Goal: Task Accomplishment & Management: Manage account settings

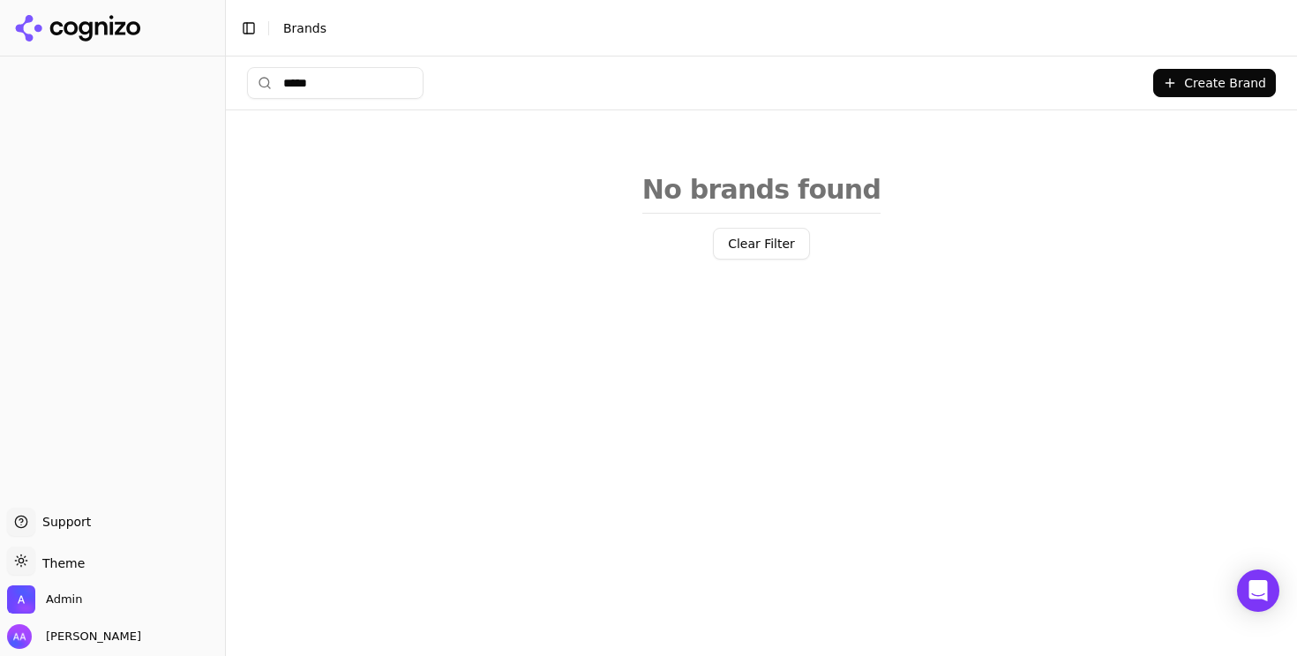
type input "******"
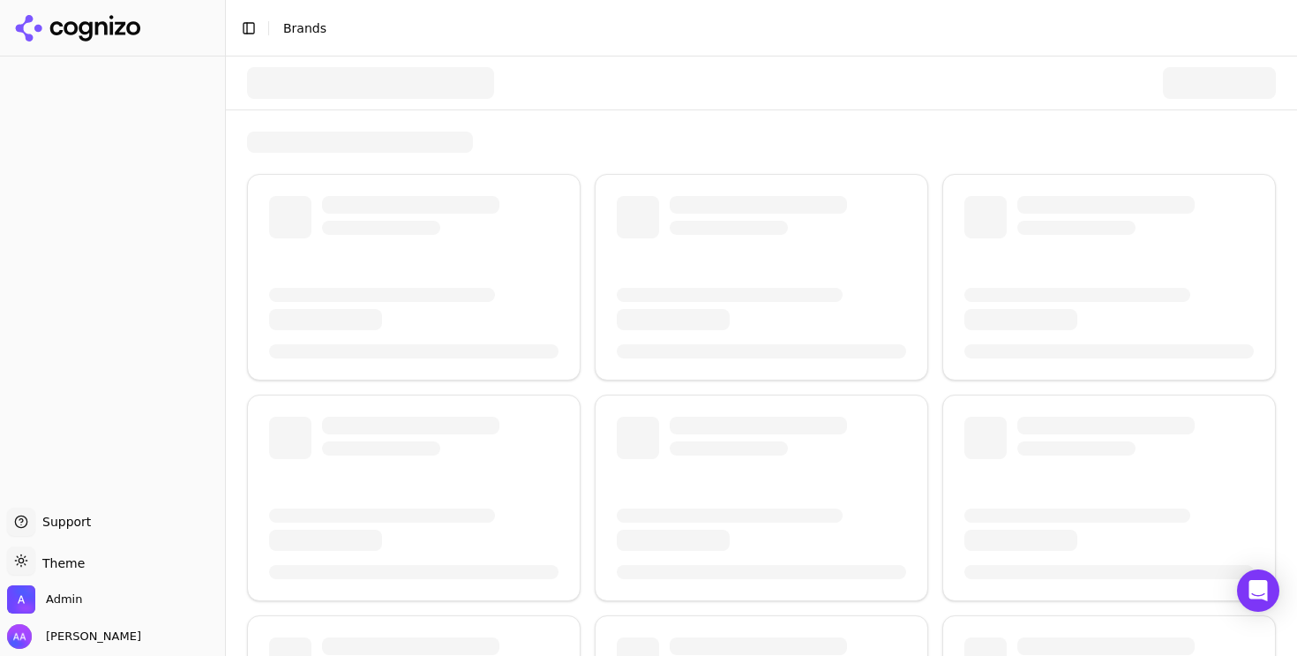
click at [377, 68] on div at bounding box center [370, 83] width 247 height 32
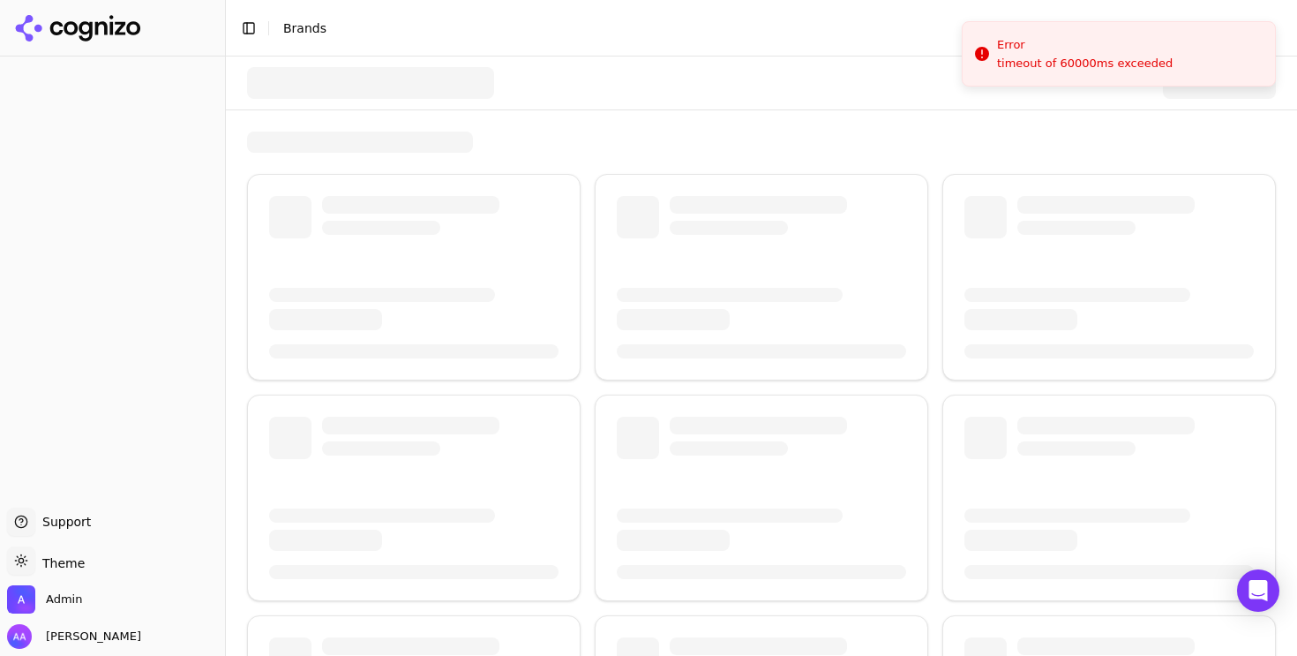
click at [446, 63] on div at bounding box center [761, 82] width 1029 height 53
click at [630, 110] on div at bounding box center [761, 549] width 1071 height 986
click at [650, 70] on div at bounding box center [761, 82] width 1029 height 53
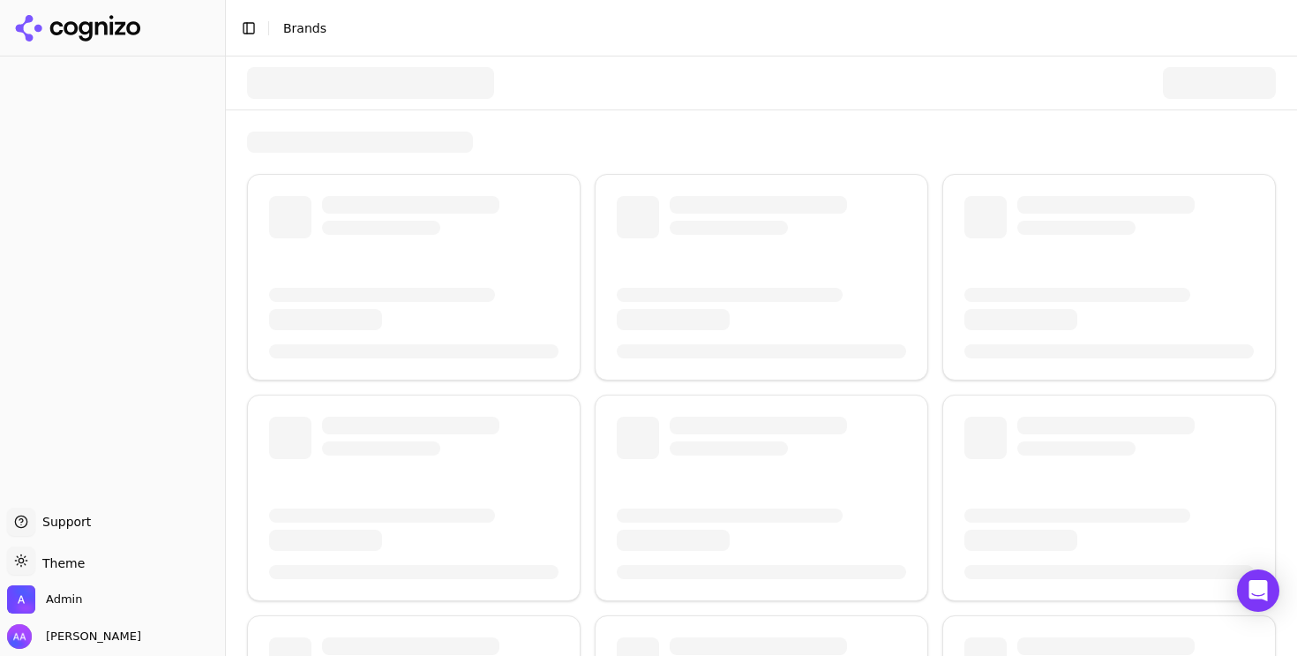
click at [359, 105] on div at bounding box center [761, 82] width 1029 height 53
click at [481, 91] on div at bounding box center [370, 83] width 247 height 32
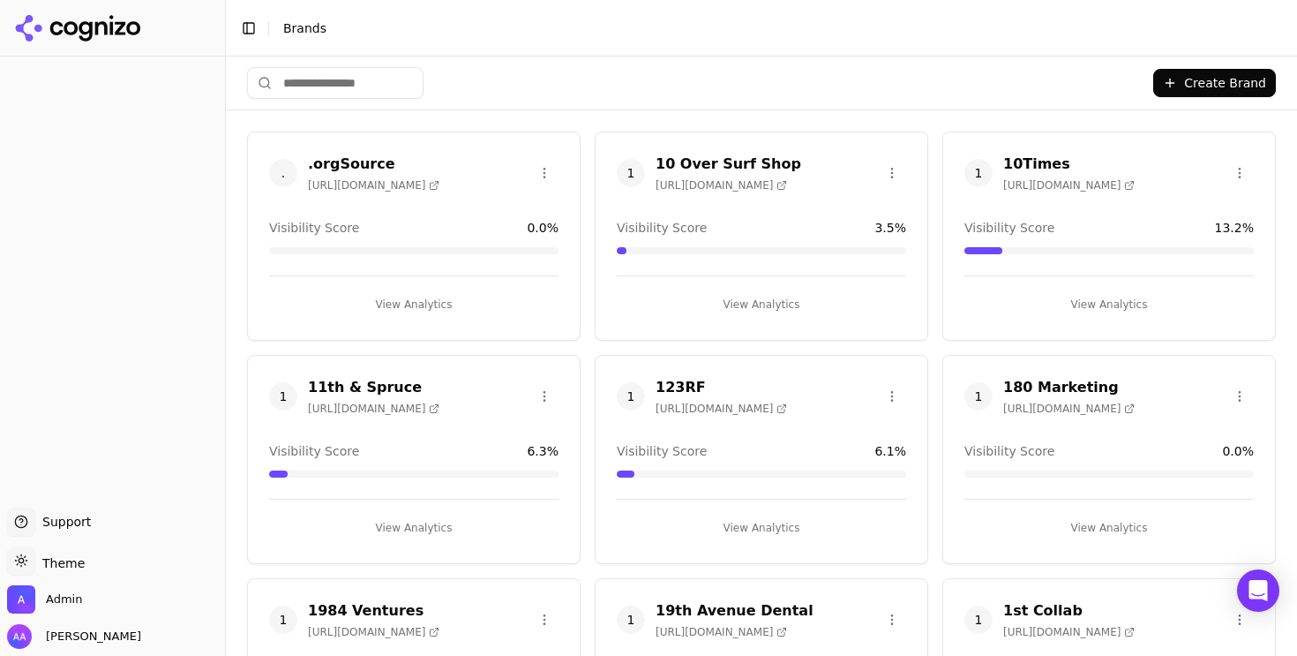
click at [364, 81] on input "search" at bounding box center [335, 83] width 177 height 32
type input "*"
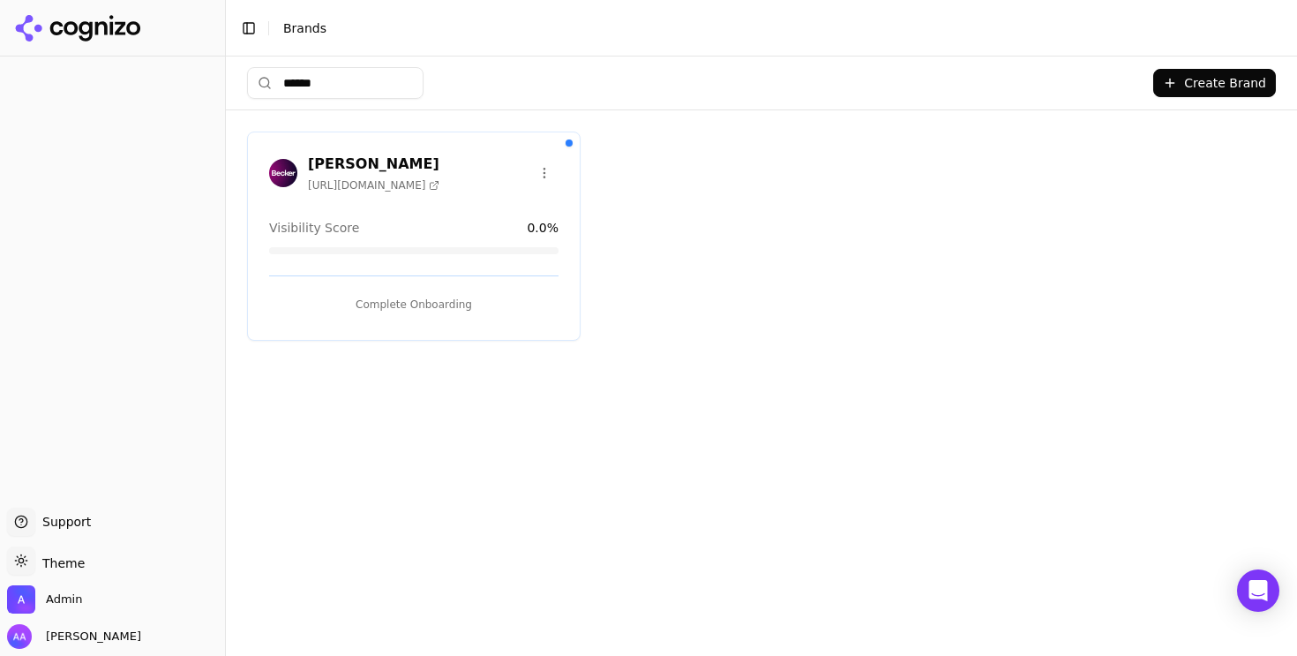
type input "******"
click at [428, 317] on div "Becker https://beckerlawyers.com Visibility Score 0.0 % Complete Onboarding" at bounding box center [414, 235] width 334 height 209
click at [424, 299] on button "Complete Onboarding" at bounding box center [413, 304] width 289 height 28
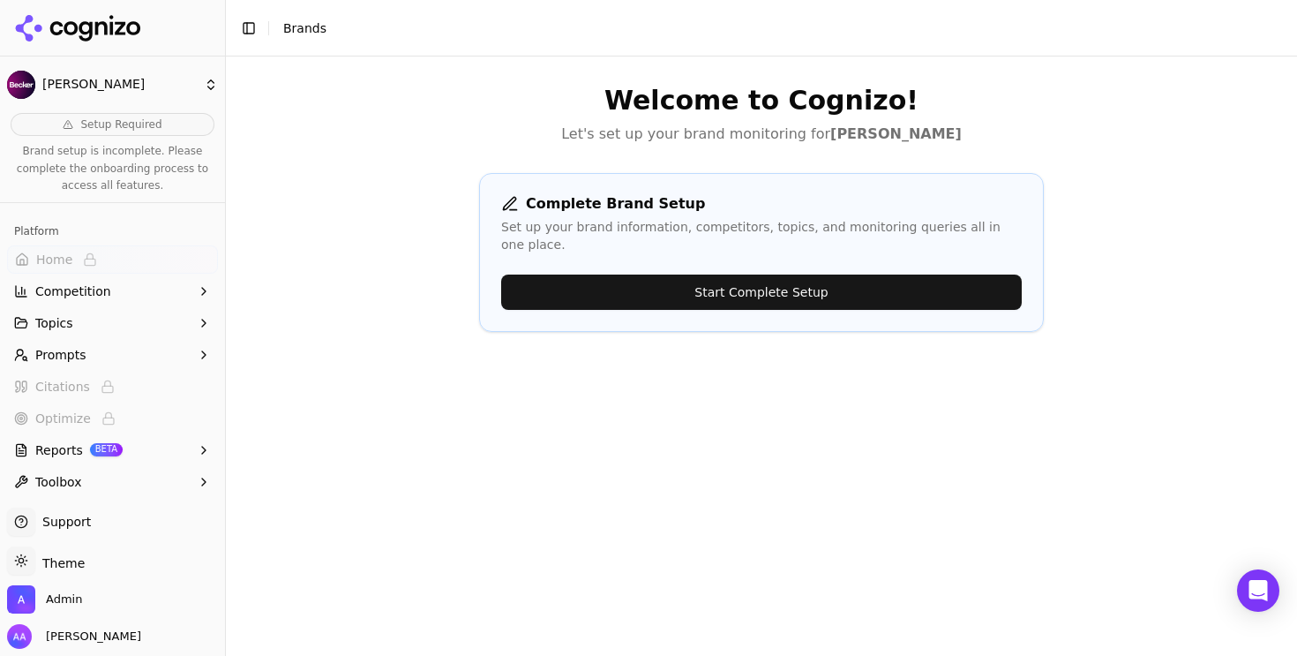
click at [838, 282] on button "Start Complete Setup" at bounding box center [761, 291] width 521 height 35
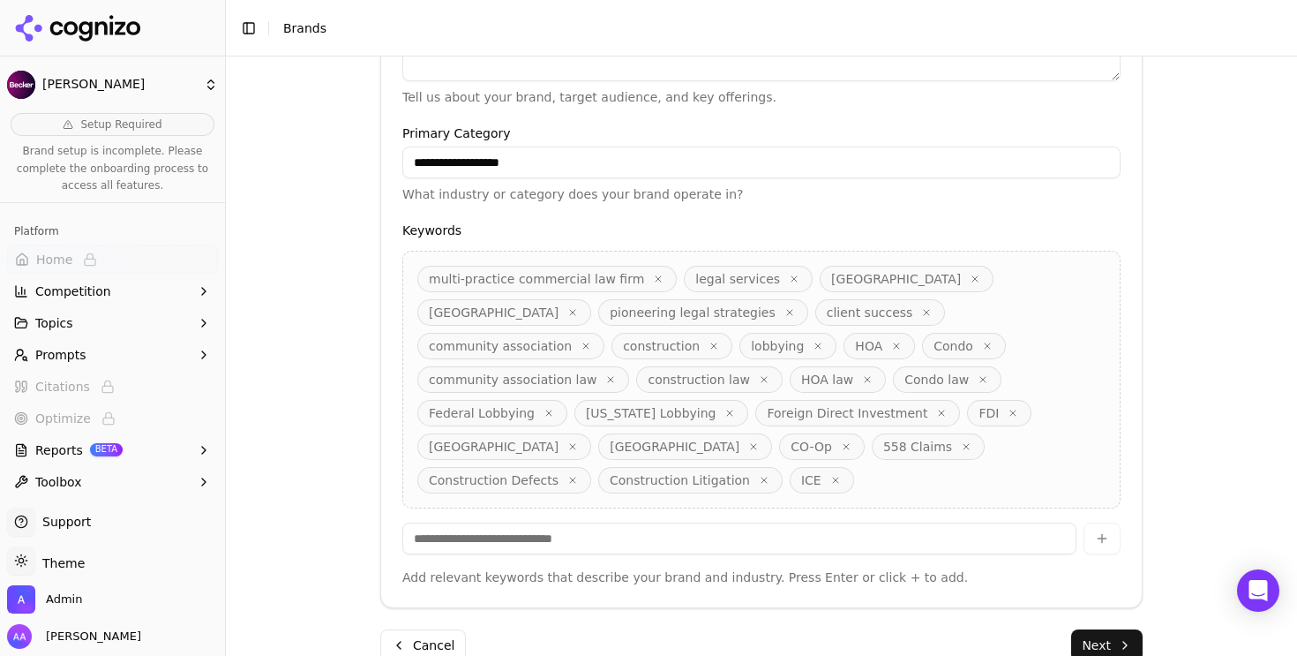
click at [1072, 629] on button "Next" at bounding box center [1106, 645] width 71 height 32
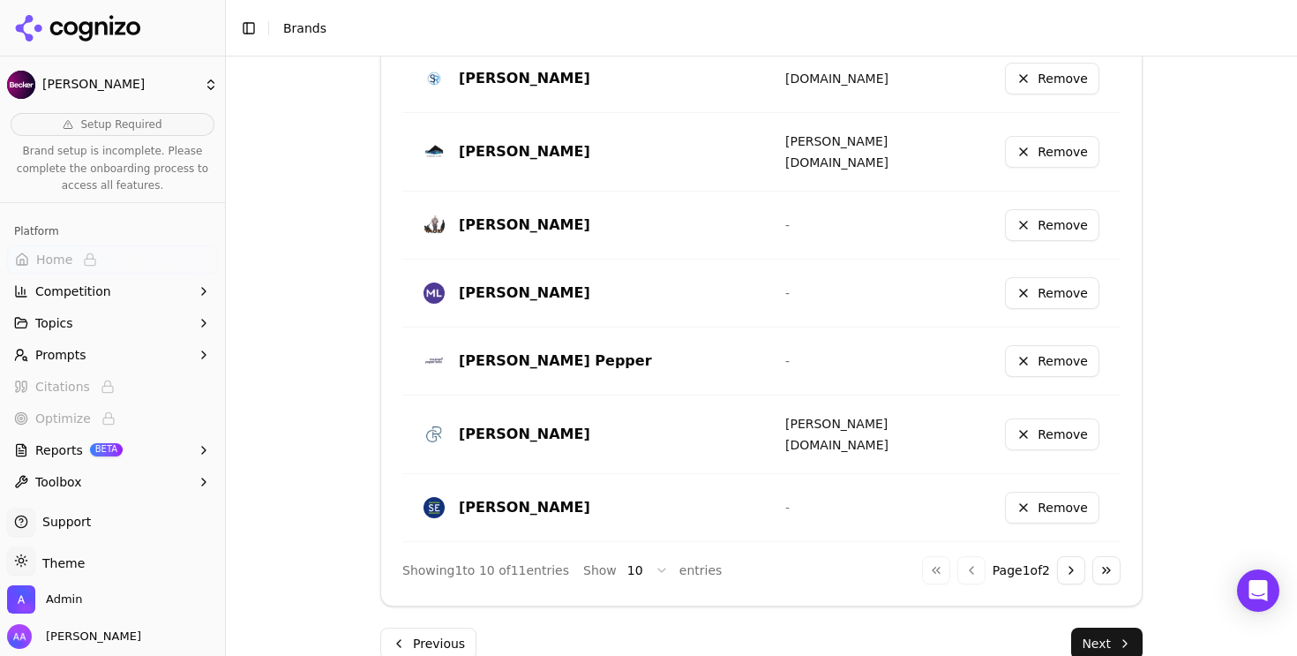
click at [1086, 627] on button "Next" at bounding box center [1106, 643] width 71 height 32
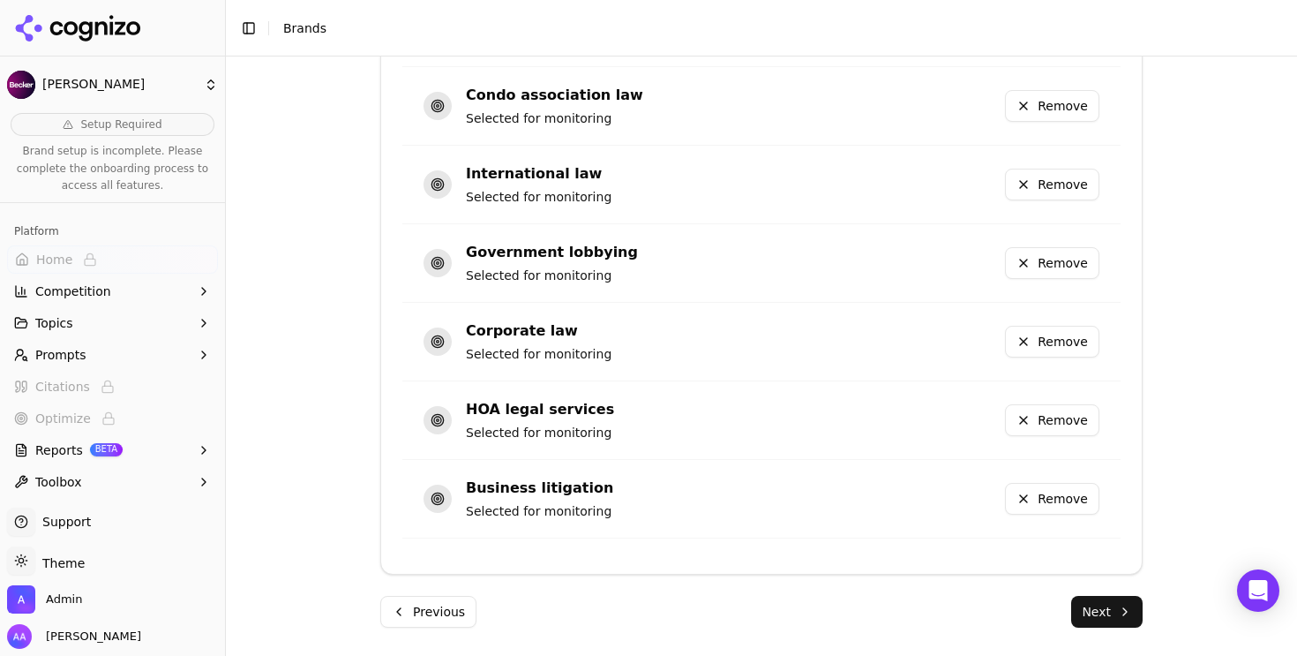
click at [1101, 617] on button "Next" at bounding box center [1106, 612] width 71 height 32
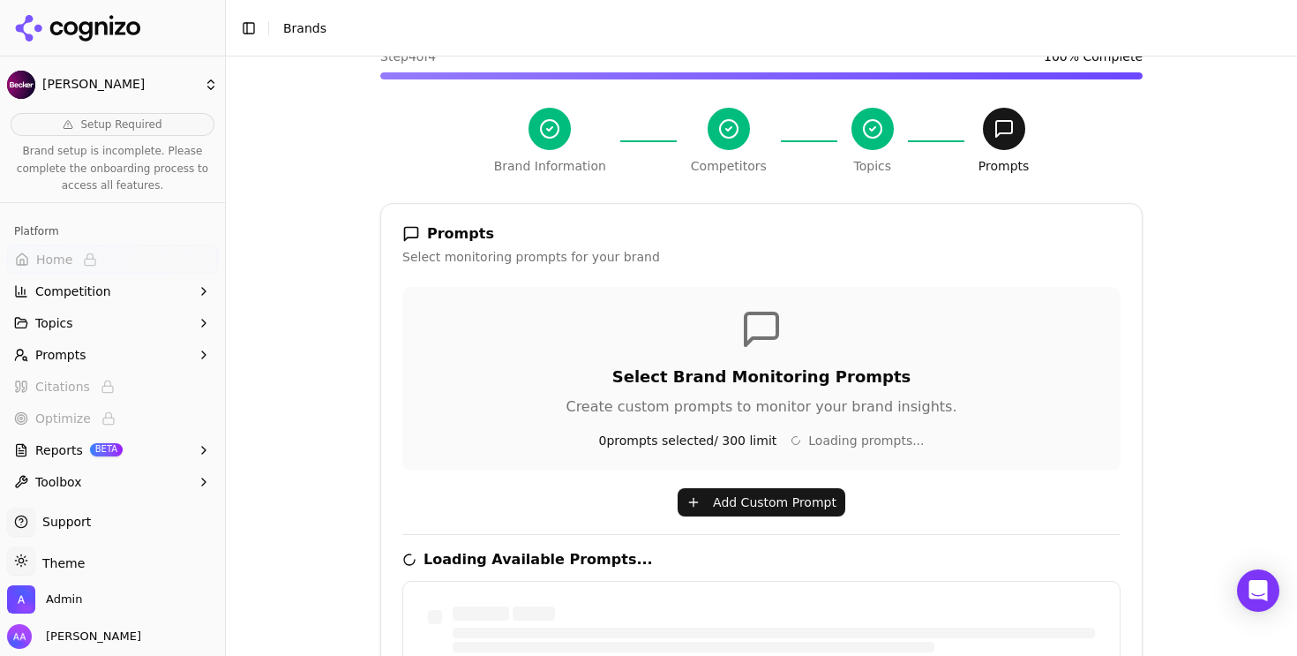
scroll to position [117, 0]
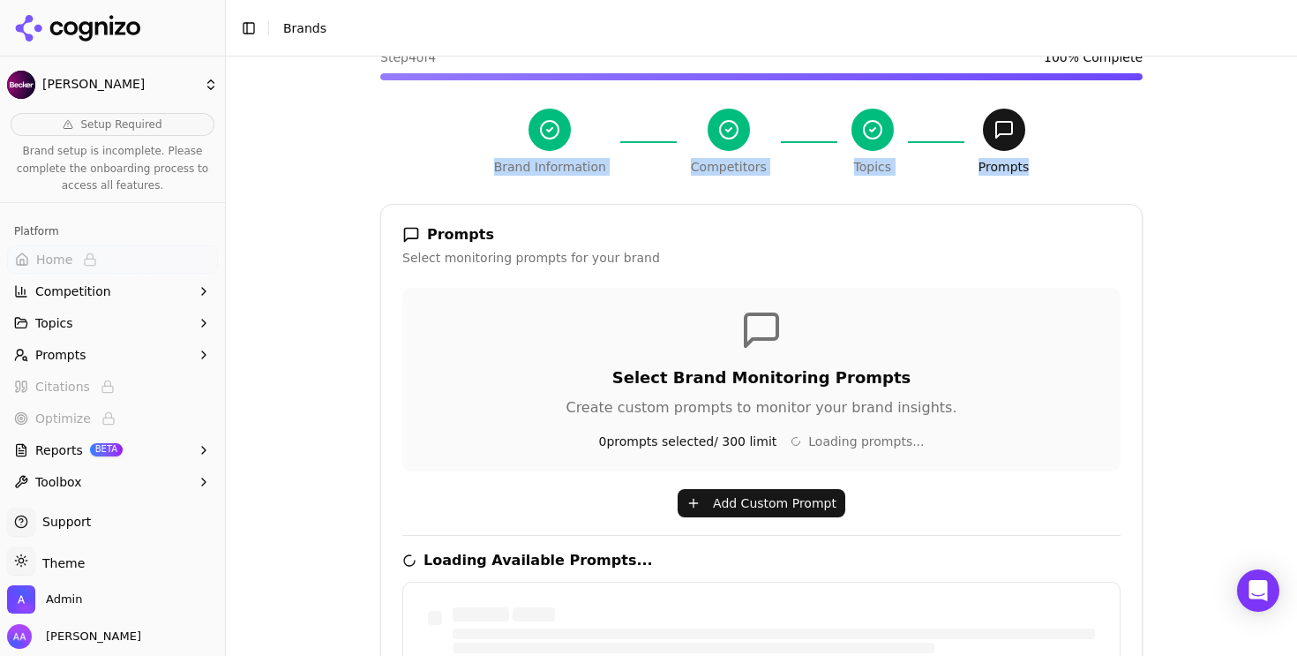
drag, startPoint x: 1034, startPoint y: 182, endPoint x: 477, endPoint y: 111, distance: 562.2
click at [477, 111] on div "Brand Onboarding Let's set up your brand monitoring in a few simple steps Step …" at bounding box center [761, 532] width 791 height 1187
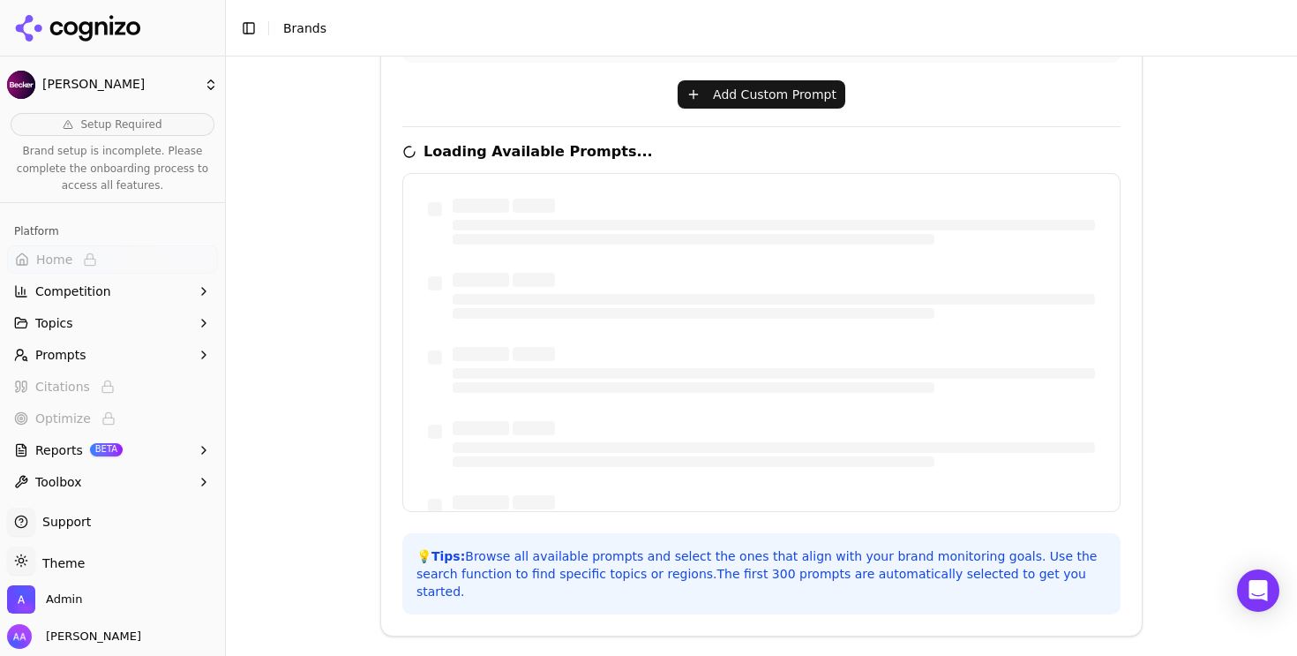
scroll to position [529, 0]
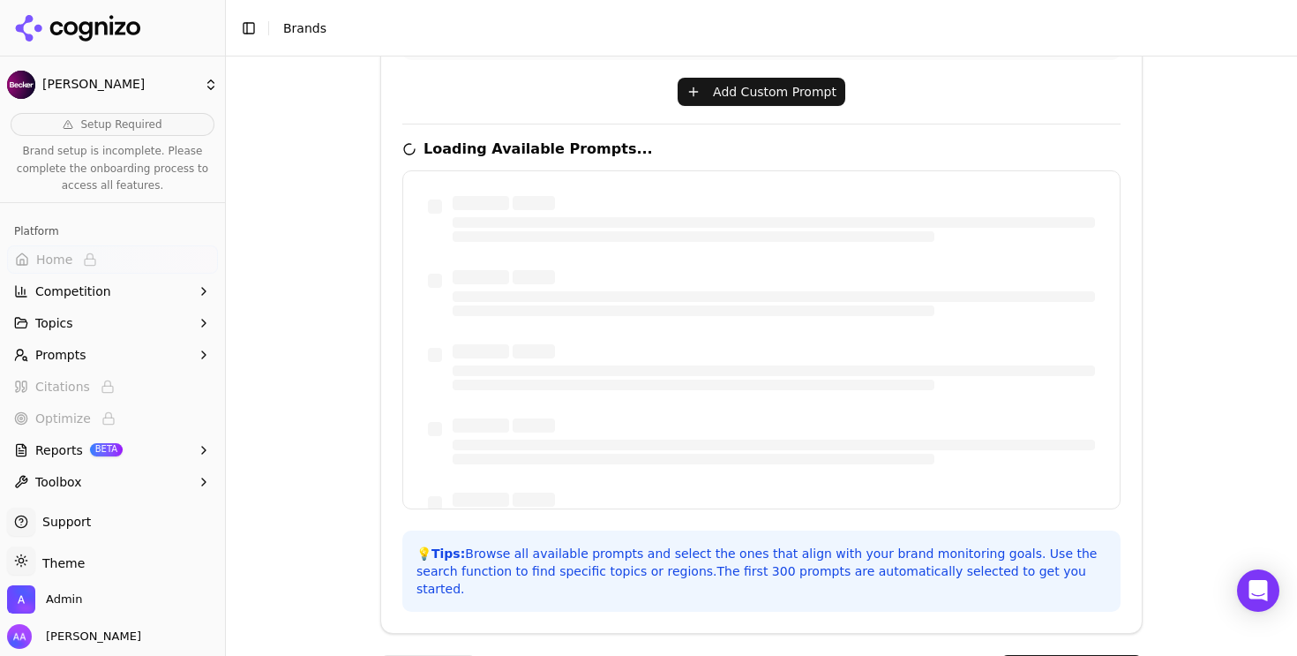
click at [578, 120] on div "Select Brand Monitoring Prompts Create custom prompts to monitor your brand ins…" at bounding box center [761, 243] width 718 height 735
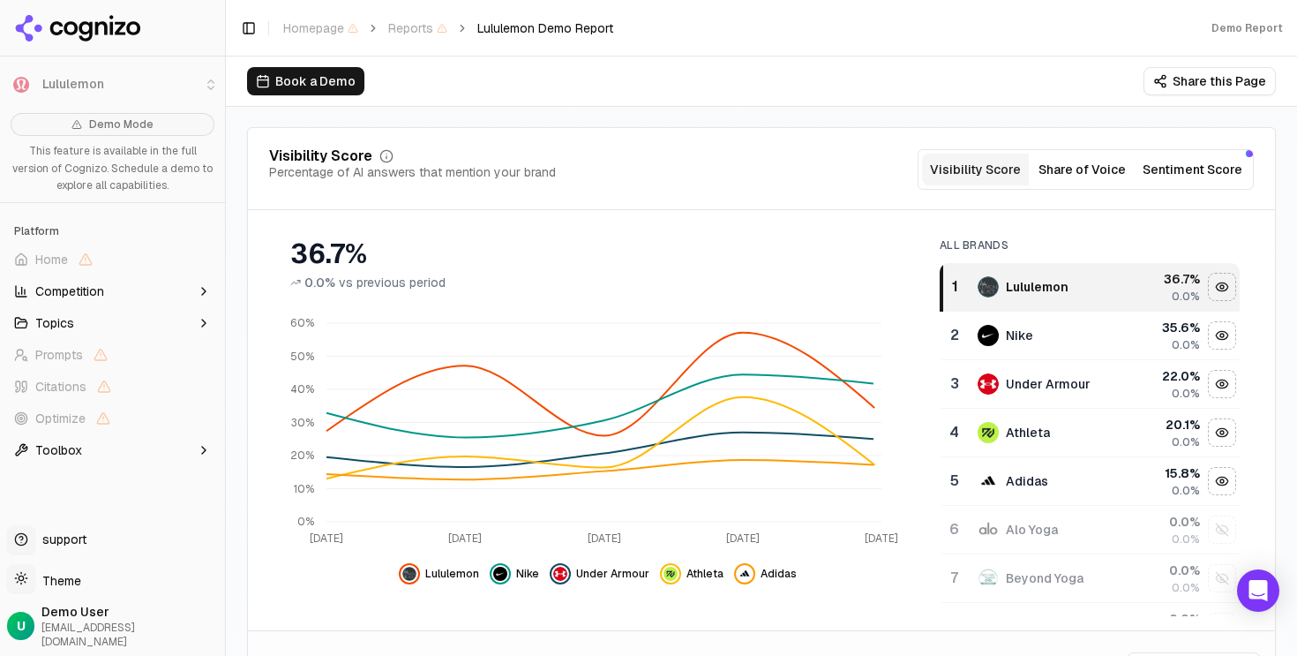
scroll to position [172, 0]
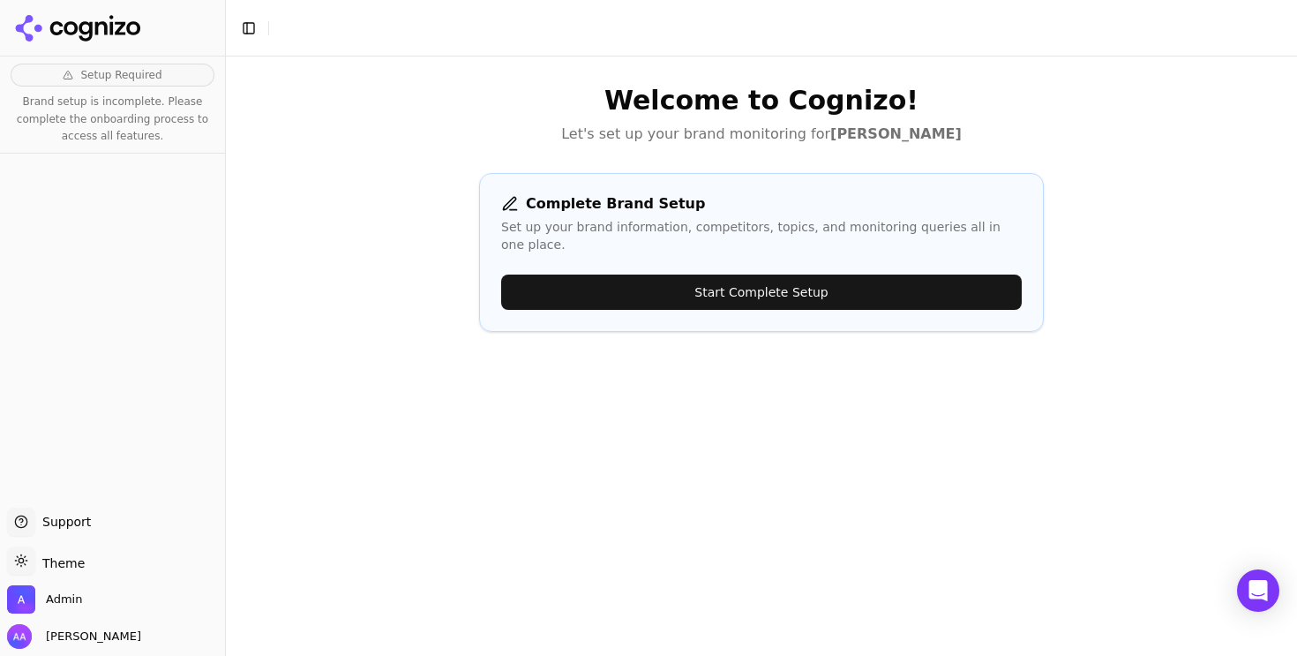
click at [783, 274] on button "Start Complete Setup" at bounding box center [761, 291] width 521 height 35
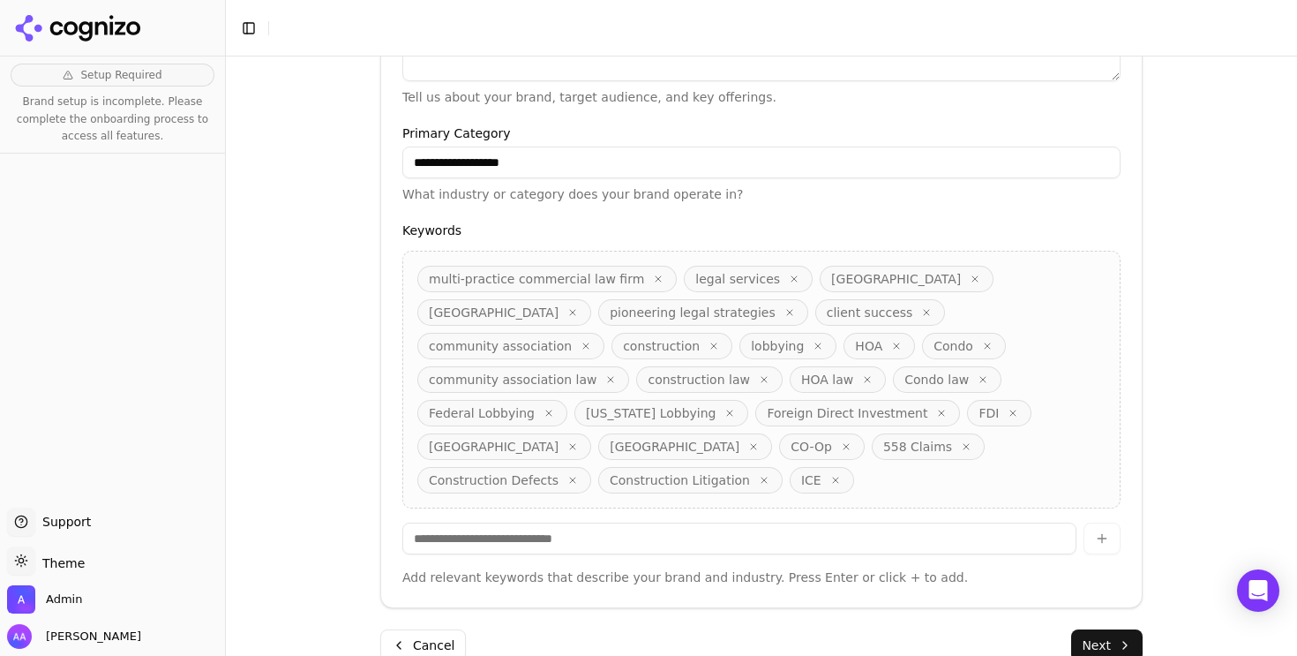
click at [1101, 629] on button "Next" at bounding box center [1106, 645] width 71 height 32
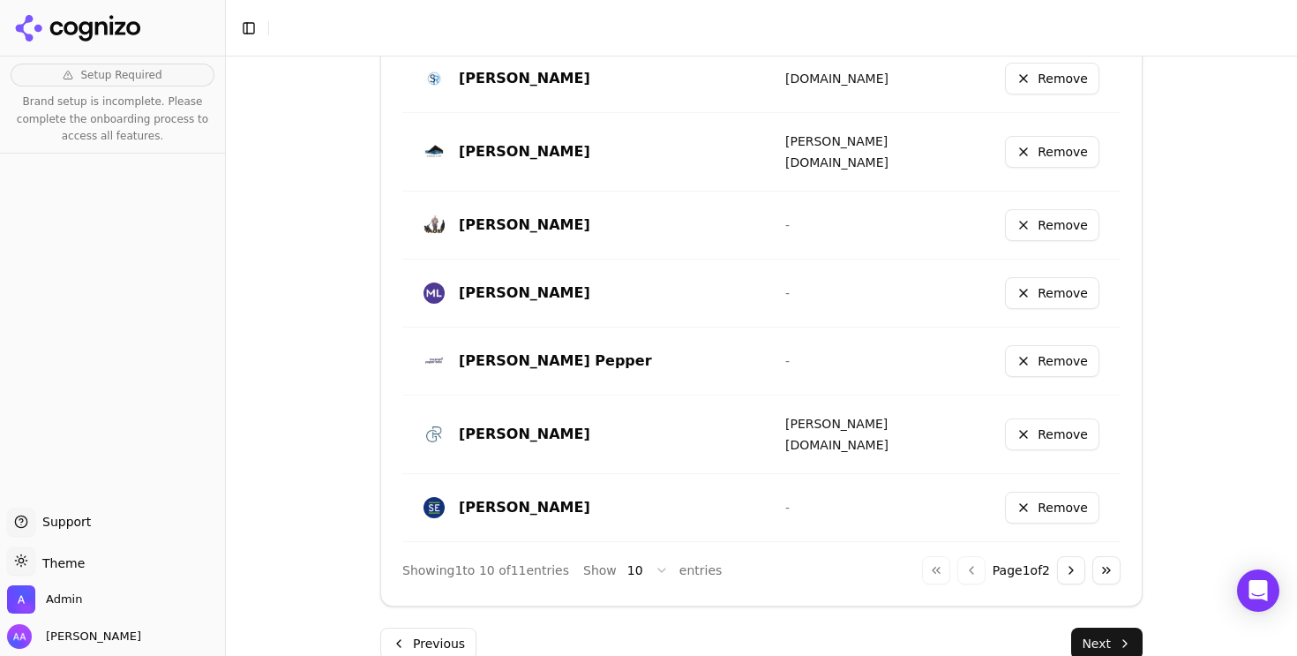
click at [1102, 627] on button "Next" at bounding box center [1106, 643] width 71 height 32
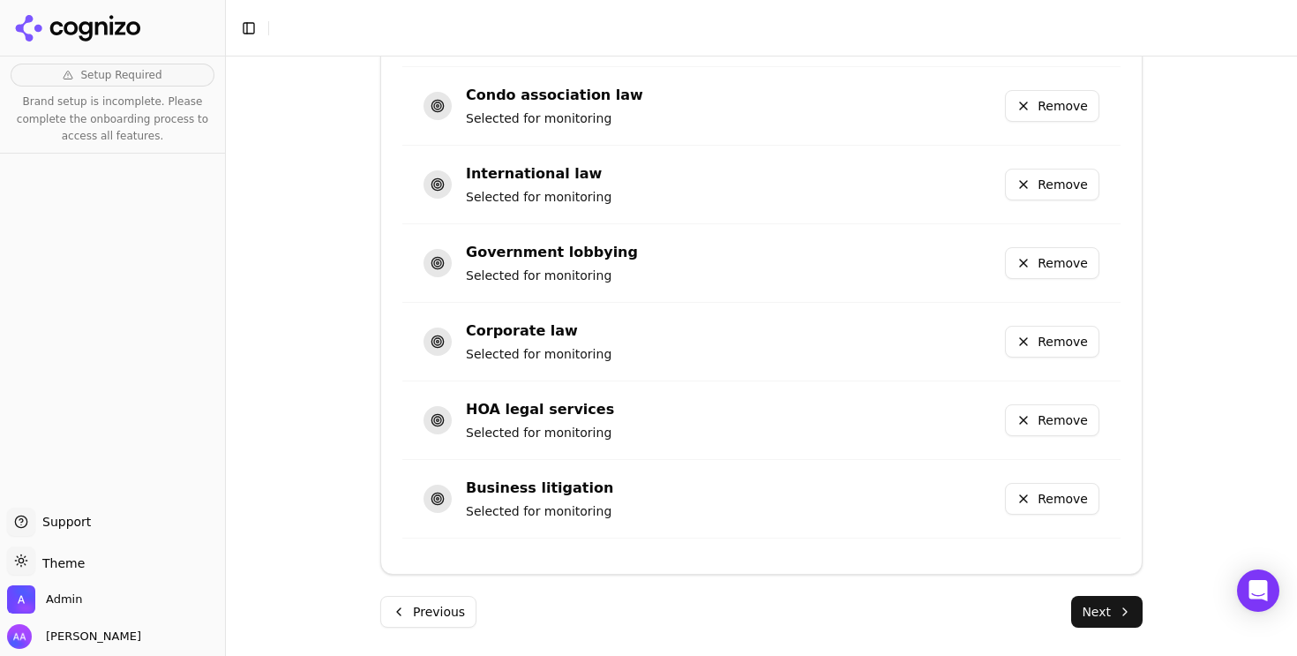
click at [1102, 616] on button "Next" at bounding box center [1106, 612] width 71 height 32
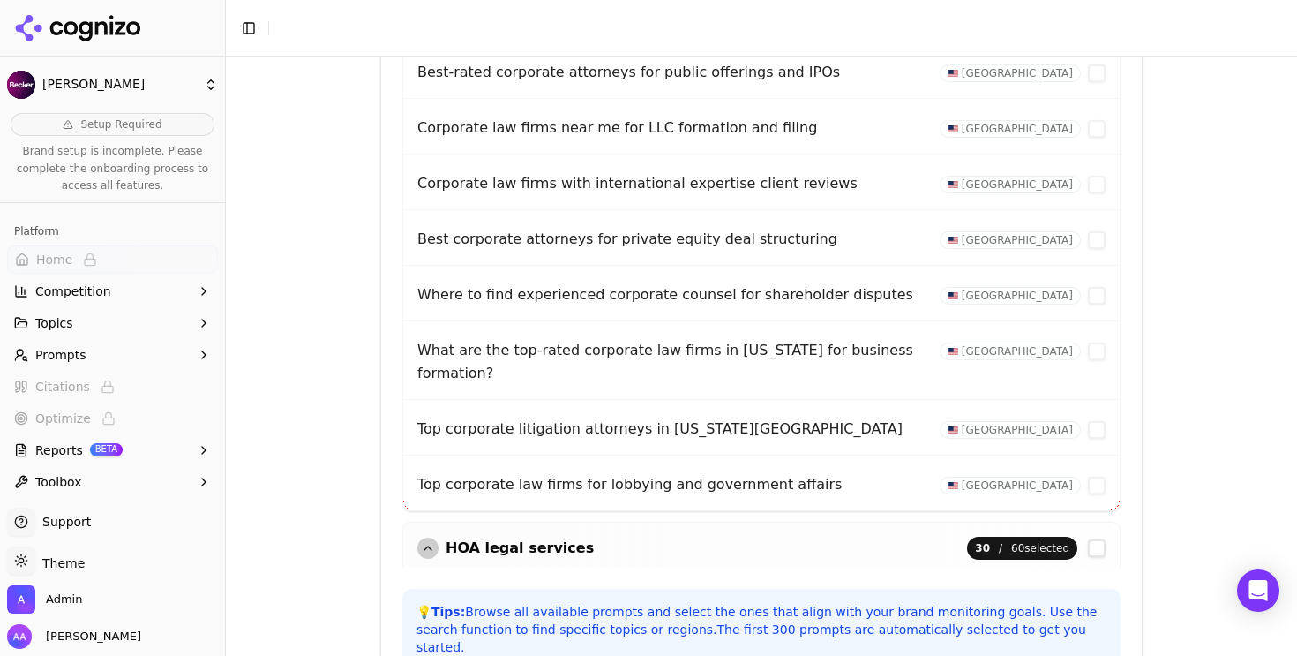
scroll to position [826, 0]
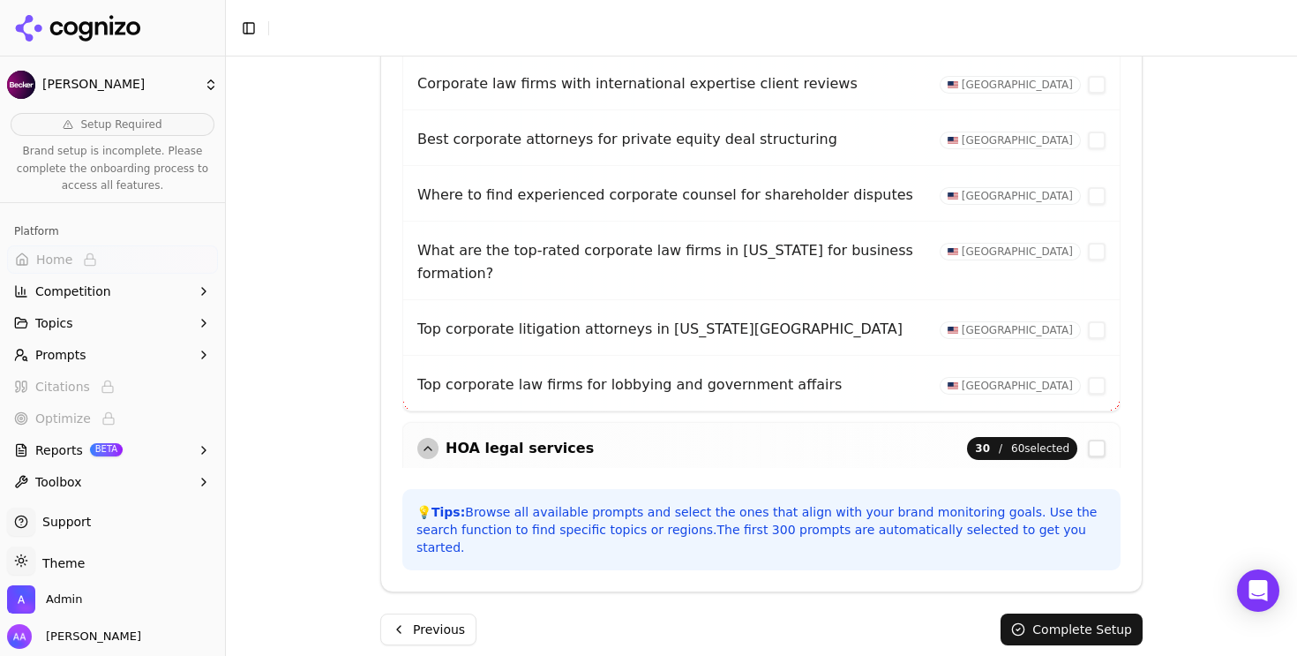
click at [1027, 616] on button "Complete Setup" at bounding box center [1072, 629] width 142 height 32
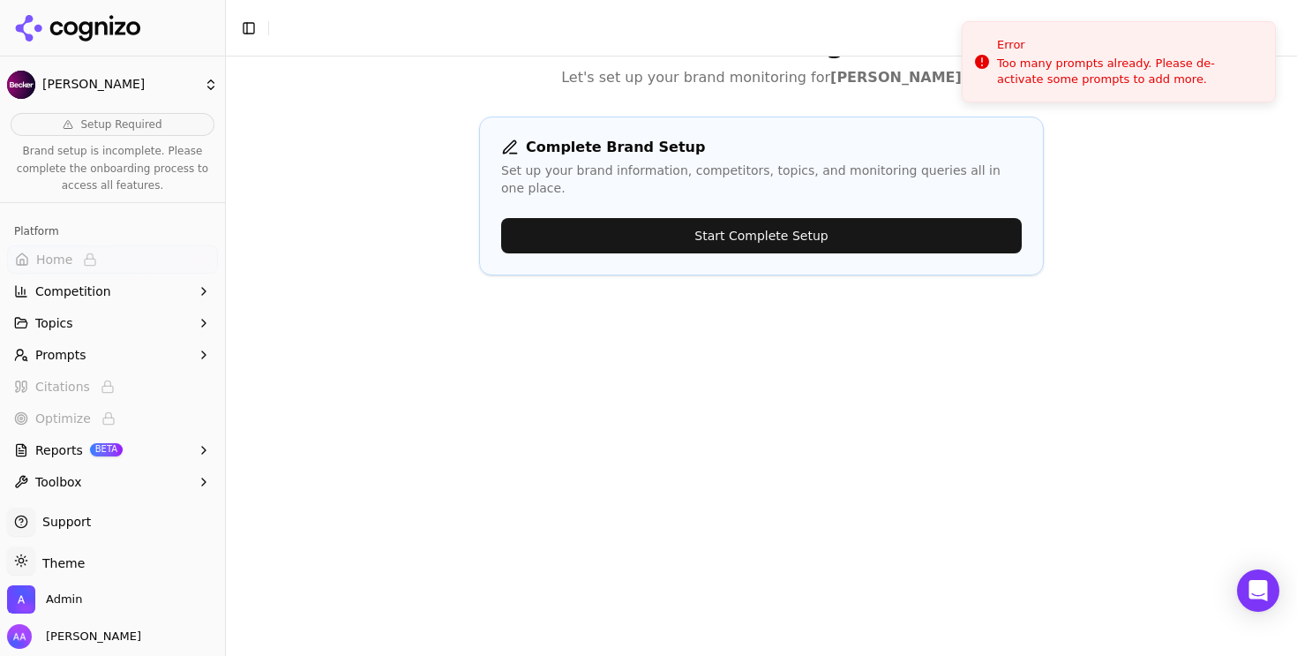
scroll to position [56, 0]
click at [800, 218] on button "Start Complete Setup" at bounding box center [761, 235] width 521 height 35
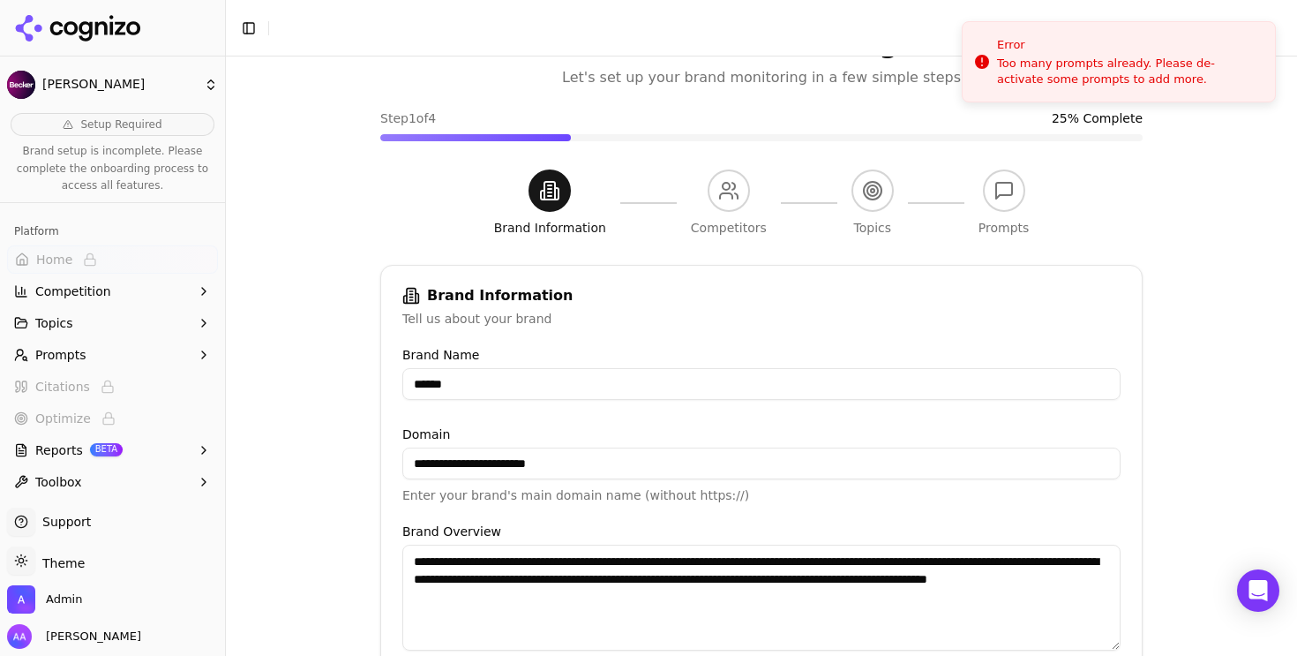
scroll to position [619, 0]
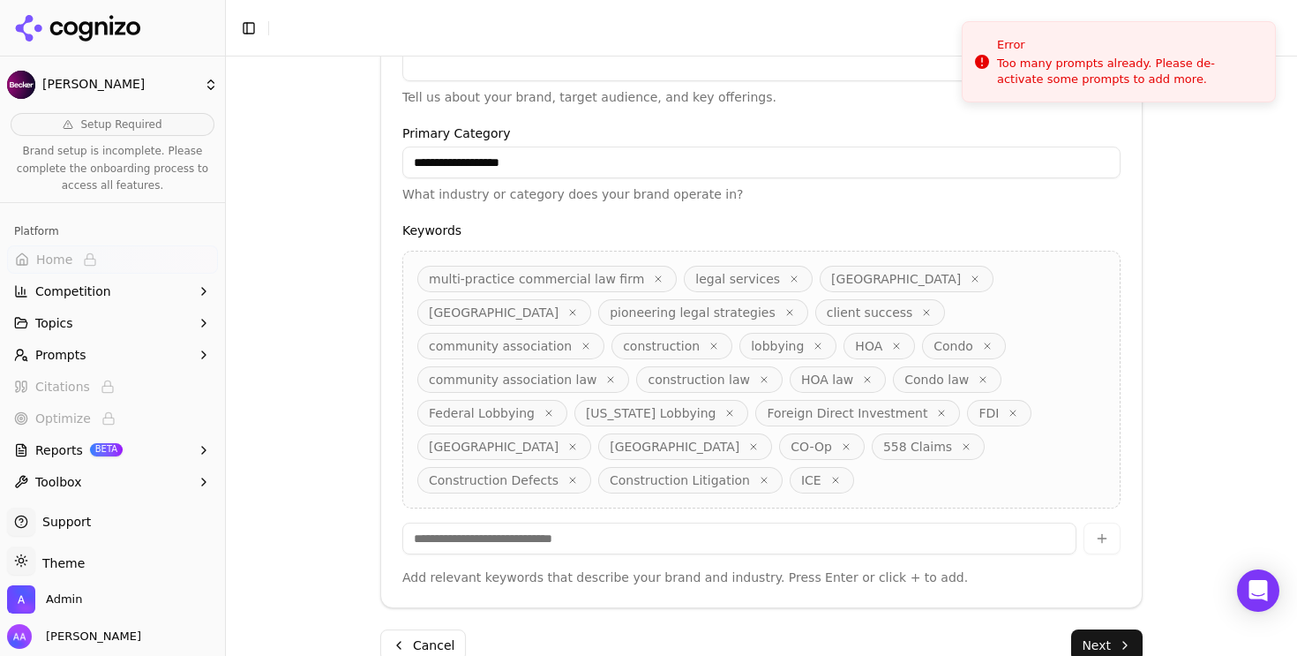
click at [1104, 629] on button "Next" at bounding box center [1106, 645] width 71 height 32
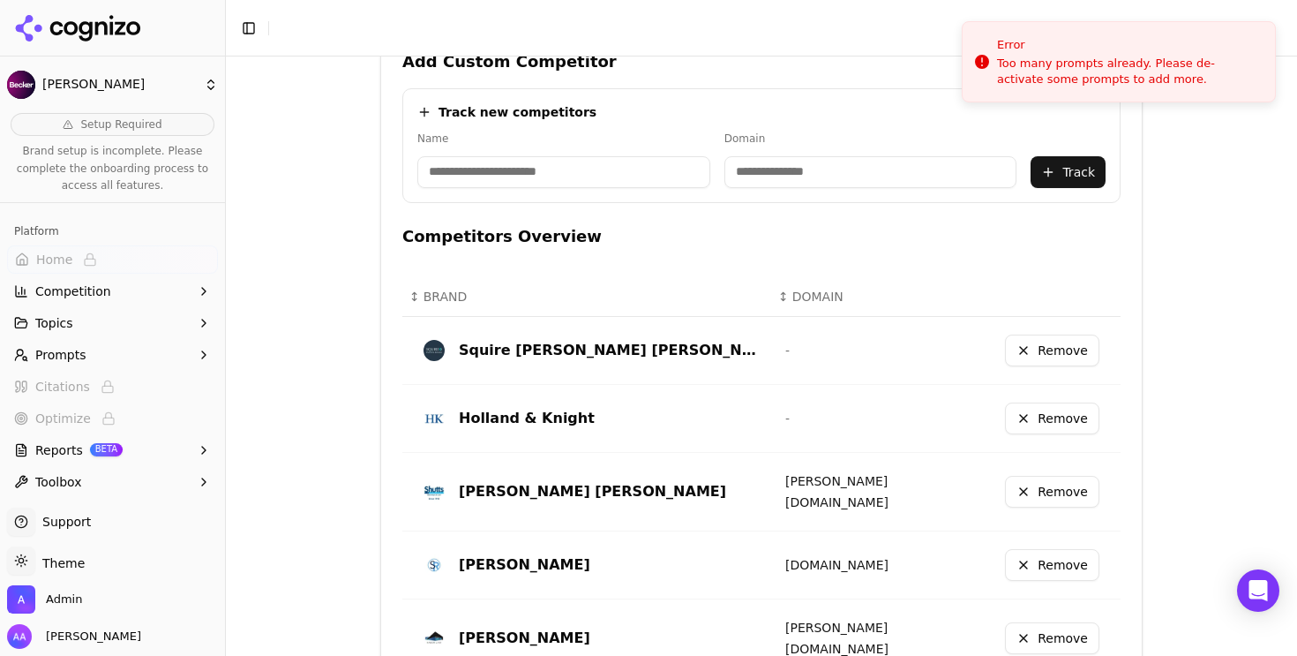
scroll to position [1105, 0]
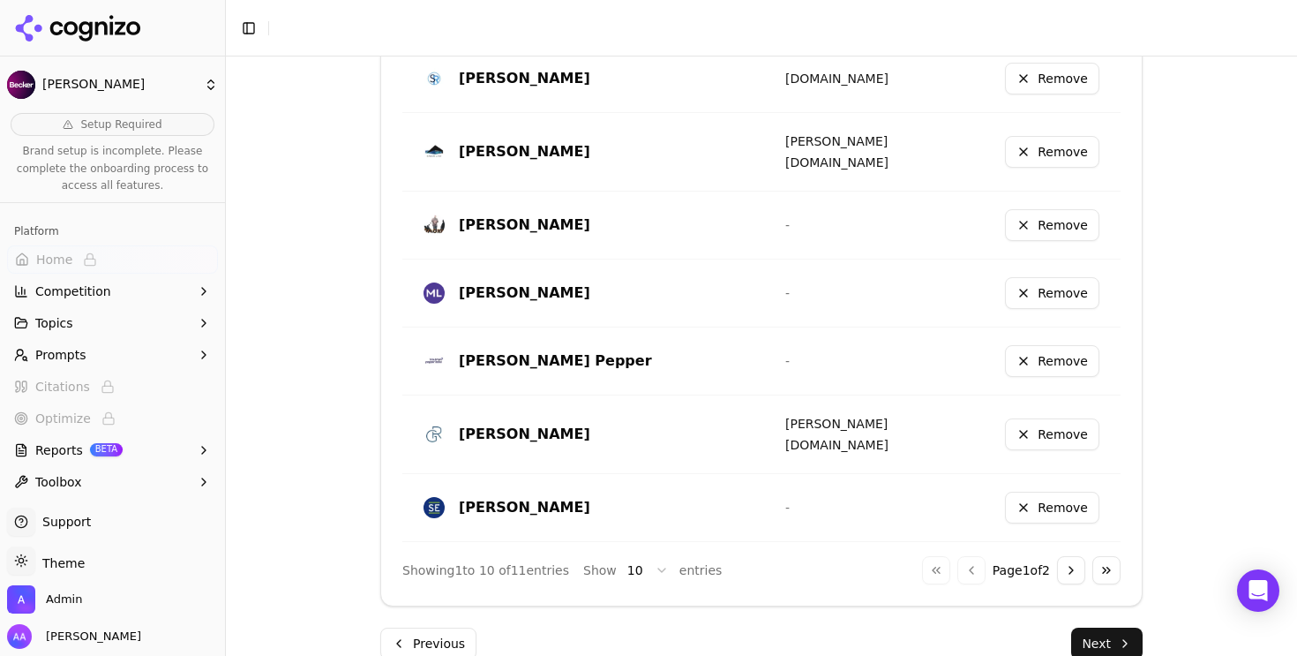
click at [1109, 627] on button "Next" at bounding box center [1106, 643] width 71 height 32
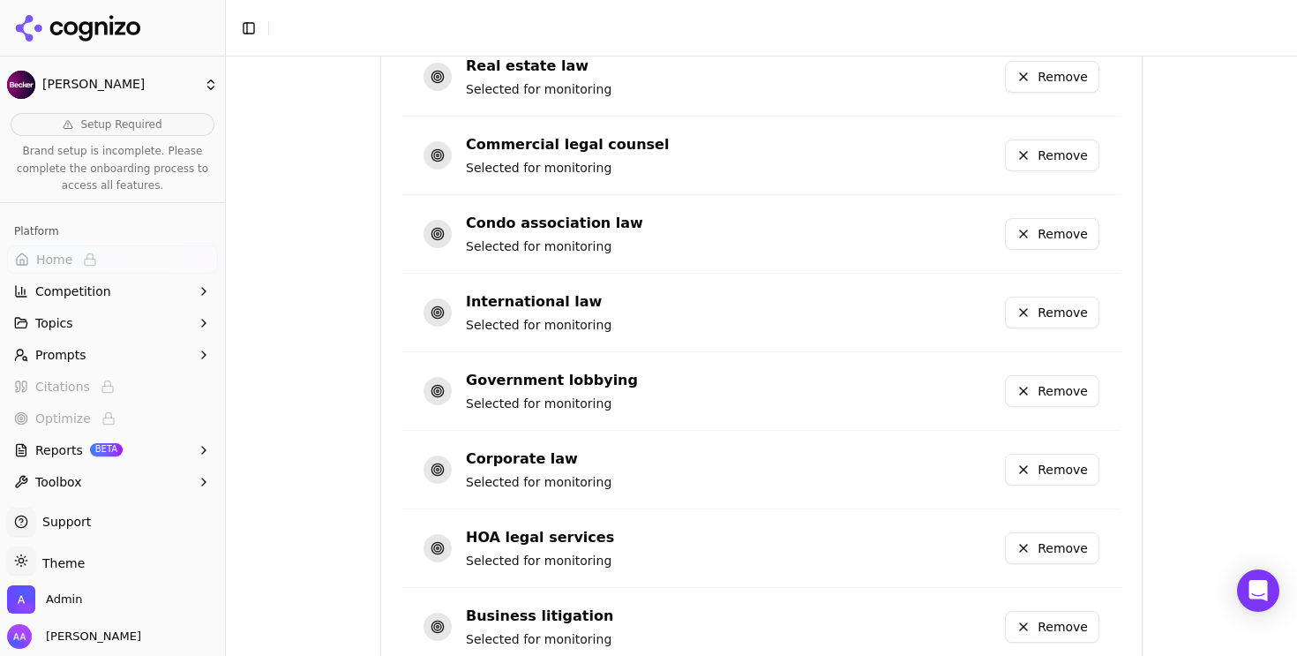
scroll to position [1233, 0]
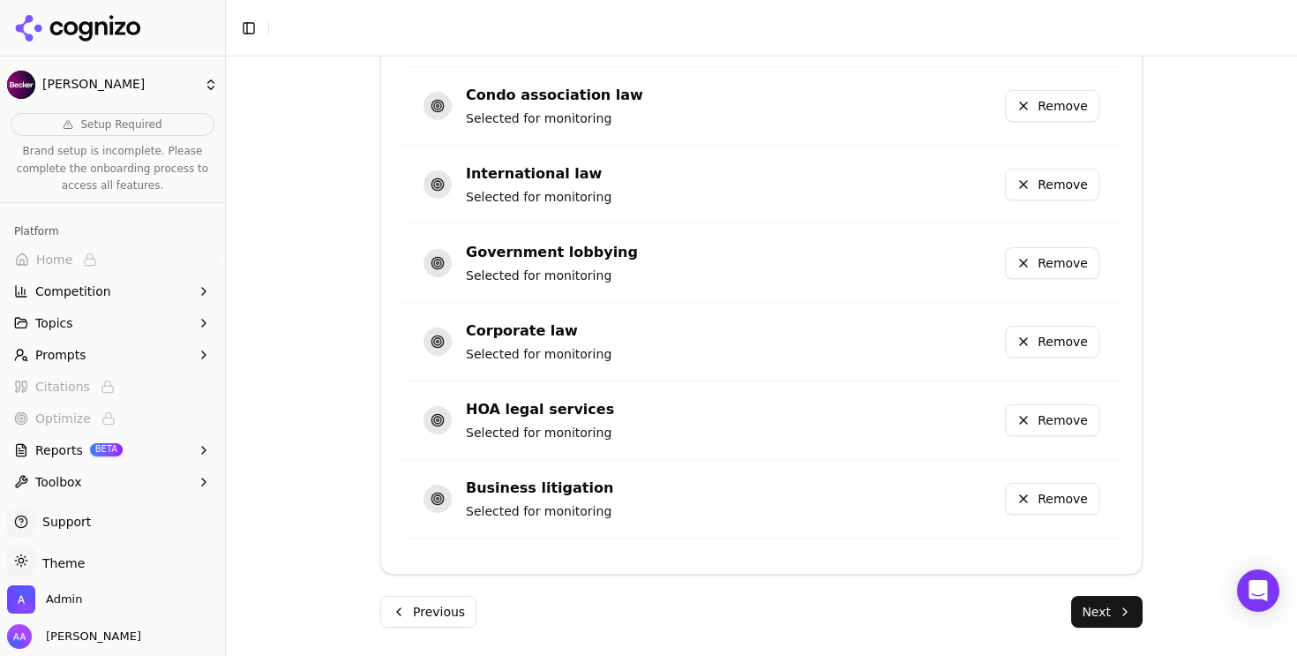
click at [1116, 609] on button "Next" at bounding box center [1106, 612] width 71 height 32
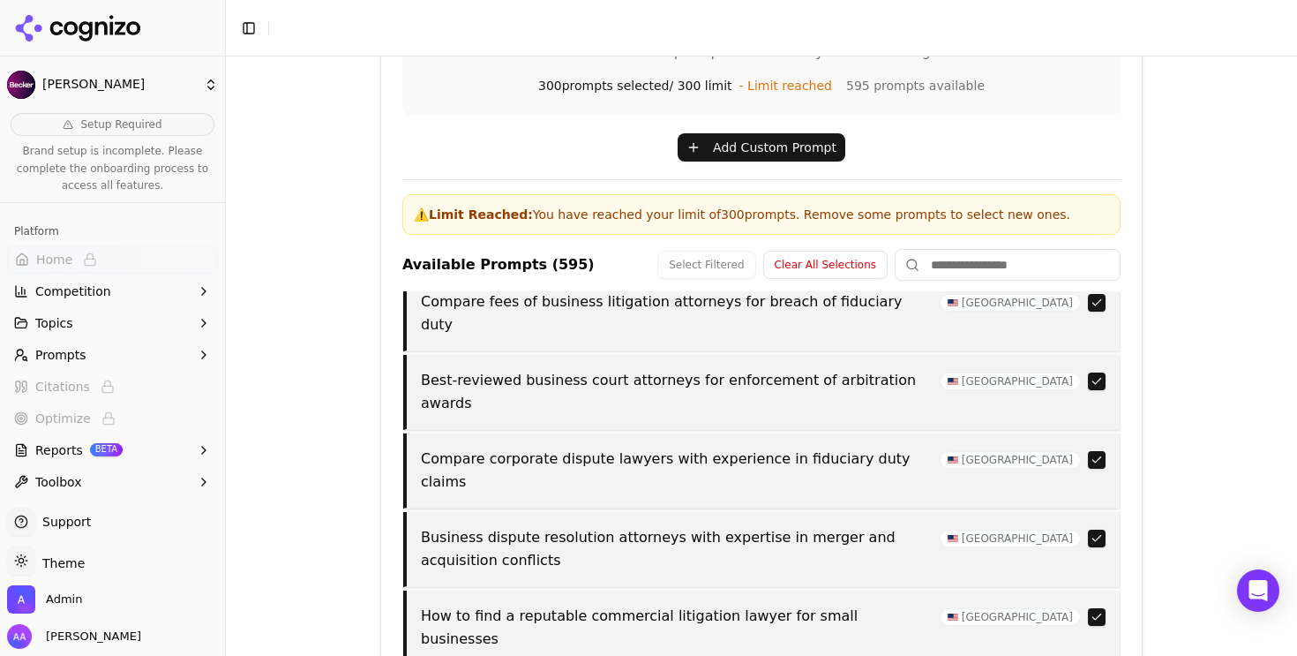
scroll to position [0, 0]
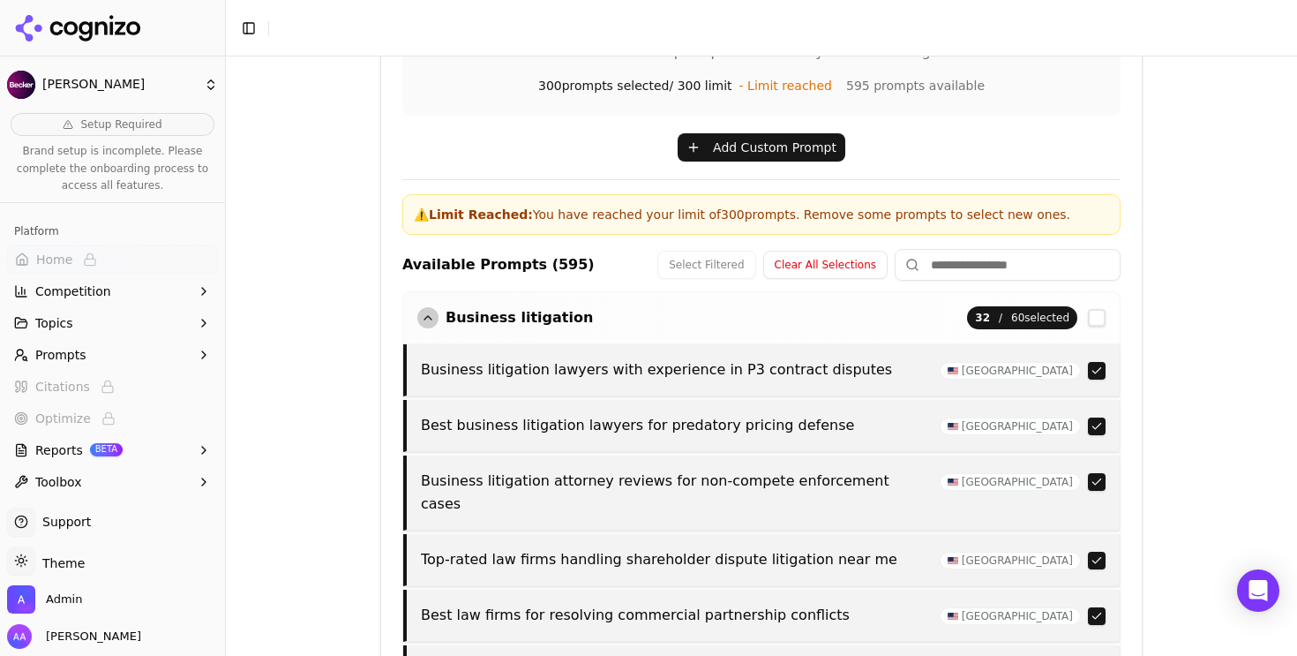
click at [417, 319] on div "button" at bounding box center [427, 317] width 21 height 21
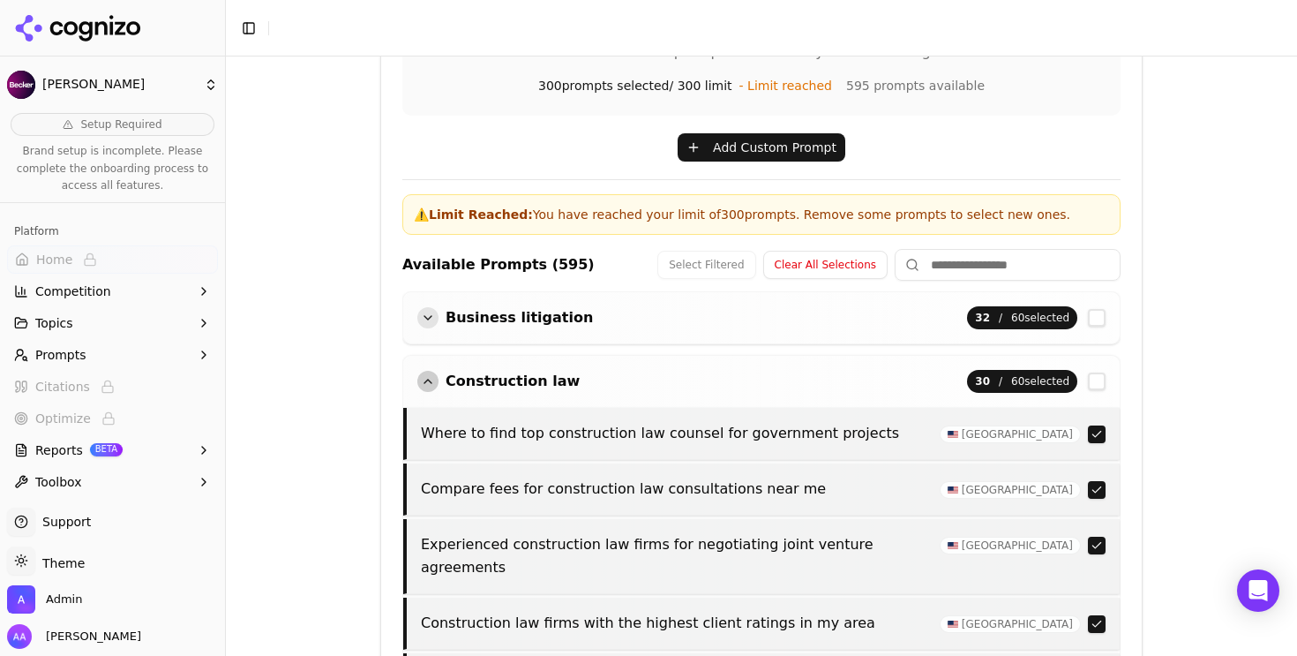
click at [425, 372] on div "button" at bounding box center [427, 381] width 21 height 21
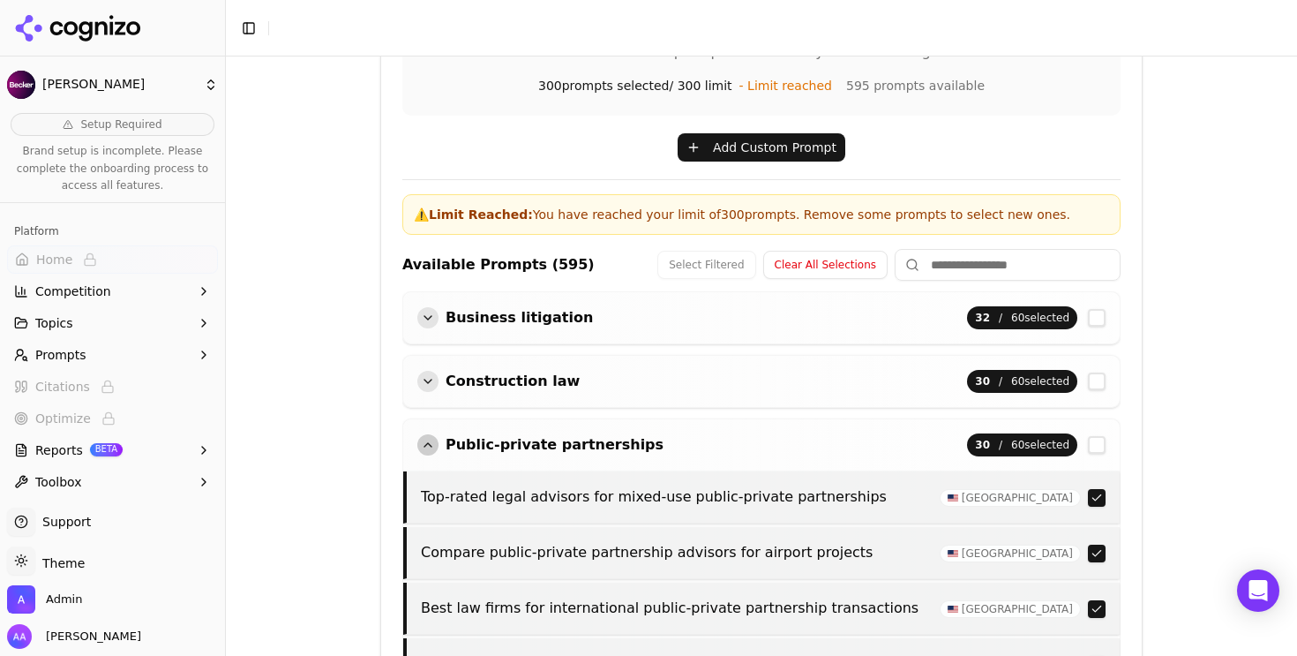
click at [421, 440] on div "button" at bounding box center [427, 444] width 21 height 21
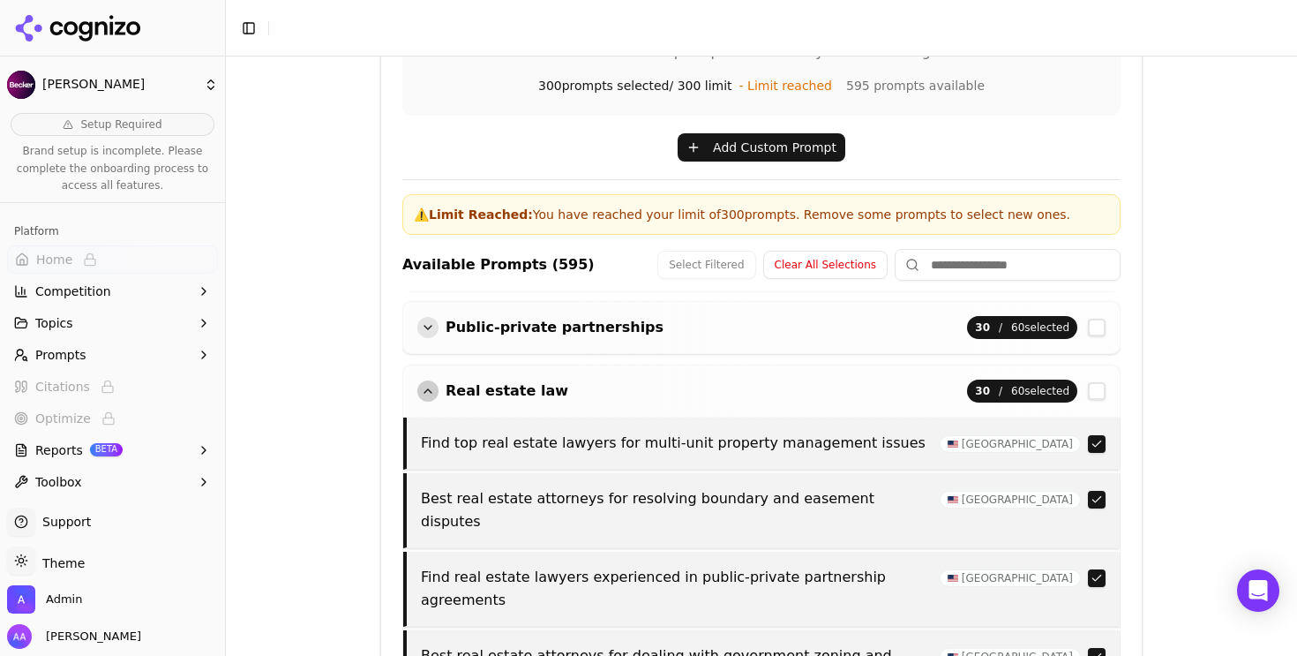
scroll to position [118, 0]
click at [425, 392] on div "button" at bounding box center [427, 389] width 21 height 21
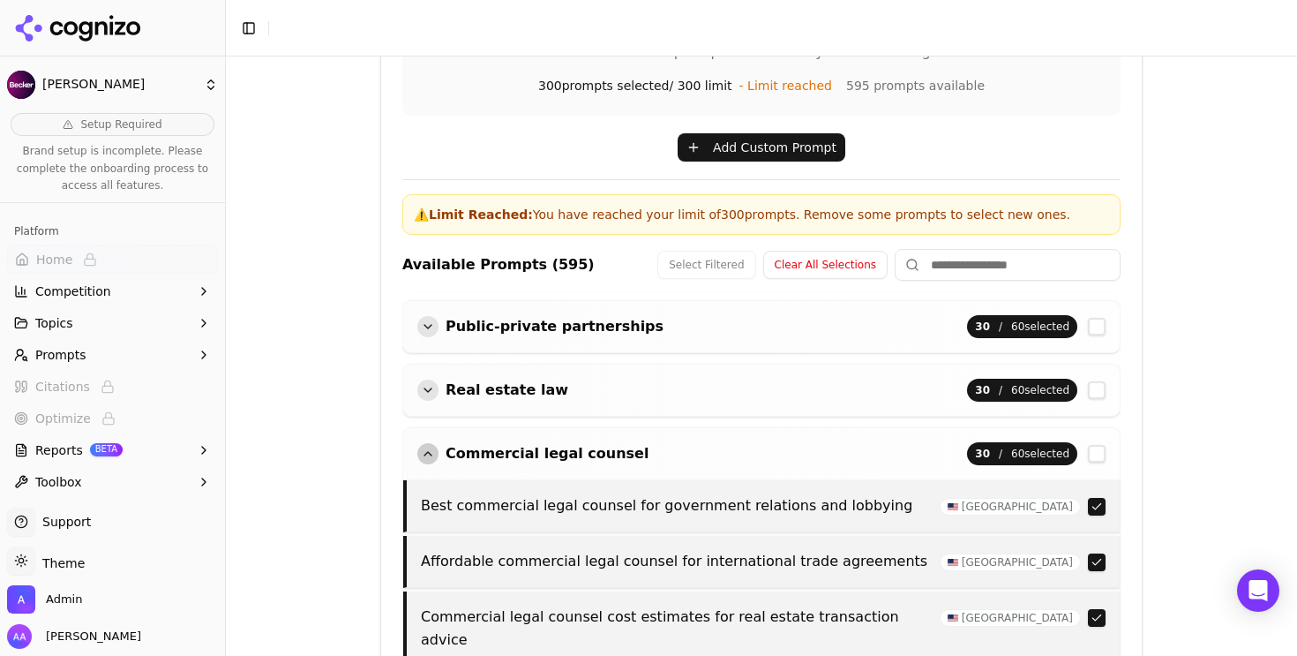
click at [424, 449] on div "button" at bounding box center [427, 453] width 21 height 21
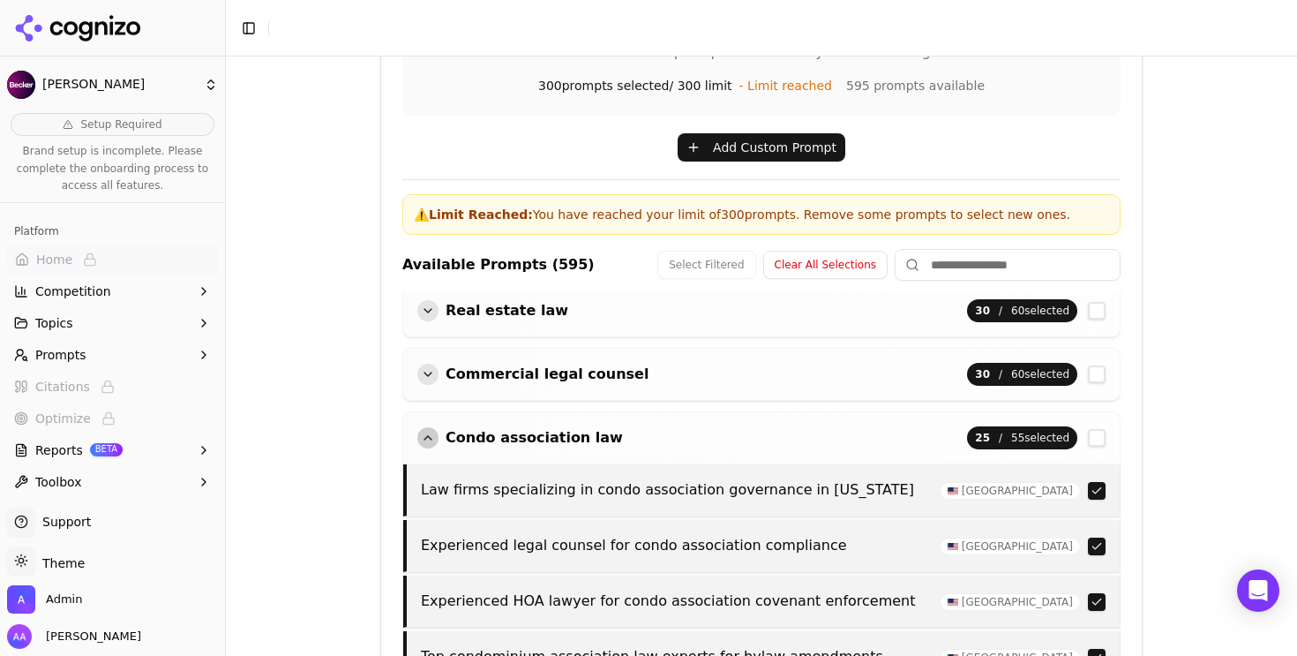
scroll to position [199, 0]
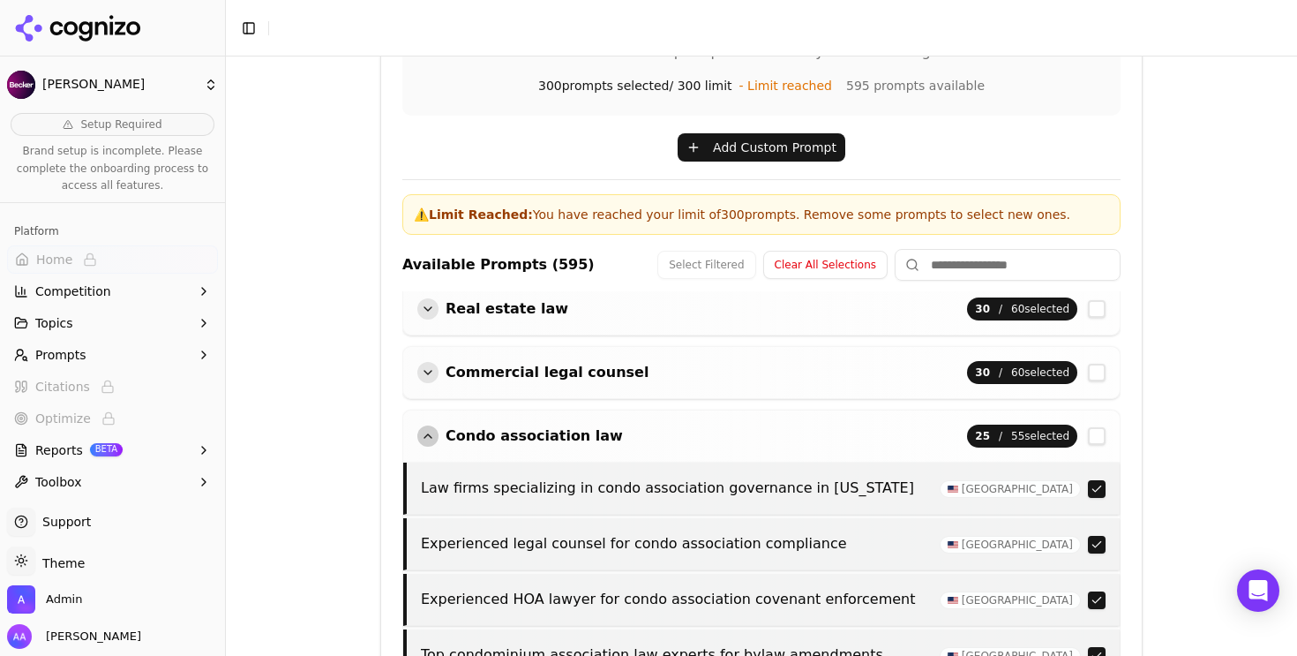
click at [419, 440] on div "button" at bounding box center [427, 435] width 21 height 21
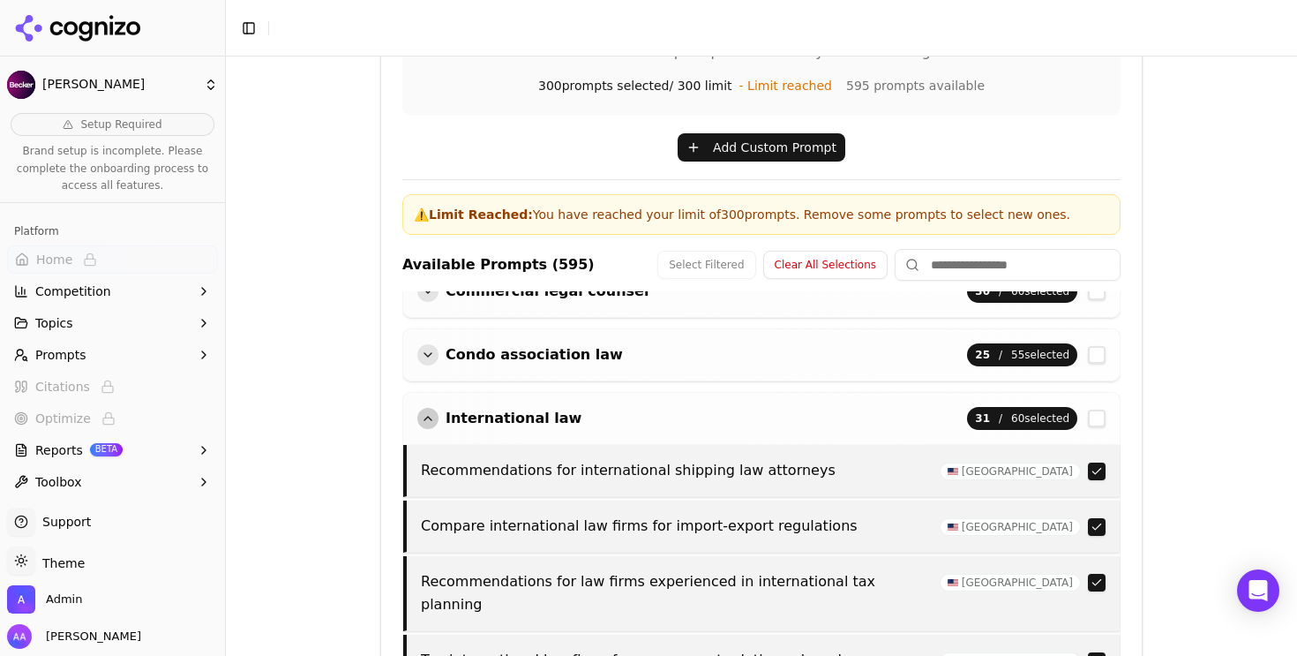
scroll to position [282, 0]
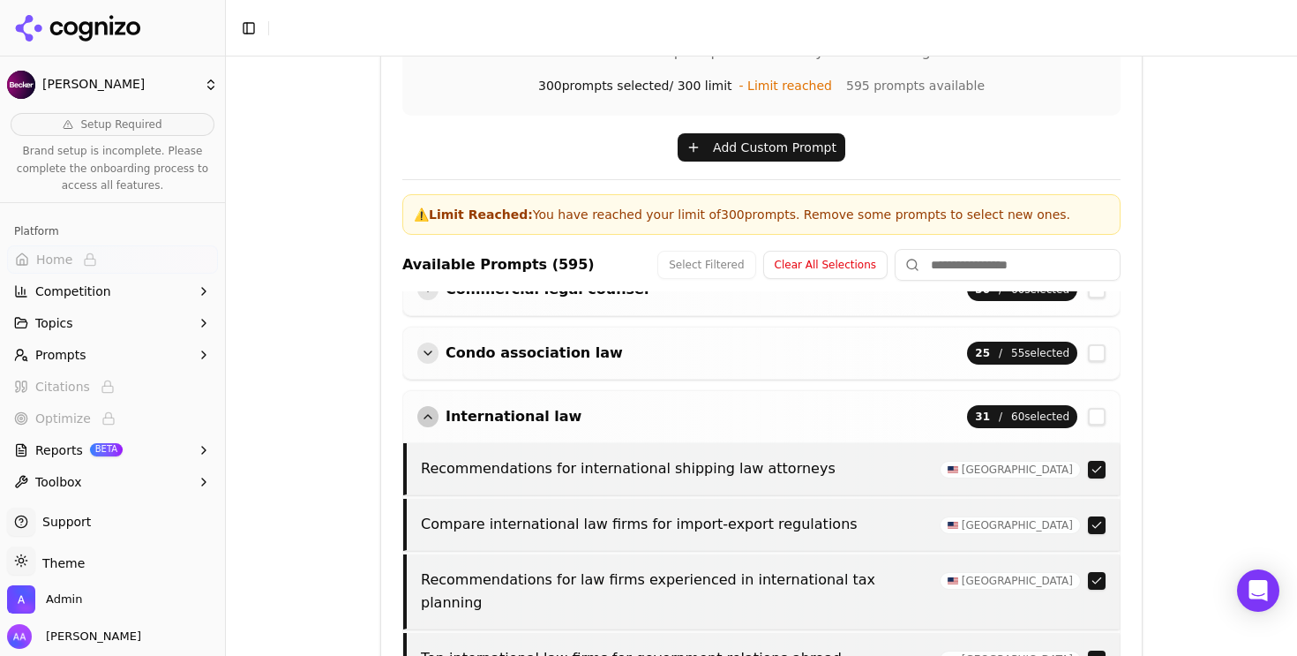
click at [424, 424] on div "button" at bounding box center [427, 416] width 21 height 21
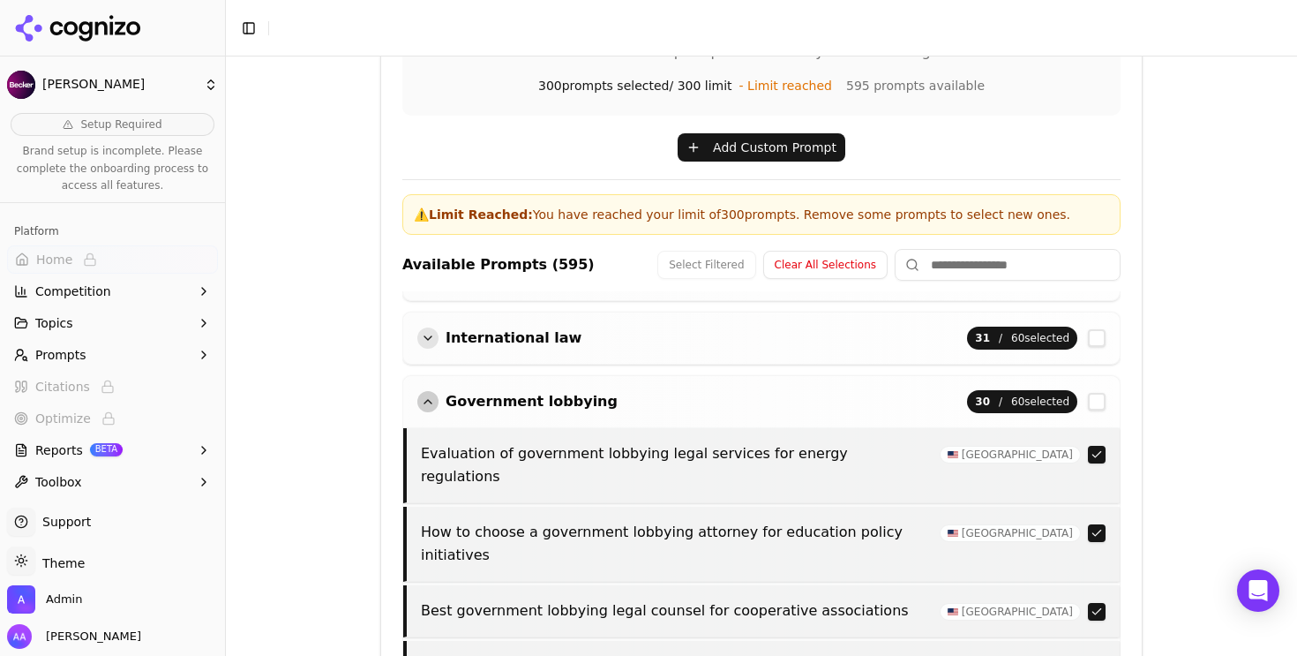
scroll to position [363, 0]
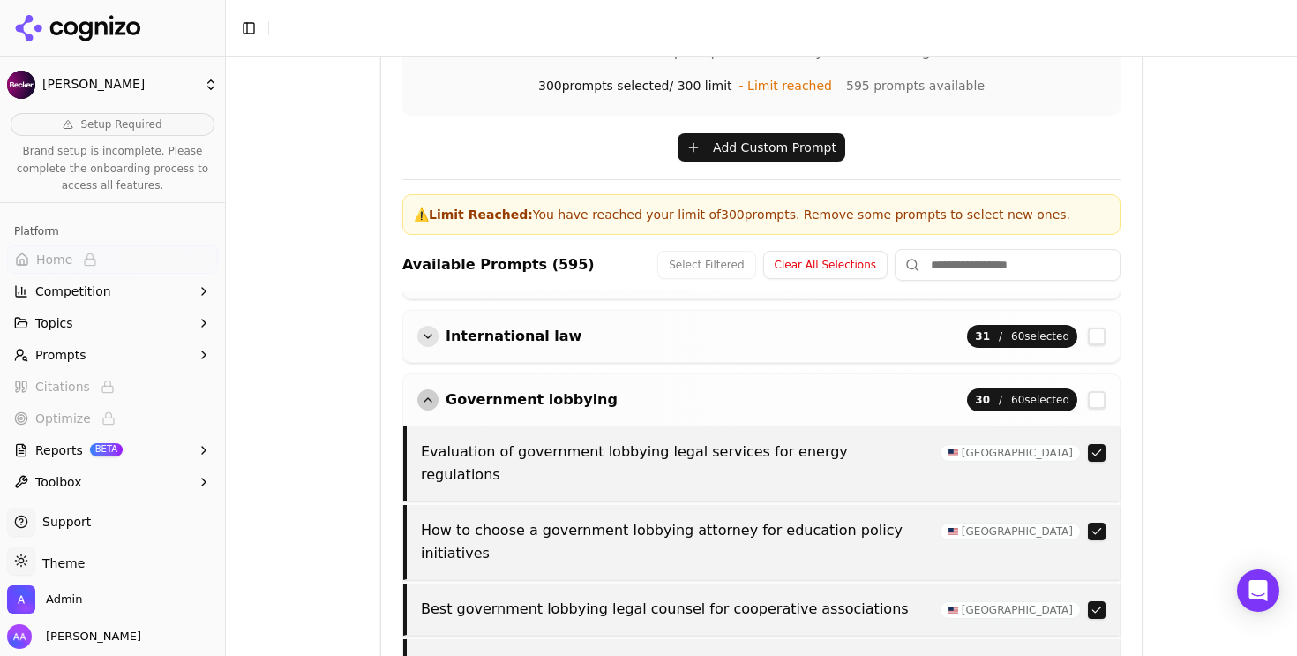
click at [427, 404] on div "button" at bounding box center [427, 399] width 21 height 21
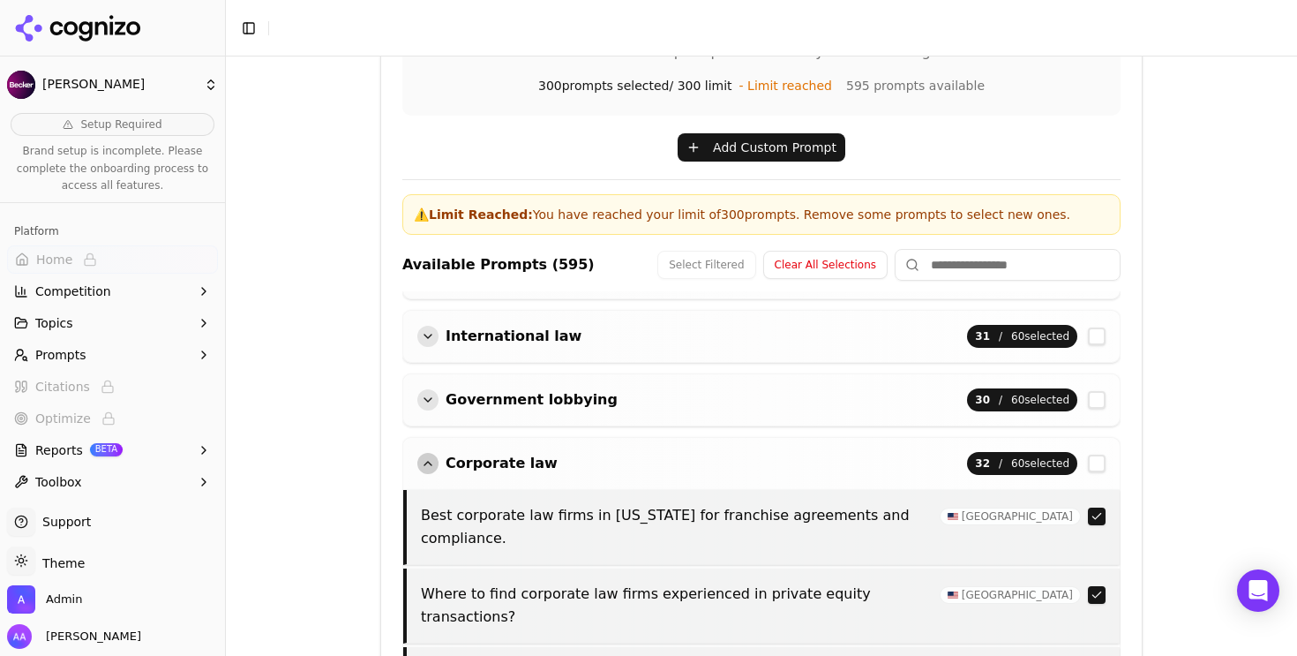
click at [424, 466] on div "button" at bounding box center [427, 463] width 21 height 21
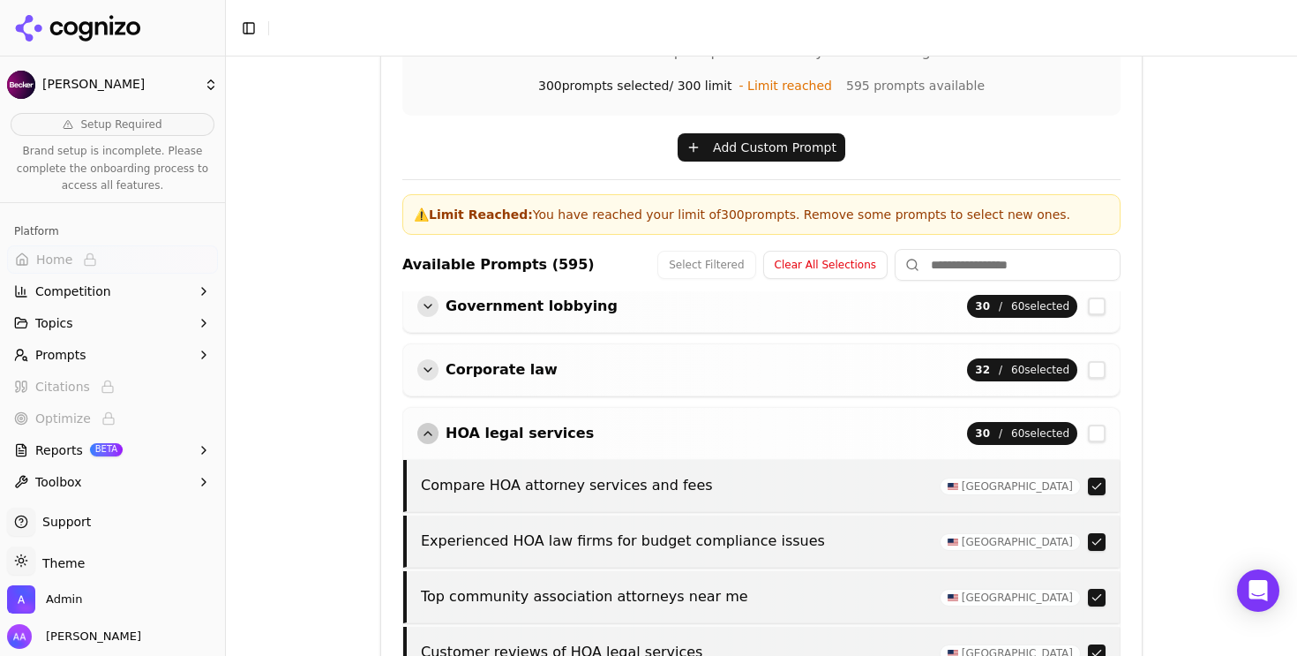
click at [427, 429] on div "button" at bounding box center [427, 433] width 21 height 21
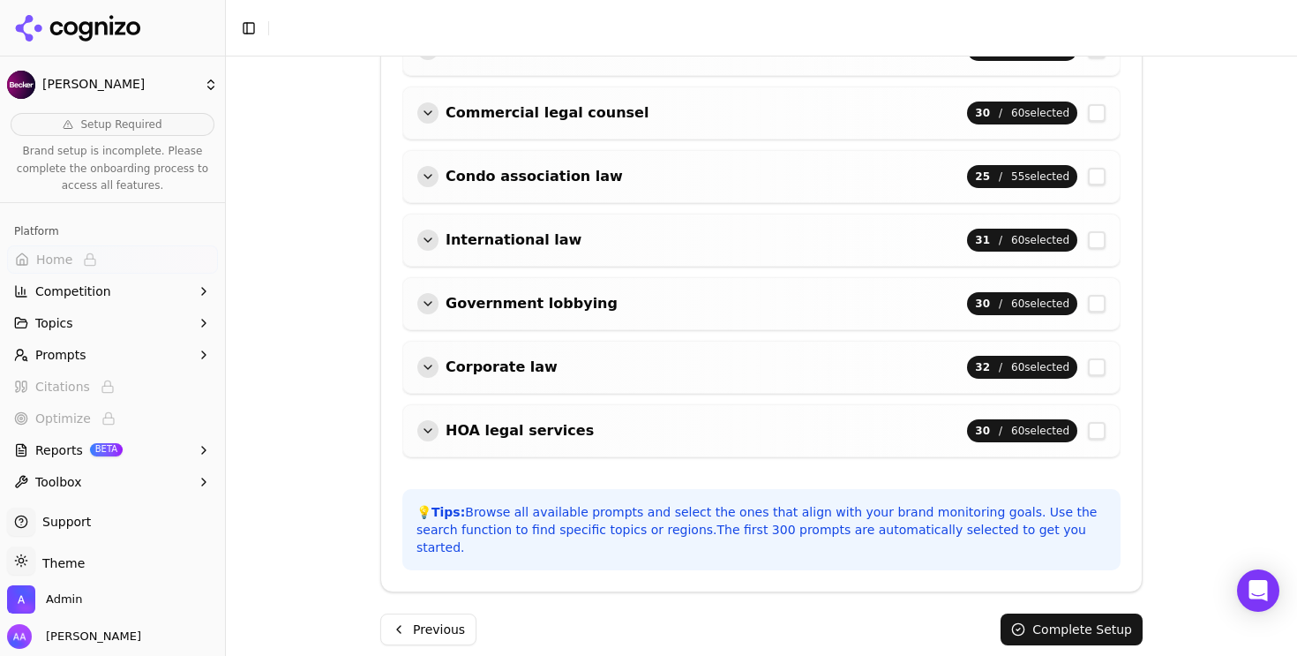
scroll to position [825, 0]
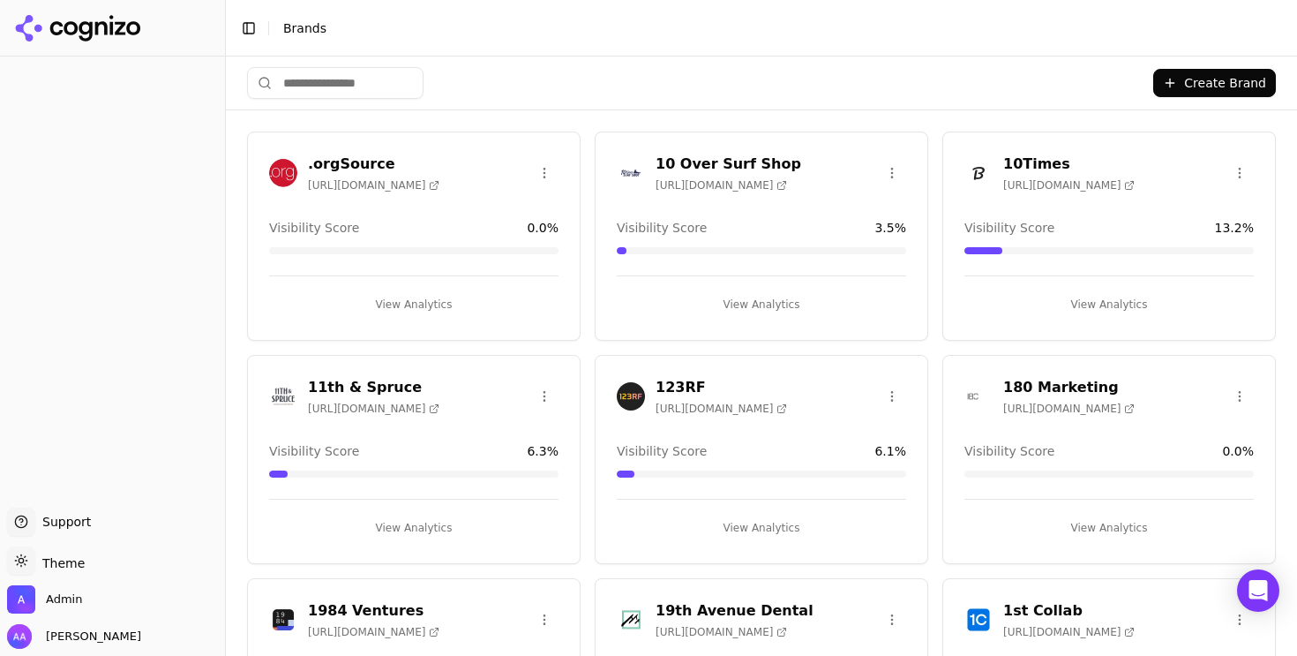
click at [352, 92] on input "search" at bounding box center [335, 83] width 177 height 32
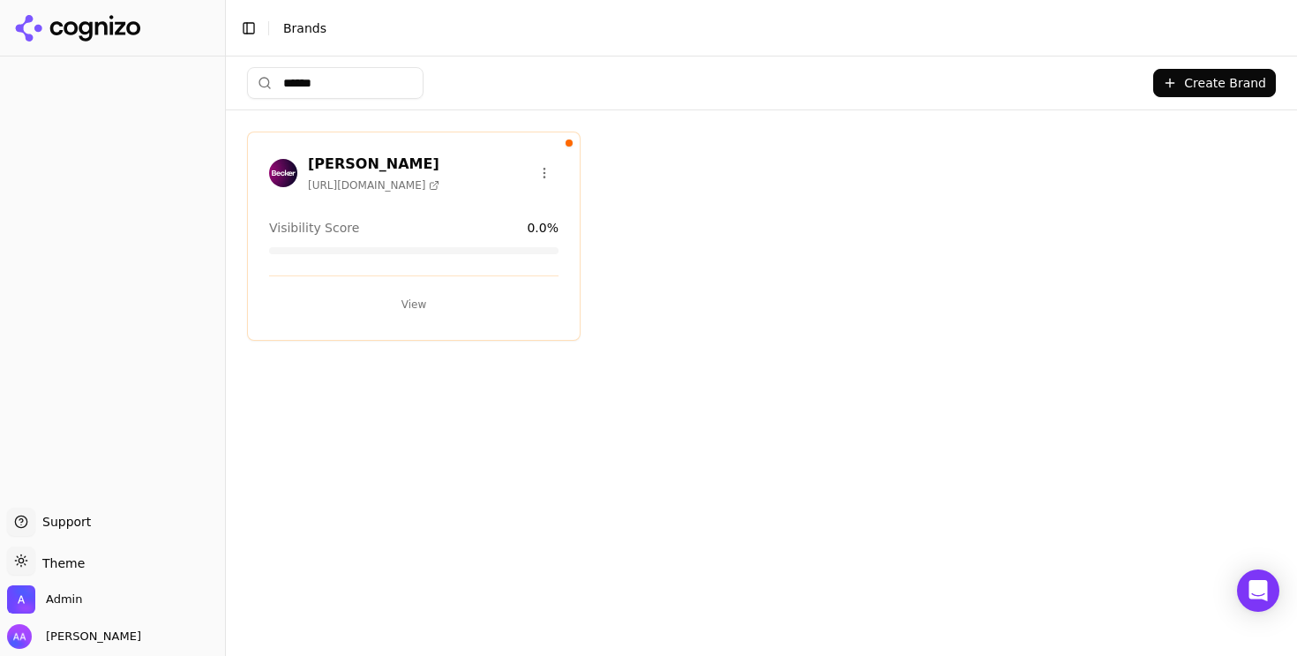
type input "******"
click at [409, 293] on button "View" at bounding box center [413, 304] width 289 height 28
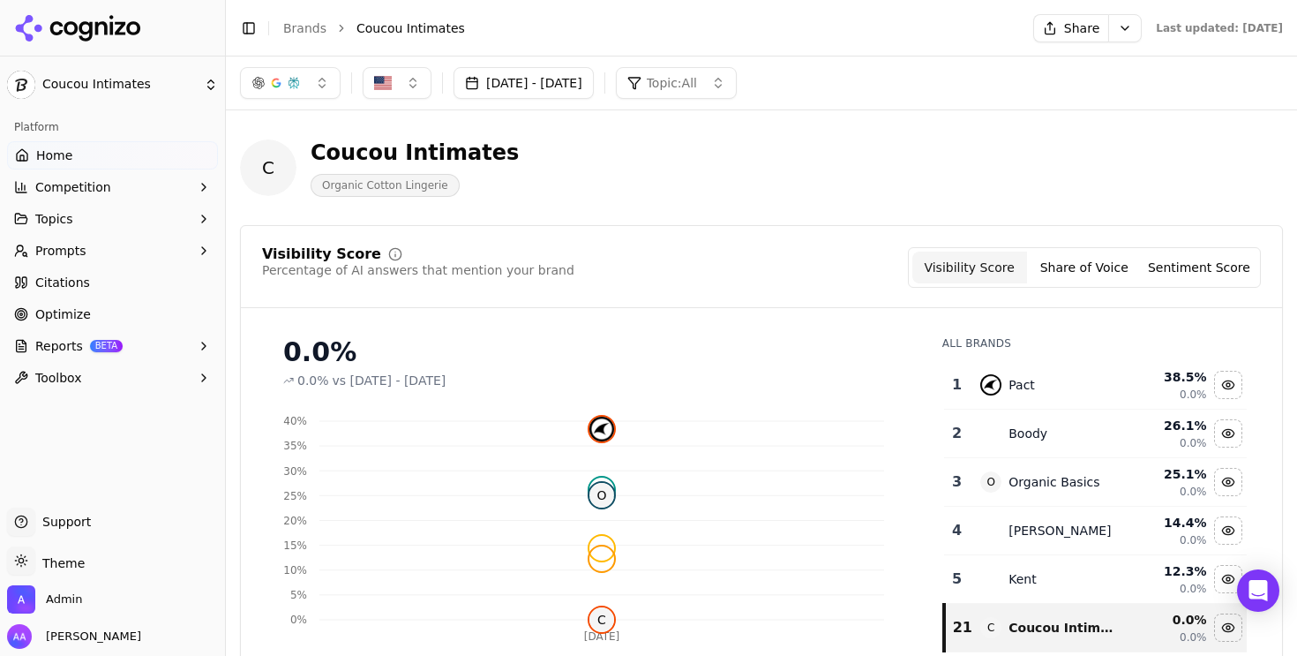
click at [721, 214] on header "C Coucou Intimates Organic Cotton Lingerie" at bounding box center [761, 174] width 1043 height 101
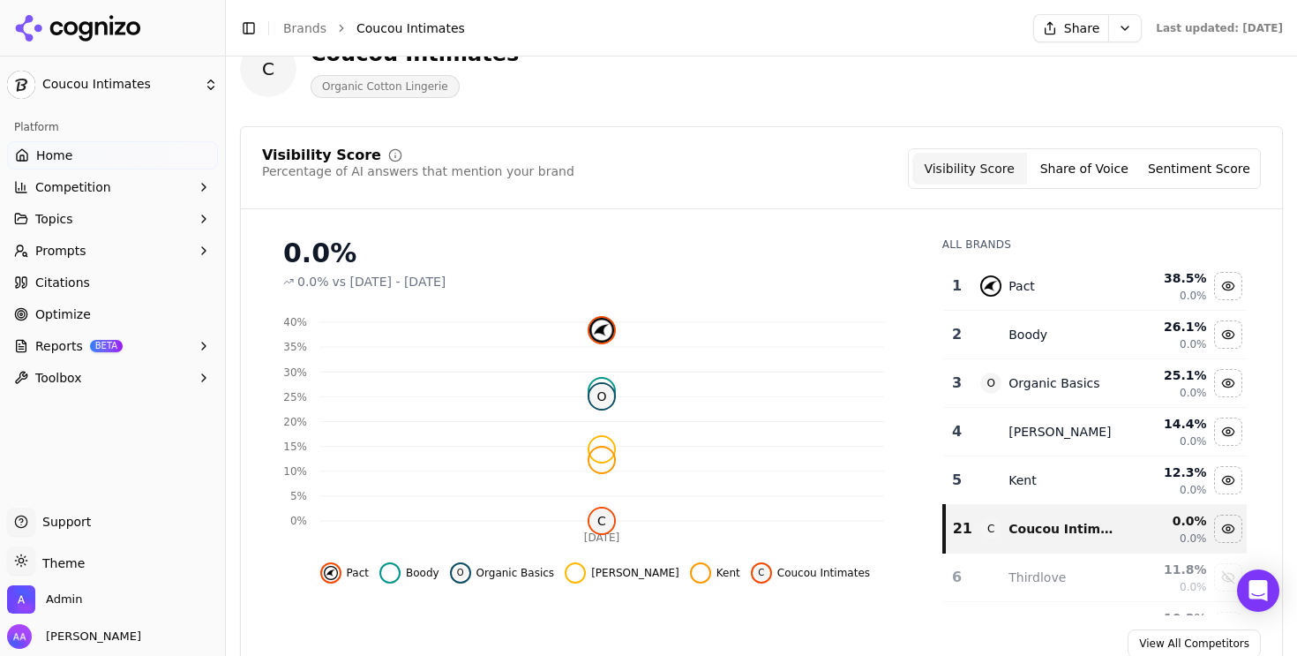
scroll to position [100, 0]
click at [161, 192] on button "Competition" at bounding box center [112, 187] width 211 height 28
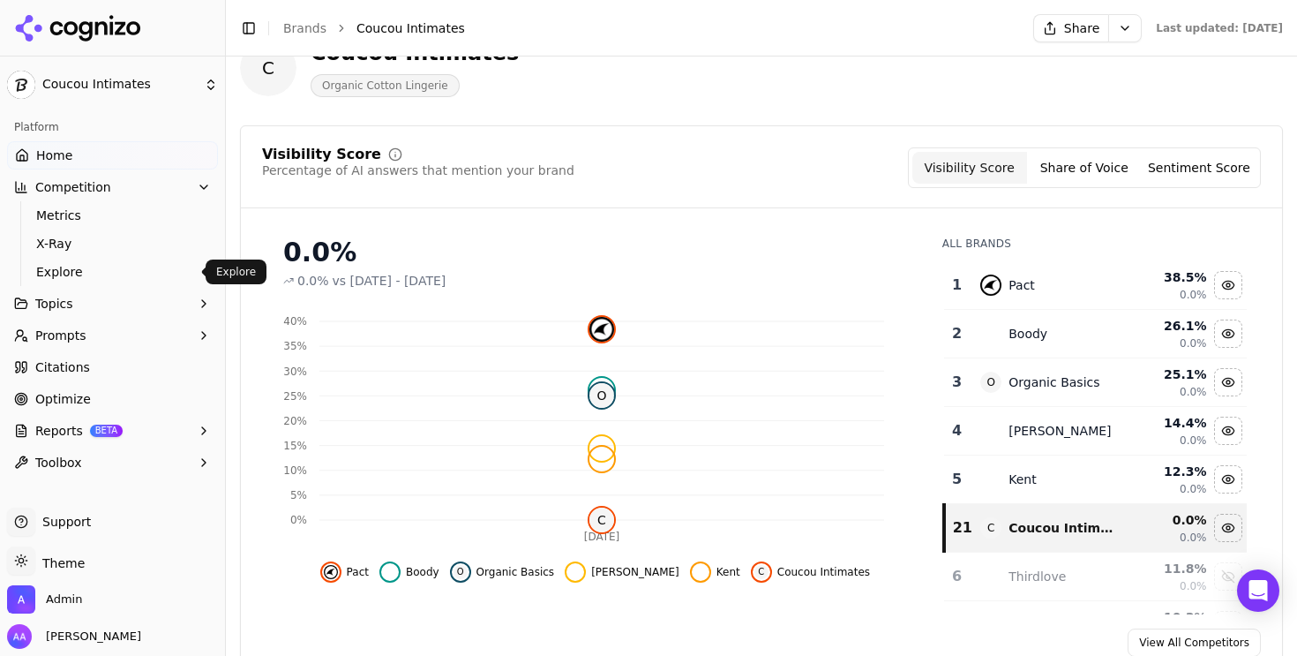
click at [140, 267] on span "Explore" at bounding box center [113, 272] width 154 height 18
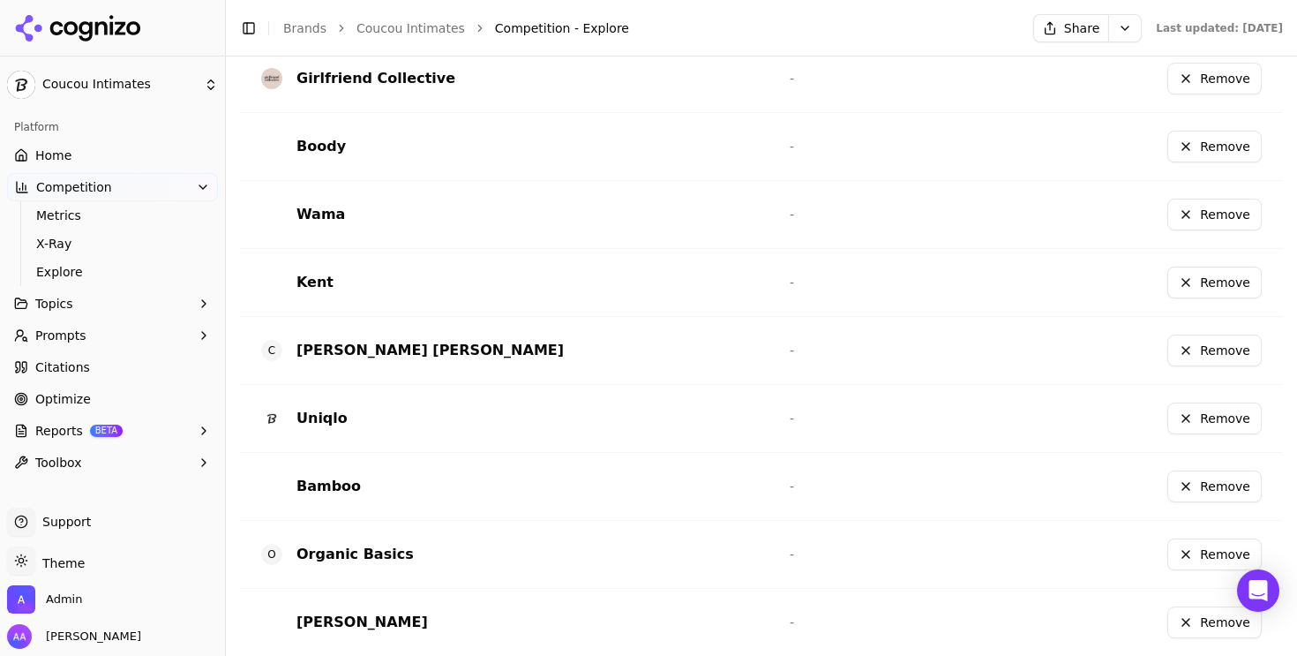
scroll to position [644, 0]
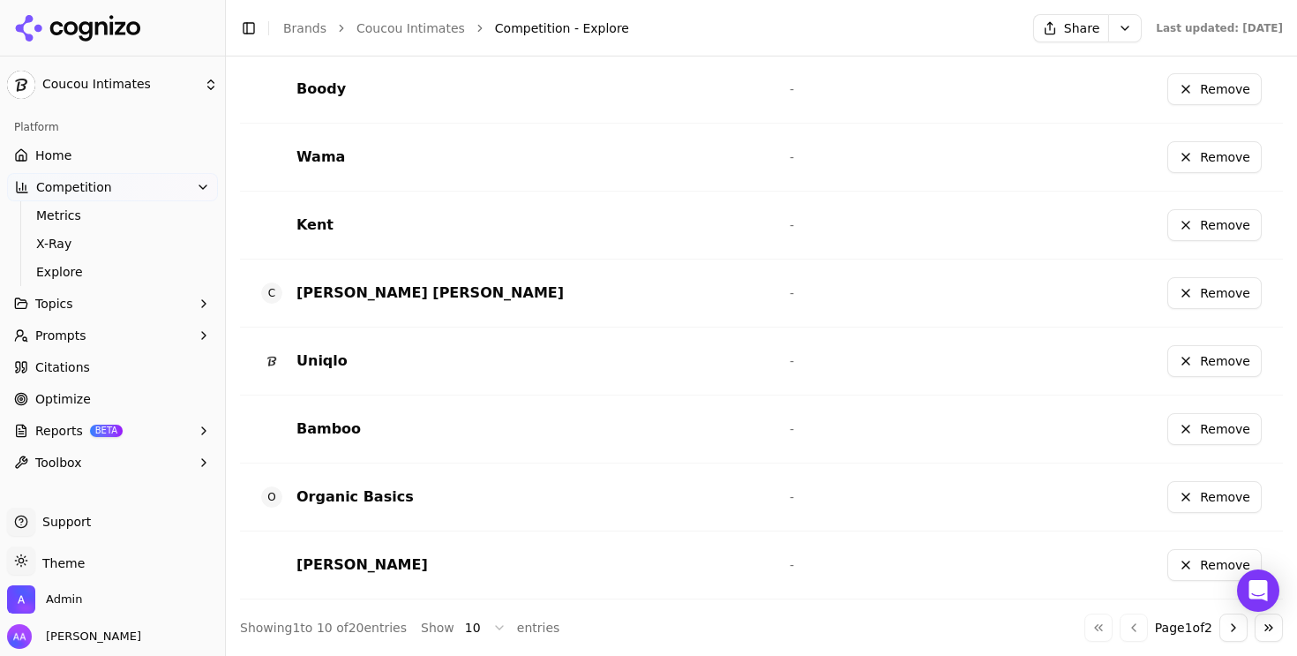
click at [1220, 635] on button "Go to next page" at bounding box center [1234, 627] width 28 height 28
click at [407, 24] on link "Coucou Intimates" at bounding box center [411, 28] width 109 height 18
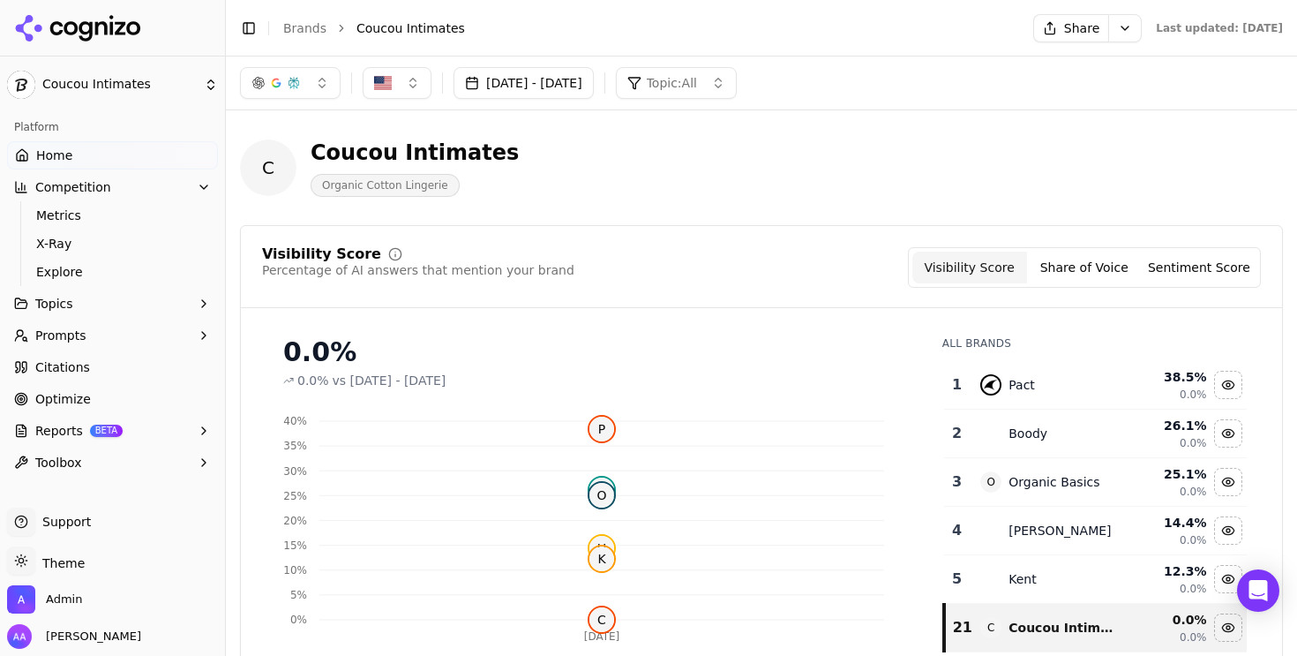
click at [298, 27] on link "Brands" at bounding box center [304, 28] width 43 height 14
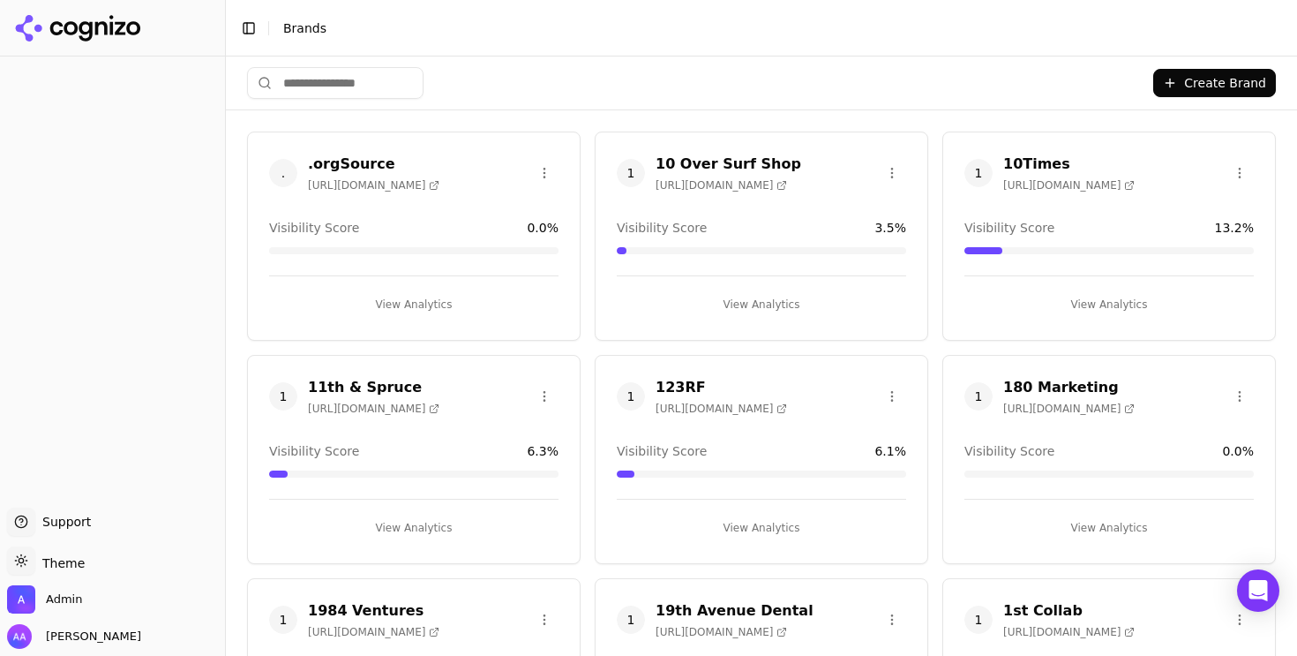
click at [354, 67] on html "Support Support Toggle theme Theme Admin Alp Aysan Toggle Sidebar Brands Create…" at bounding box center [648, 328] width 1297 height 656
click at [349, 78] on html "Support Support Toggle theme Theme Admin Alp Aysan Toggle Sidebar Brands Create…" at bounding box center [648, 328] width 1297 height 656
click at [350, 84] on html "Support Support Toggle theme Theme Admin Alp Aysan Toggle Sidebar Brands Create…" at bounding box center [648, 328] width 1297 height 656
click at [331, 86] on input "search" at bounding box center [335, 83] width 177 height 32
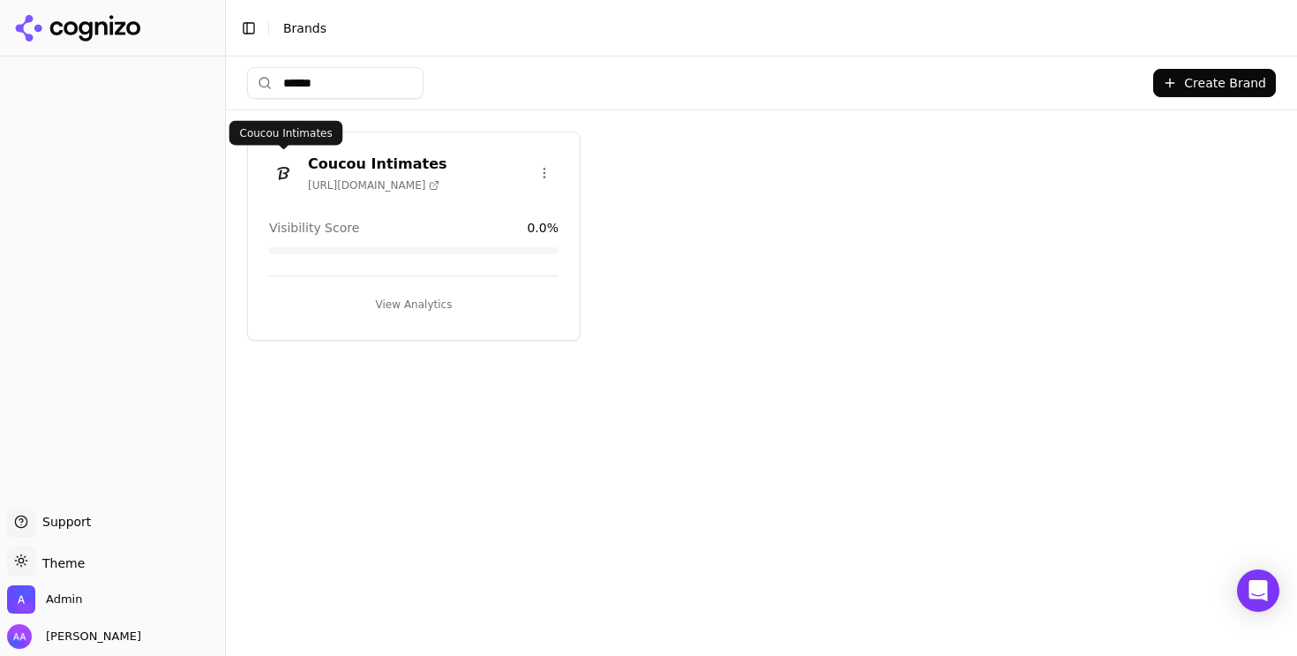
type input "******"
click at [277, 162] on img at bounding box center [283, 173] width 28 height 28
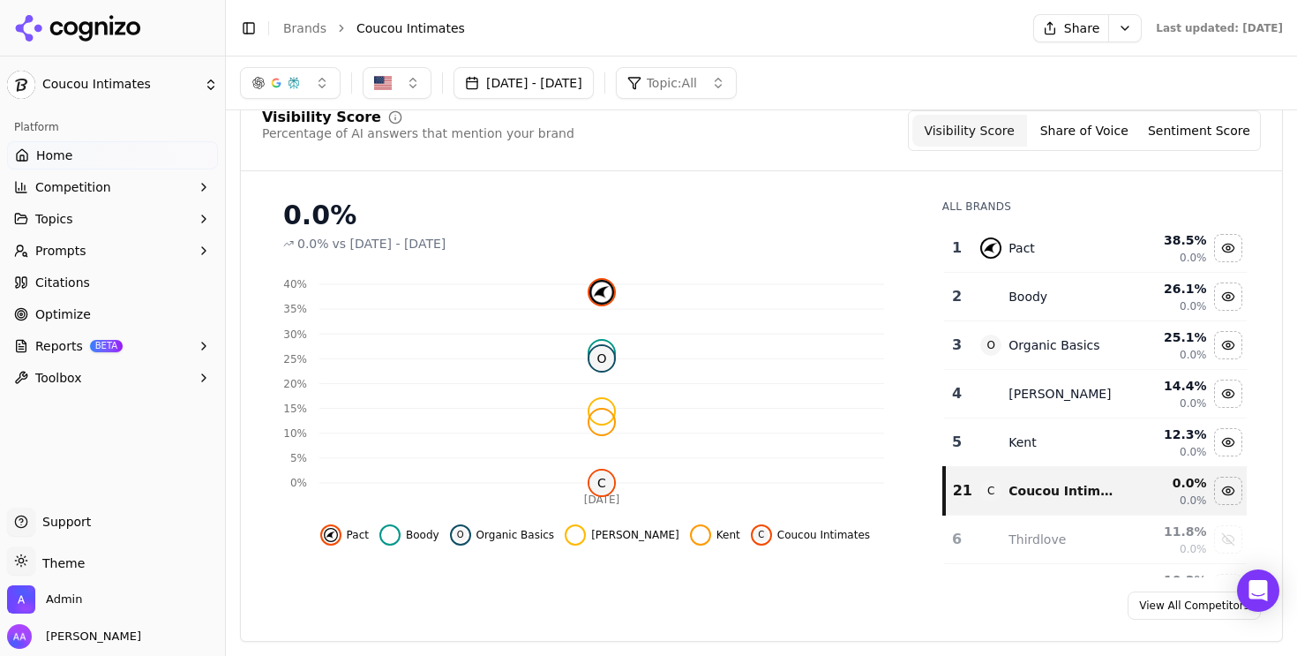
scroll to position [135, 0]
click at [150, 191] on button "Competition" at bounding box center [112, 187] width 211 height 28
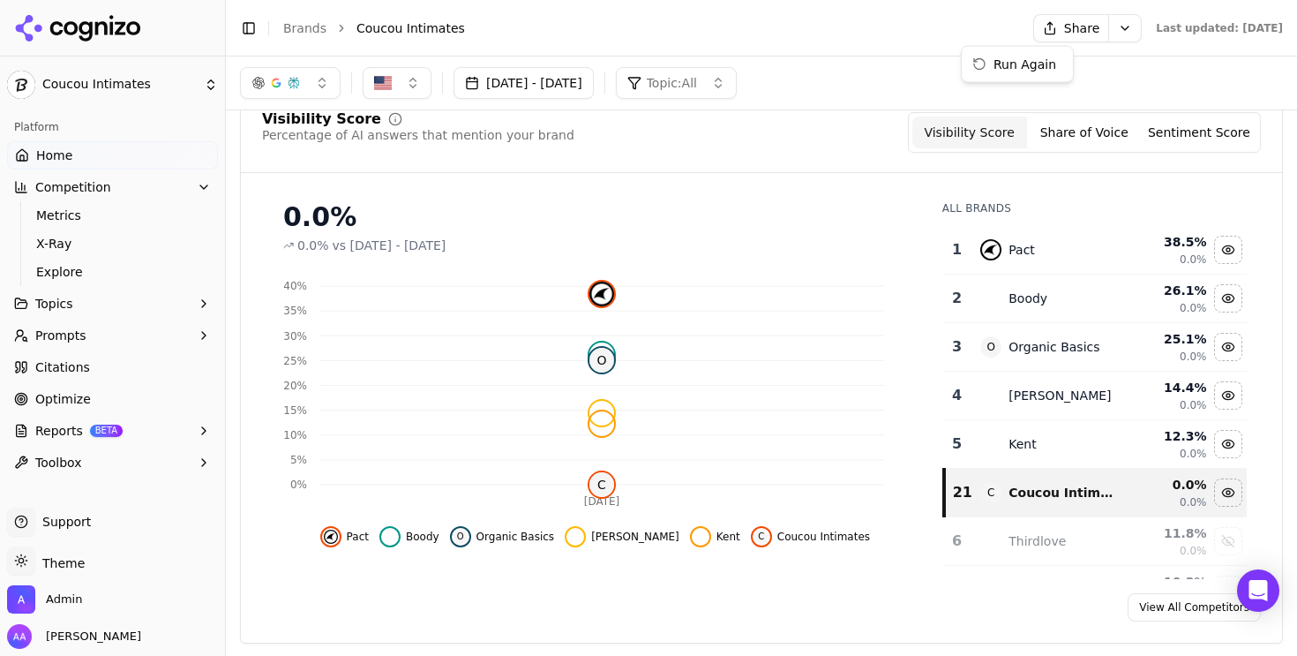
click at [1057, 33] on html "Coucou Intimates Platform Home Competition Metrics X-Ray Explore Topics Prompts…" at bounding box center [648, 328] width 1297 height 656
drag, startPoint x: 1022, startPoint y: 67, endPoint x: 913, endPoint y: 113, distance: 118.7
click at [913, 118] on html "Coucou Intimates Platform Home Competition Metrics X-Ray Explore Topics Prompts…" at bounding box center [648, 328] width 1297 height 656
click at [904, 63] on html "Coucou Intimates Platform Home Competition Metrics X-Ray Explore Topics Prompts…" at bounding box center [648, 328] width 1297 height 656
click at [1033, 26] on button "Share" at bounding box center [1070, 28] width 75 height 28
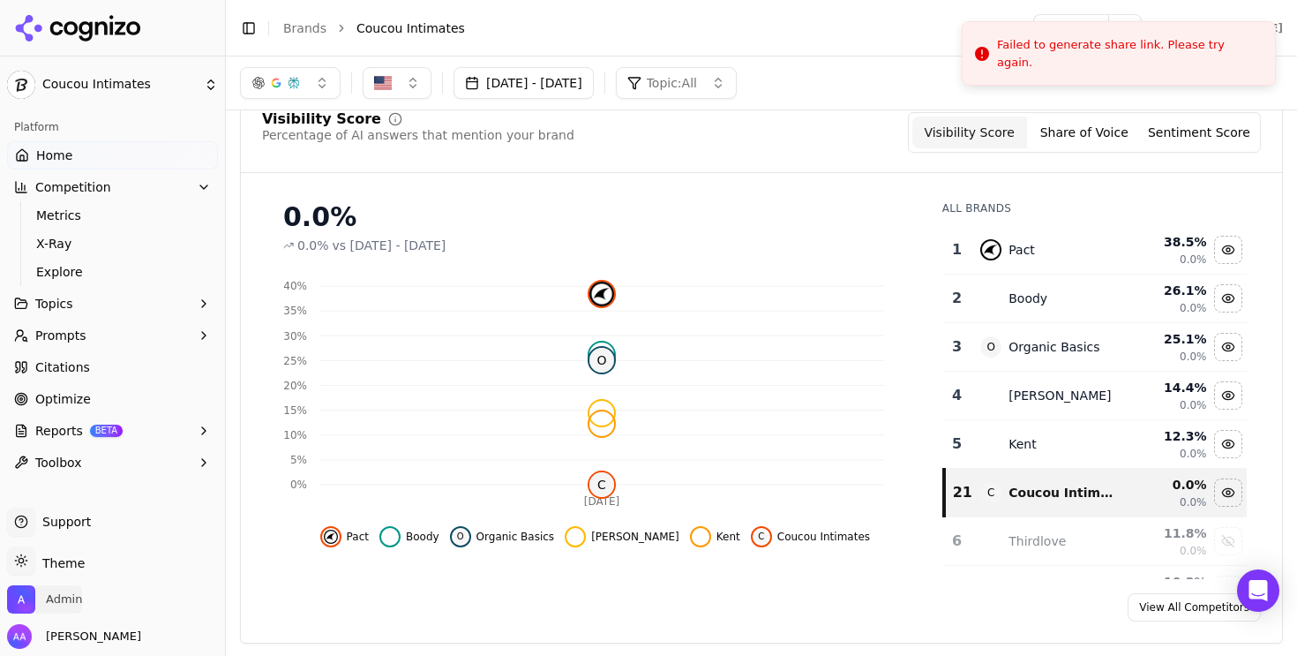
click at [66, 597] on span "Admin" at bounding box center [64, 599] width 36 height 16
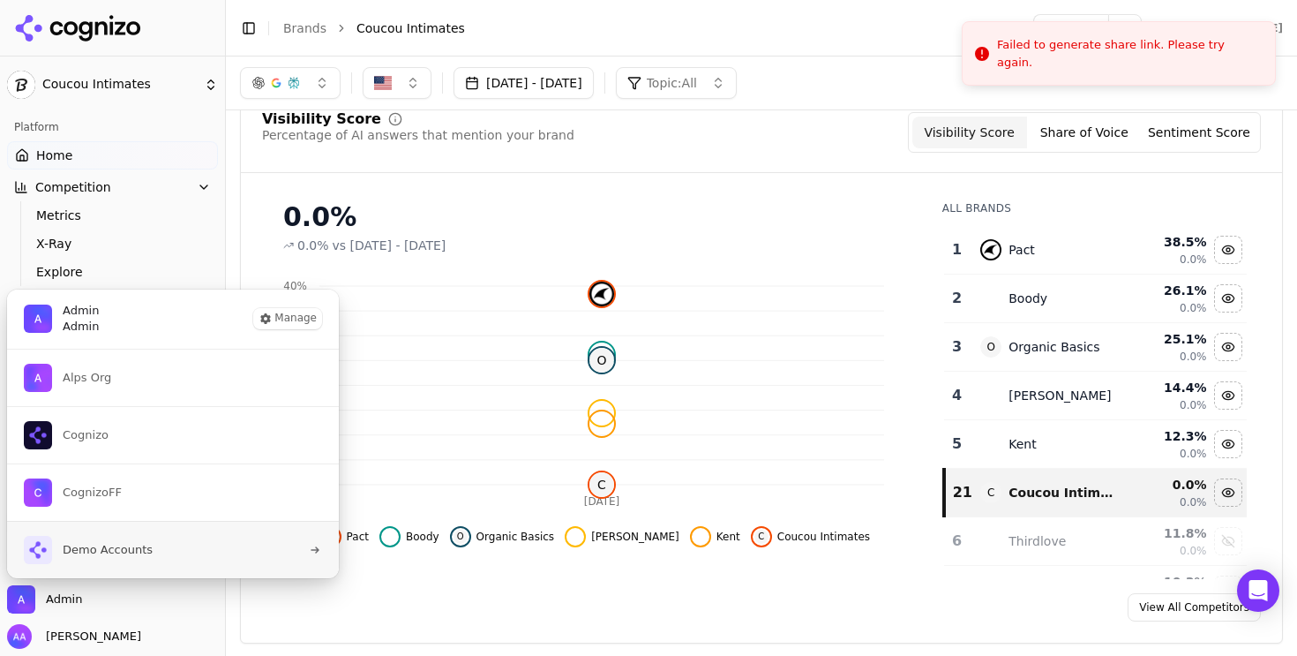
click at [139, 545] on span "Demo Accounts" at bounding box center [108, 550] width 90 height 16
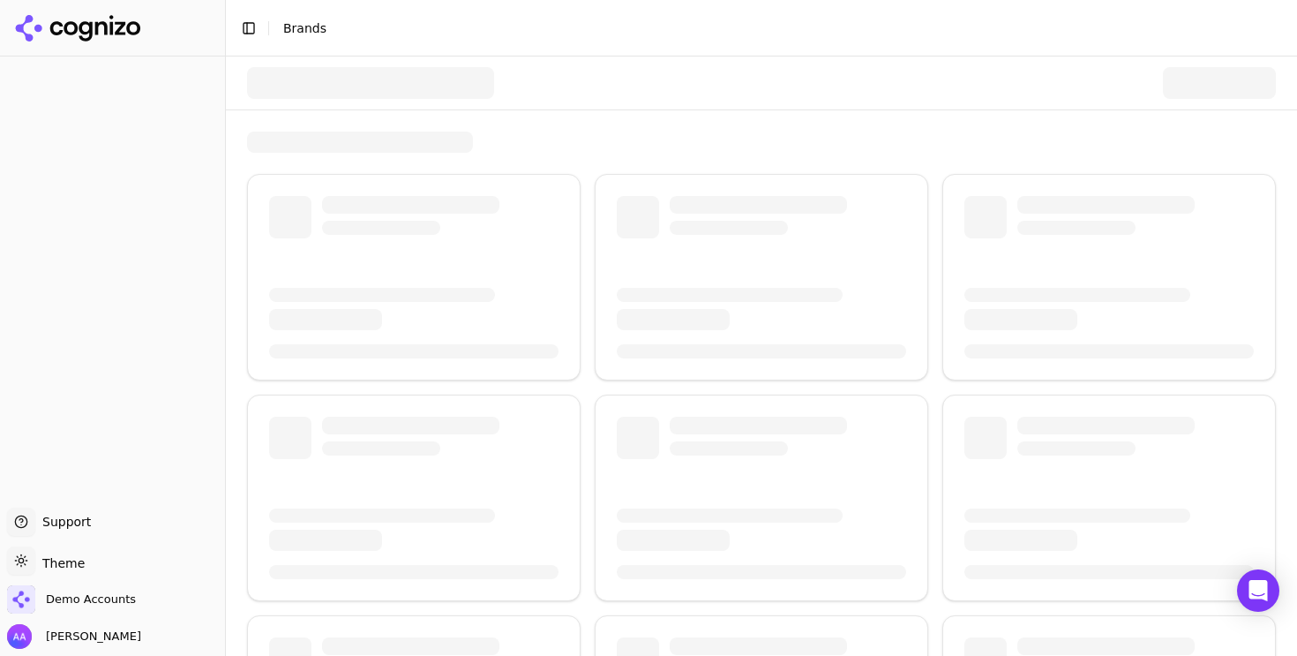
click at [349, 92] on div at bounding box center [370, 83] width 247 height 32
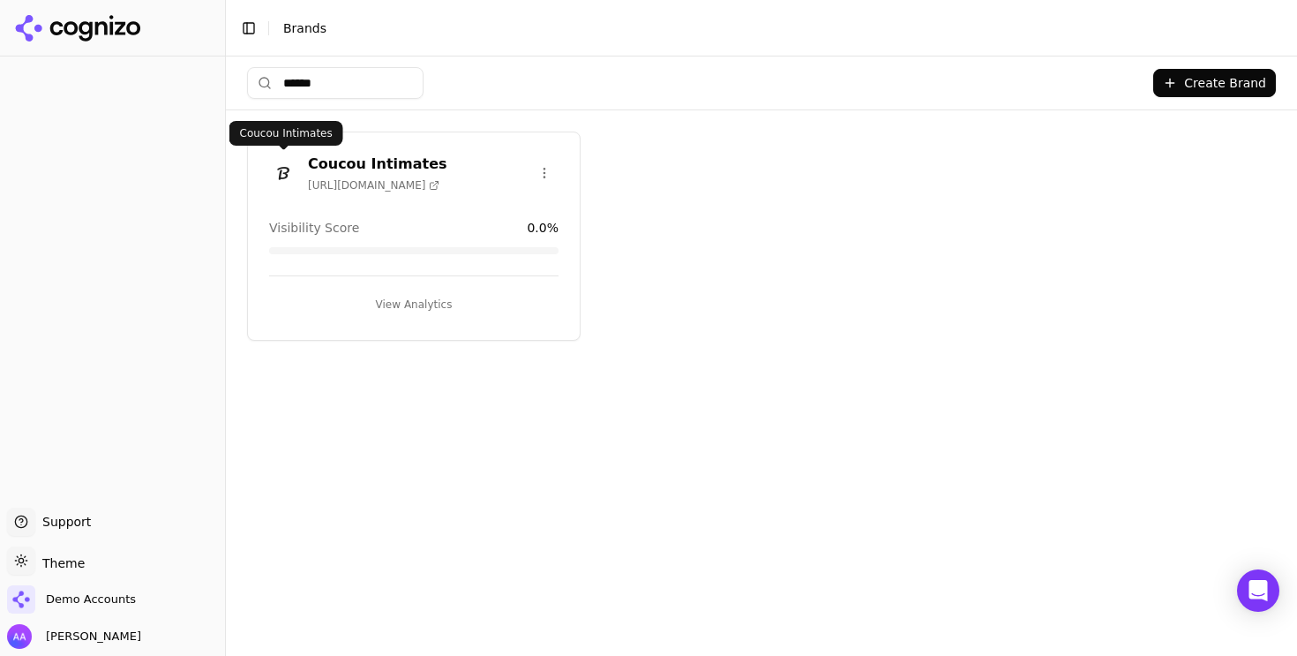
type input "******"
click at [282, 177] on img at bounding box center [283, 173] width 28 height 28
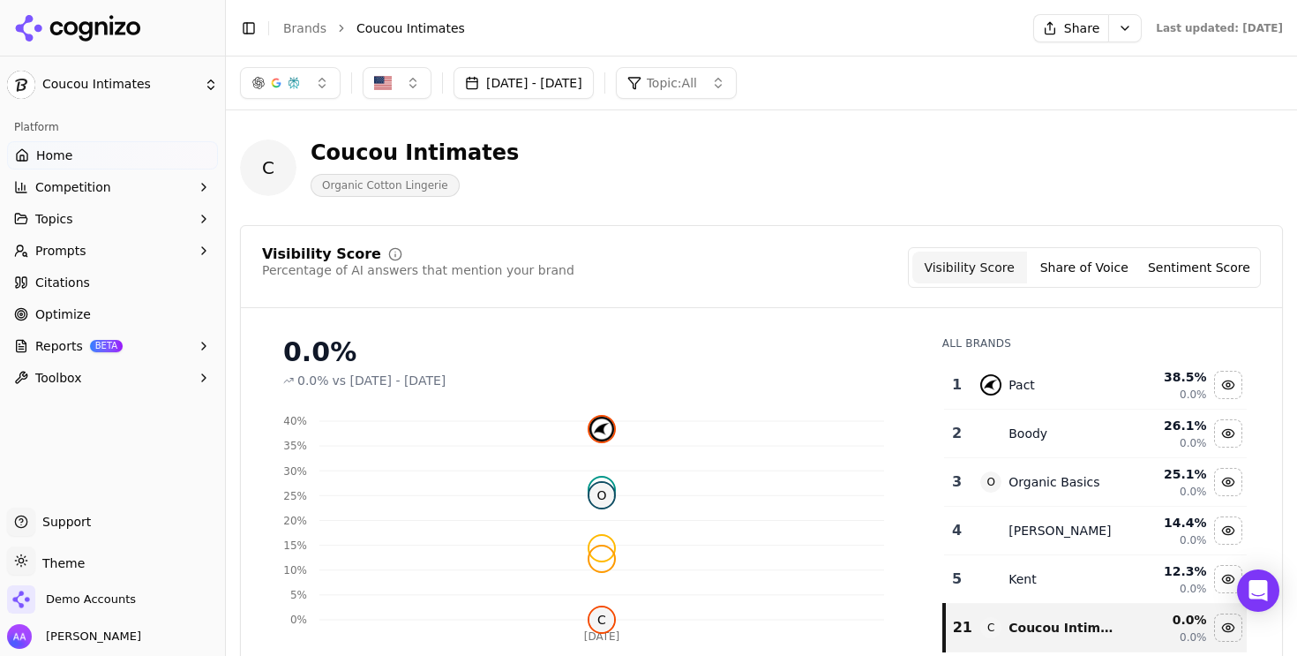
click at [1033, 30] on button "Share" at bounding box center [1070, 28] width 75 height 28
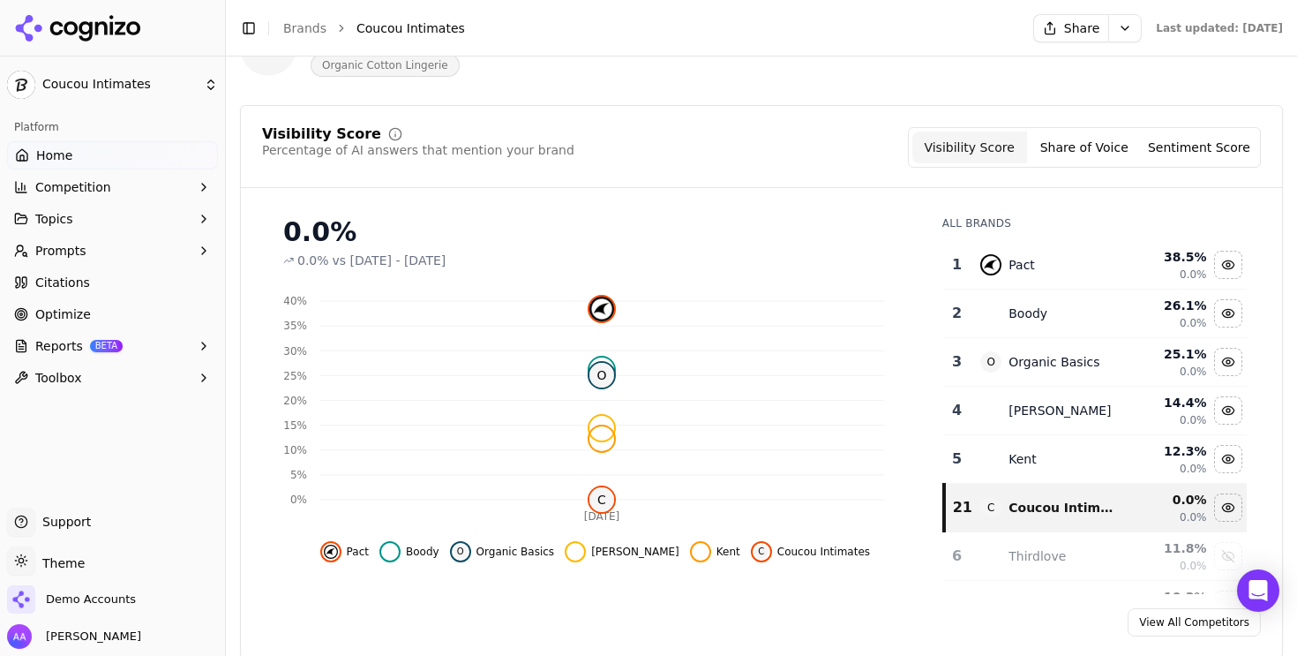
click at [830, 119] on div "Visibility Score Percentage of AI answers that mention your brand Visibility Sc…" at bounding box center [761, 381] width 1043 height 553
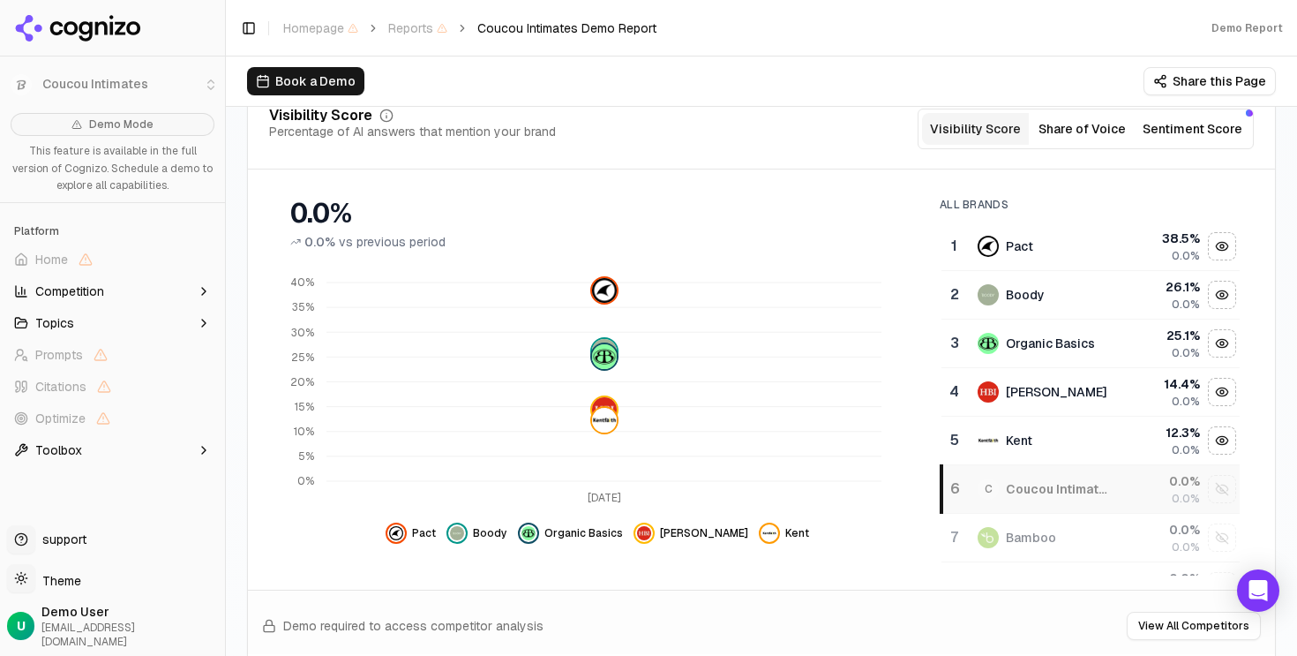
click at [785, 151] on div "Visibility Score Percentage of AI answers that mention your brand Visibility Sc…" at bounding box center [761, 139] width 1027 height 61
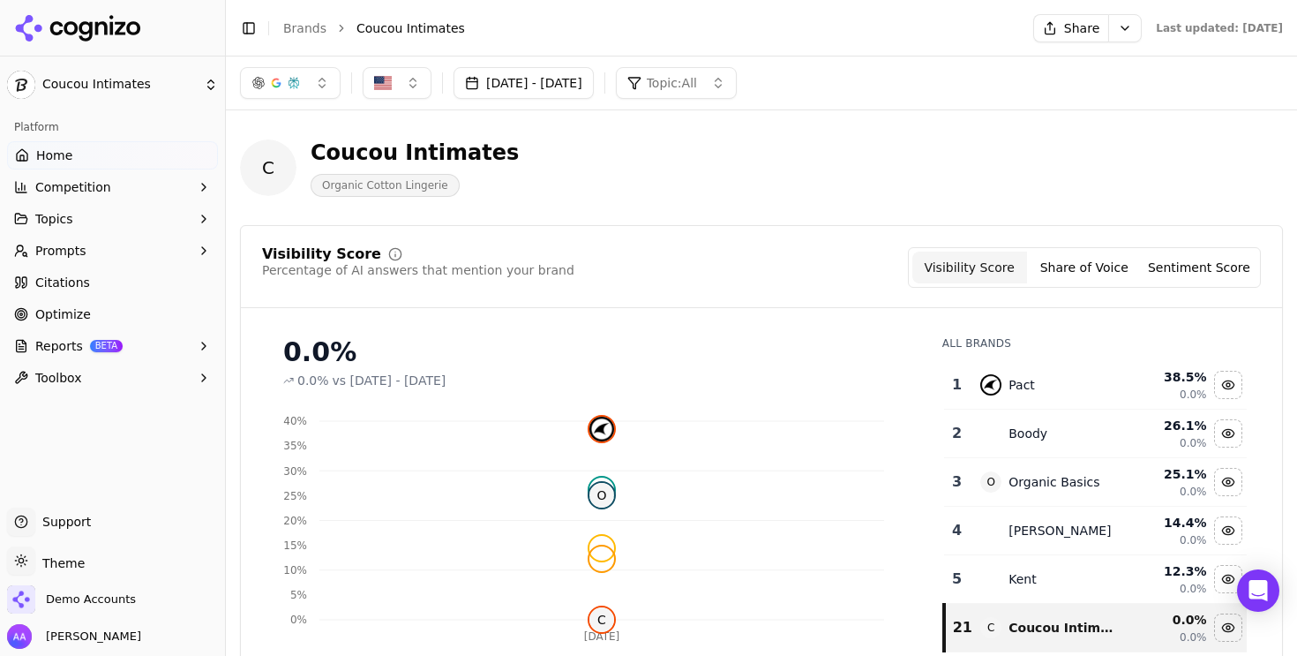
click at [106, 170] on ul "Home Competition Topics Prompts Citations Optimize Reports BETA Toolbox" at bounding box center [112, 266] width 211 height 251
click at [109, 186] on button "Competition" at bounding box center [112, 187] width 211 height 28
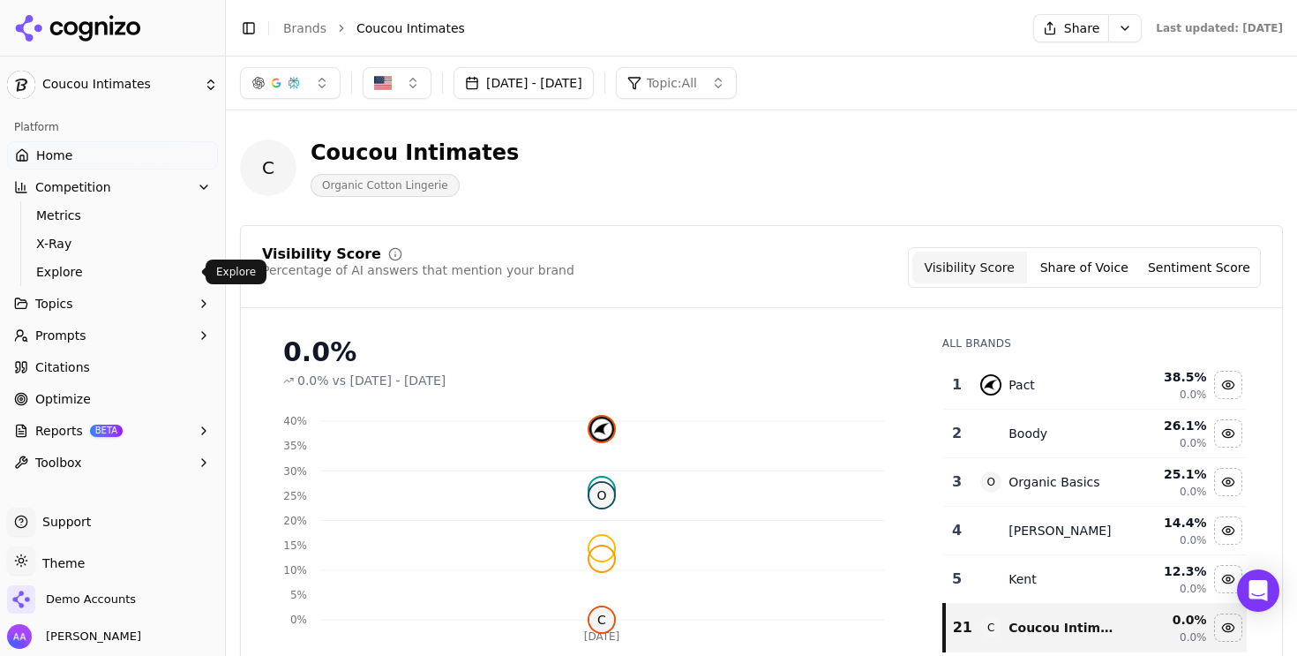
click at [125, 261] on link "Explore" at bounding box center [113, 271] width 168 height 25
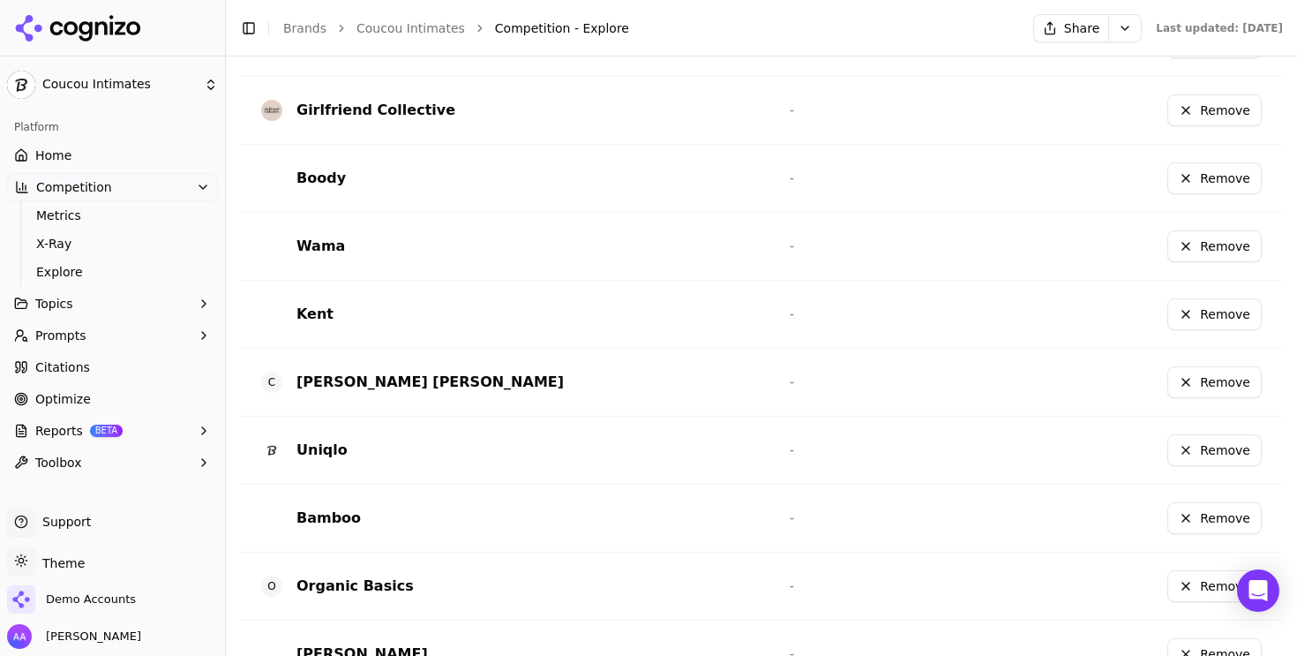
scroll to position [644, 0]
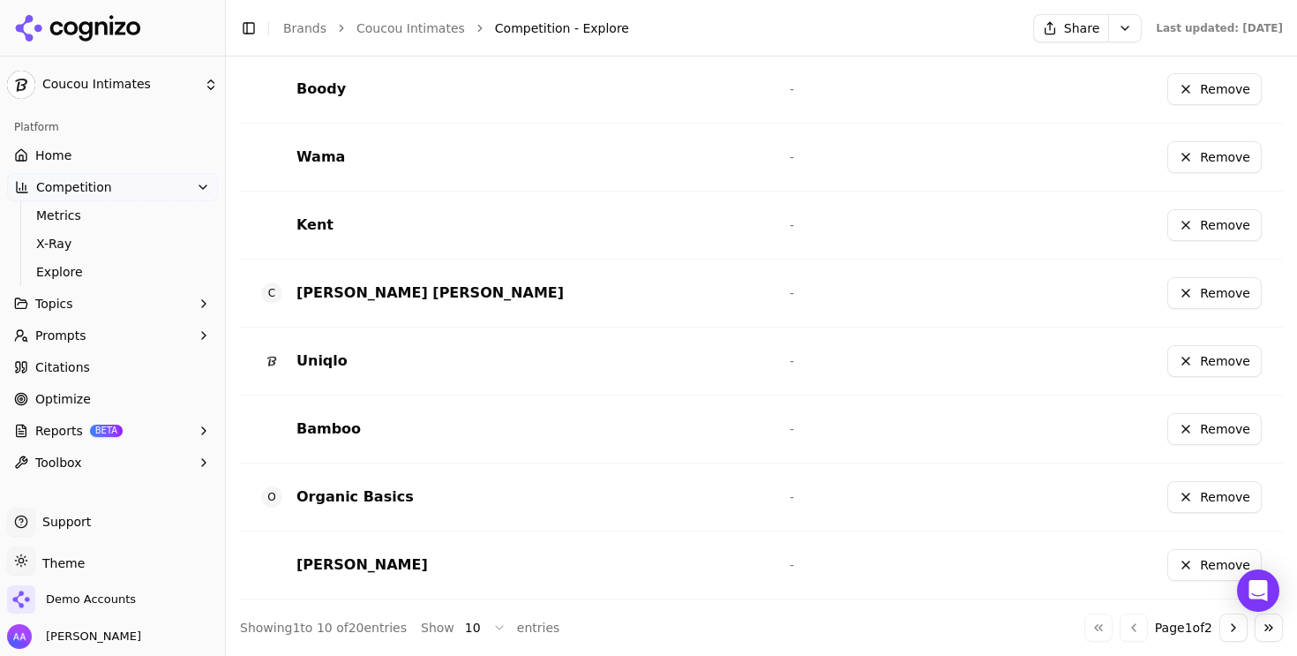
click at [1220, 630] on button "Go to next page" at bounding box center [1234, 627] width 28 height 28
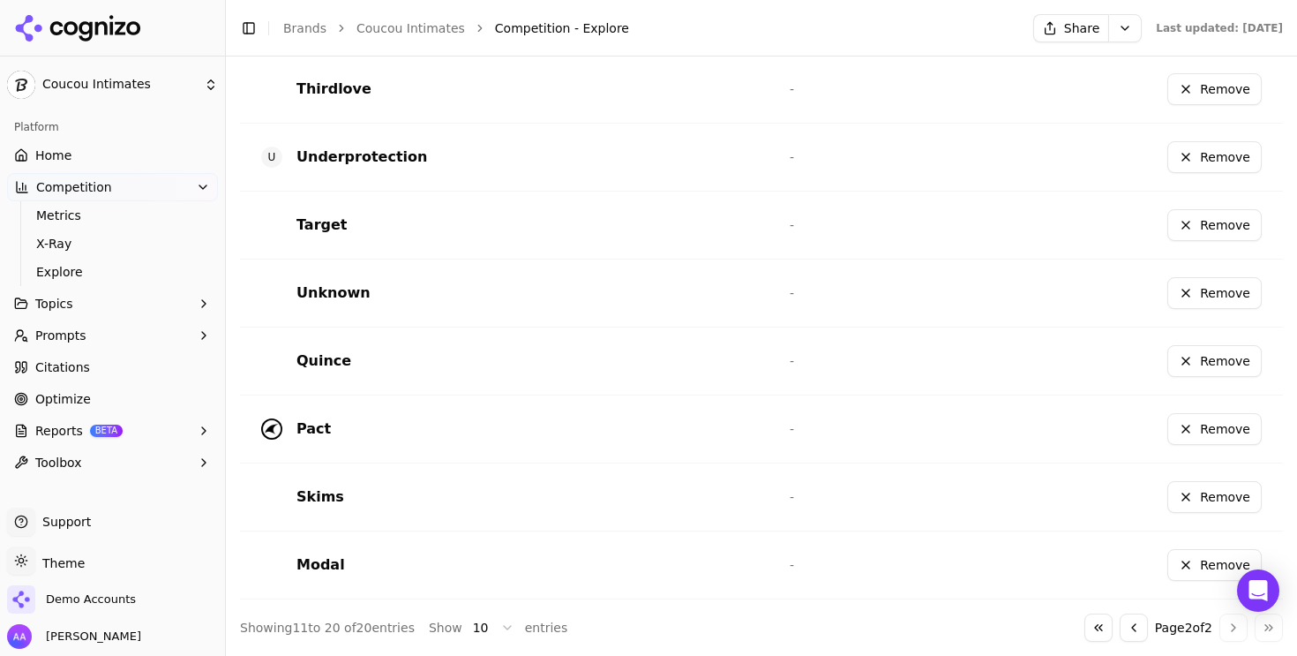
click at [1180, 291] on button "Remove" at bounding box center [1215, 293] width 94 height 32
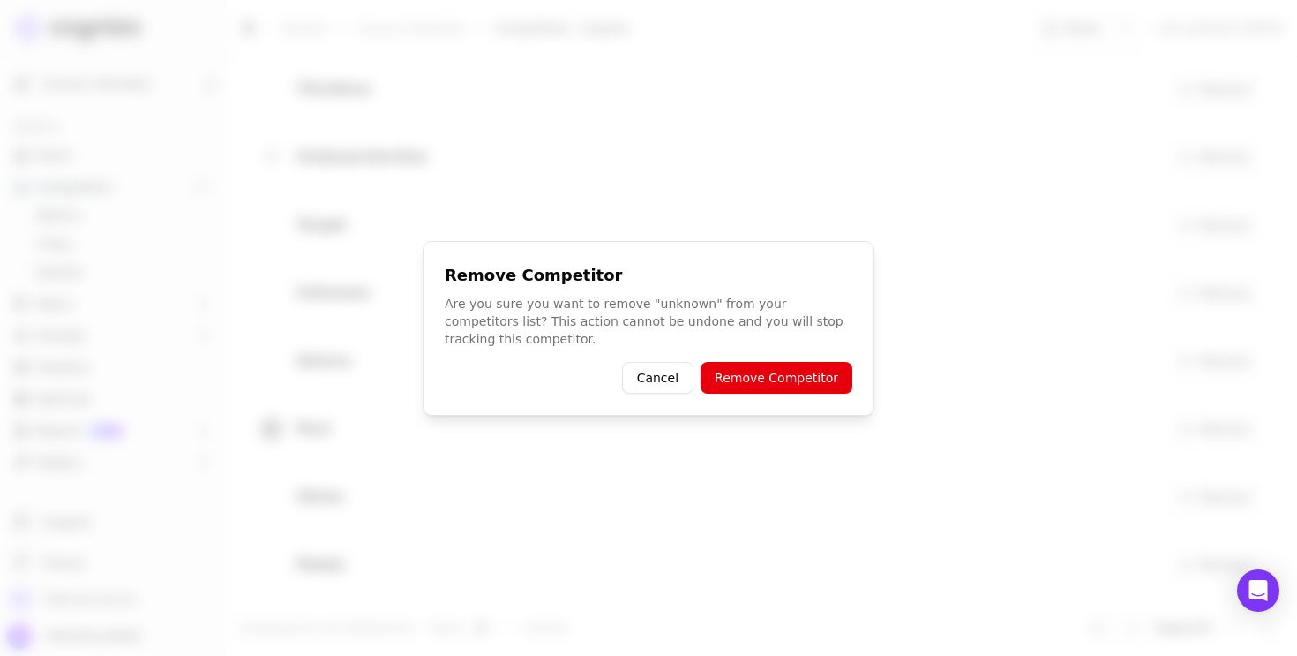
click at [780, 381] on button "Remove Competitor" at bounding box center [777, 378] width 152 height 32
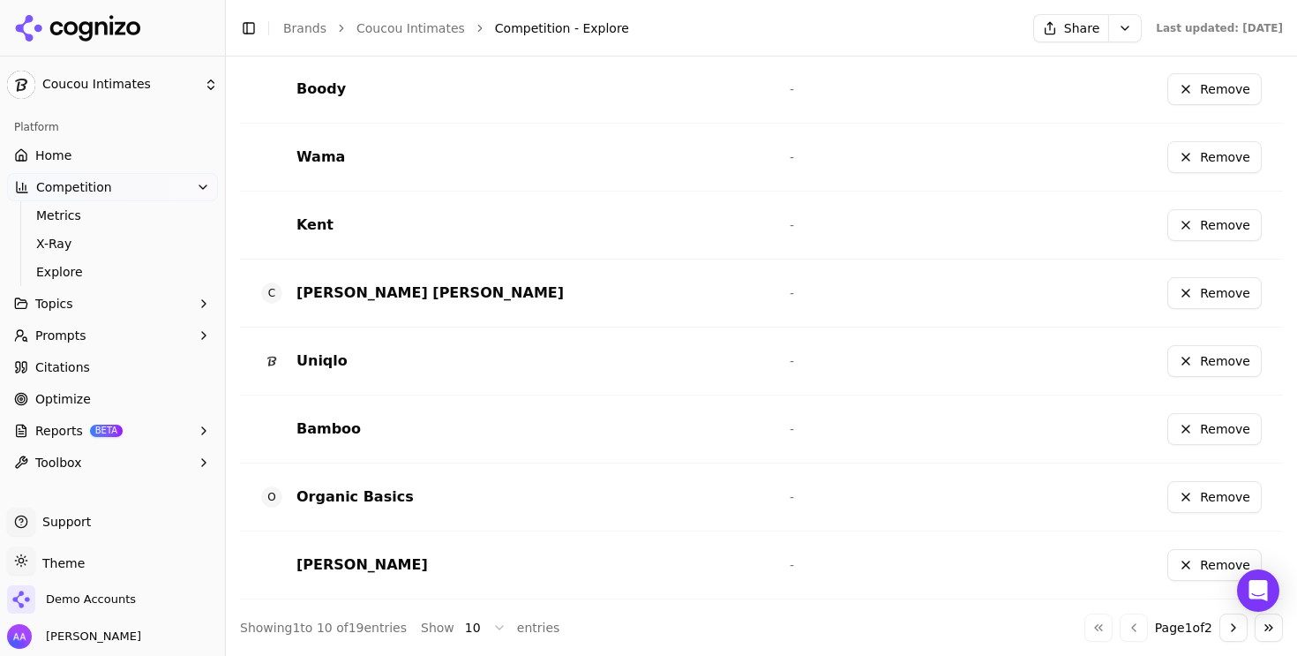
click at [1220, 622] on button "Go to next page" at bounding box center [1234, 627] width 28 height 28
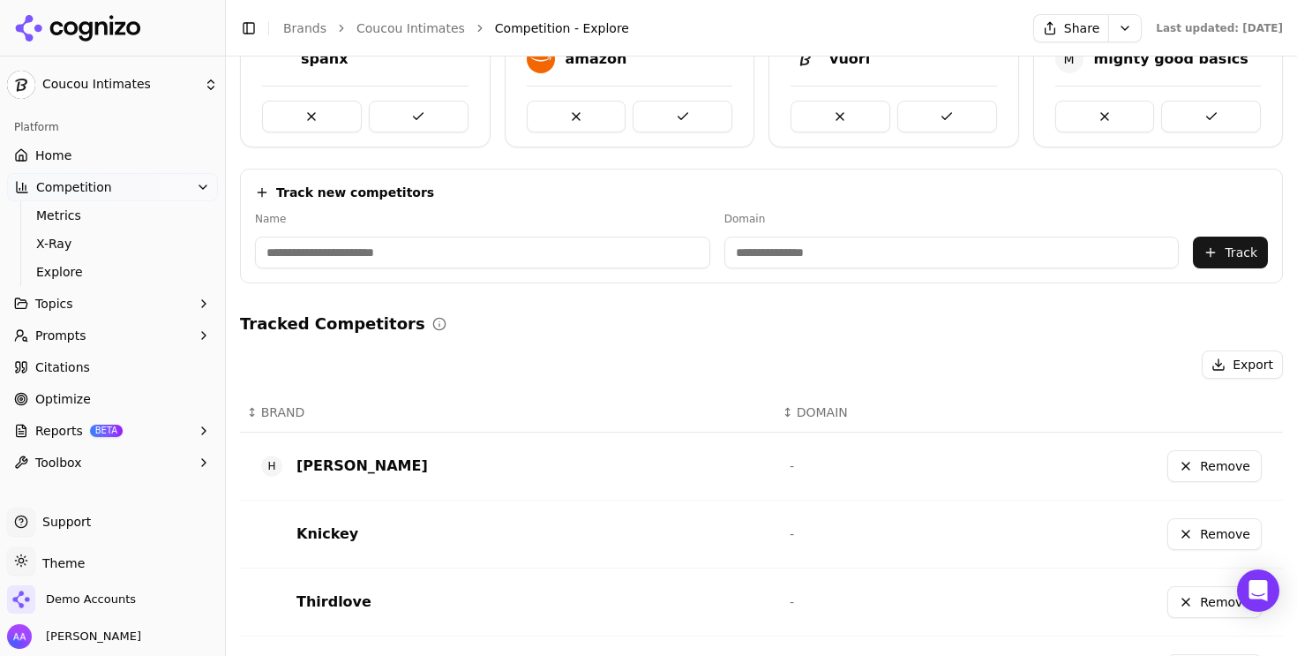
scroll to position [576, 0]
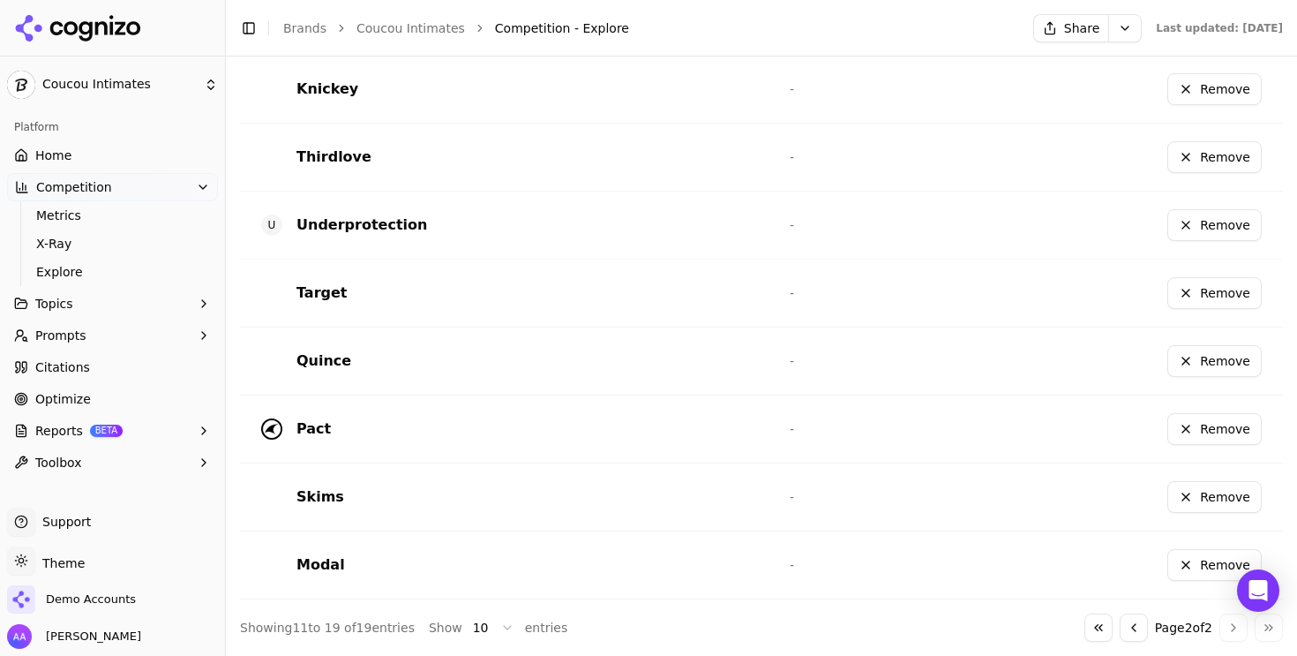
click at [1120, 627] on button "Go to previous page" at bounding box center [1134, 627] width 28 height 28
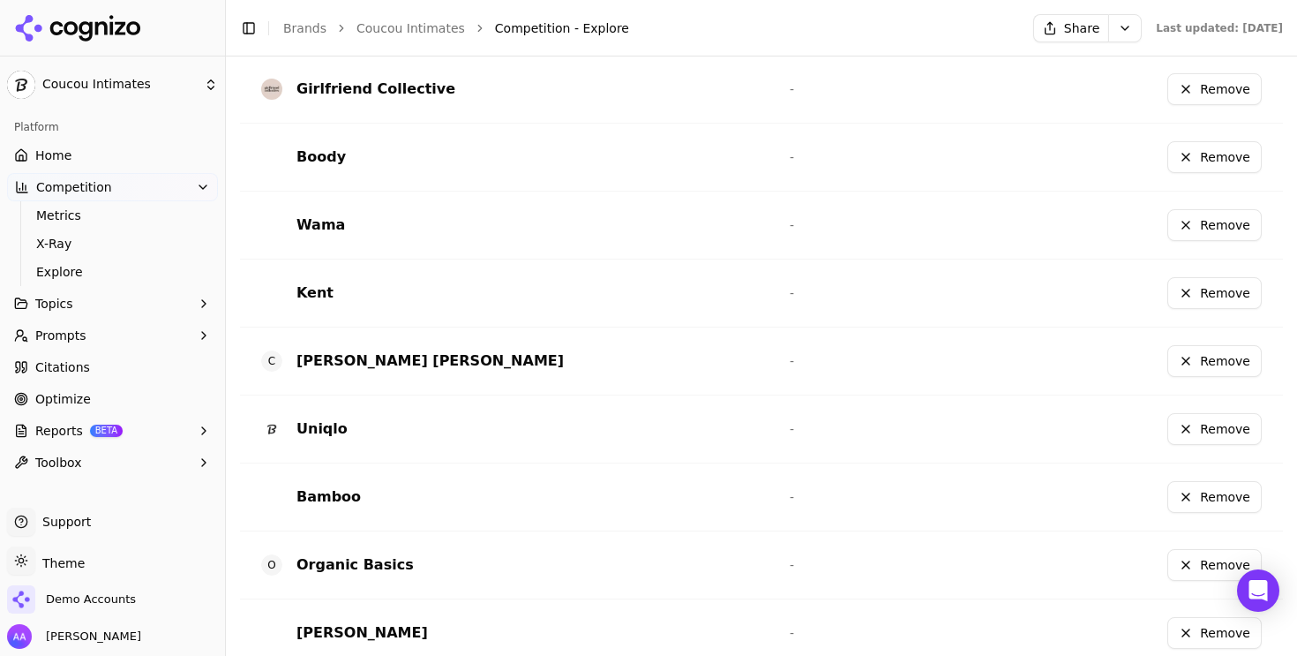
scroll to position [644, 0]
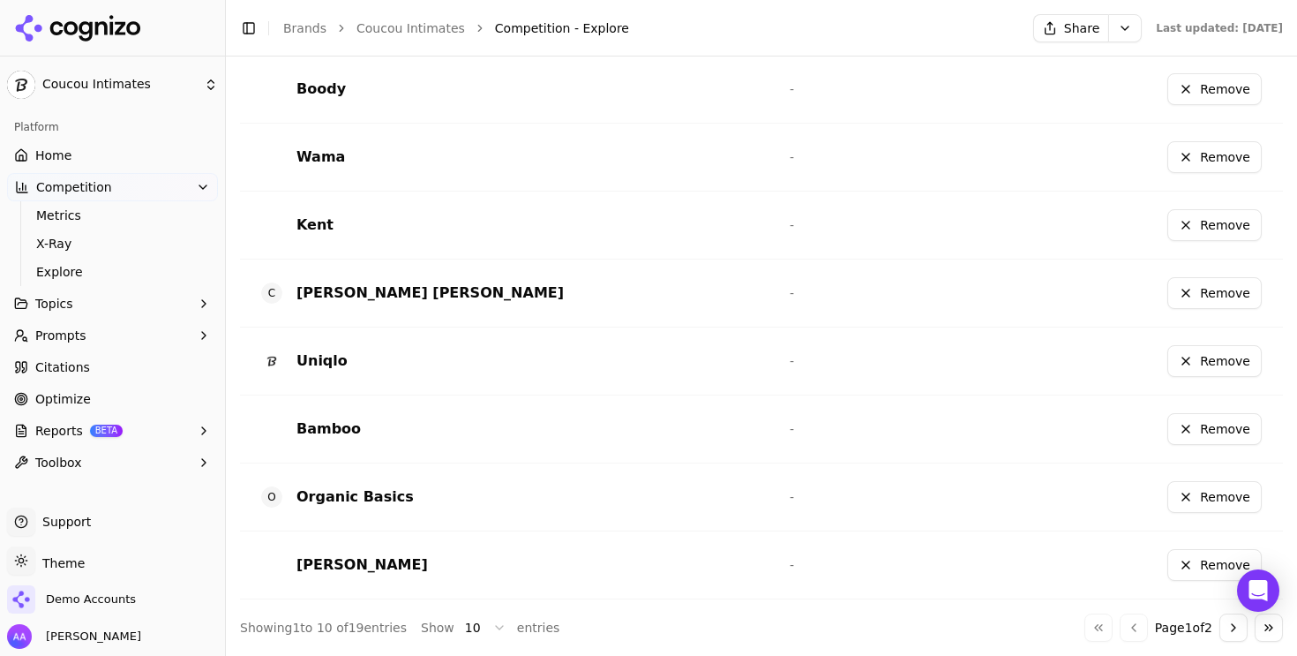
click at [1220, 627] on button "Go to next page" at bounding box center [1234, 627] width 28 height 28
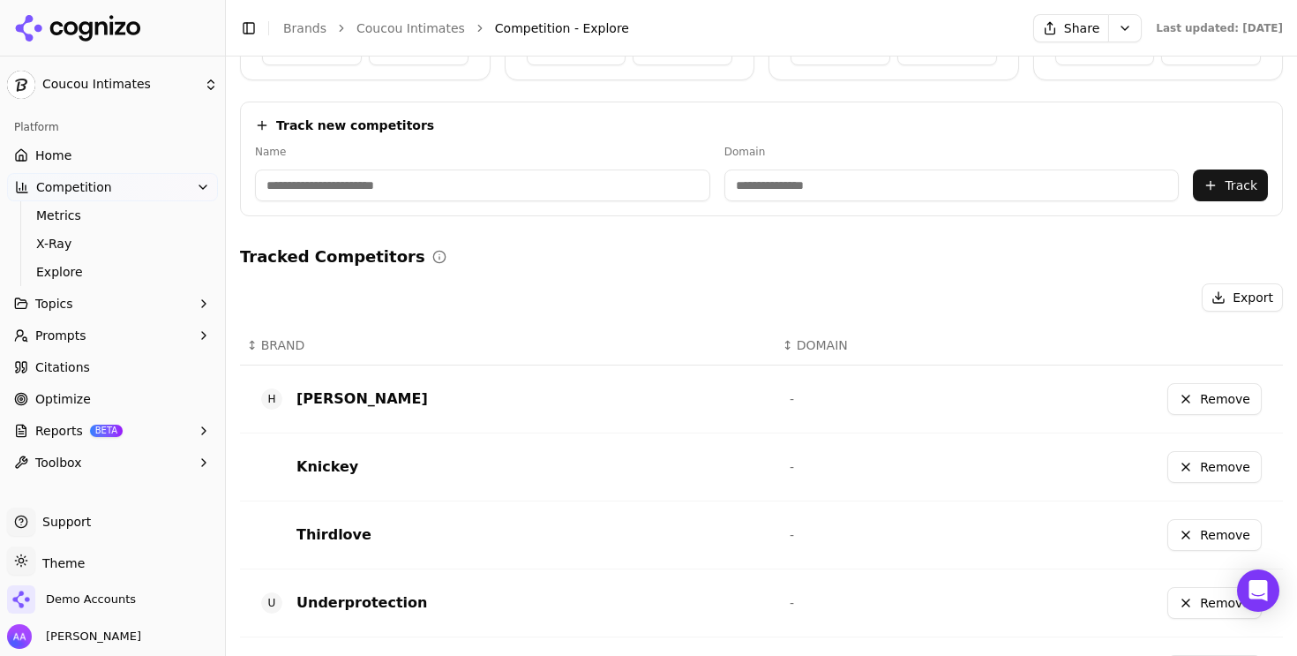
scroll to position [576, 0]
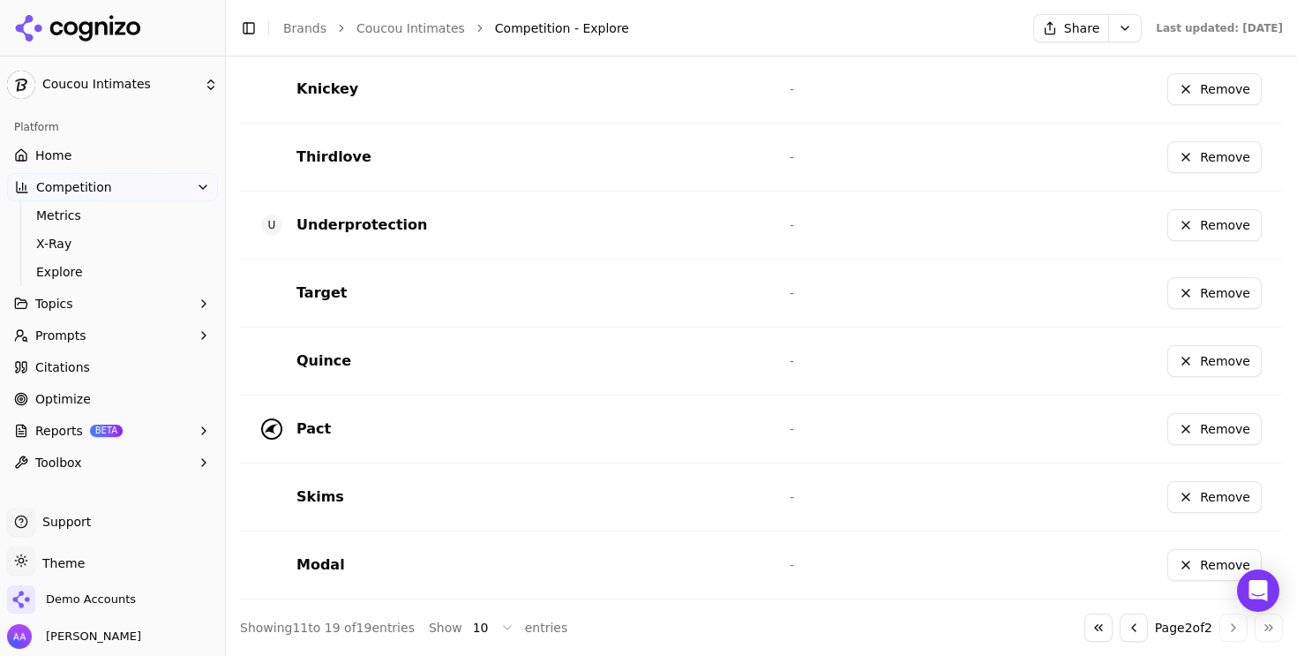
click at [1123, 625] on button "Go to previous page" at bounding box center [1134, 627] width 28 height 28
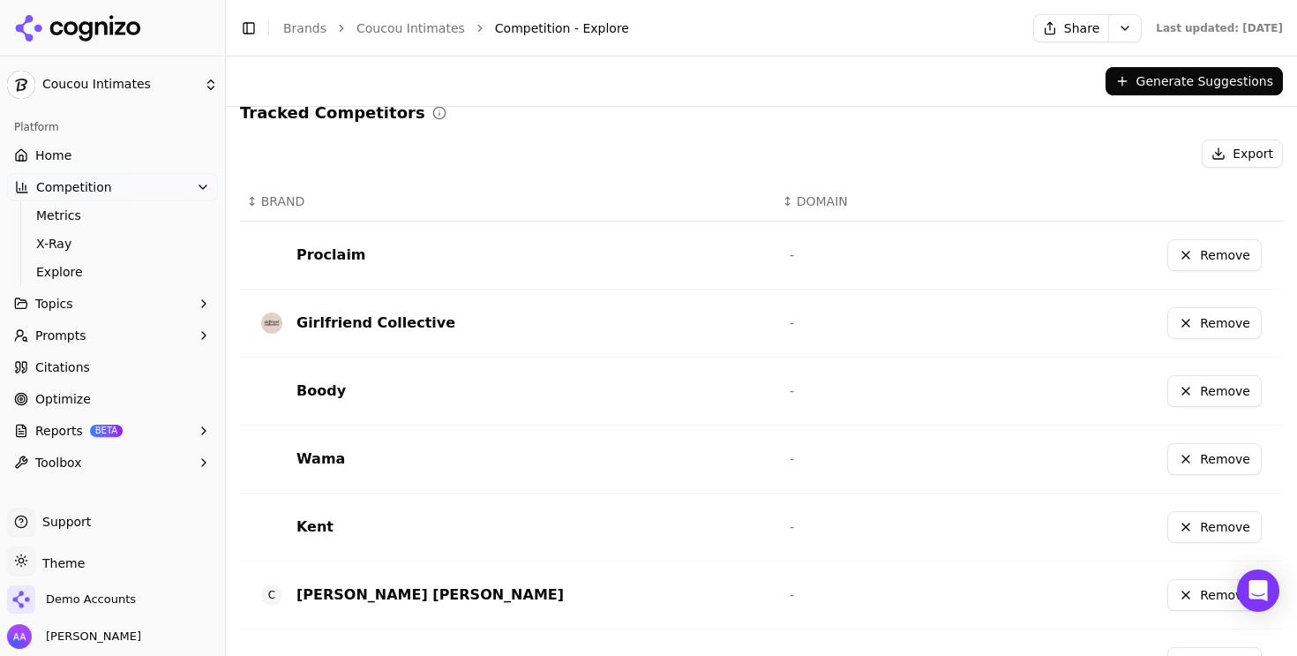
scroll to position [644, 0]
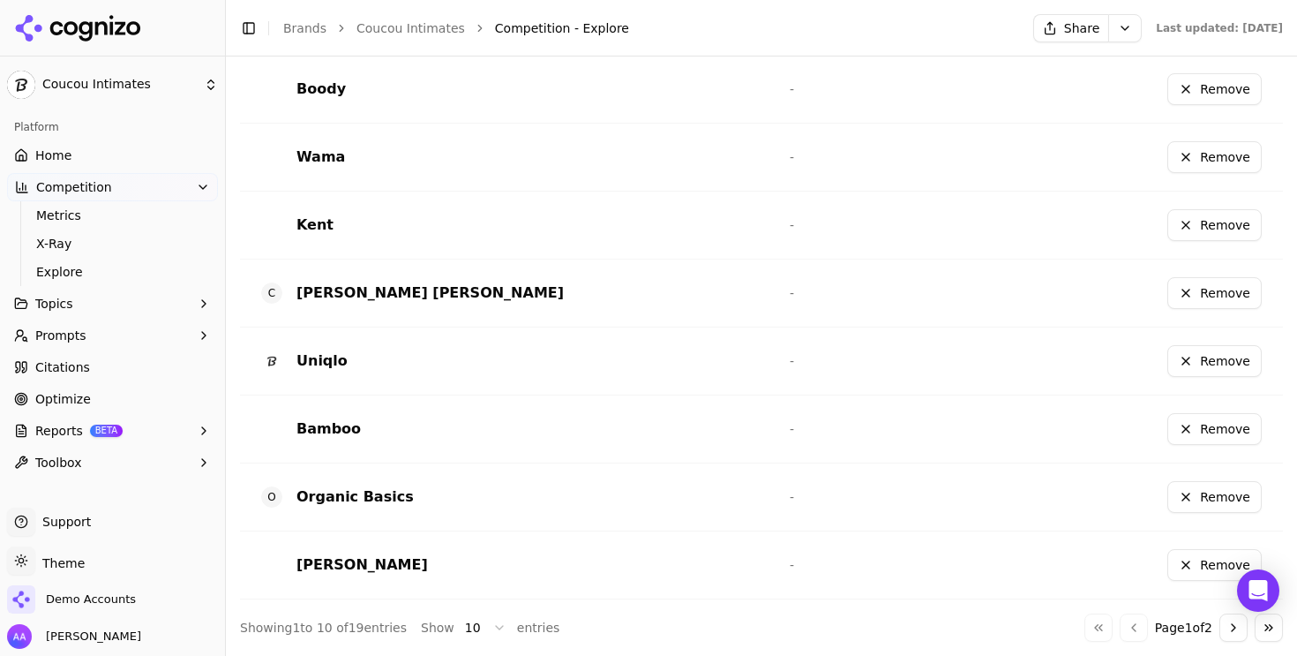
click at [593, 306] on div "C Calvin Klein" at bounding box center [511, 293] width 500 height 28
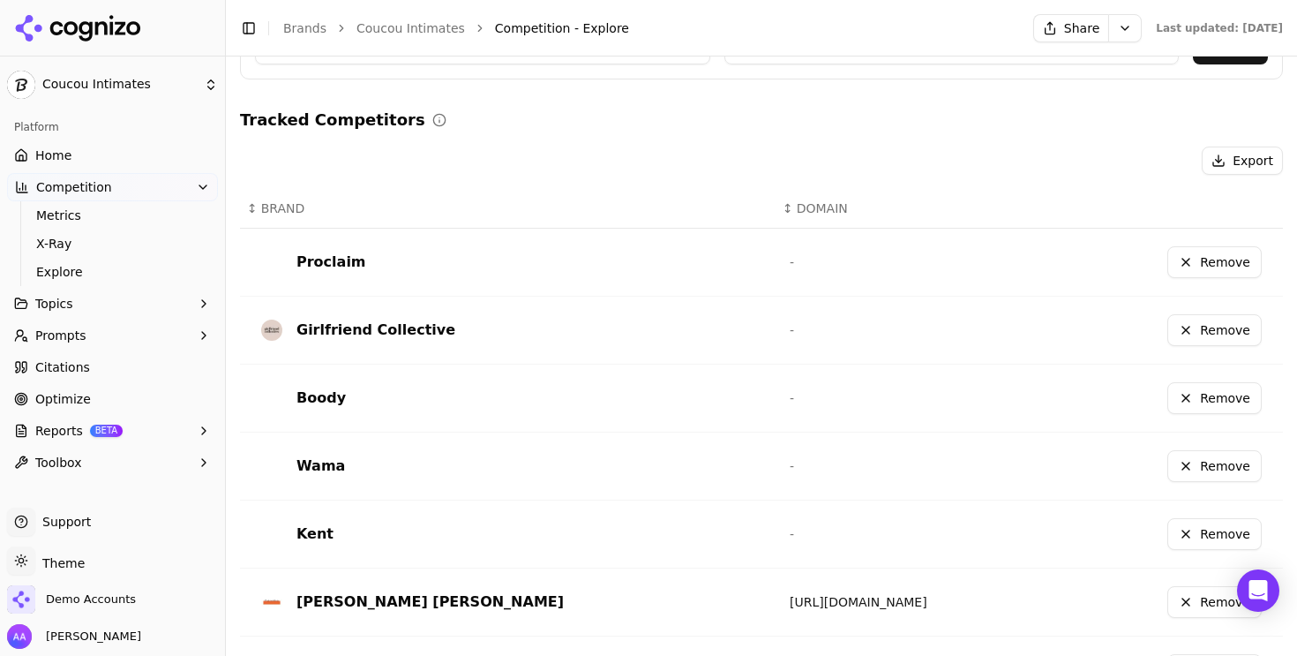
scroll to position [644, 0]
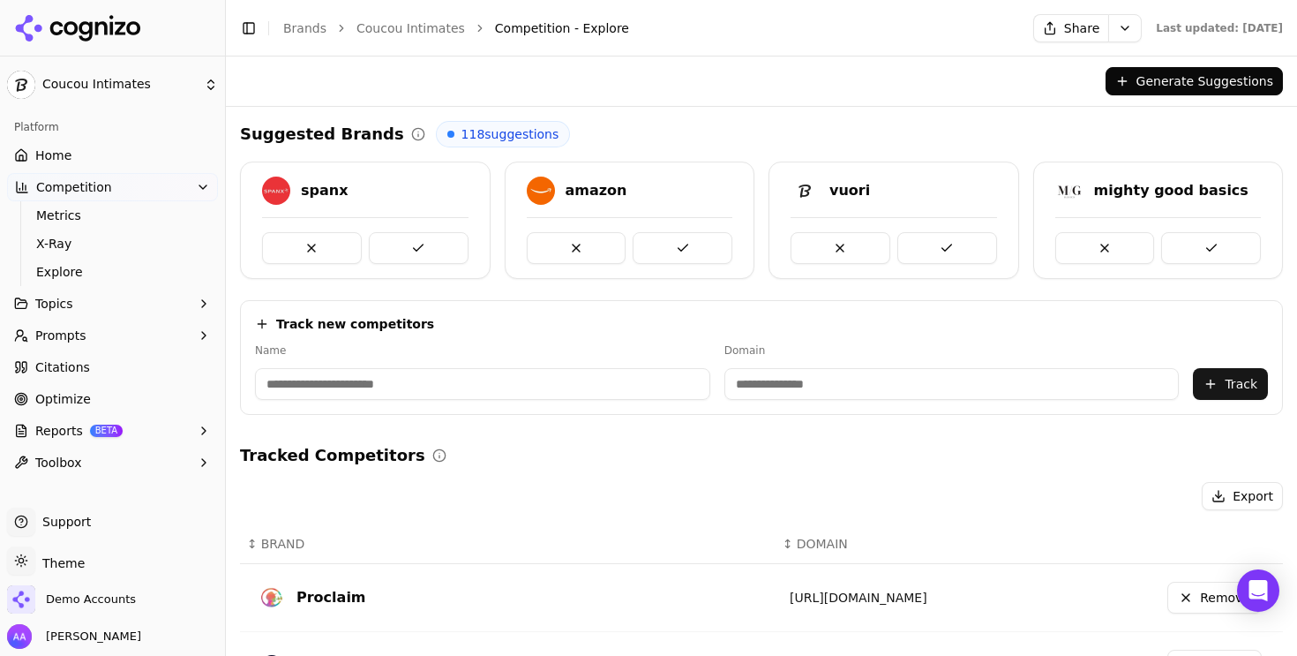
click at [62, 158] on span "Home" at bounding box center [53, 156] width 36 height 18
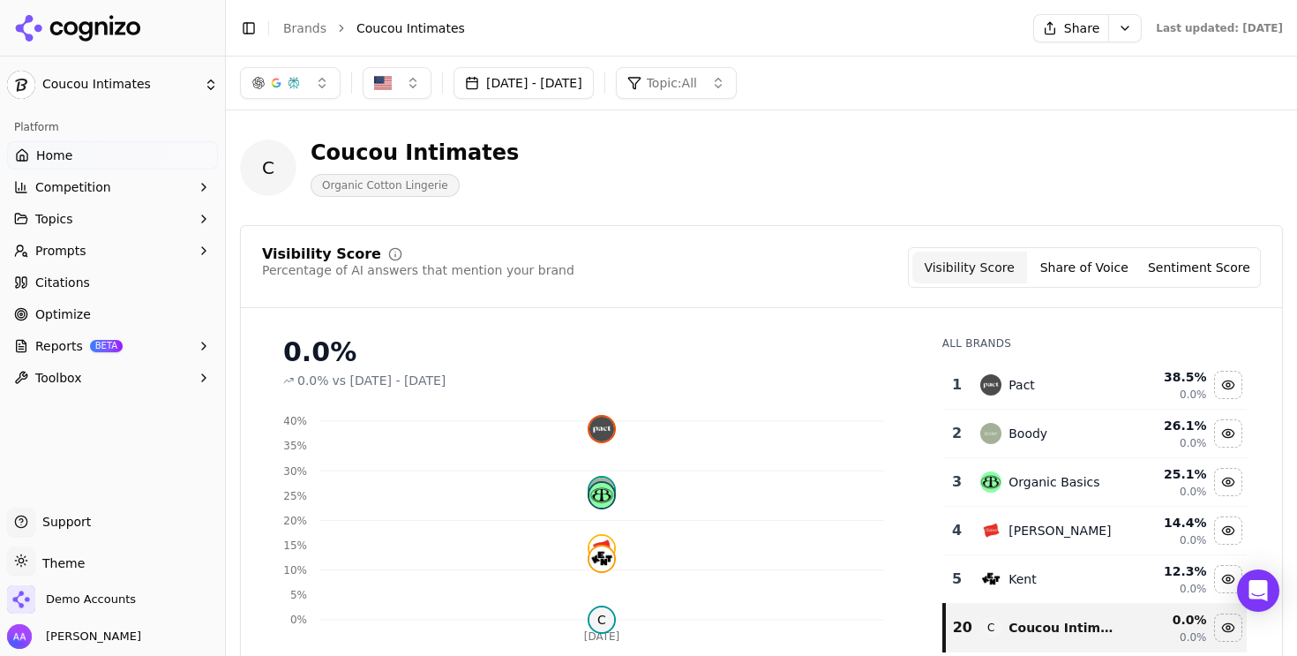
click at [845, 134] on div "C Coucou Intimates Organic Cotton Lingerie" at bounding box center [761, 167] width 1043 height 86
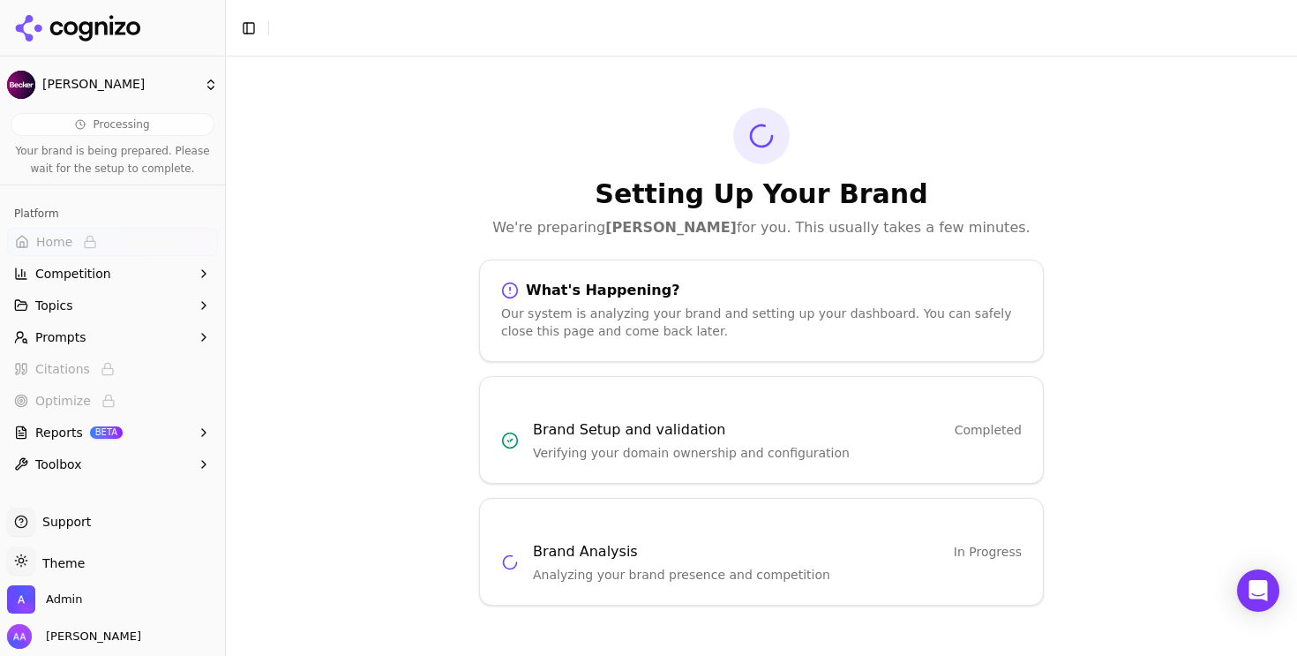
click at [481, 131] on div "Setting Up Your Brand We're preparing Becker for you. This usually takes a few …" at bounding box center [761, 173] width 565 height 131
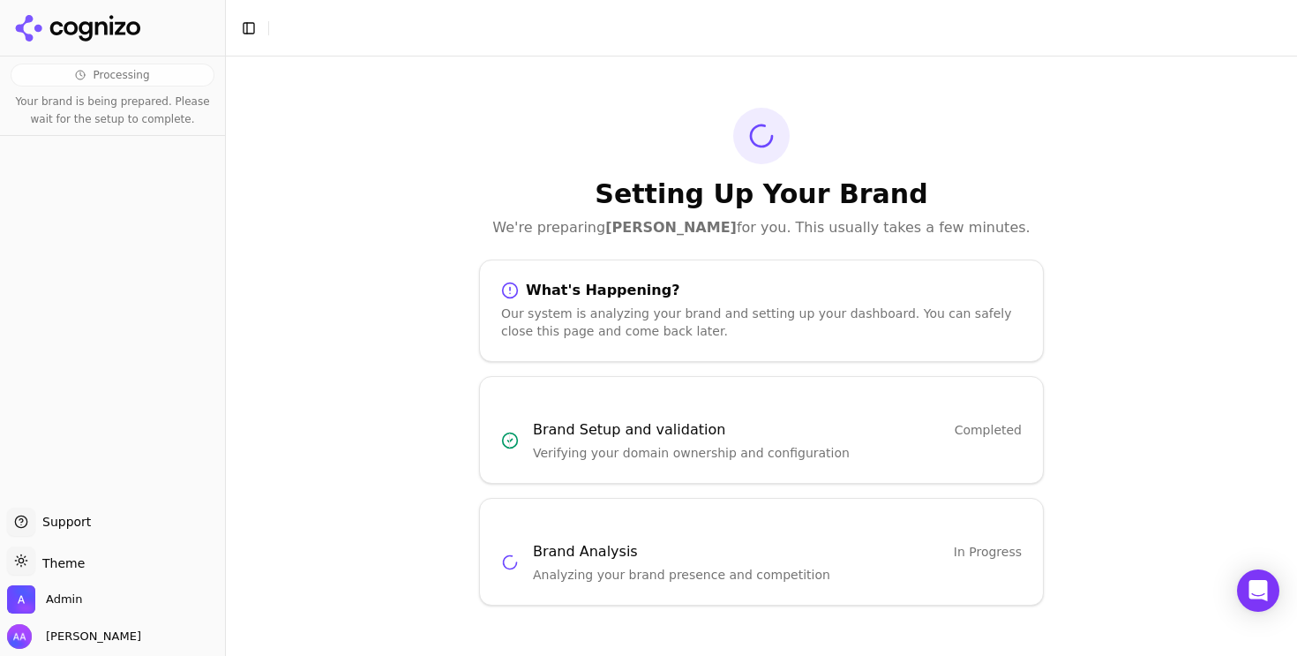
click at [70, 11] on div at bounding box center [112, 28] width 225 height 56
click at [75, 27] on icon at bounding box center [71, 28] width 14 height 14
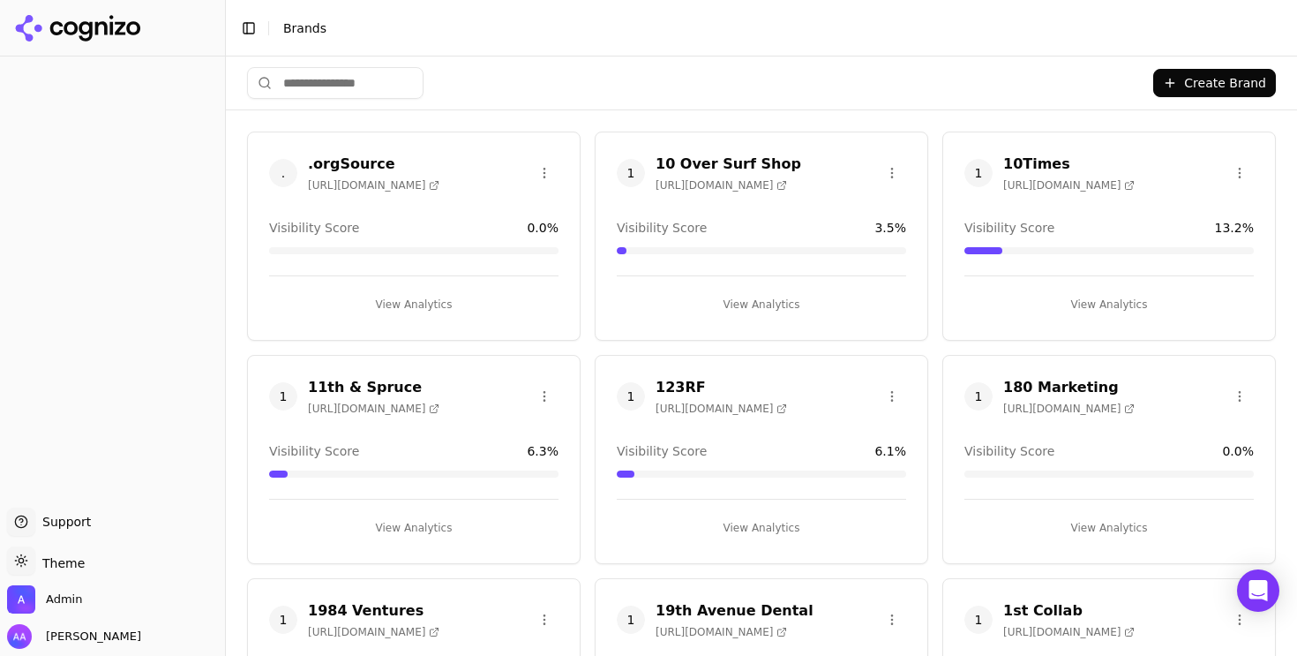
click at [980, 171] on html "Support Support Toggle theme Theme Admin Alp Aysan Toggle Sidebar Brands Create…" at bounding box center [648, 328] width 1297 height 656
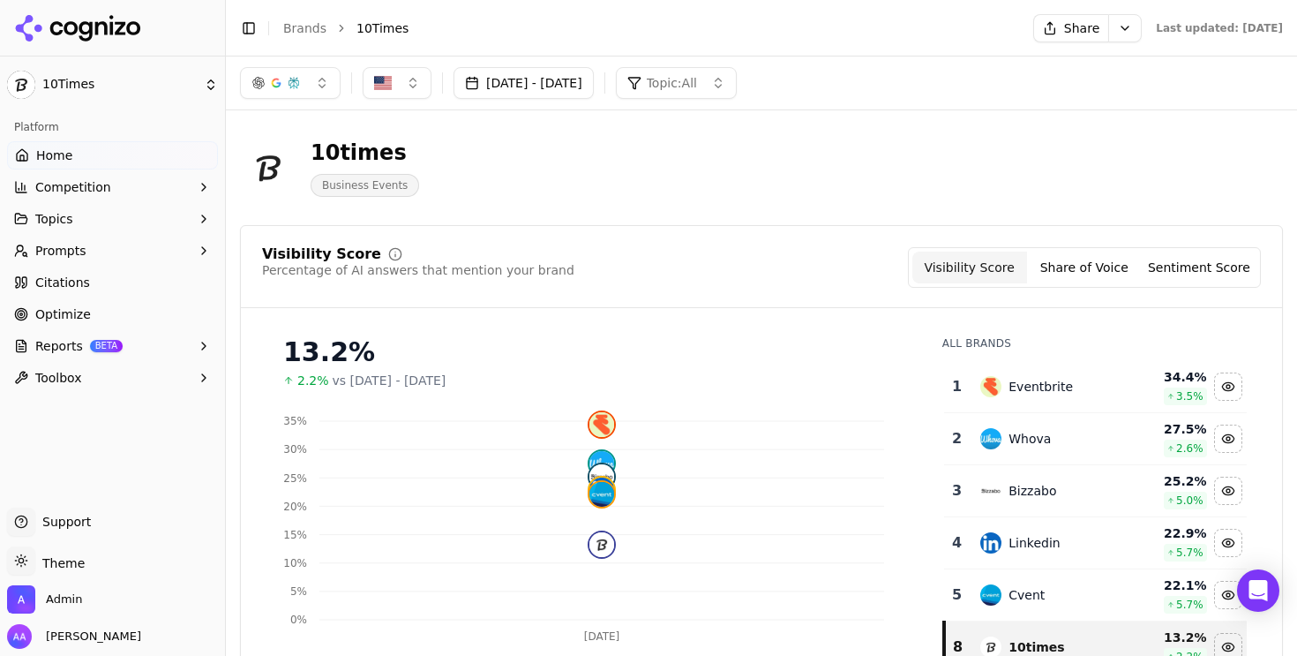
click at [285, 84] on div "button" at bounding box center [276, 83] width 49 height 14
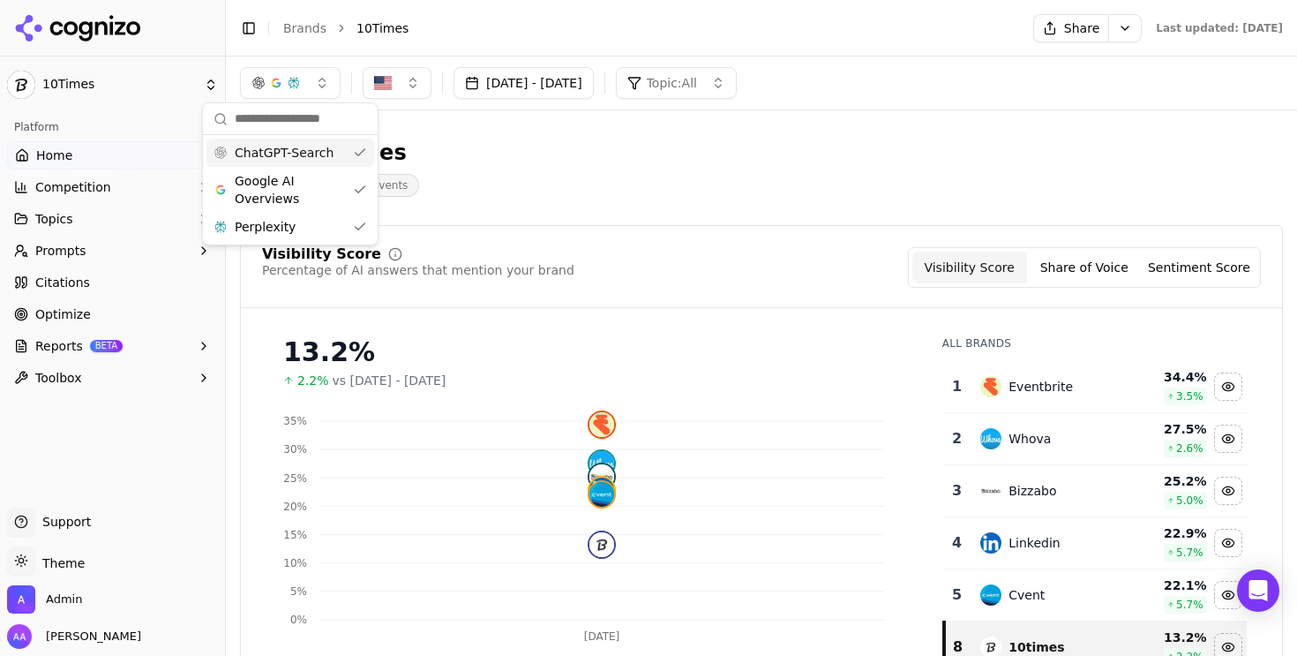
click at [320, 21] on link "Brands" at bounding box center [304, 28] width 43 height 14
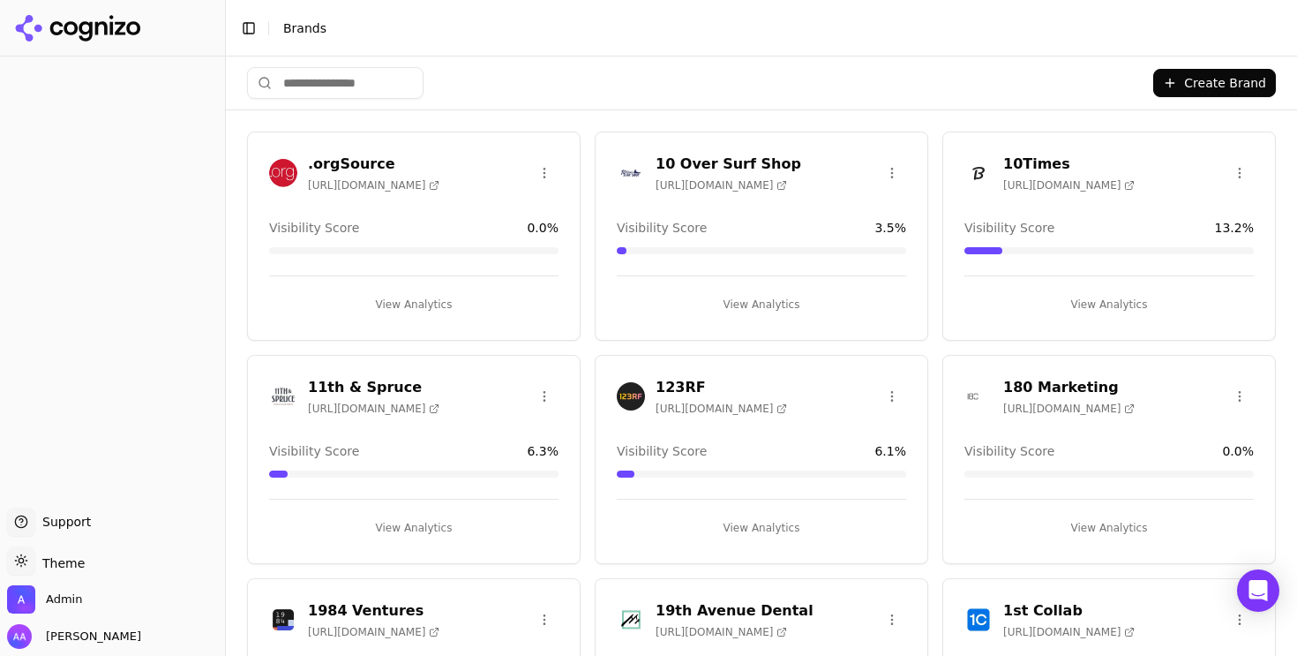
click at [1212, 83] on html "Support Support Toggle theme Theme Admin Alp Aysan Toggle Sidebar Brands Create…" at bounding box center [648, 328] width 1297 height 656
click at [1058, 81] on div "Create Brand" at bounding box center [761, 82] width 1029 height 53
click at [1200, 89] on button "Create Brand" at bounding box center [1214, 83] width 123 height 28
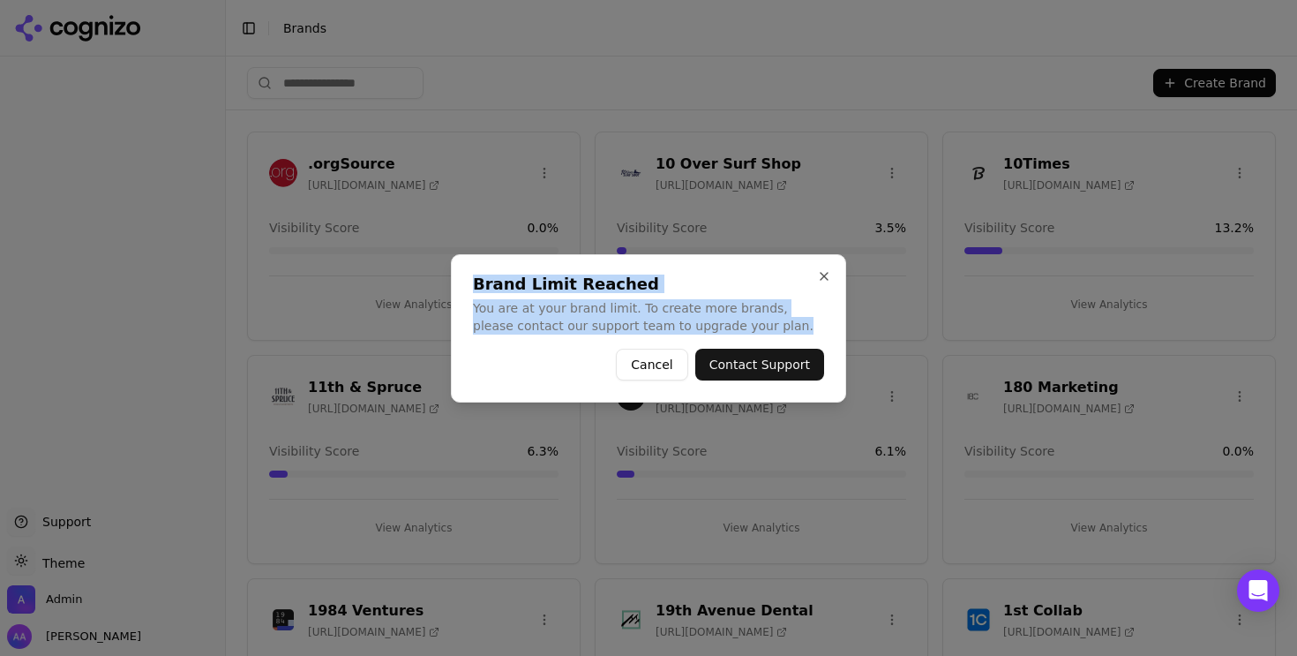
drag, startPoint x: 479, startPoint y: 278, endPoint x: 811, endPoint y: 334, distance: 336.5
click at [811, 334] on div "Brand Limit Reached You are at your brand limit. To create more brands, please …" at bounding box center [648, 328] width 395 height 148
drag, startPoint x: 811, startPoint y: 334, endPoint x: 402, endPoint y: 290, distance: 411.8
click at [401, 290] on body "Support Support Toggle theme Theme Admin Alp Aysan Toggle Sidebar Brands Create…" at bounding box center [648, 328] width 1297 height 656
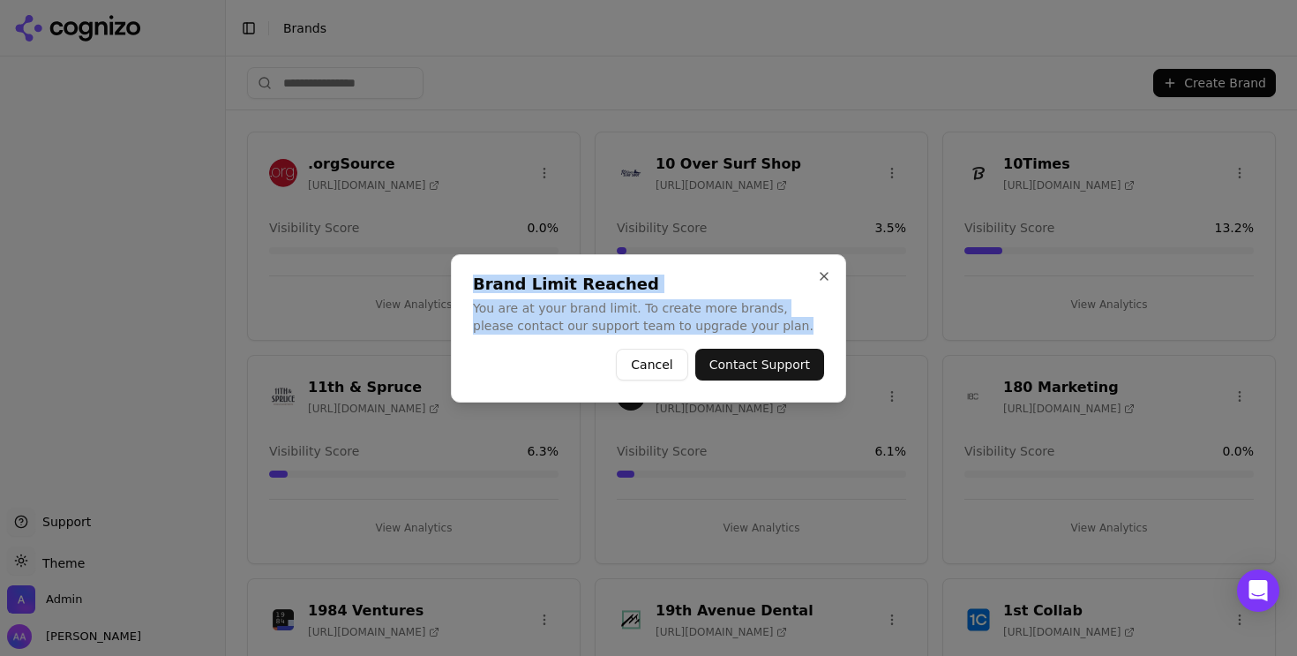
click at [518, 295] on div "Brand Limit Reached You are at your brand limit. To create more brands, please …" at bounding box center [648, 305] width 351 height 58
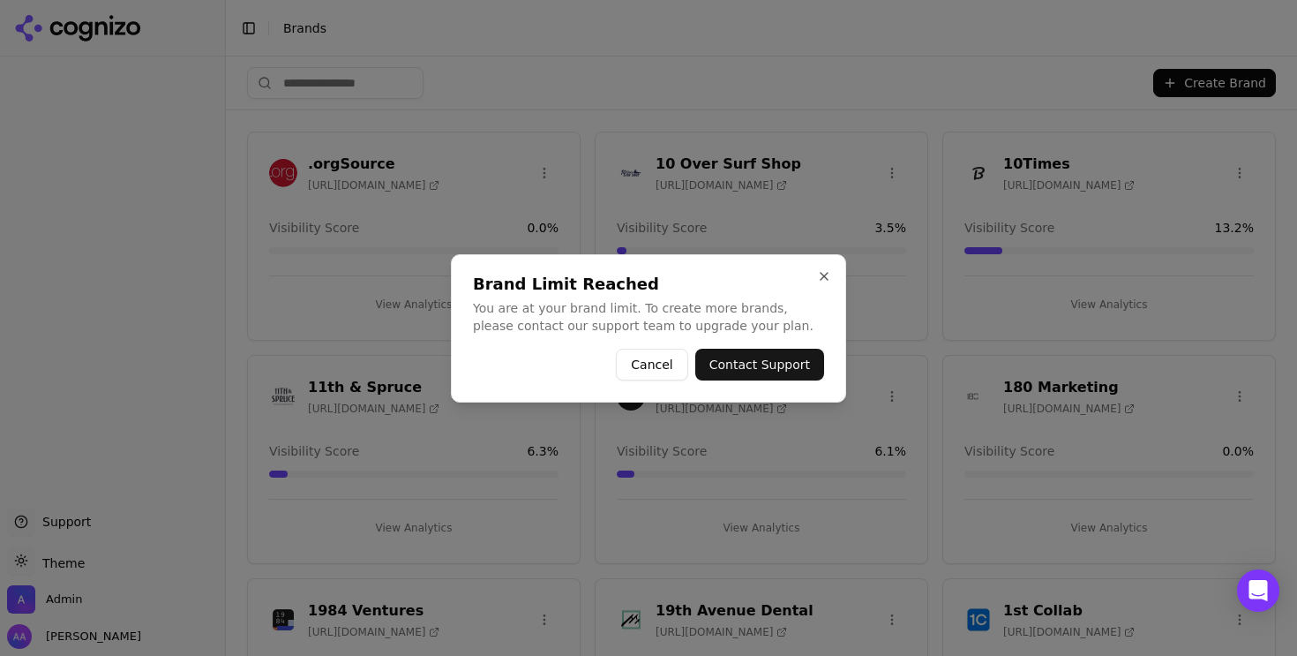
click at [647, 365] on button "Cancel" at bounding box center [651, 365] width 71 height 32
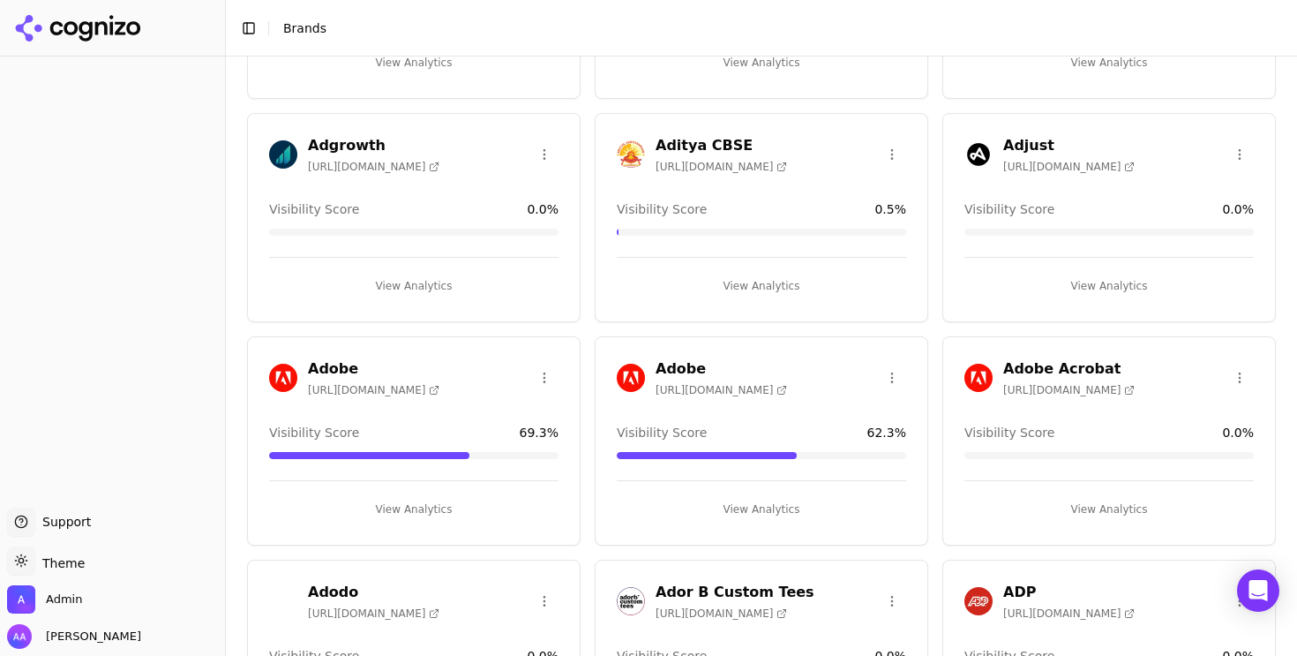
scroll to position [3592, 0]
click at [552, 39] on div "Toggle Sidebar Brands" at bounding box center [744, 28] width 1036 height 25
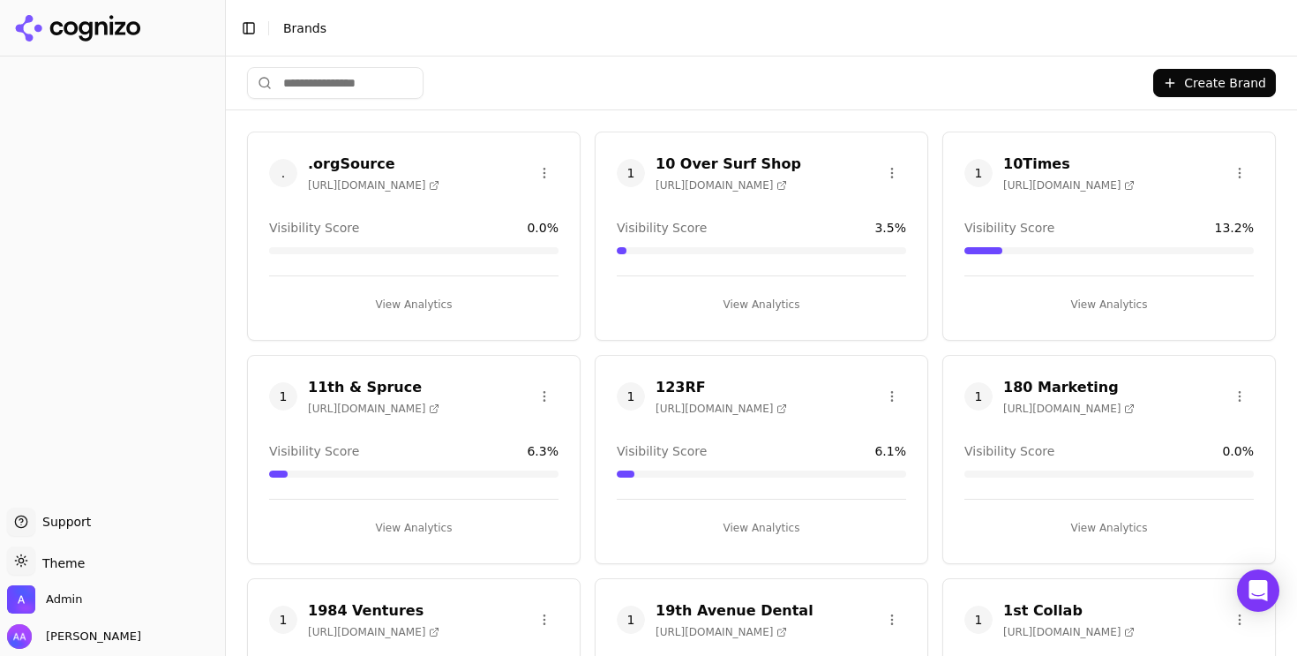
click at [336, 87] on input "search" at bounding box center [335, 83] width 177 height 32
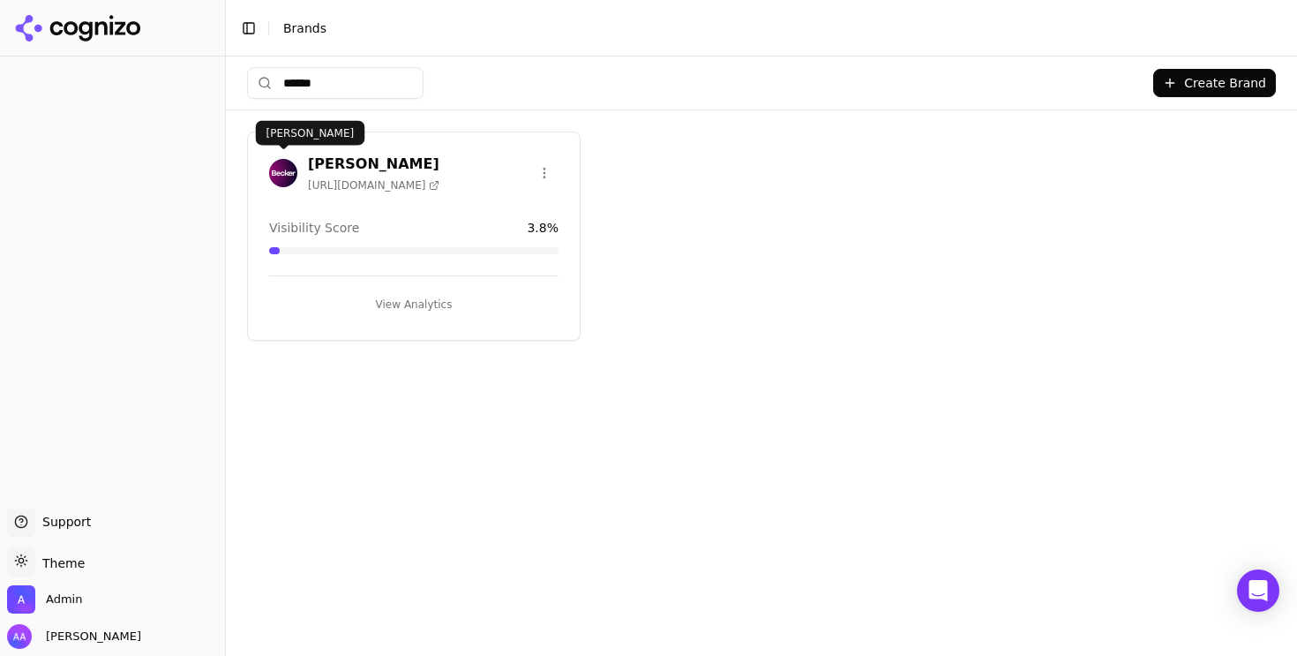
type input "******"
click at [289, 168] on img at bounding box center [283, 173] width 28 height 28
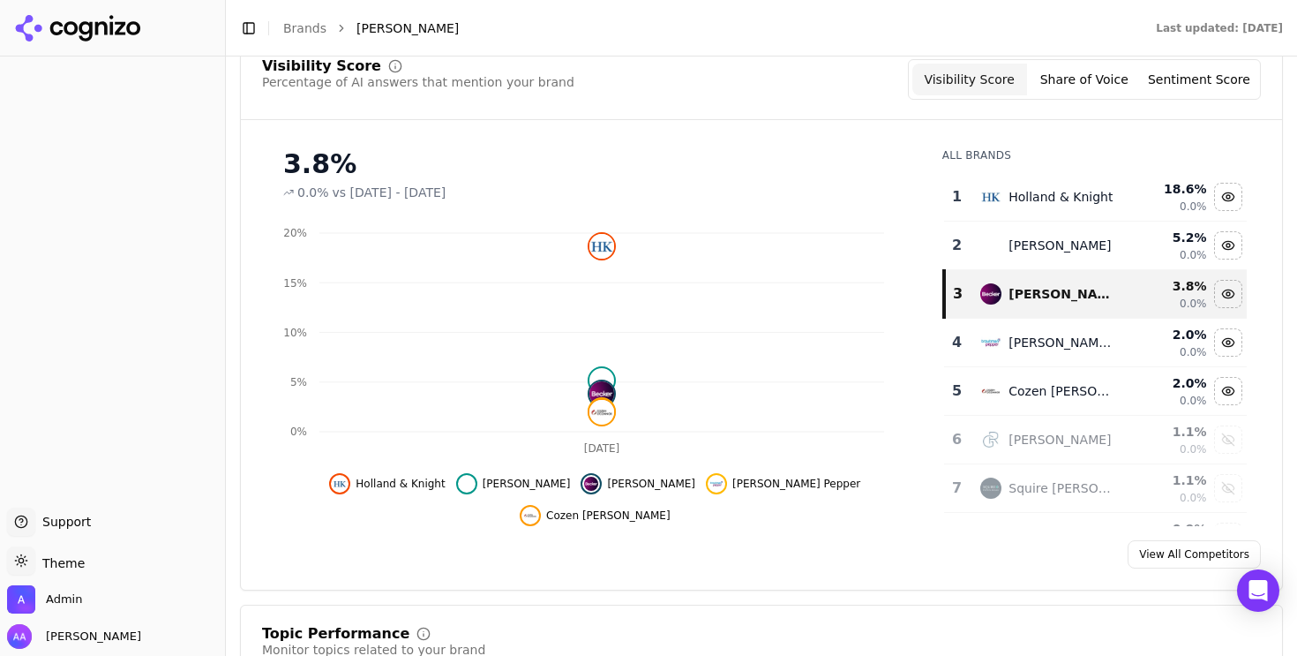
scroll to position [259, 0]
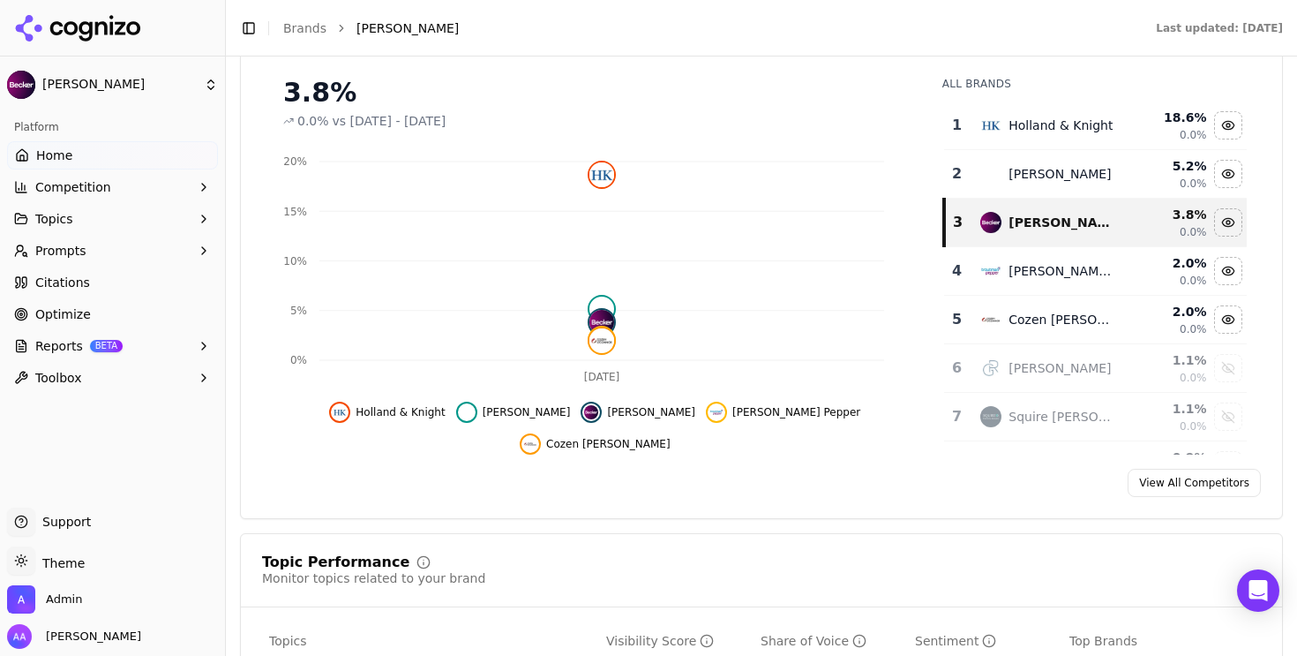
click at [107, 187] on button "Competition" at bounding box center [112, 187] width 211 height 28
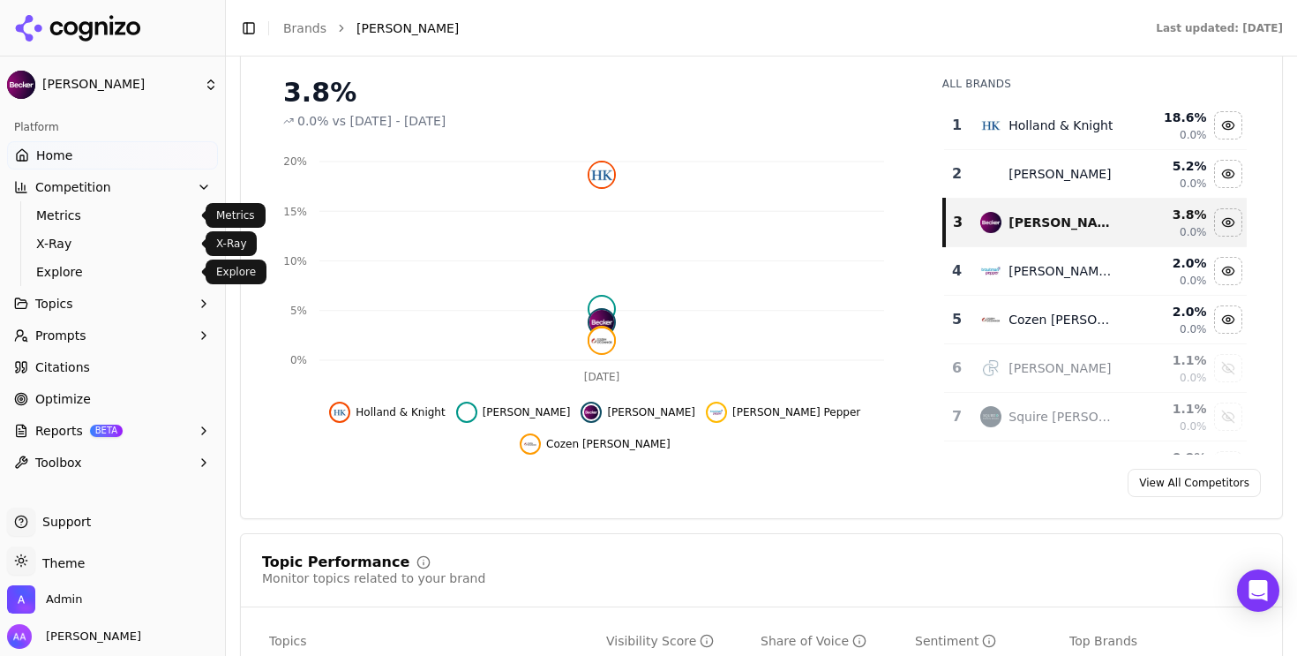
click at [100, 270] on span "Explore" at bounding box center [113, 272] width 154 height 18
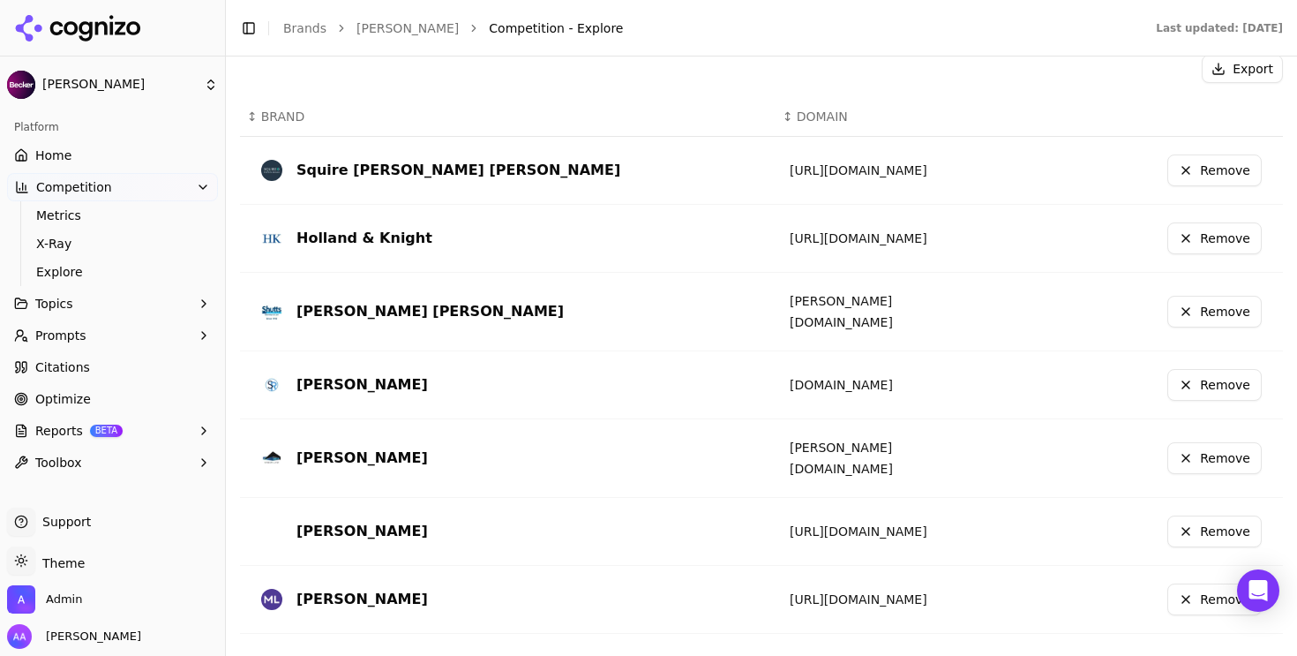
scroll to position [644, 0]
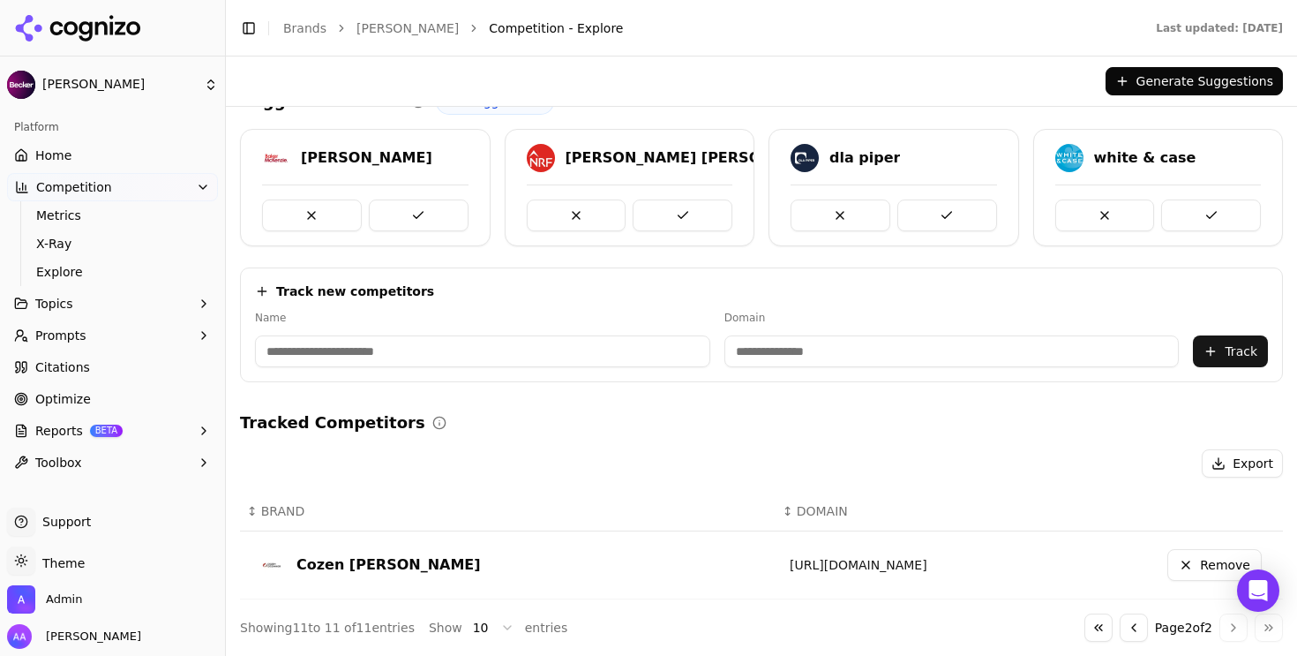
scroll to position [33, 0]
click at [1122, 627] on button "Go to previous page" at bounding box center [1134, 627] width 28 height 28
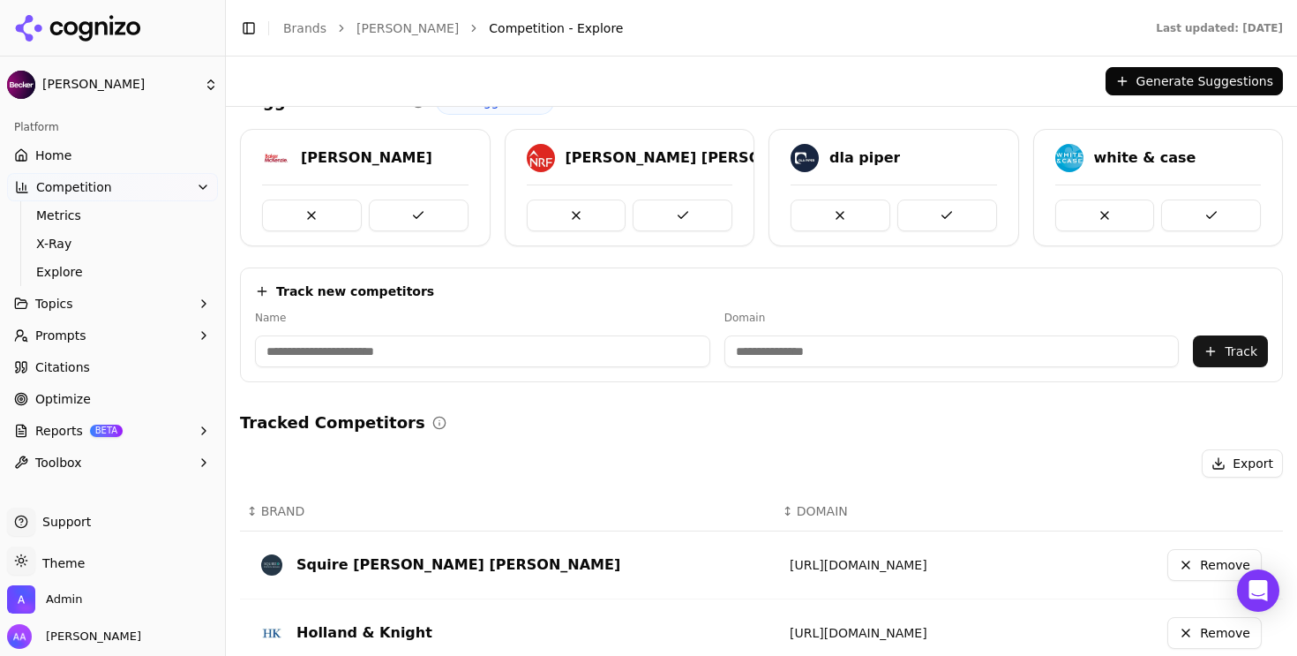
scroll to position [0, 0]
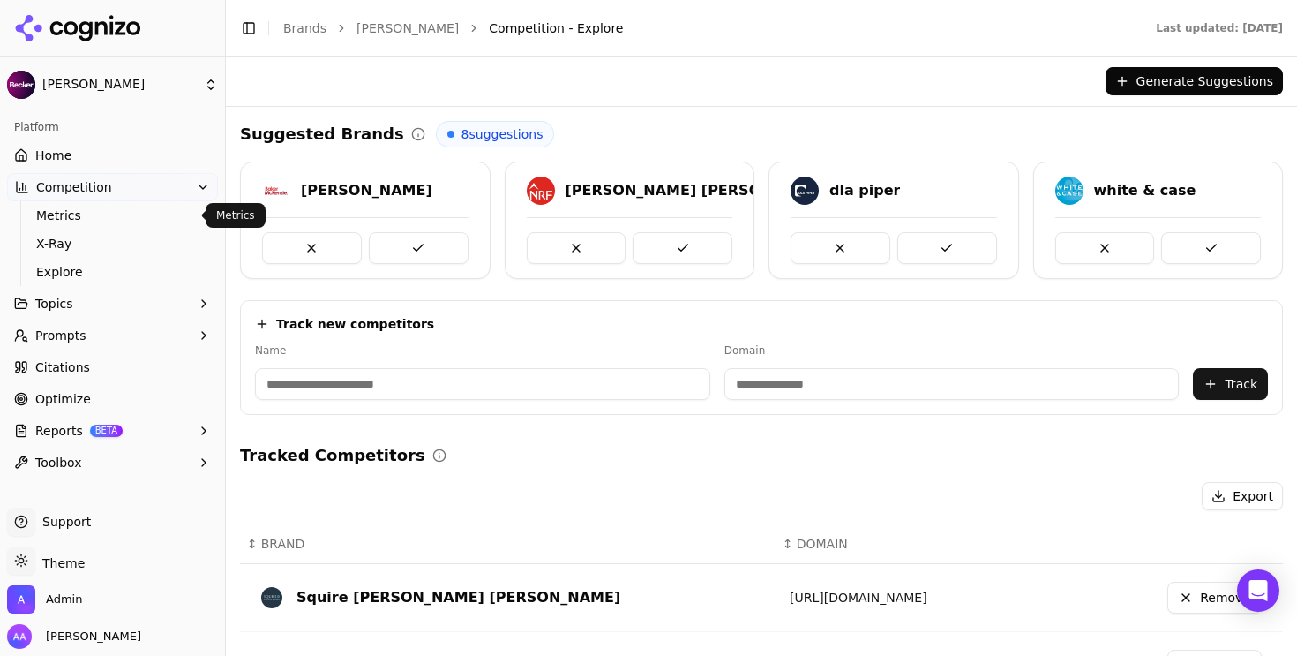
click at [122, 147] on link "Home" at bounding box center [112, 155] width 211 height 28
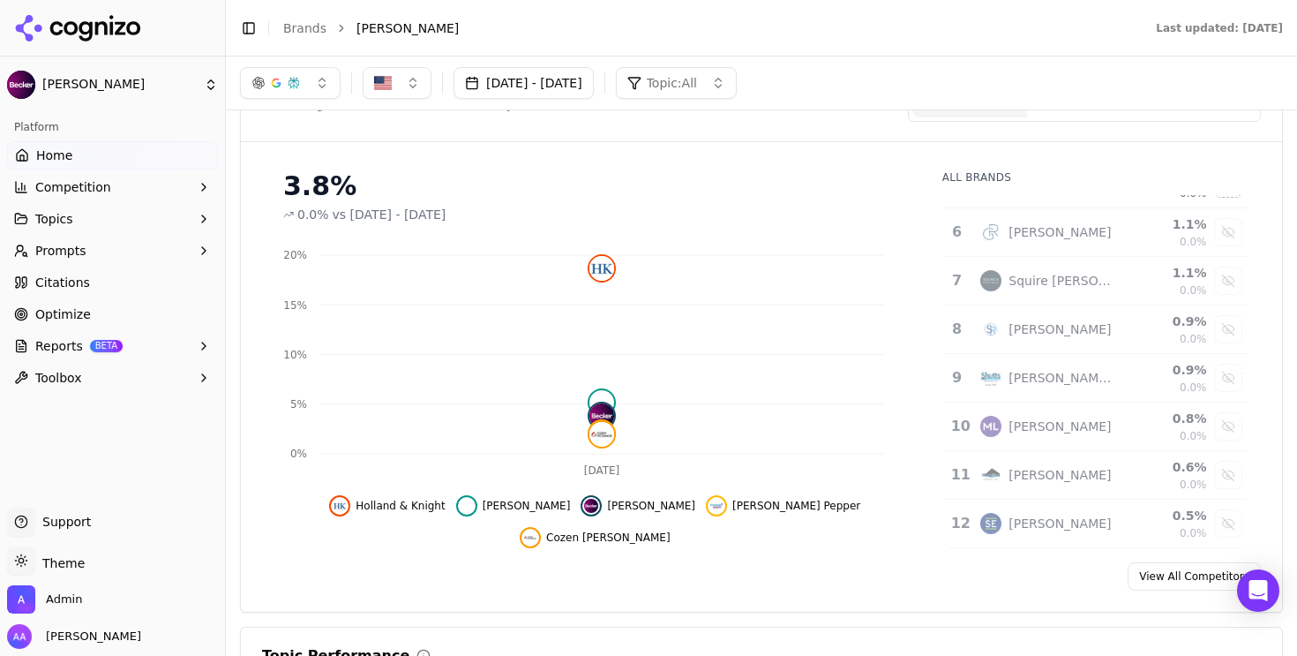
scroll to position [164, 0]
click at [100, 25] on icon at bounding box center [78, 28] width 128 height 26
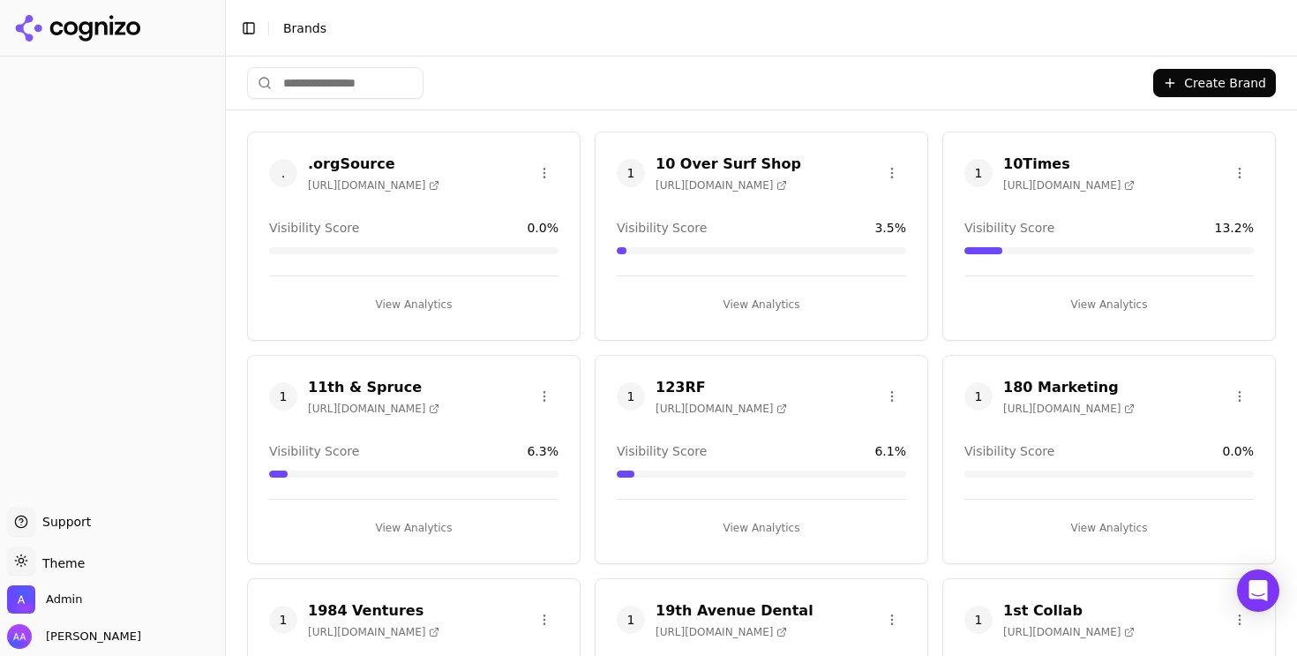
click at [367, 91] on html "Support Support Toggle theme Theme Admin Alp Aysan Toggle Sidebar Brands Create…" at bounding box center [648, 328] width 1297 height 656
click at [319, 51] on html "Support Support Toggle theme Theme Admin Alp Aysan Toggle Sidebar Brands Create…" at bounding box center [648, 328] width 1297 height 656
click at [324, 97] on html "Support Support Toggle theme Theme Admin Alp Aysan Toggle Sidebar Brands Create…" at bounding box center [648, 328] width 1297 height 656
click at [327, 91] on html "Support Support Toggle theme Theme Admin Alp Aysan Toggle Sidebar Brands Create…" at bounding box center [648, 328] width 1297 height 656
click at [330, 85] on input "search" at bounding box center [335, 83] width 177 height 32
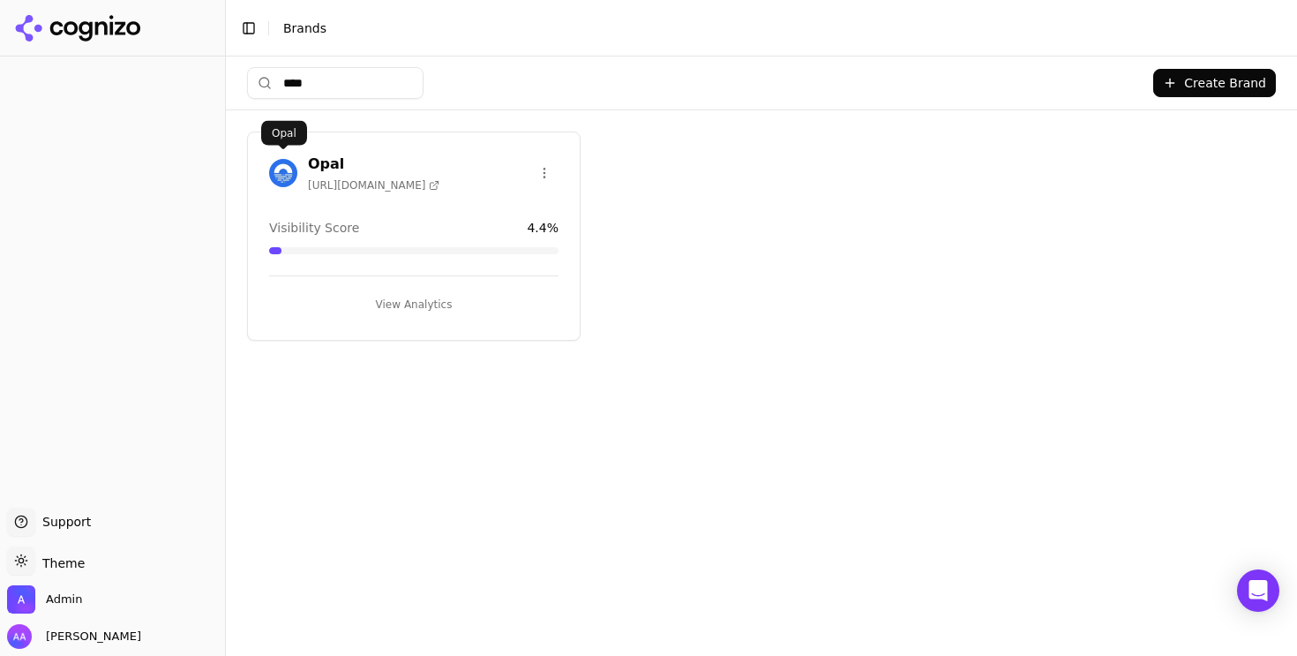
type input "****"
click at [284, 177] on img at bounding box center [283, 173] width 28 height 28
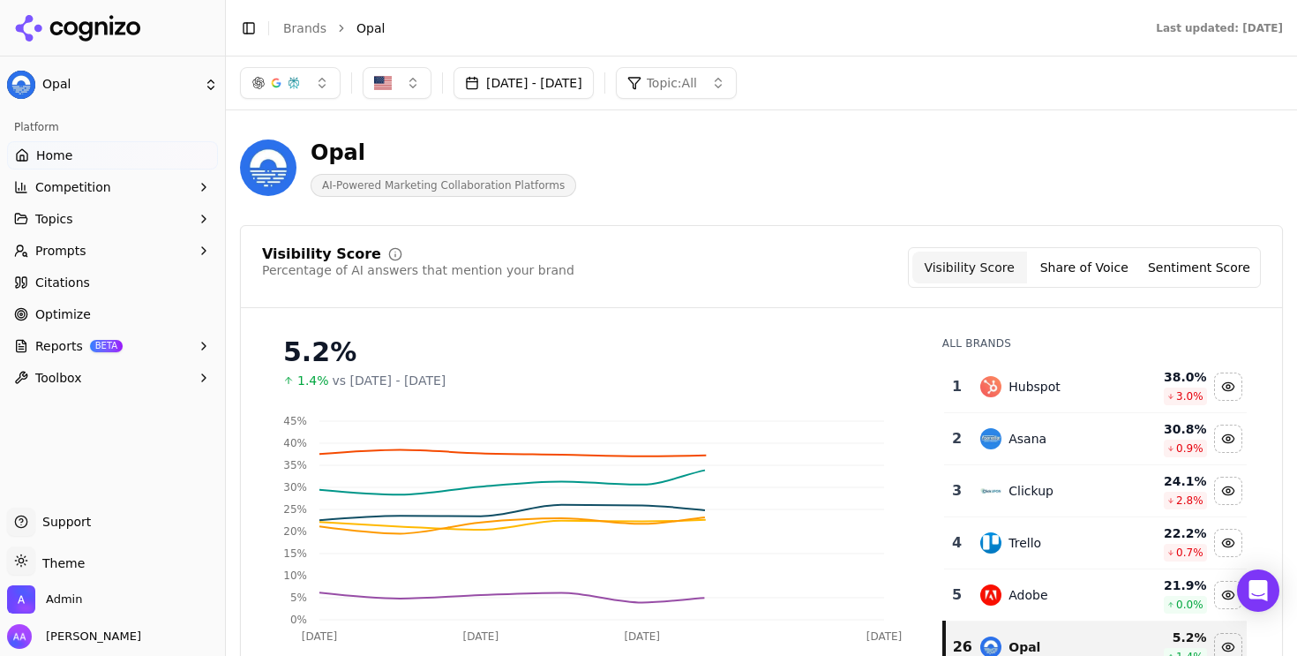
click at [126, 311] on link "Optimize" at bounding box center [112, 314] width 211 height 28
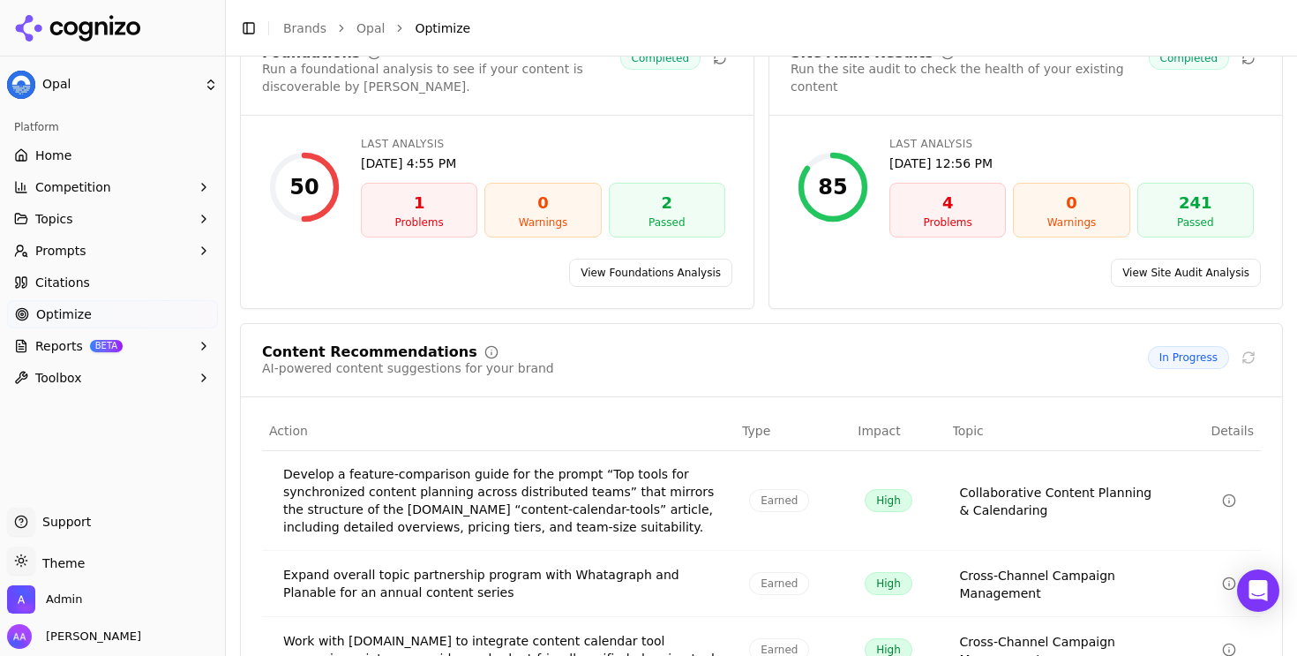
scroll to position [385, 0]
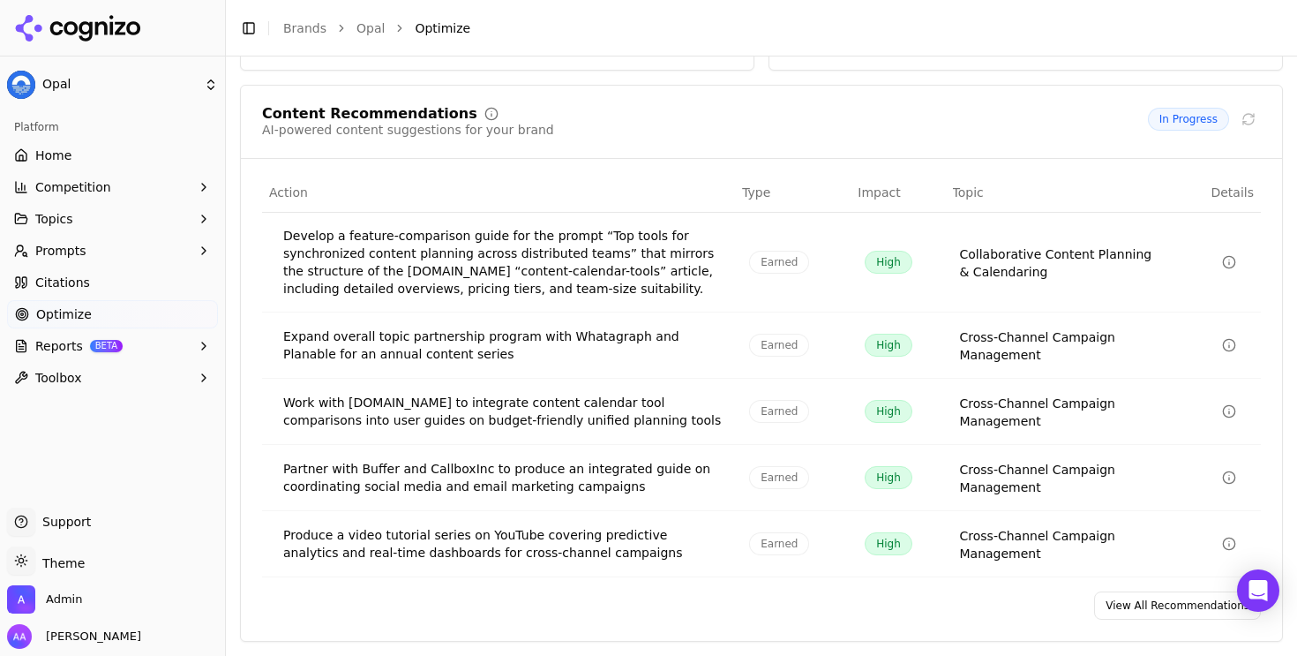
click at [1167, 596] on link "View All Recommendations" at bounding box center [1177, 605] width 167 height 28
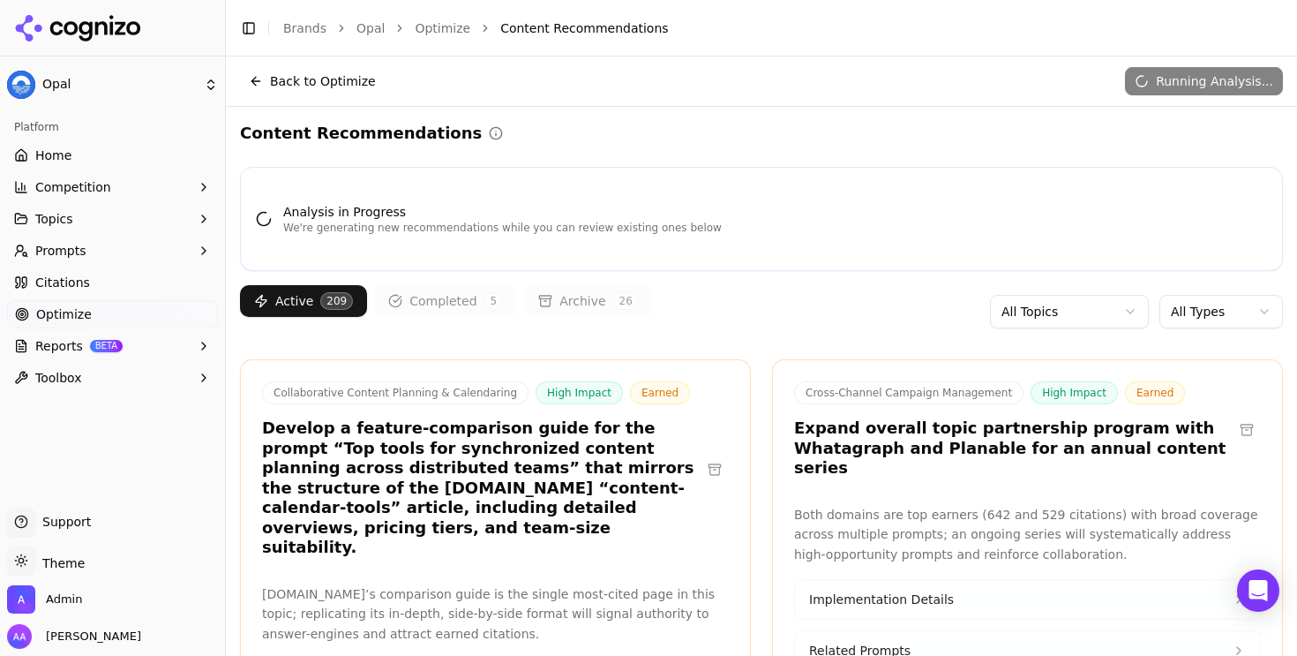
click at [687, 224] on p "We're generating new recommendations while you can review existing ones below" at bounding box center [502, 228] width 439 height 14
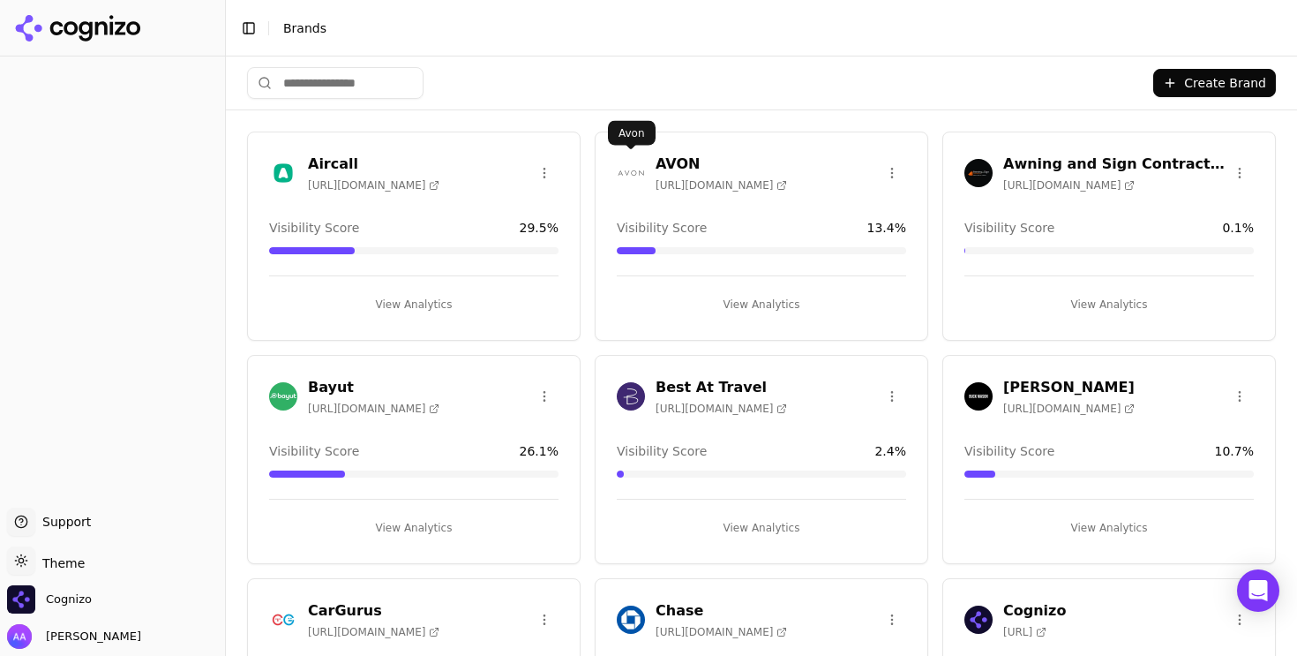
click at [623, 176] on img at bounding box center [631, 173] width 28 height 28
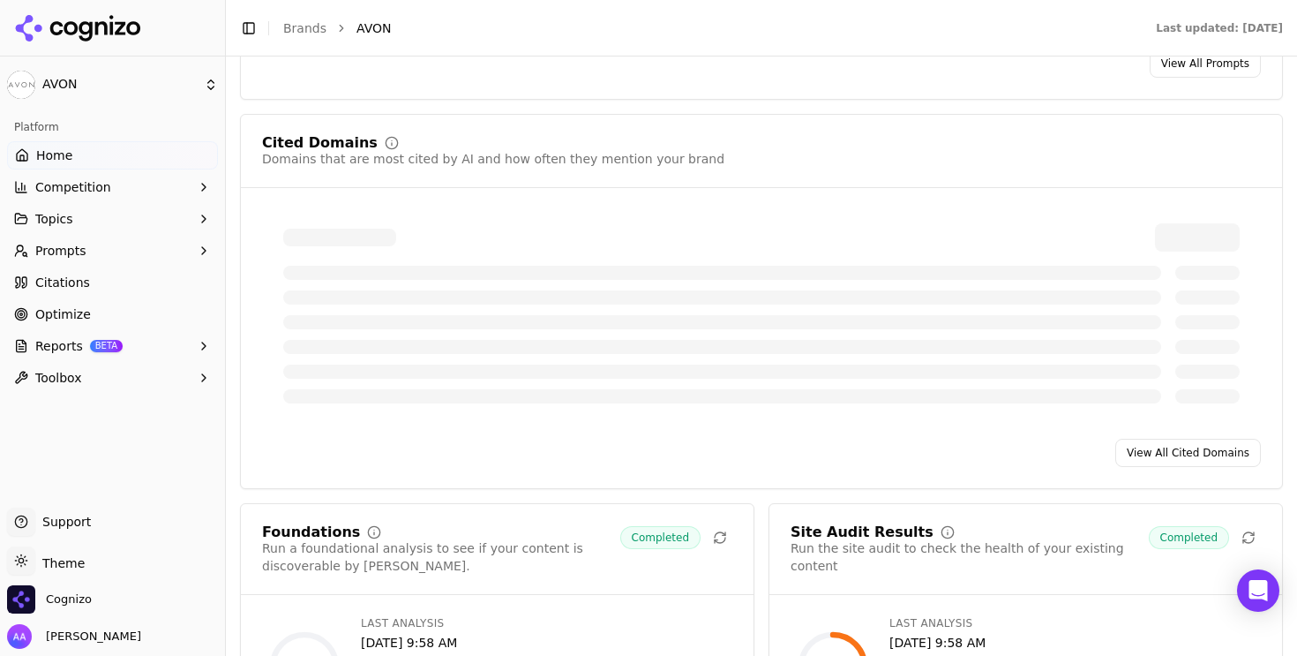
scroll to position [1555, 0]
click at [129, 261] on button "Prompts" at bounding box center [112, 251] width 211 height 28
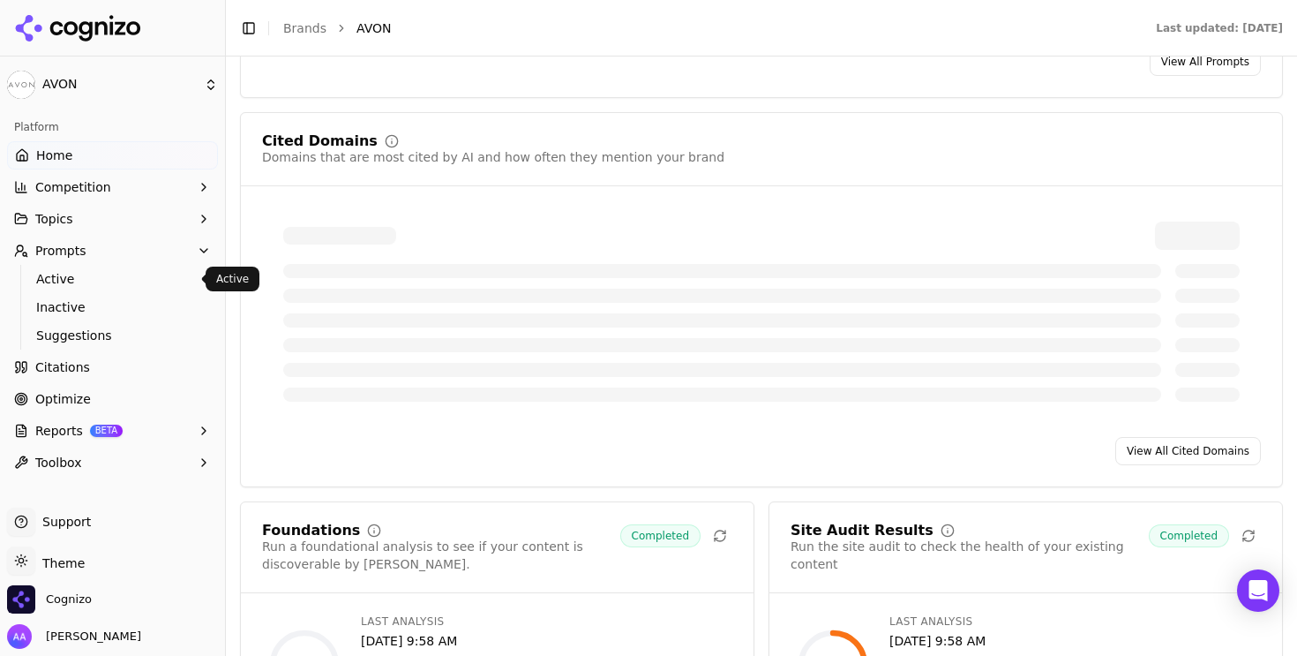
click at [114, 284] on span "Active" at bounding box center [113, 279] width 154 height 18
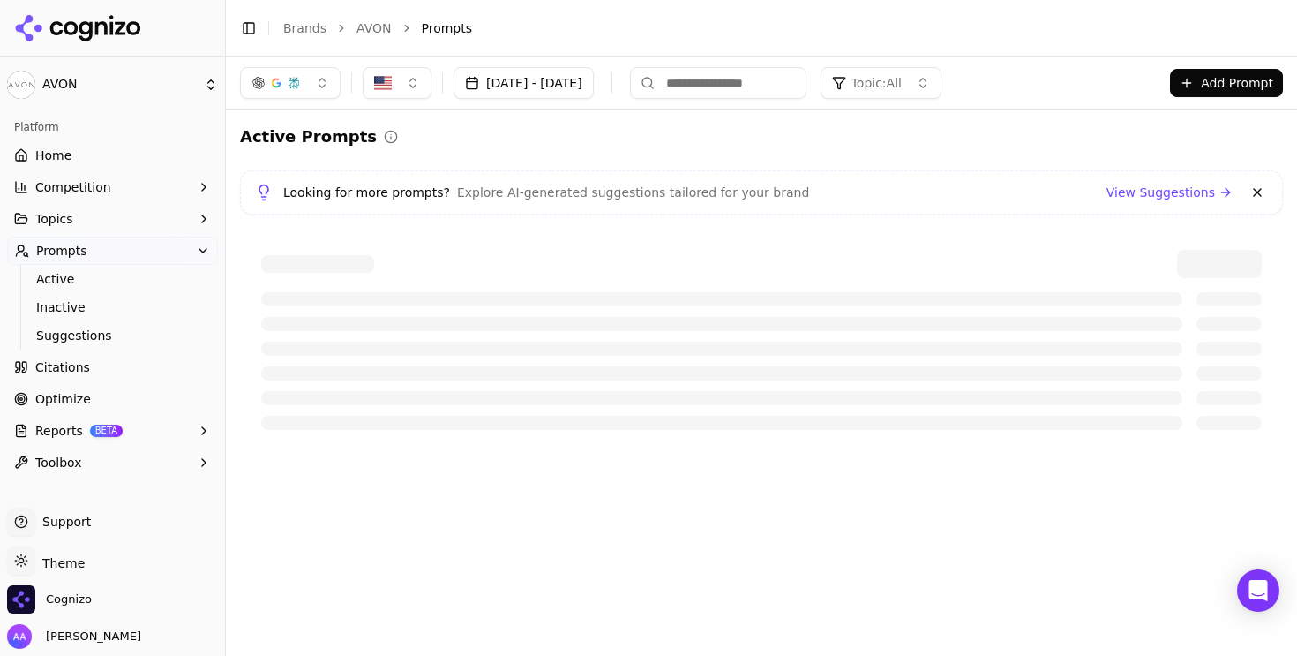
click at [1259, 192] on button at bounding box center [1257, 192] width 21 height 21
click at [101, 368] on link "Citations" at bounding box center [112, 367] width 211 height 28
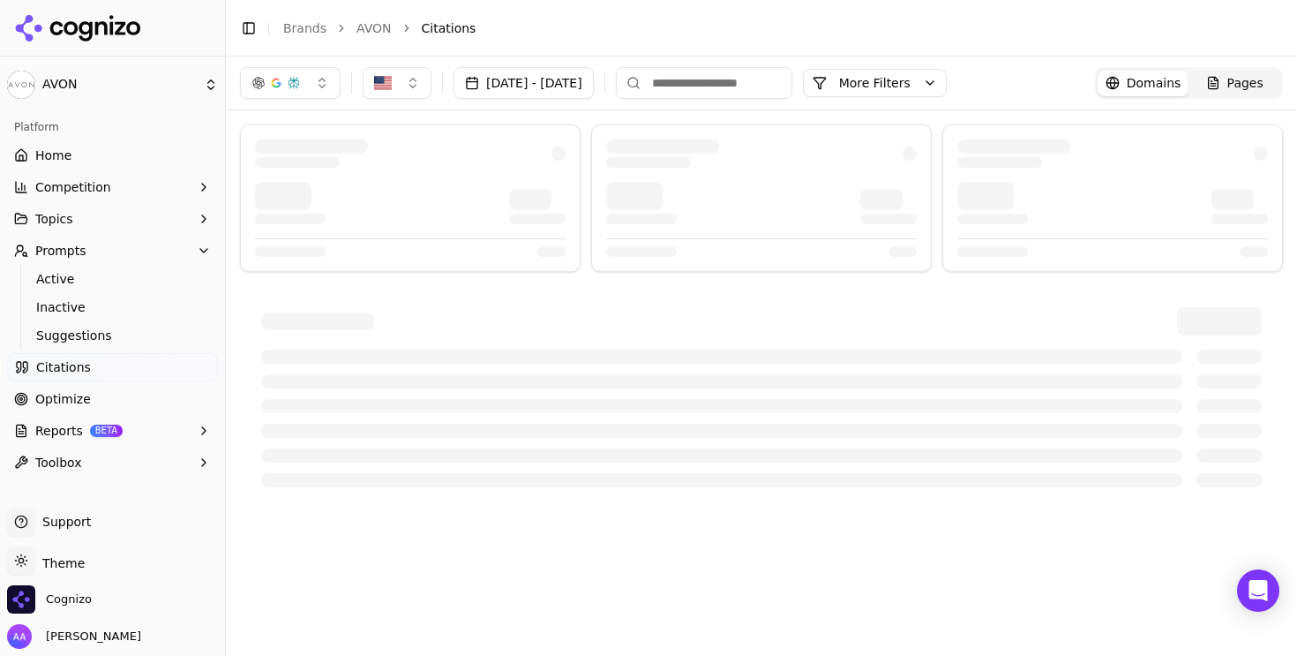
click at [309, 27] on link "Brands" at bounding box center [304, 28] width 43 height 14
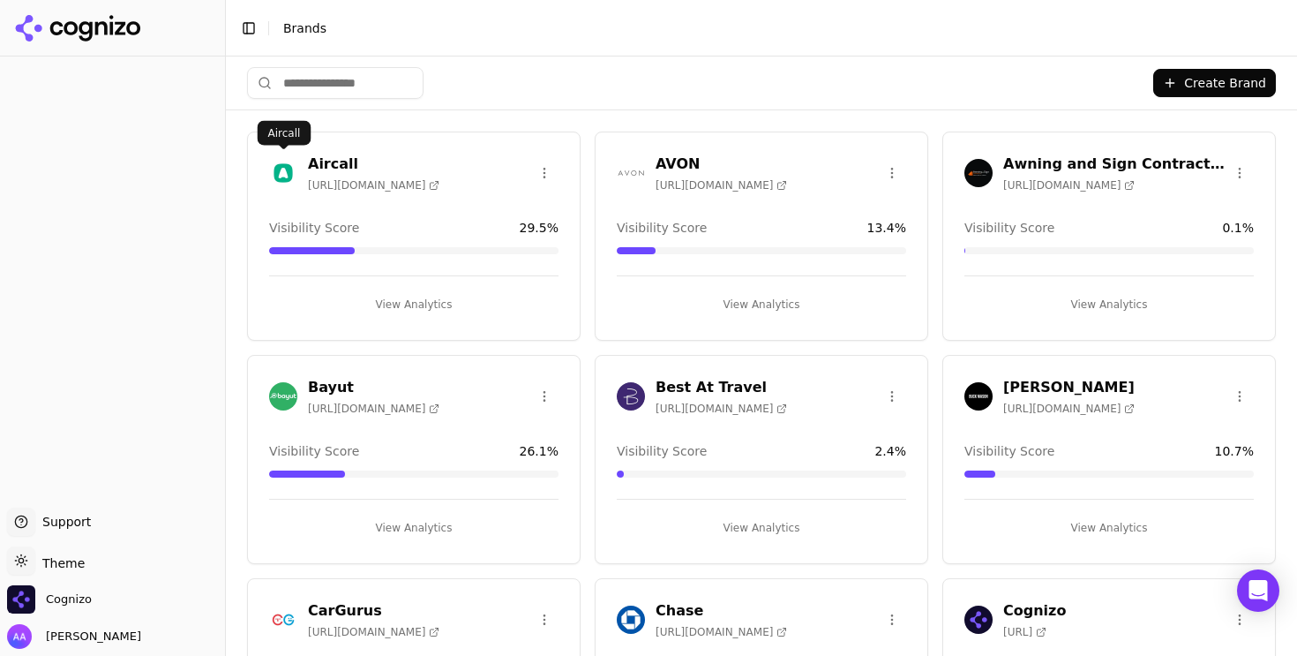
click at [276, 177] on img at bounding box center [283, 173] width 28 height 28
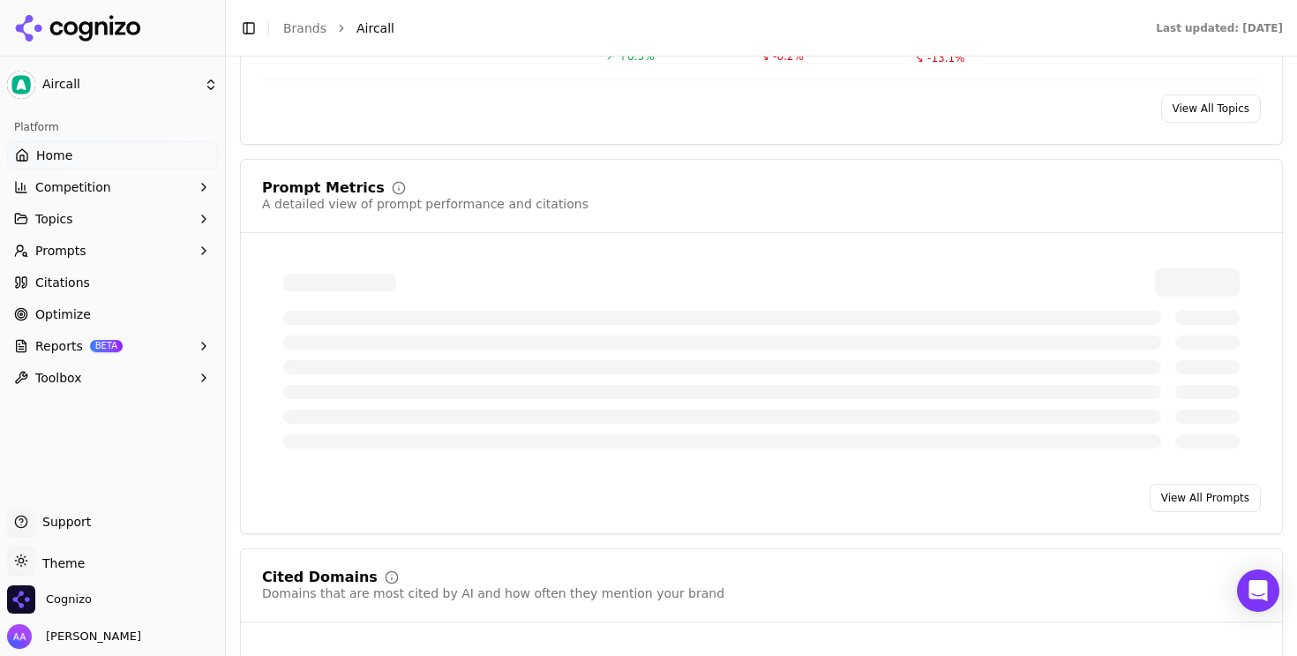
scroll to position [1216, 0]
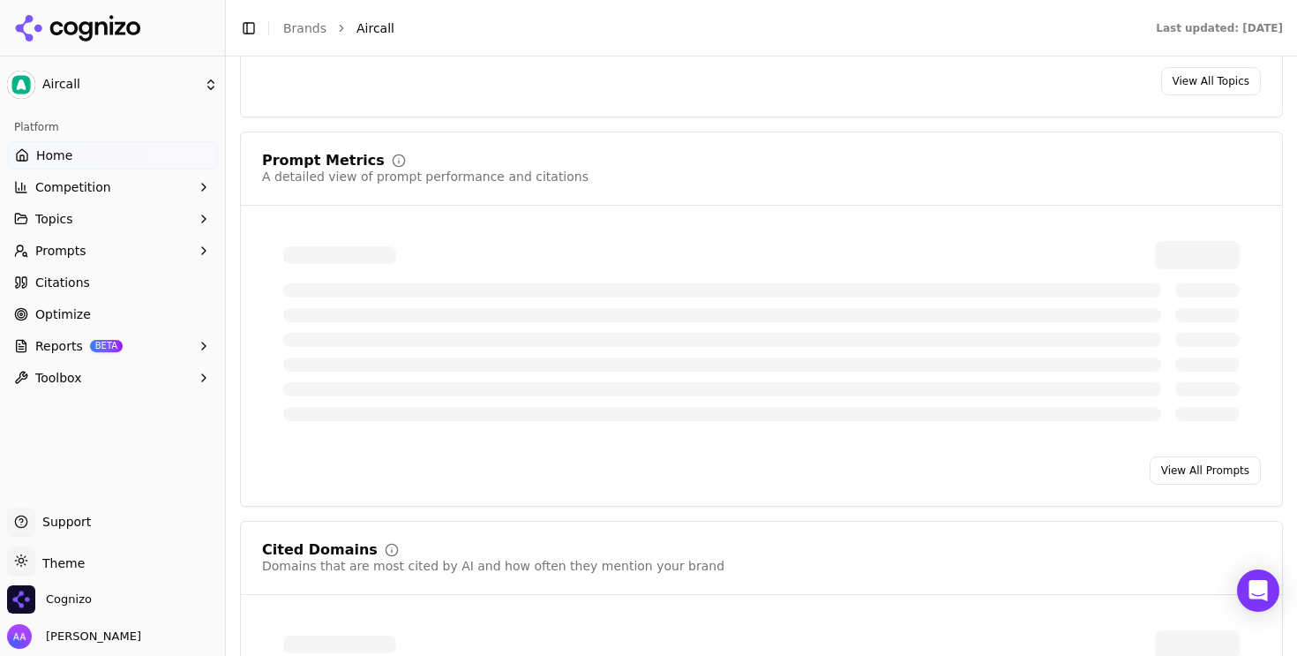
click at [90, 257] on button "Prompts" at bounding box center [112, 251] width 211 height 28
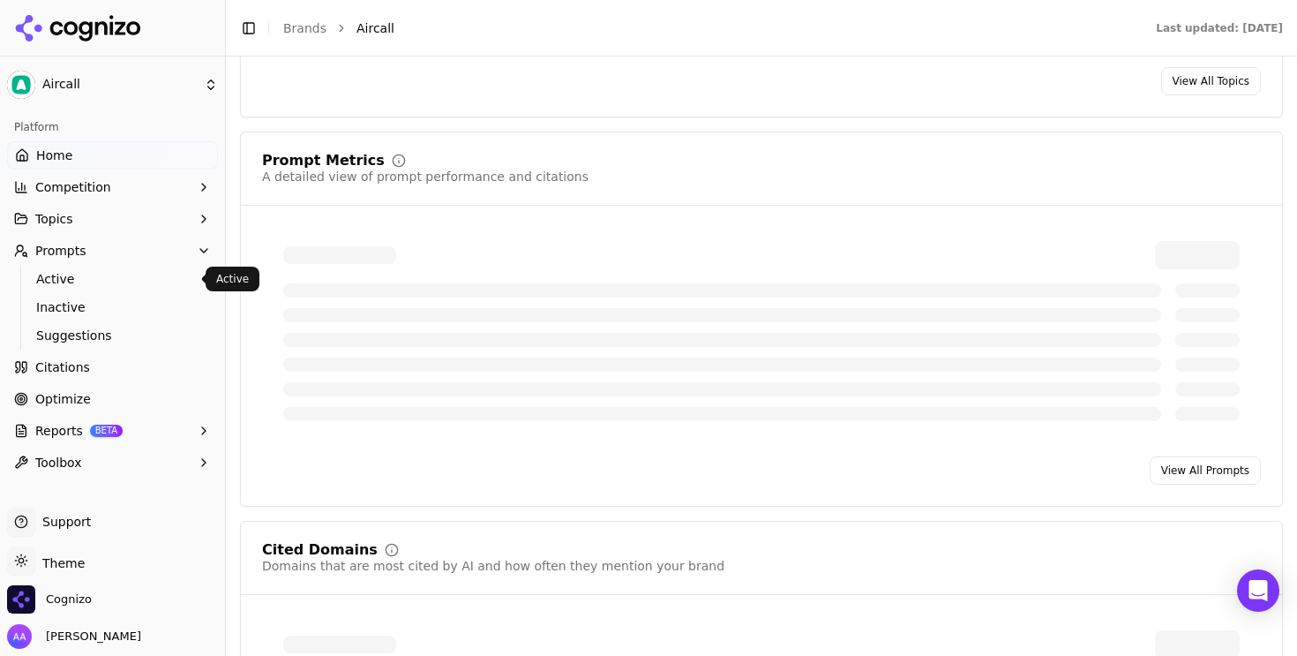
click at [89, 282] on span "Active" at bounding box center [113, 279] width 154 height 18
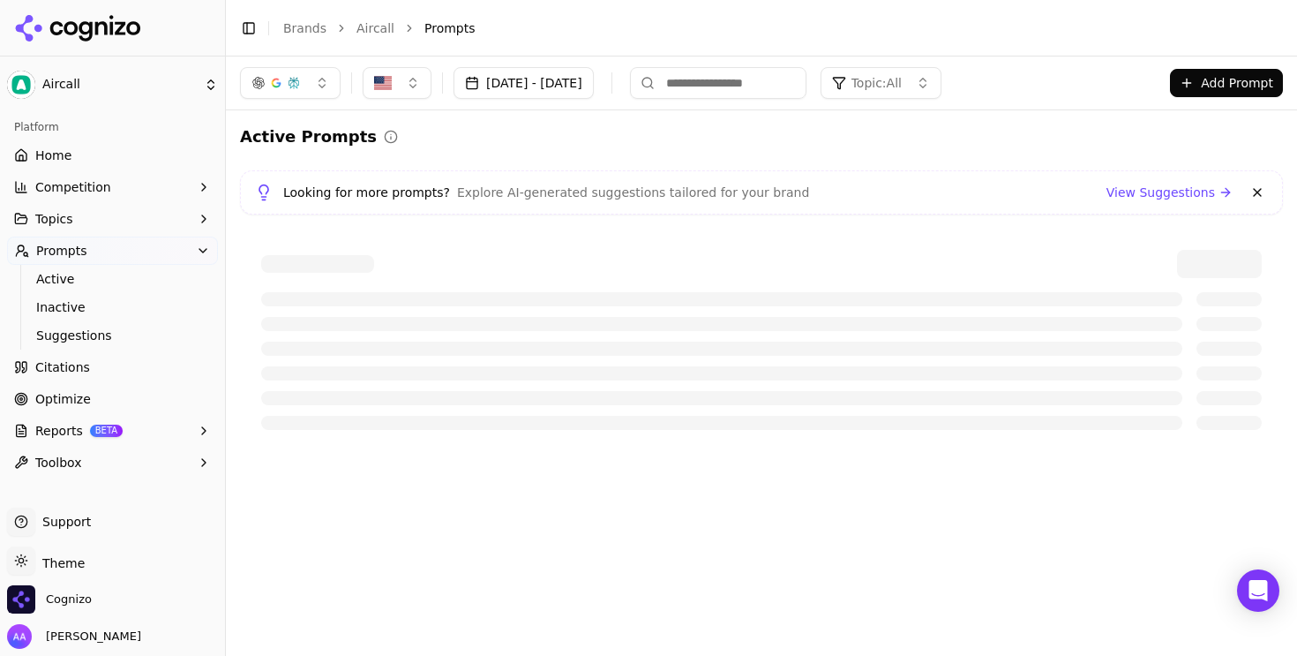
click at [1260, 193] on button at bounding box center [1257, 192] width 21 height 21
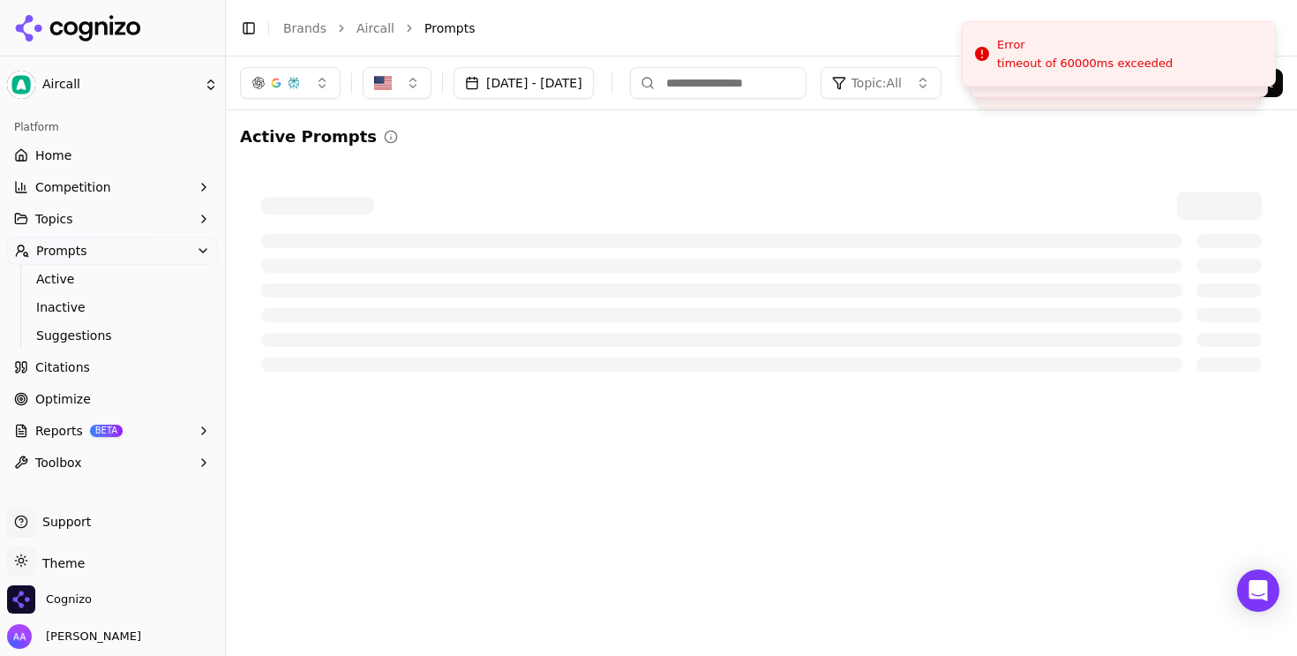
click at [627, 233] on div at bounding box center [761, 282] width 1001 height 180
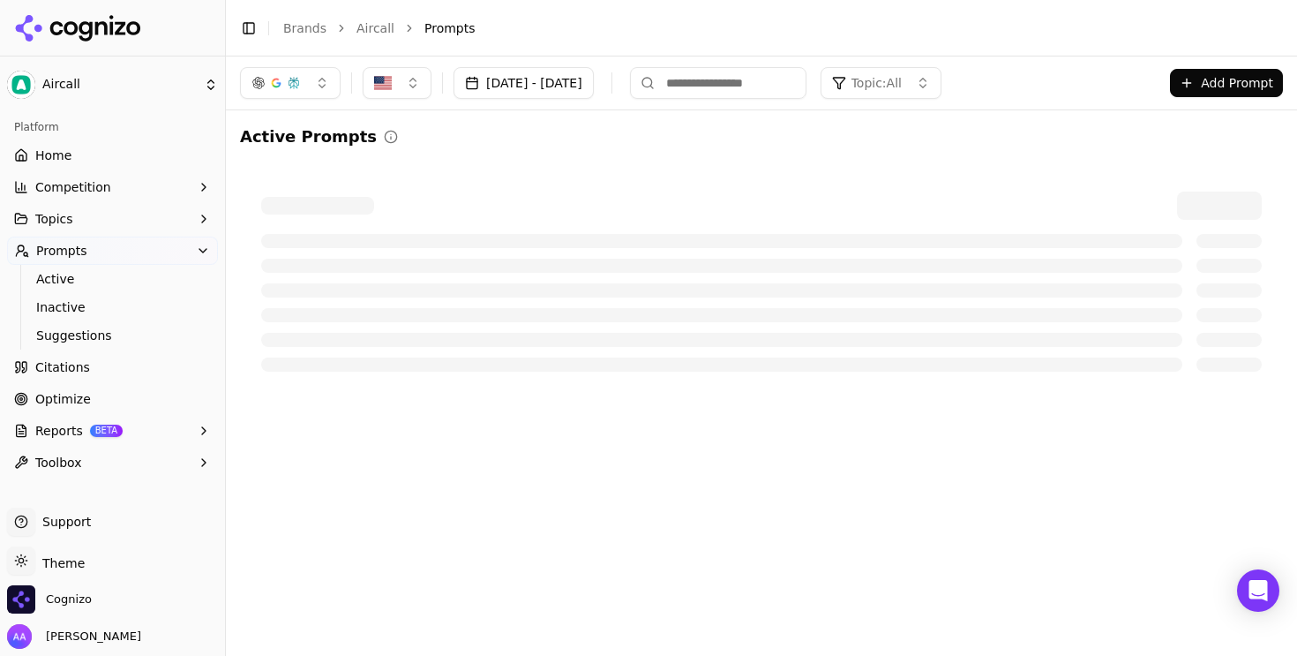
click at [367, 25] on link "Aircall" at bounding box center [376, 28] width 38 height 18
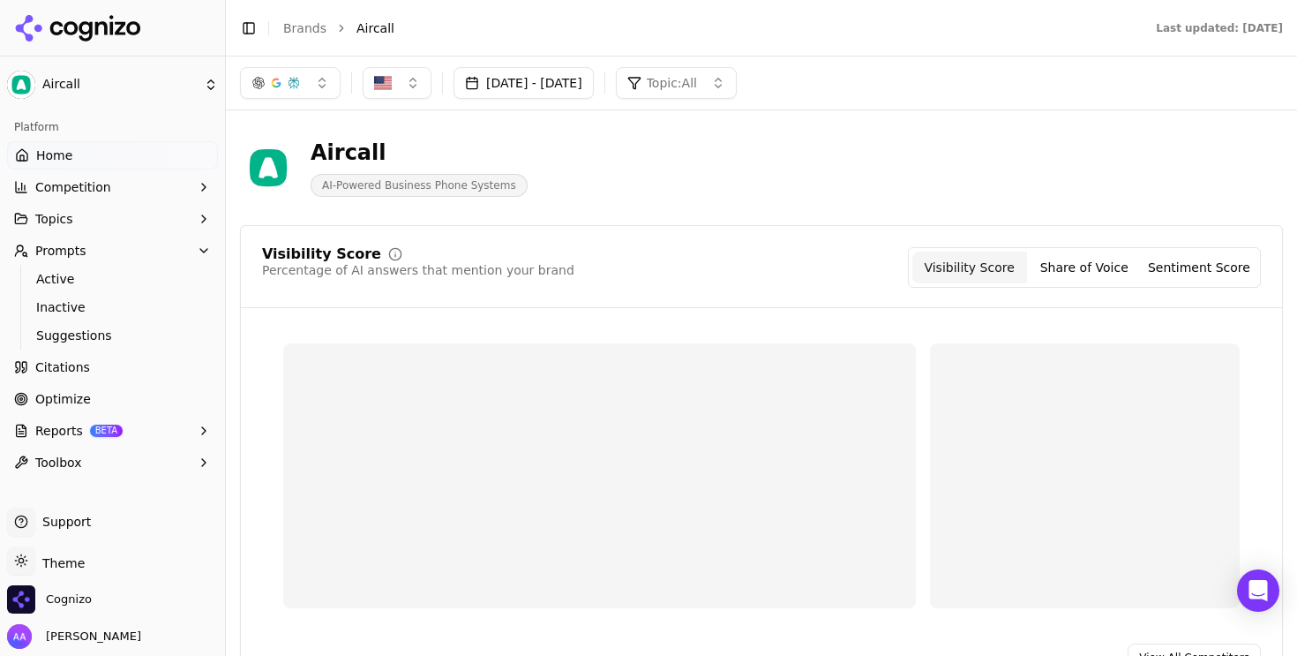
click at [306, 27] on link "Brands" at bounding box center [304, 28] width 43 height 14
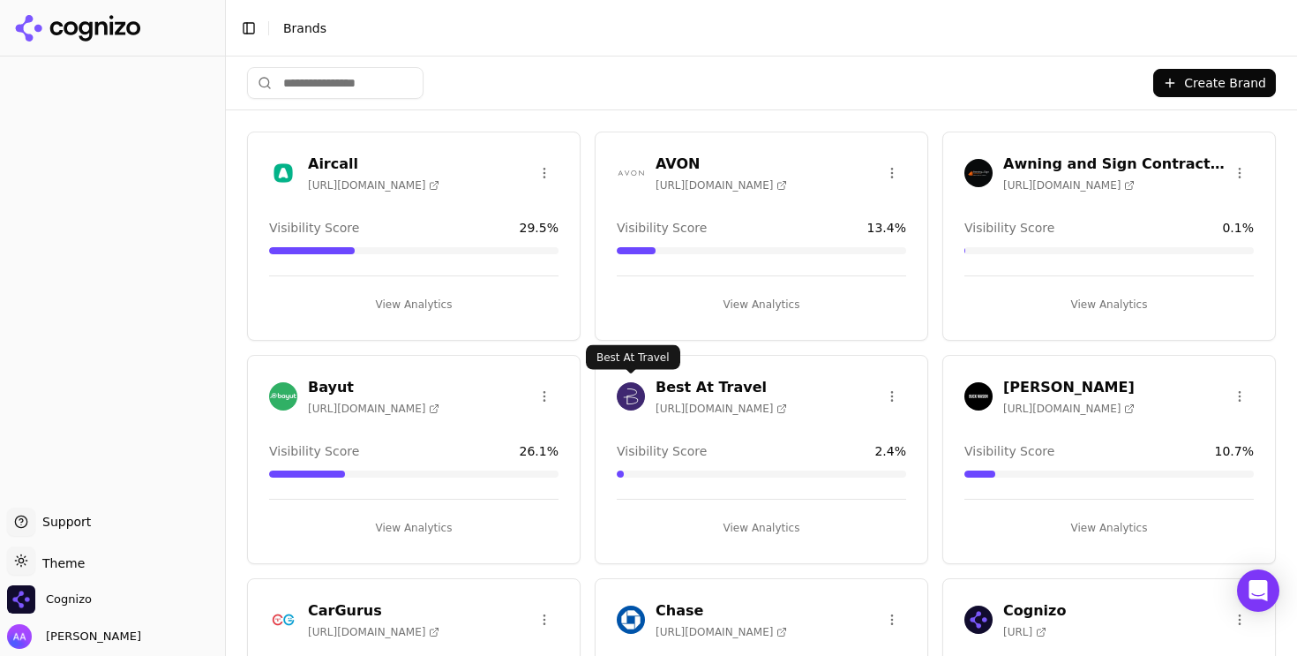
click at [627, 394] on img at bounding box center [631, 396] width 28 height 28
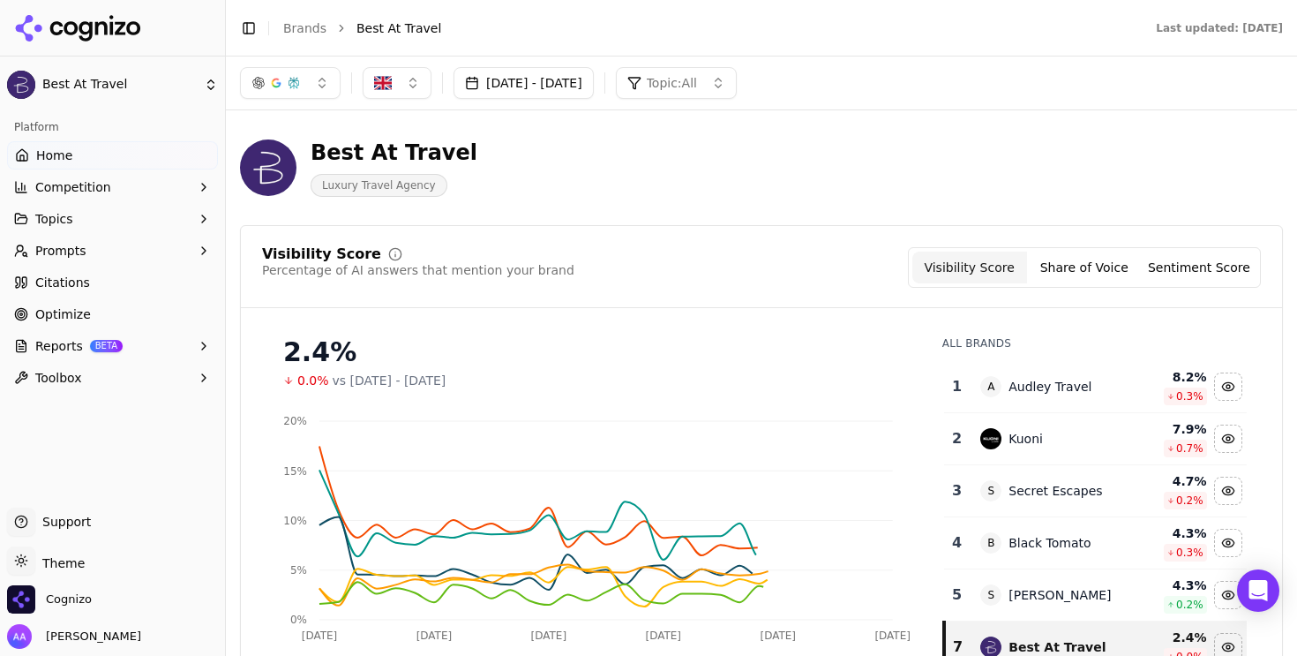
click at [132, 282] on link "Citations" at bounding box center [112, 282] width 211 height 28
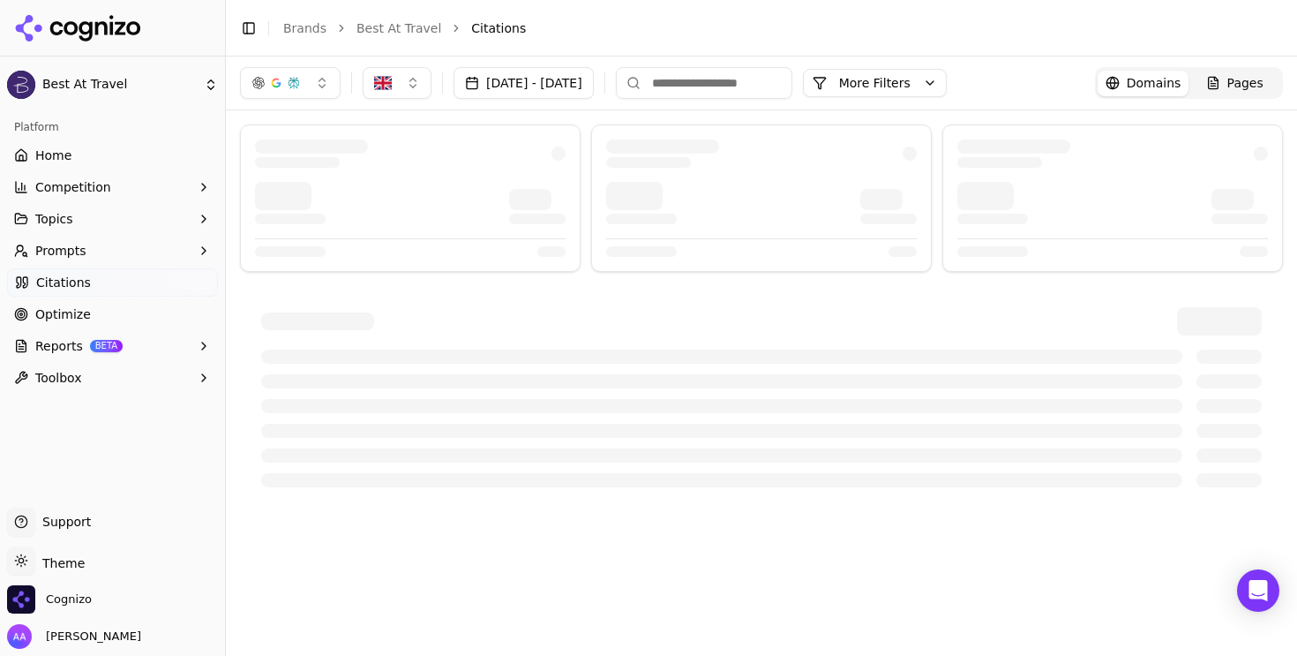
click at [136, 254] on button "Prompts" at bounding box center [112, 251] width 211 height 28
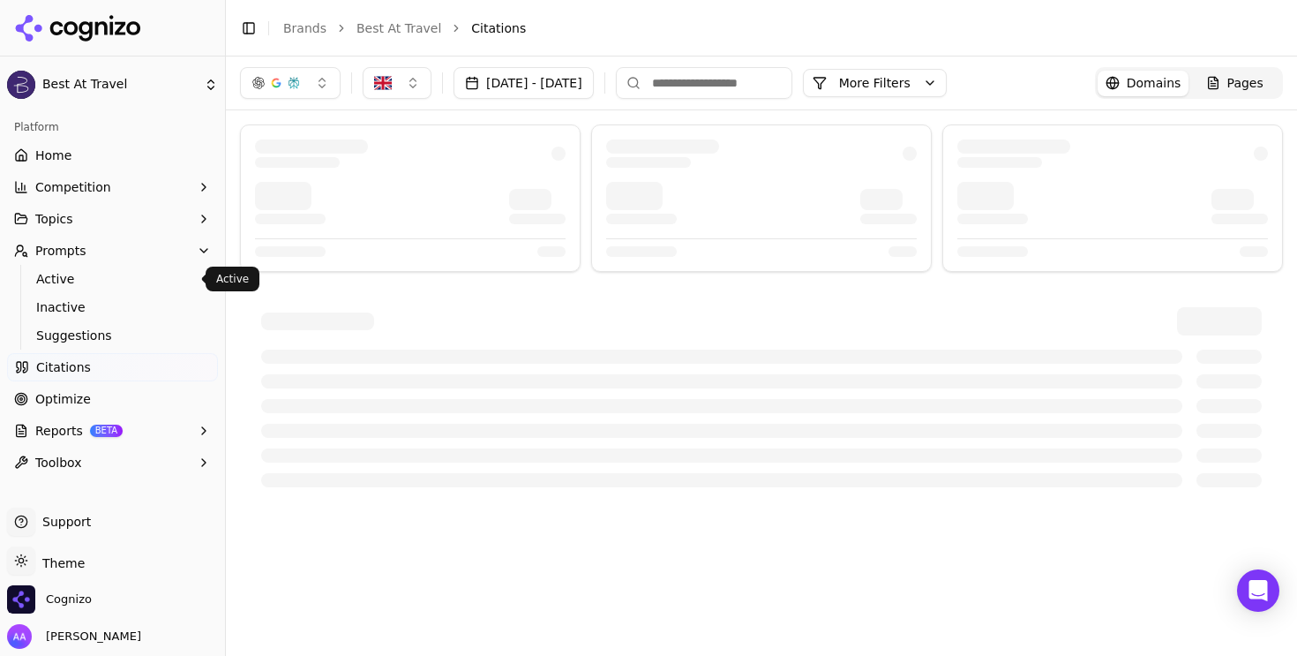
click at [130, 280] on span "Active" at bounding box center [113, 279] width 154 height 18
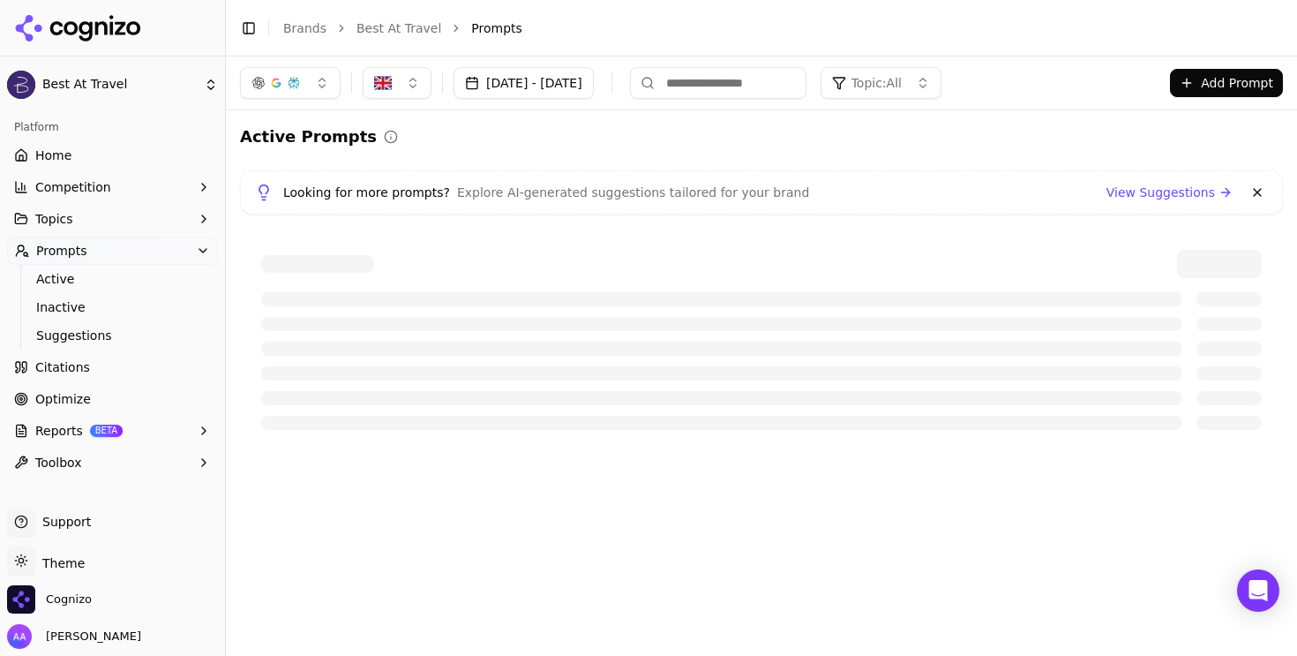
click at [562, 267] on div at bounding box center [761, 264] width 1001 height 28
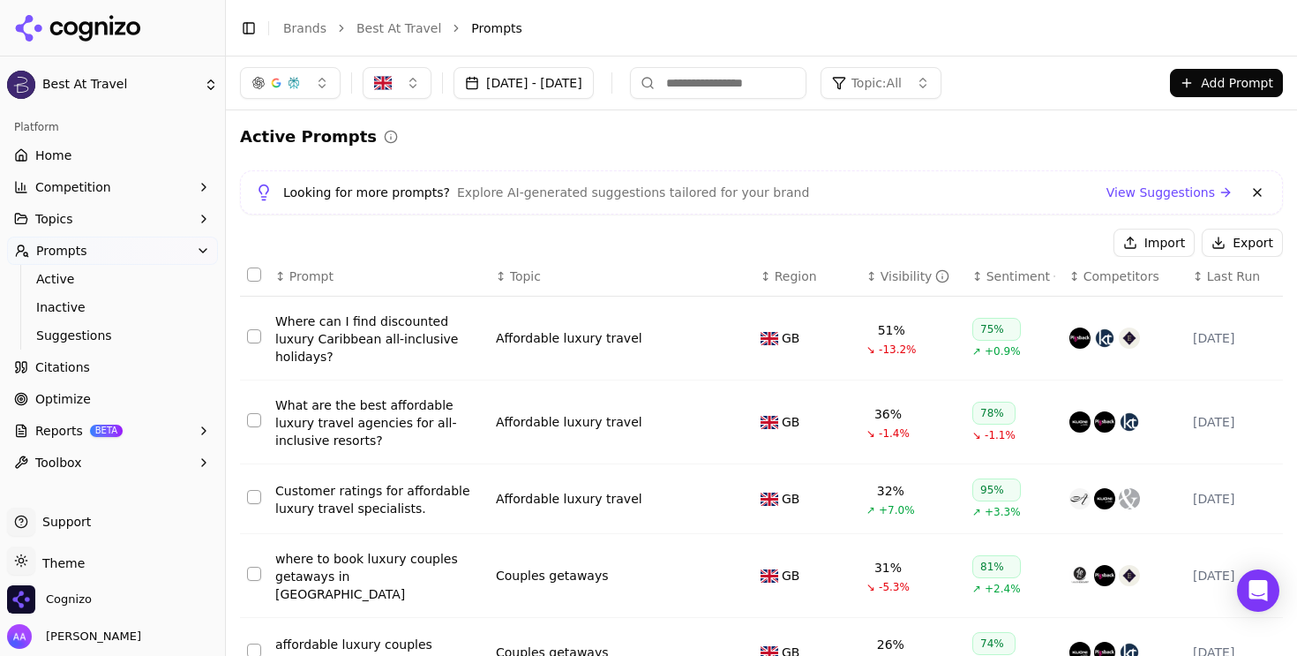
click at [121, 367] on link "Citations" at bounding box center [112, 367] width 211 height 28
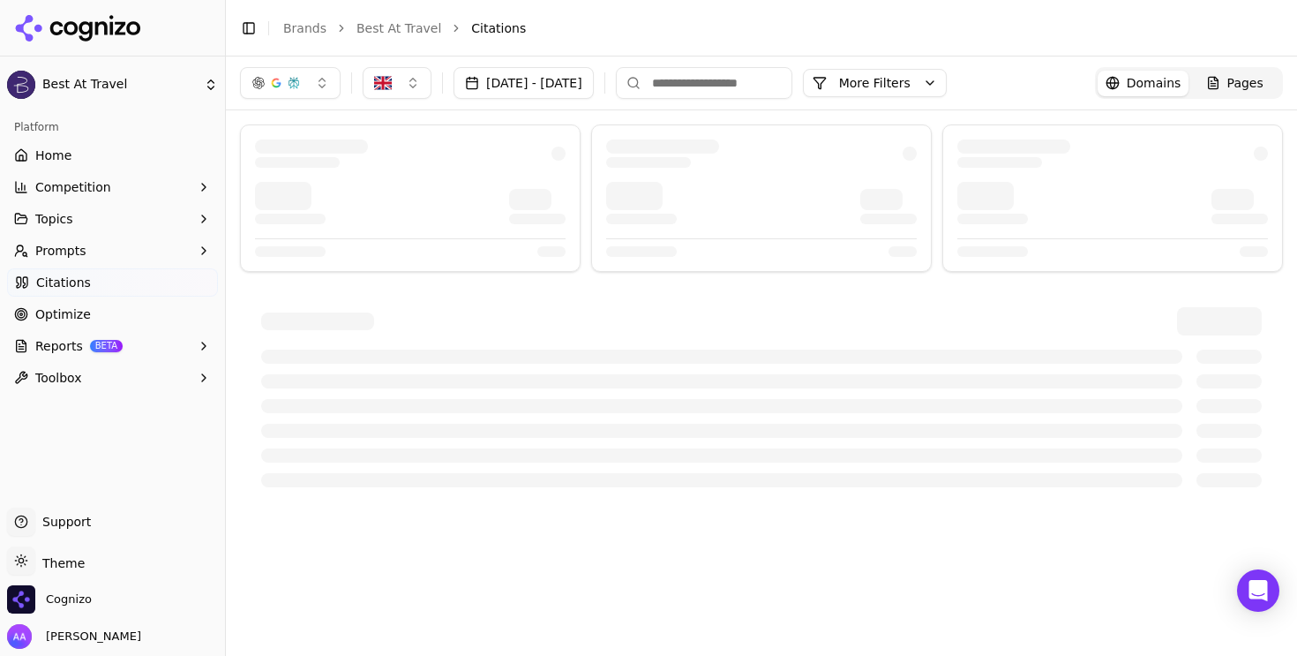
click at [96, 248] on button "Prompts" at bounding box center [112, 251] width 211 height 28
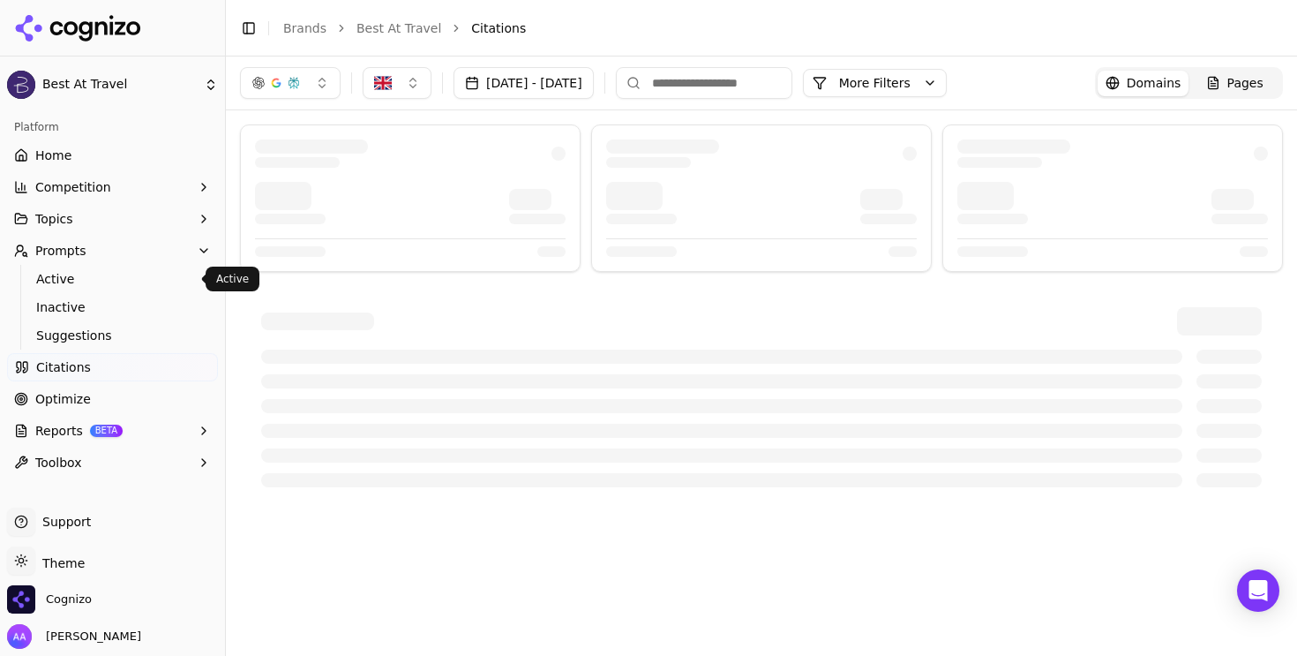
click at [100, 279] on span "Active" at bounding box center [113, 279] width 154 height 18
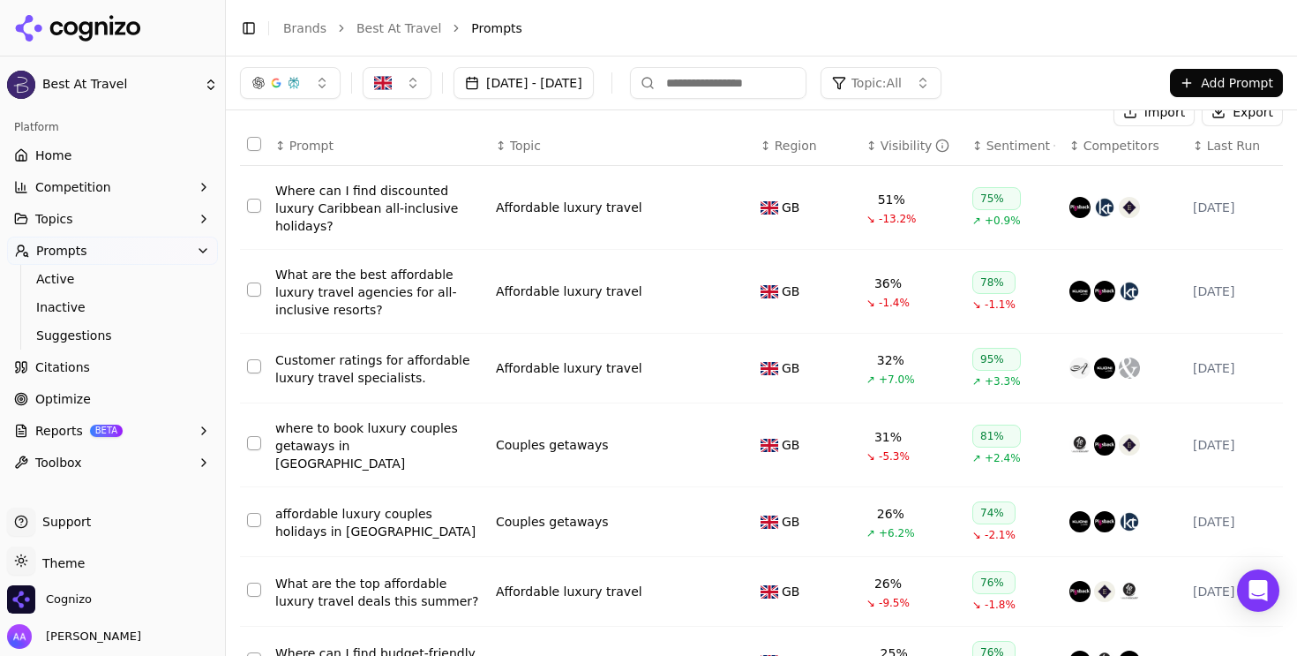
scroll to position [124, 0]
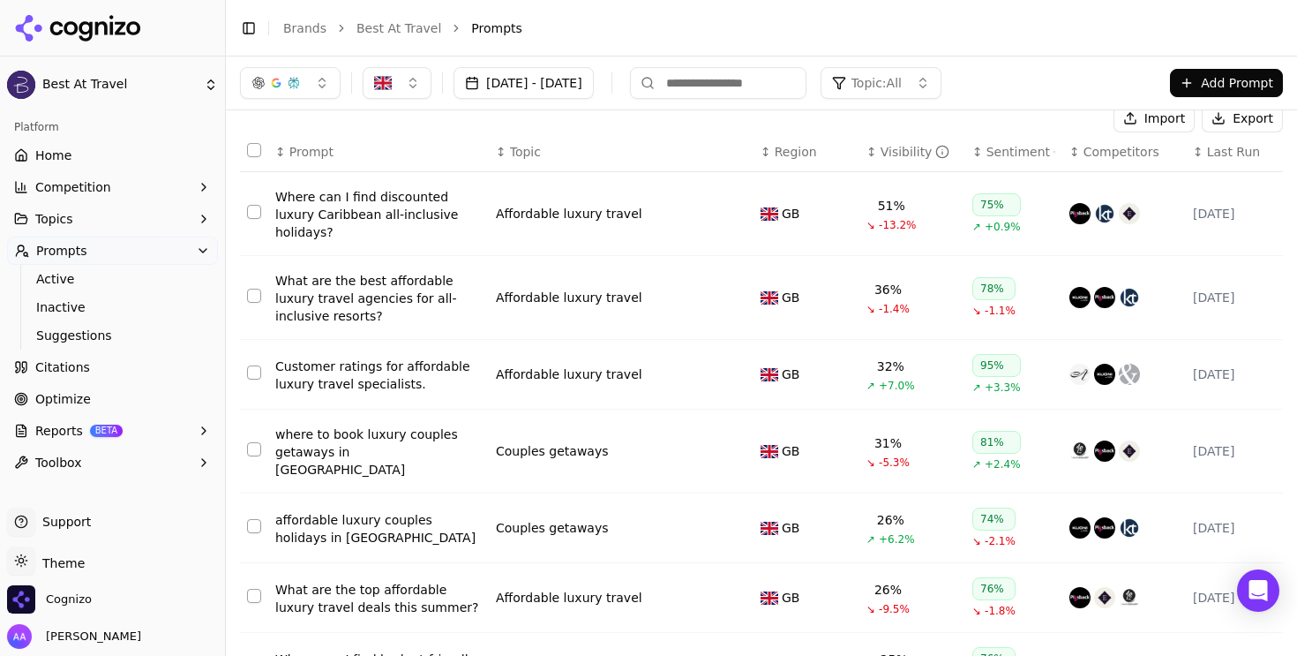
click at [373, 277] on div "What are the best affordable luxury travel agencies for all-inclusive resorts?" at bounding box center [378, 298] width 207 height 53
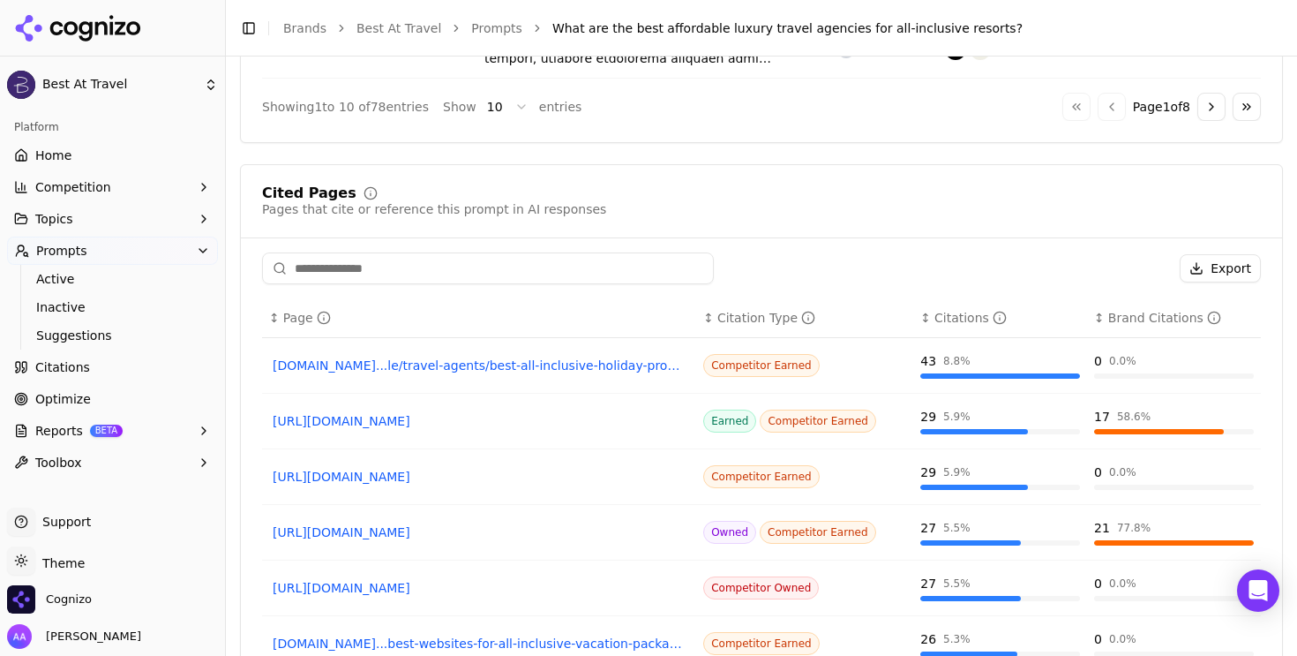
scroll to position [1634, 0]
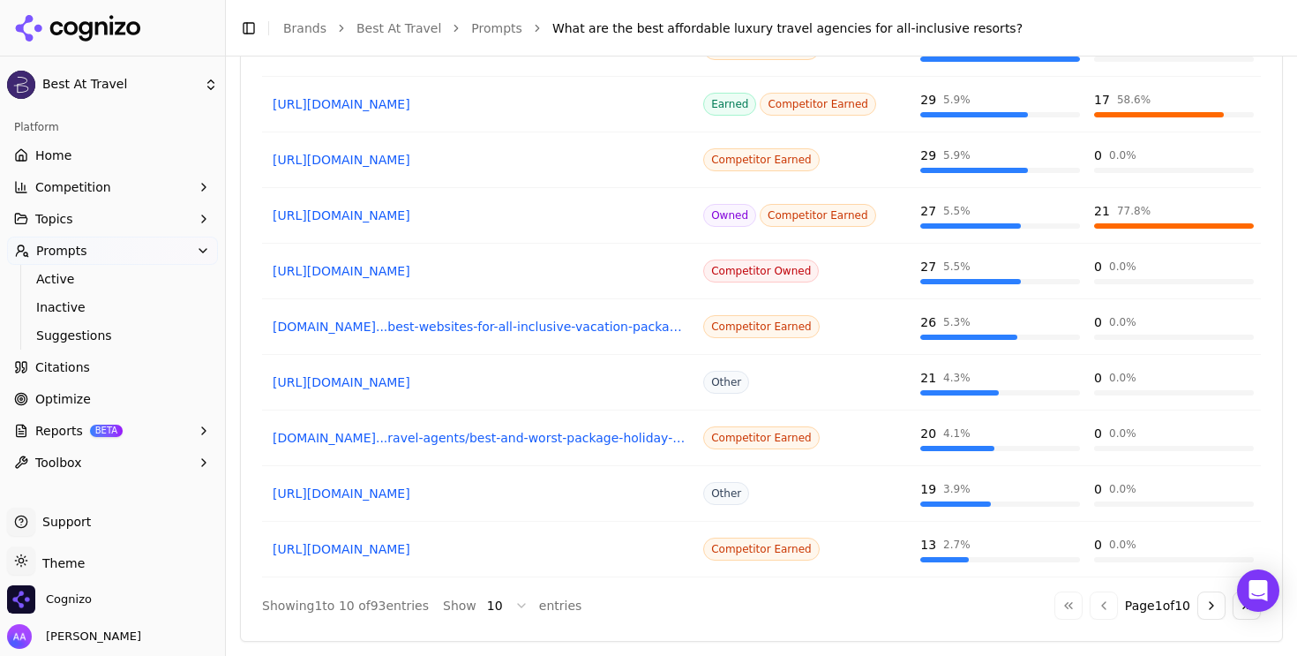
click at [110, 368] on link "Citations" at bounding box center [112, 367] width 211 height 28
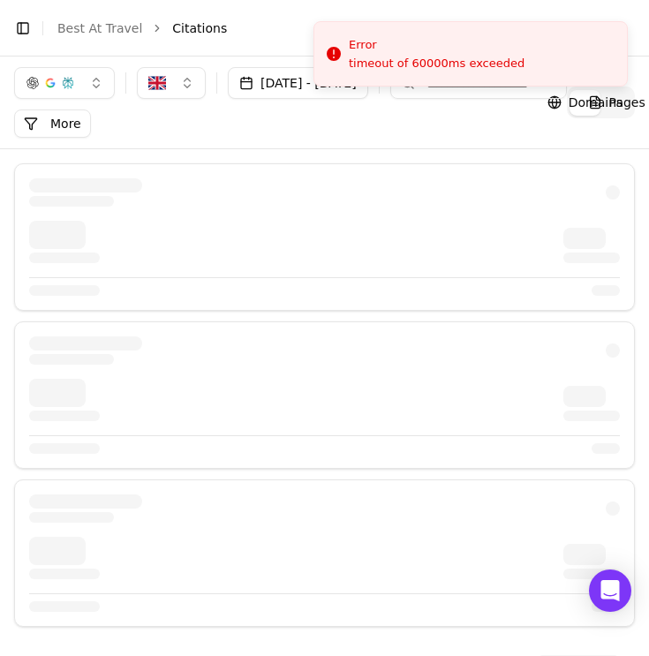
click at [105, 29] on link "Best At Travel" at bounding box center [99, 28] width 85 height 18
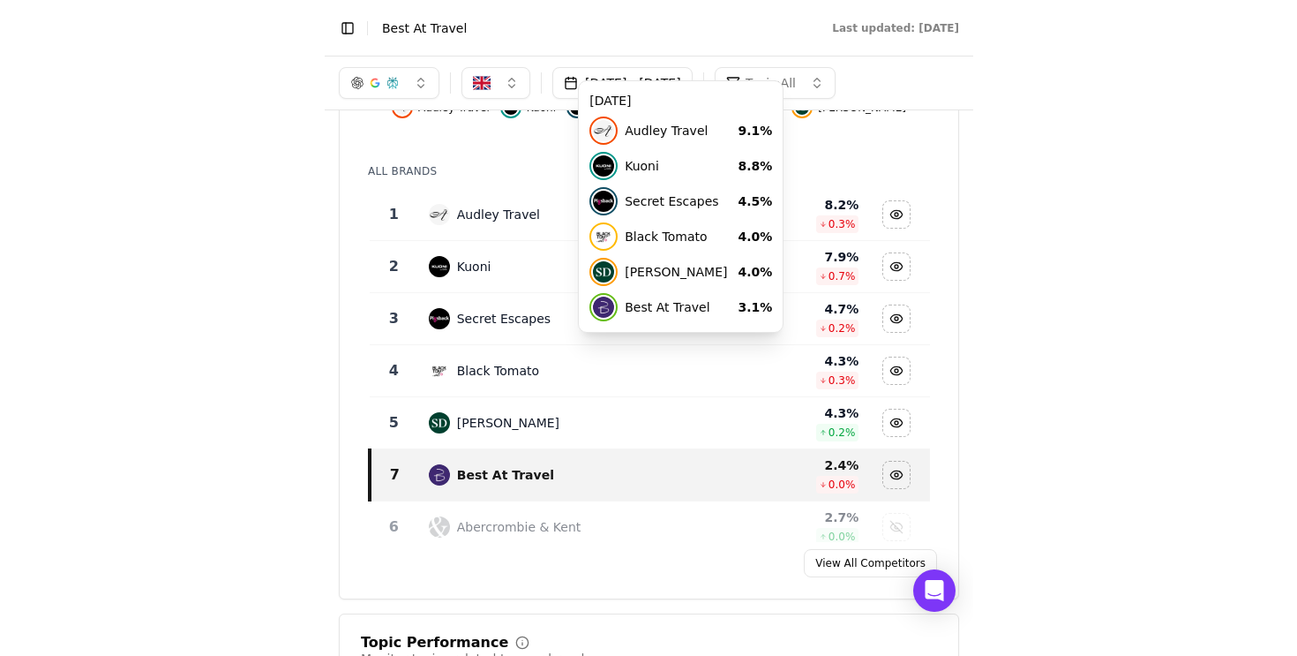
scroll to position [218, 0]
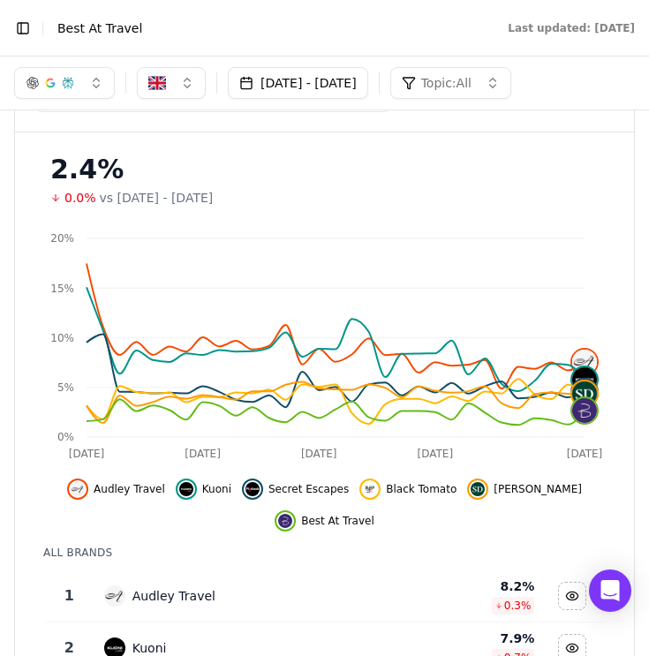
click at [24, 25] on button "Toggle Sidebar" at bounding box center [23, 28] width 25 height 25
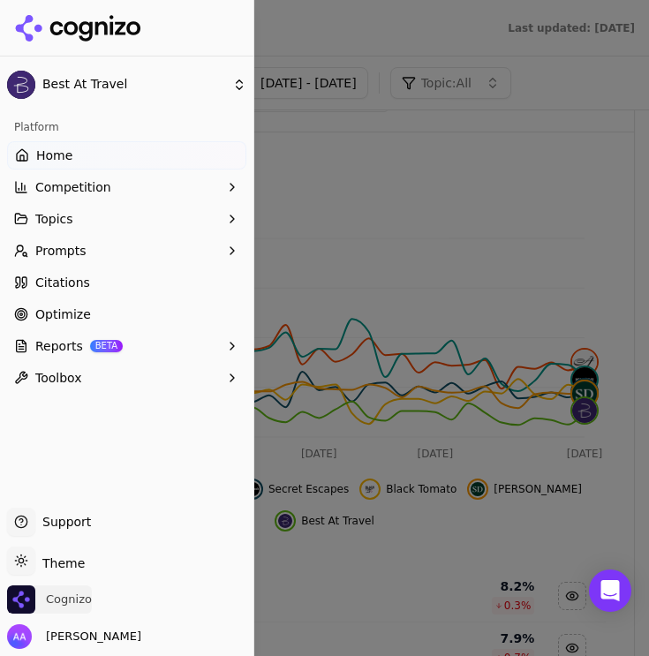
click at [66, 598] on span "Cognizo" at bounding box center [69, 599] width 46 height 16
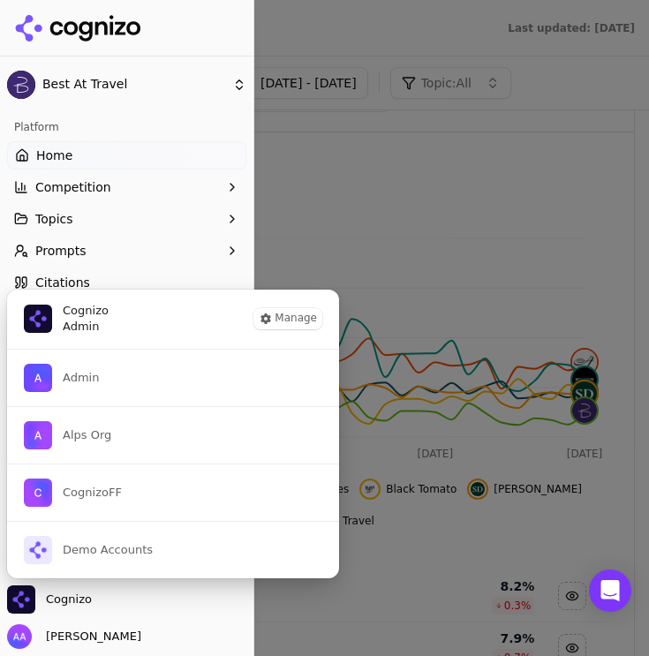
click at [124, 379] on button "Toolbox" at bounding box center [126, 378] width 239 height 28
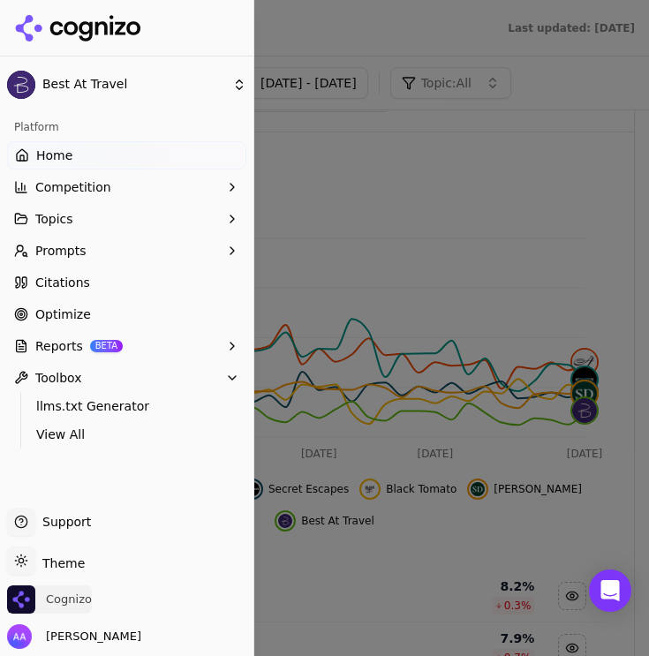
click at [81, 600] on span "Cognizo" at bounding box center [69, 599] width 46 height 16
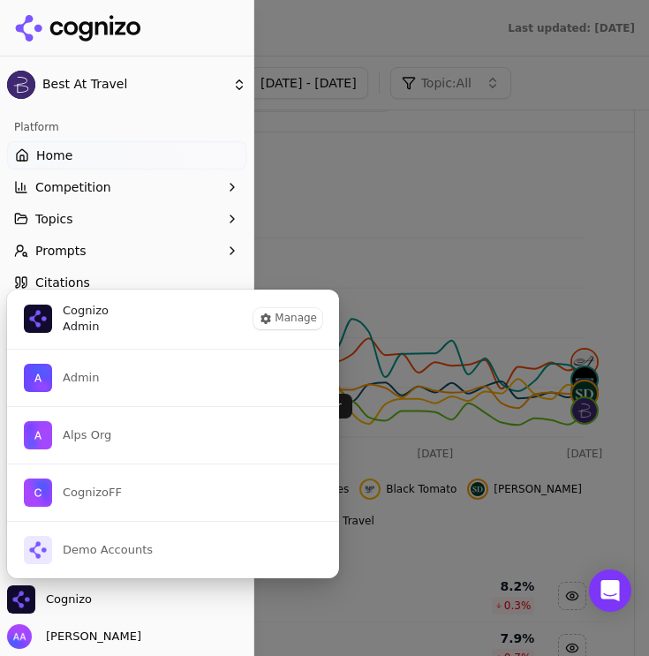
click at [147, 379] on button "Toolbox" at bounding box center [126, 378] width 239 height 28
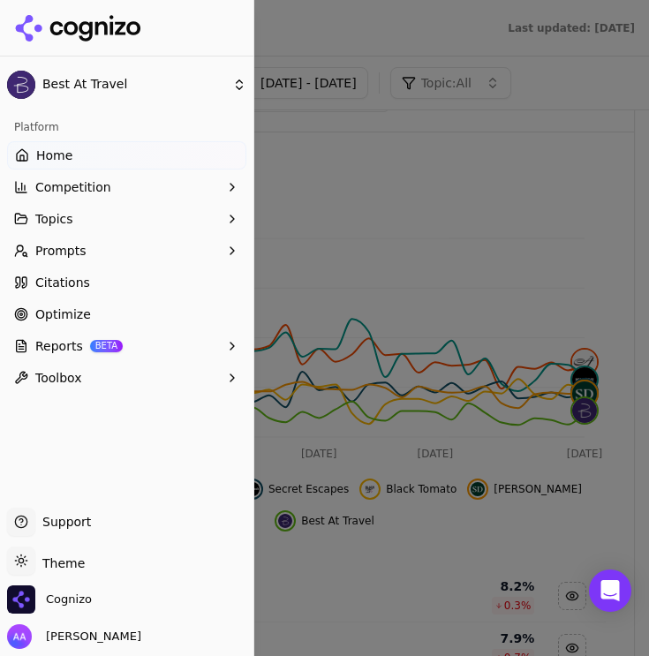
click at [357, 223] on div at bounding box center [324, 328] width 649 height 656
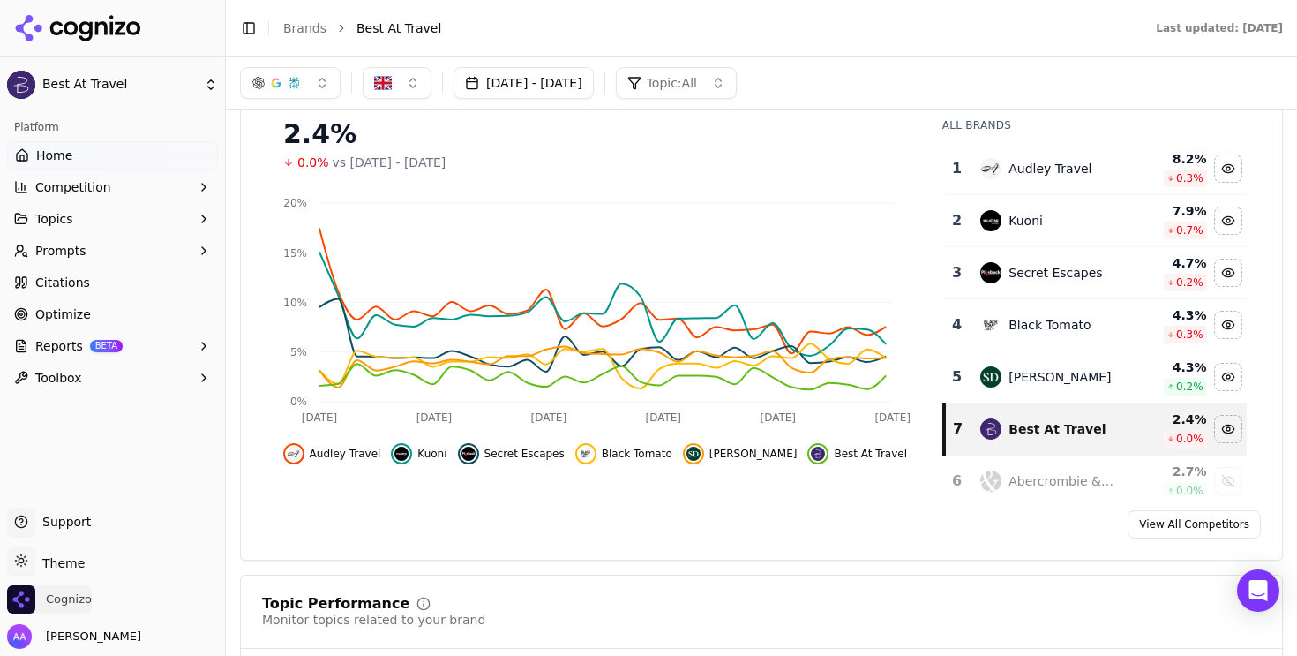
click at [71, 602] on span "Cognizo" at bounding box center [69, 599] width 46 height 16
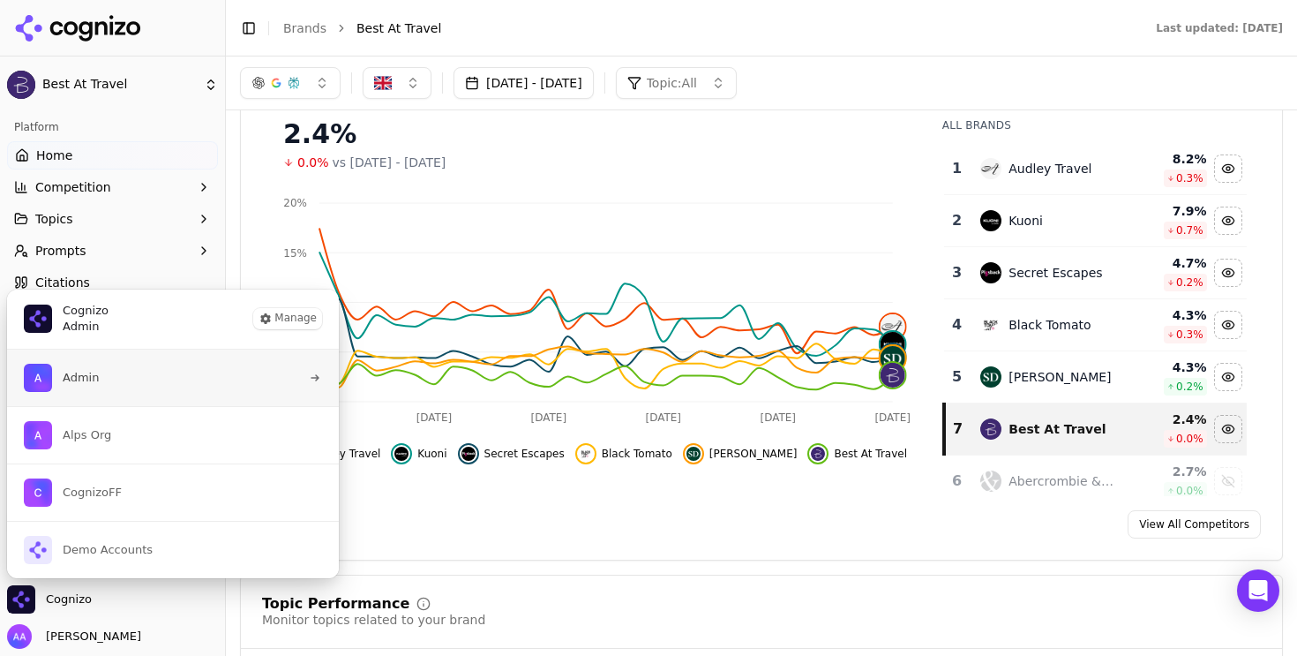
click at [142, 372] on button "Admin" at bounding box center [173, 377] width 334 height 56
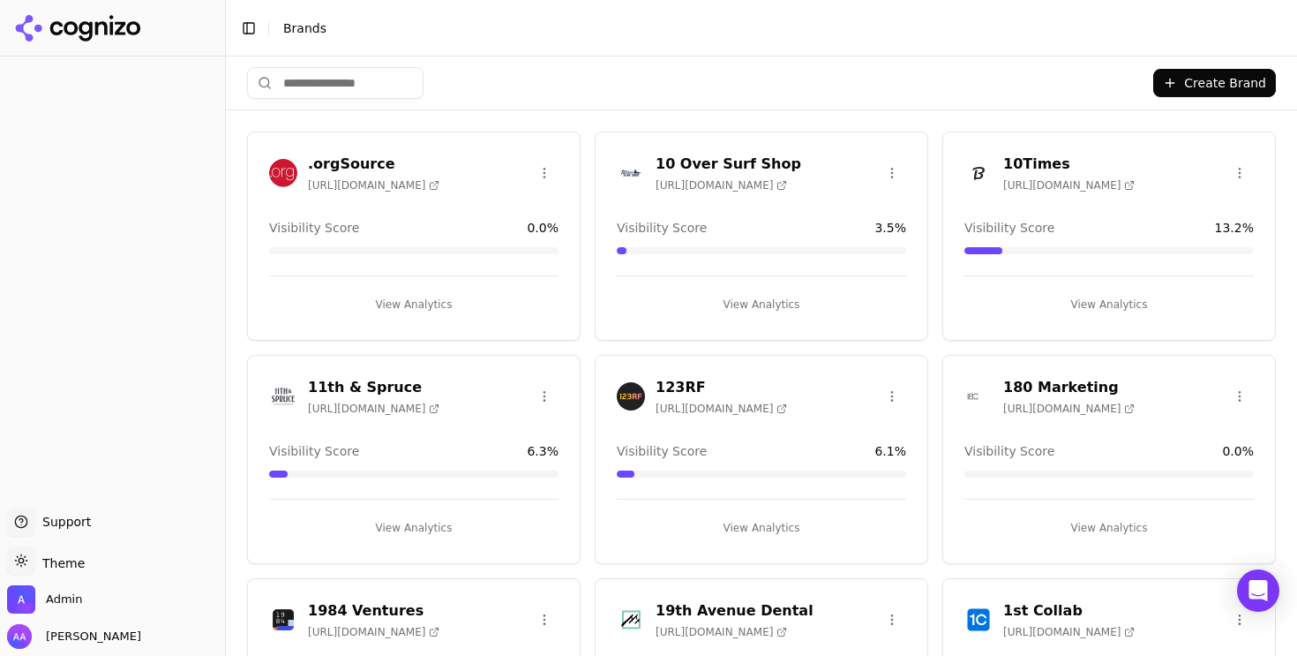
click at [333, 94] on input "search" at bounding box center [335, 83] width 177 height 32
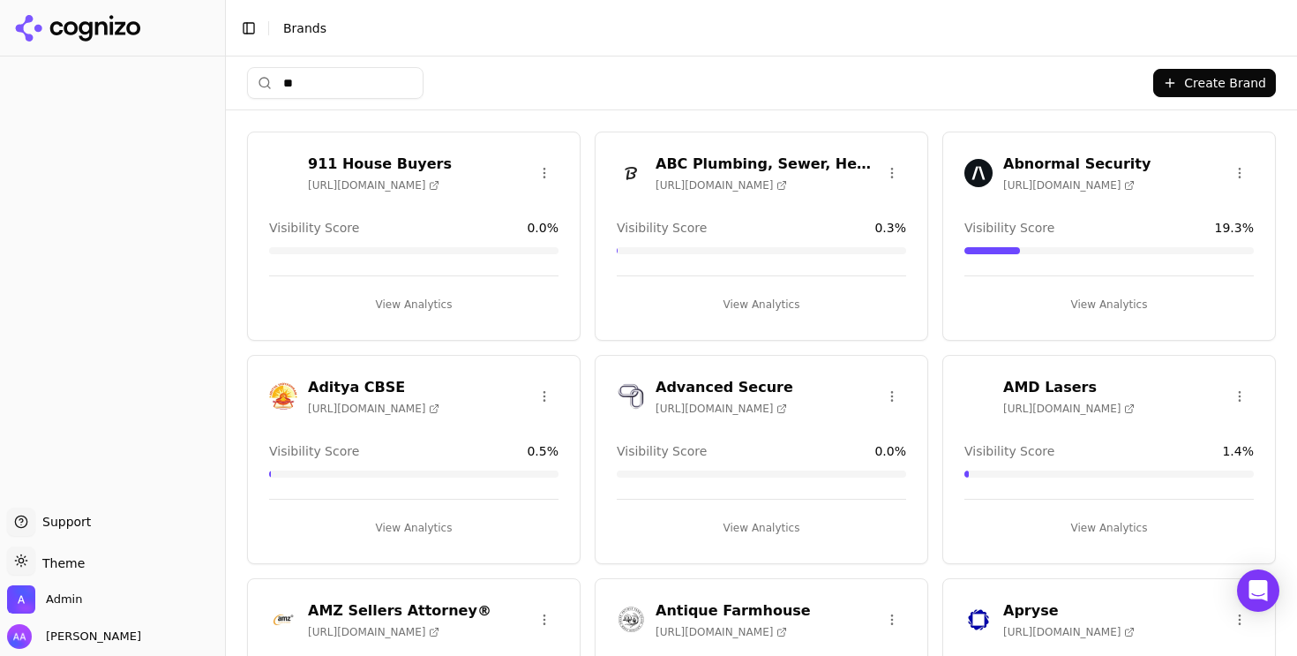
type input "*"
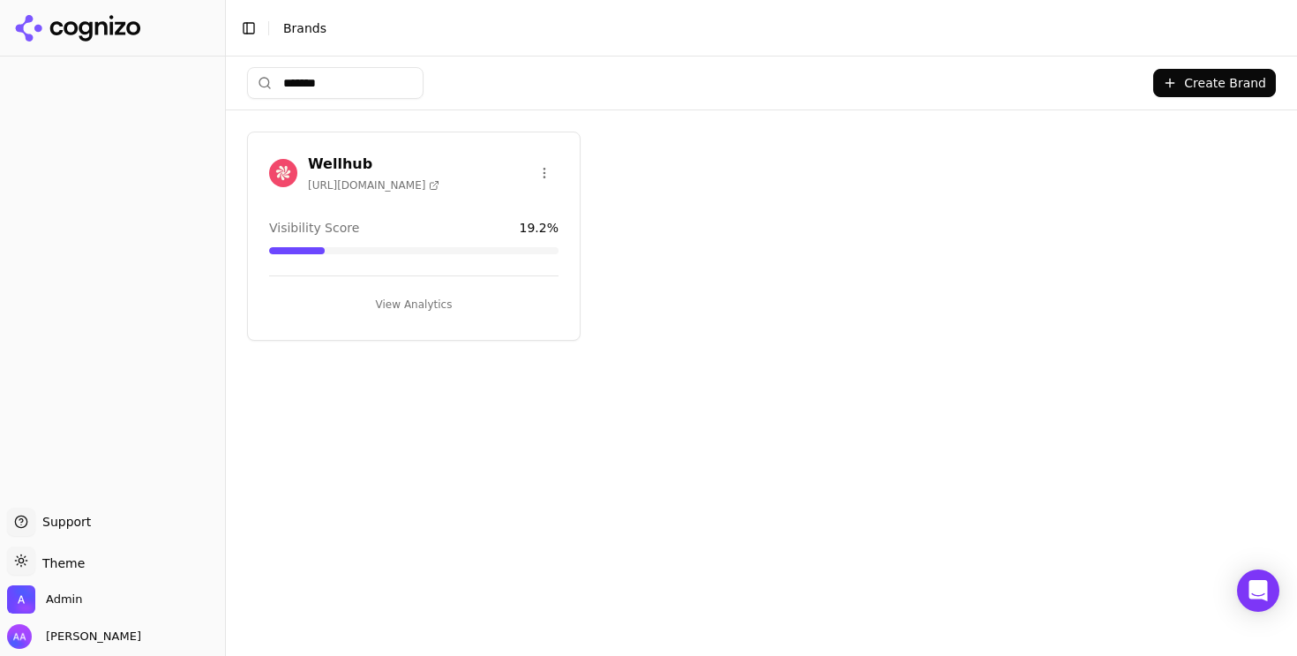
type input "*******"
click at [292, 187] on div "Wellhub [URL][DOMAIN_NAME]" at bounding box center [354, 173] width 170 height 39
click at [288, 176] on img at bounding box center [283, 173] width 28 height 28
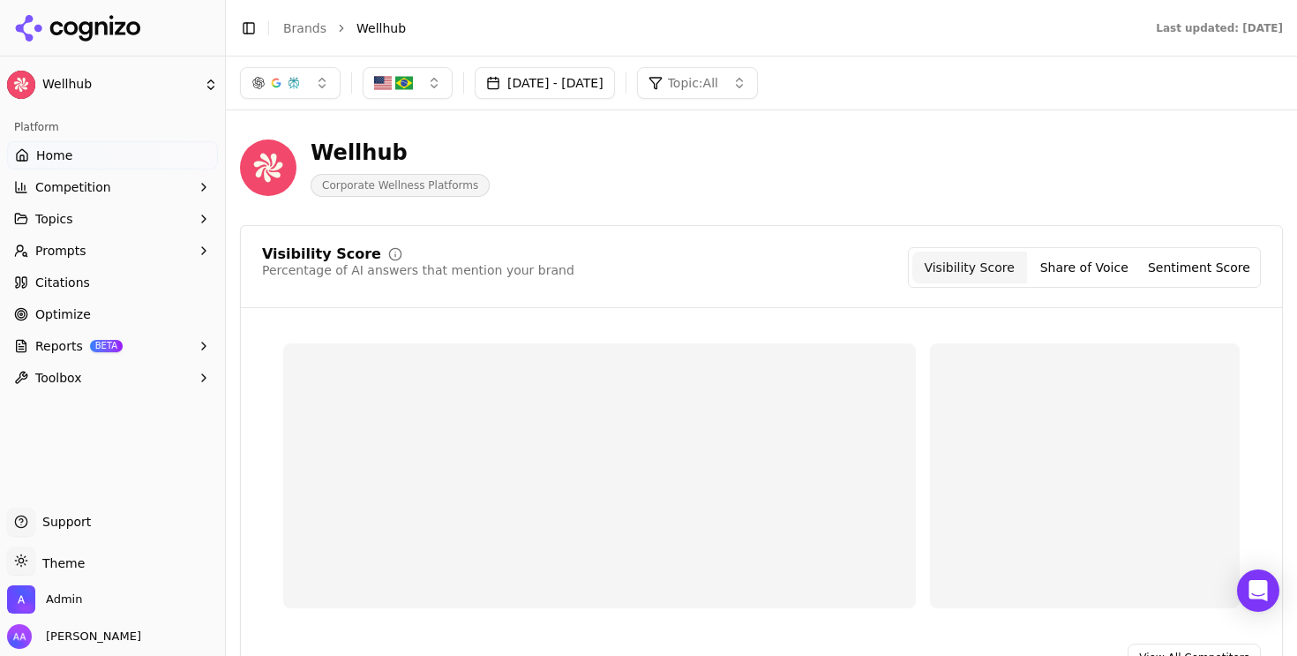
click at [637, 274] on div "Visibility Score Percentage of AI answers that mention your brand Visibility Sc…" at bounding box center [761, 267] width 999 height 41
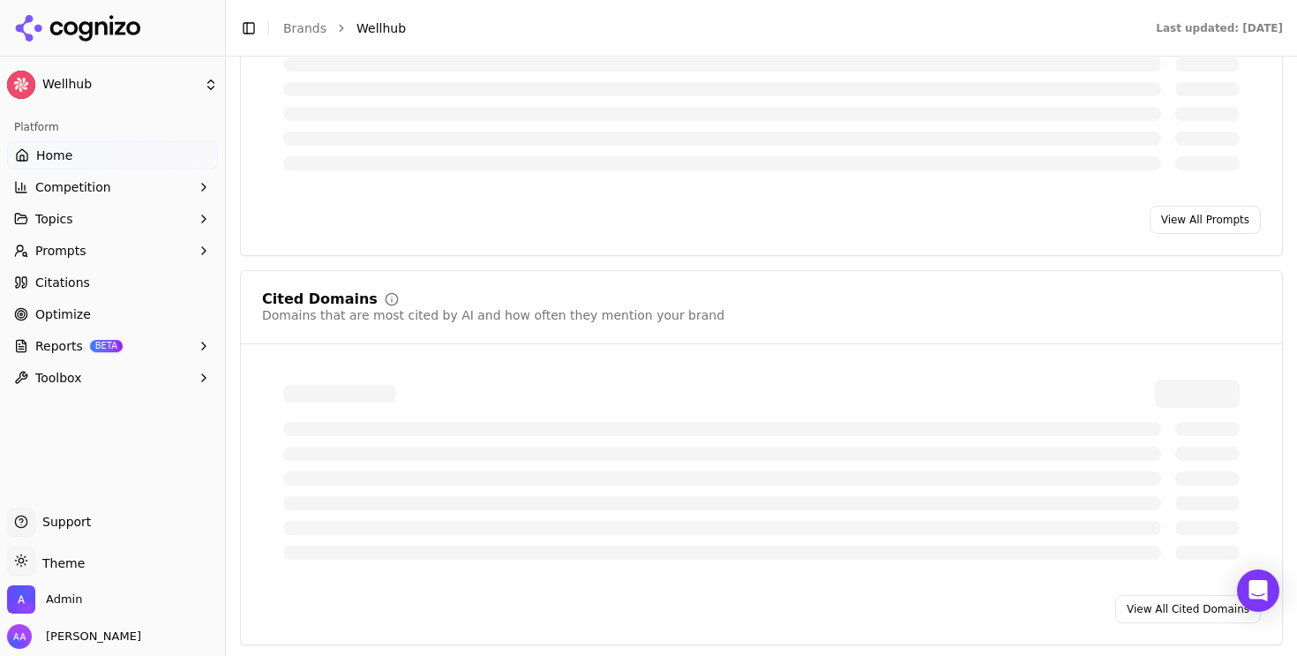
scroll to position [1476, 0]
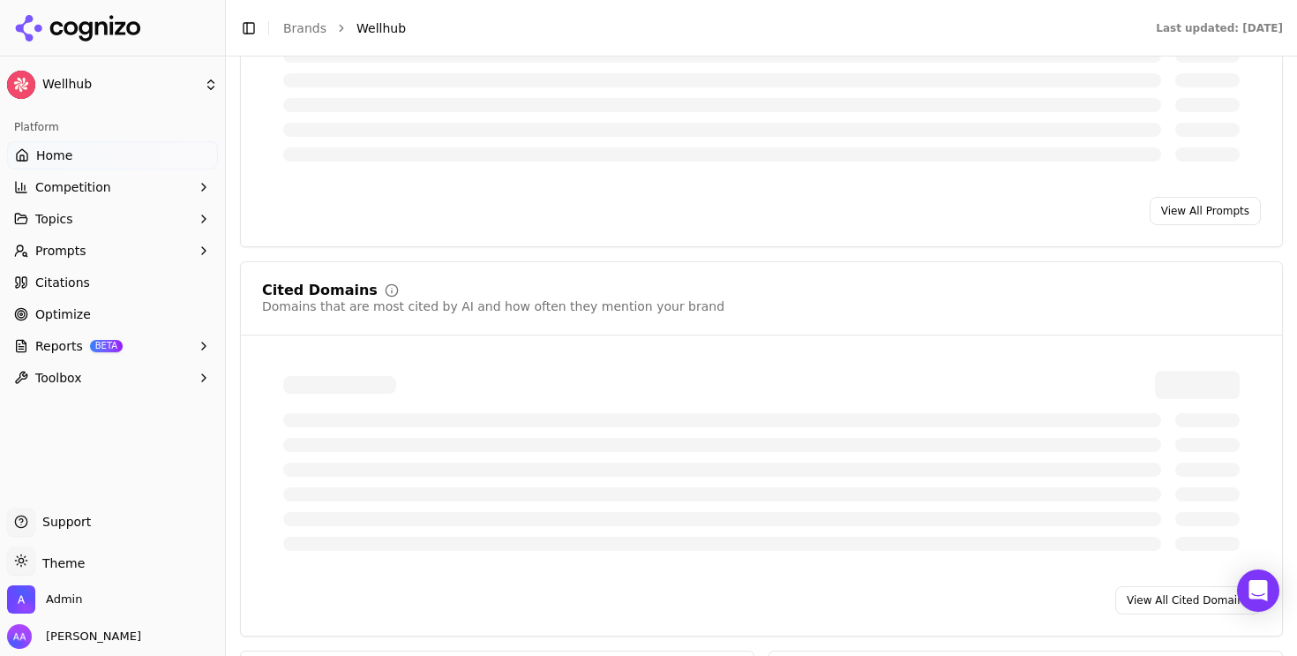
click at [137, 257] on button "Prompts" at bounding box center [112, 251] width 211 height 28
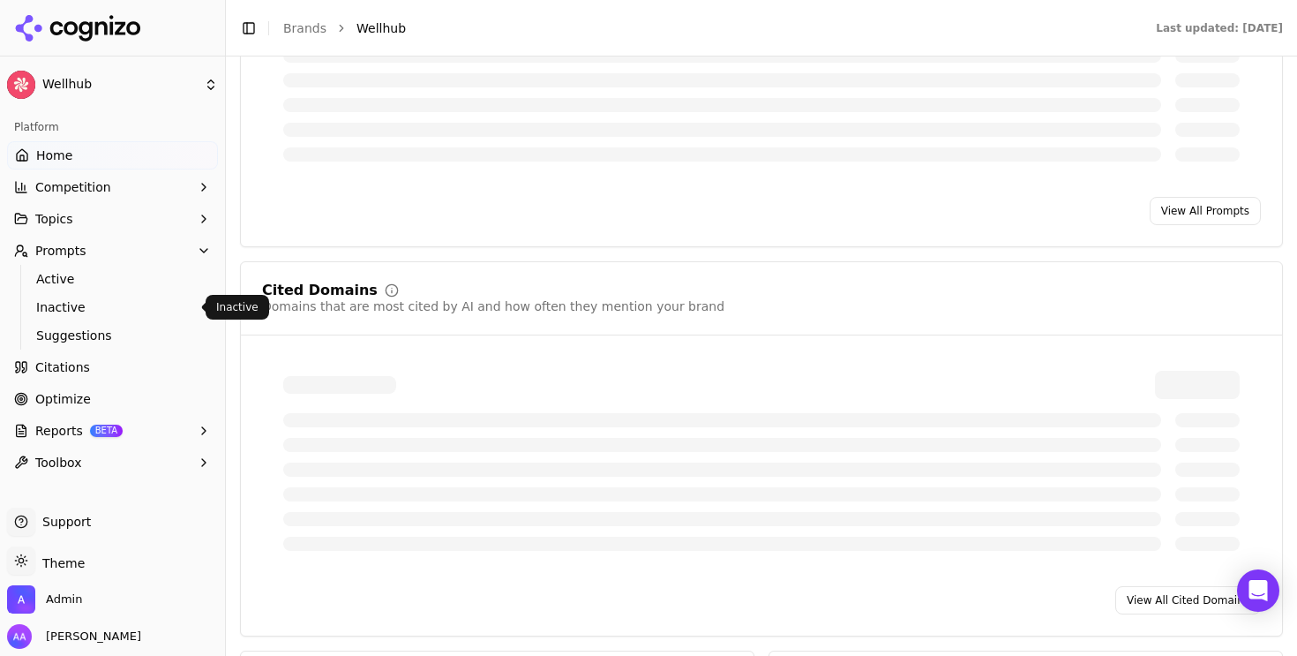
click at [116, 308] on span "Inactive" at bounding box center [113, 307] width 154 height 18
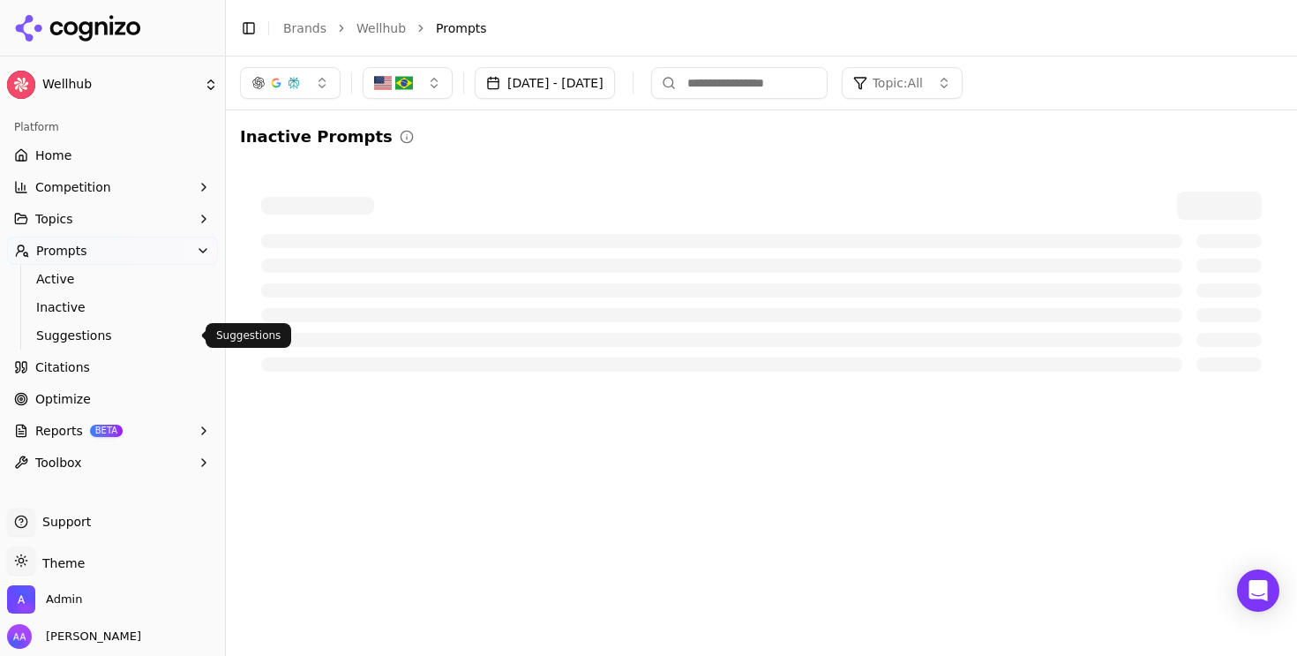
click at [116, 334] on span "Suggestions" at bounding box center [113, 336] width 154 height 18
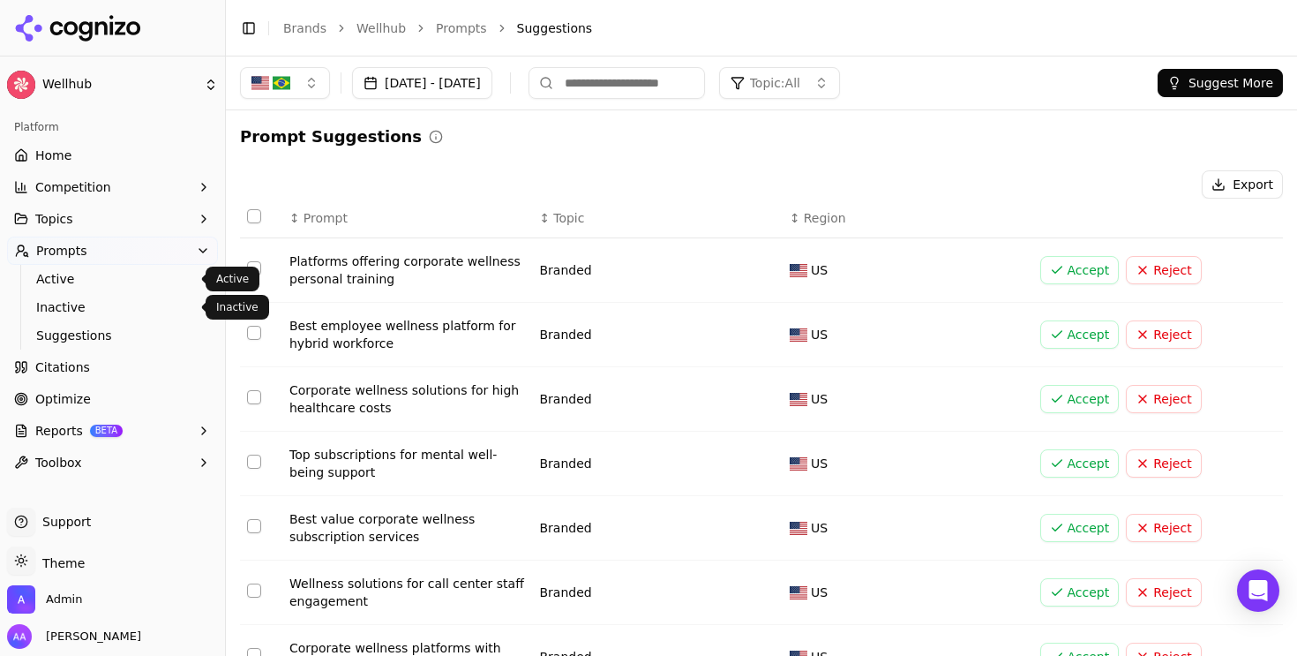
click at [92, 278] on span "Active" at bounding box center [113, 279] width 154 height 18
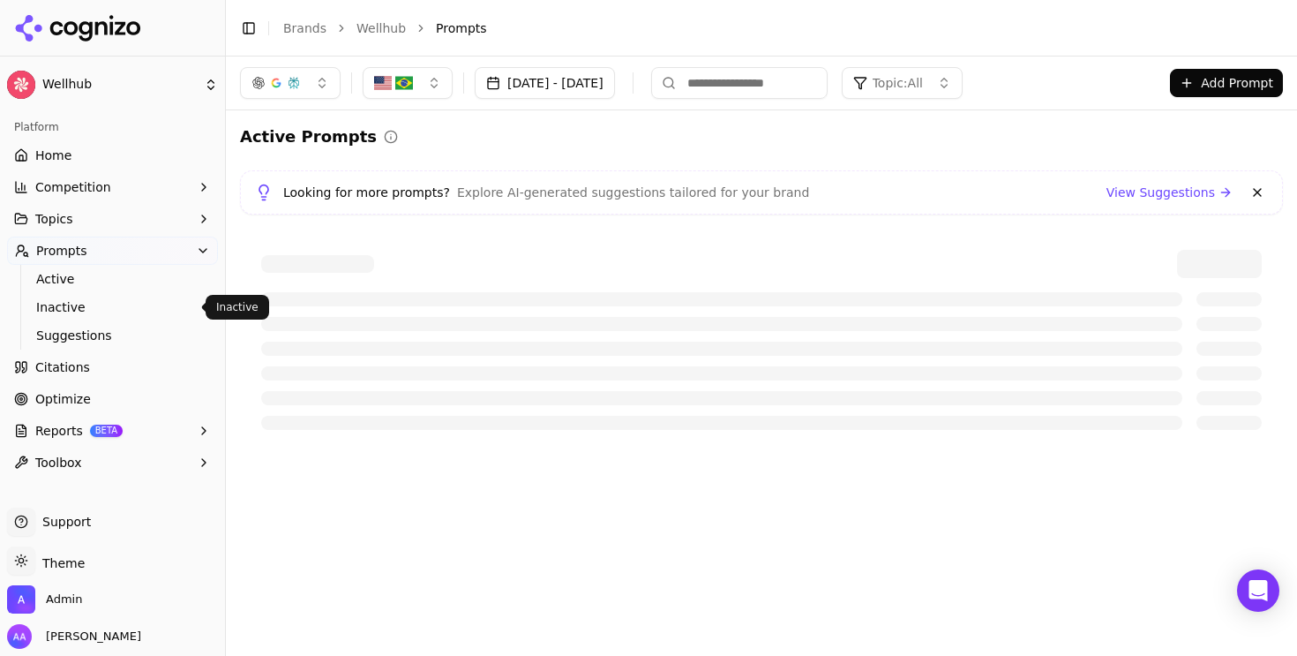
click at [94, 306] on span "Inactive" at bounding box center [113, 307] width 154 height 18
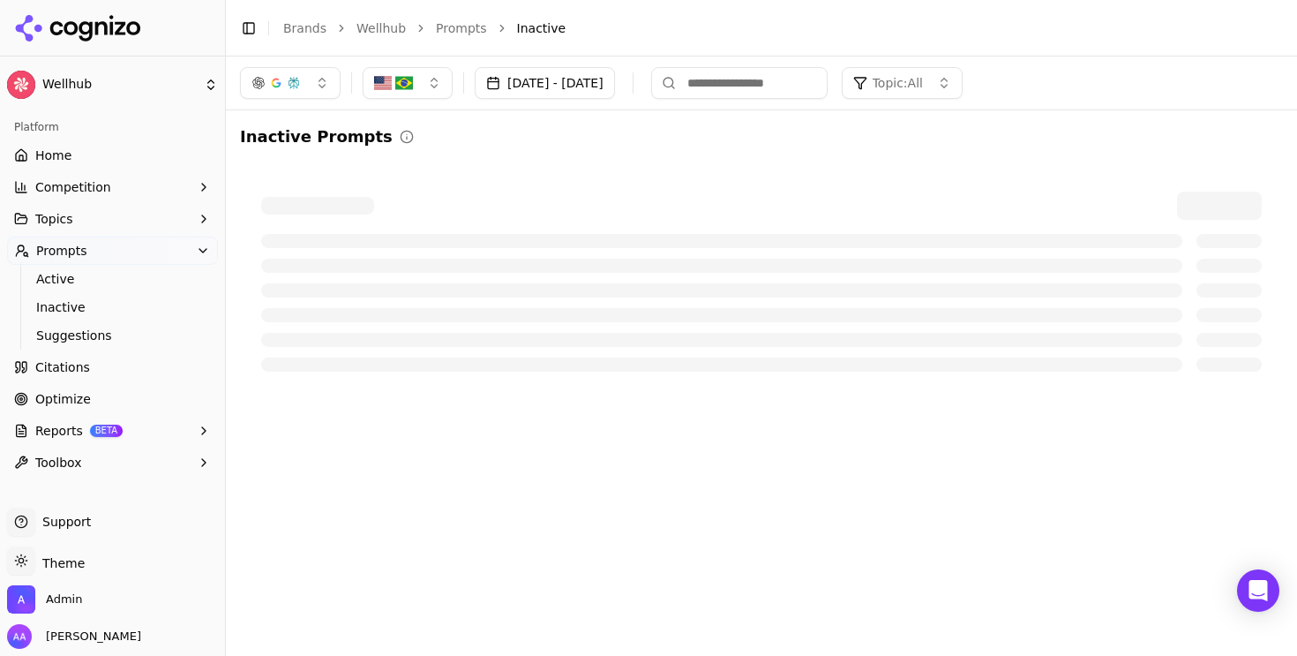
click at [94, 327] on span "Suggestions" at bounding box center [113, 336] width 154 height 18
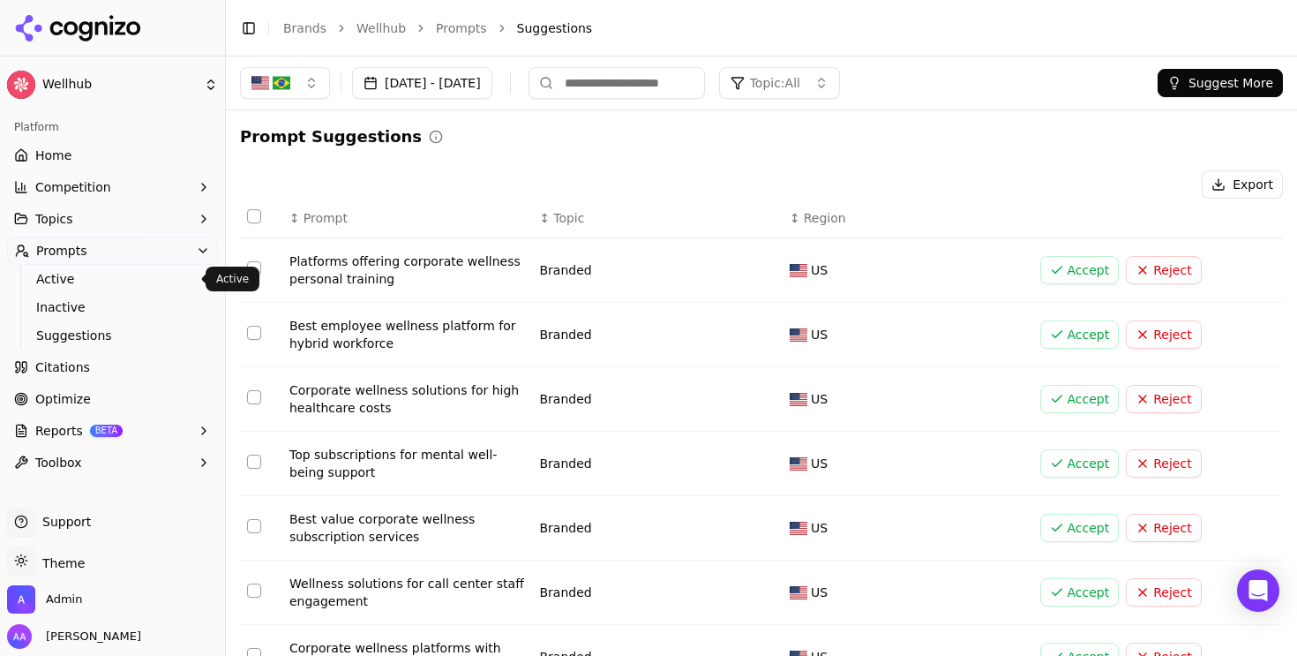
click at [101, 287] on span "Active" at bounding box center [113, 279] width 154 height 18
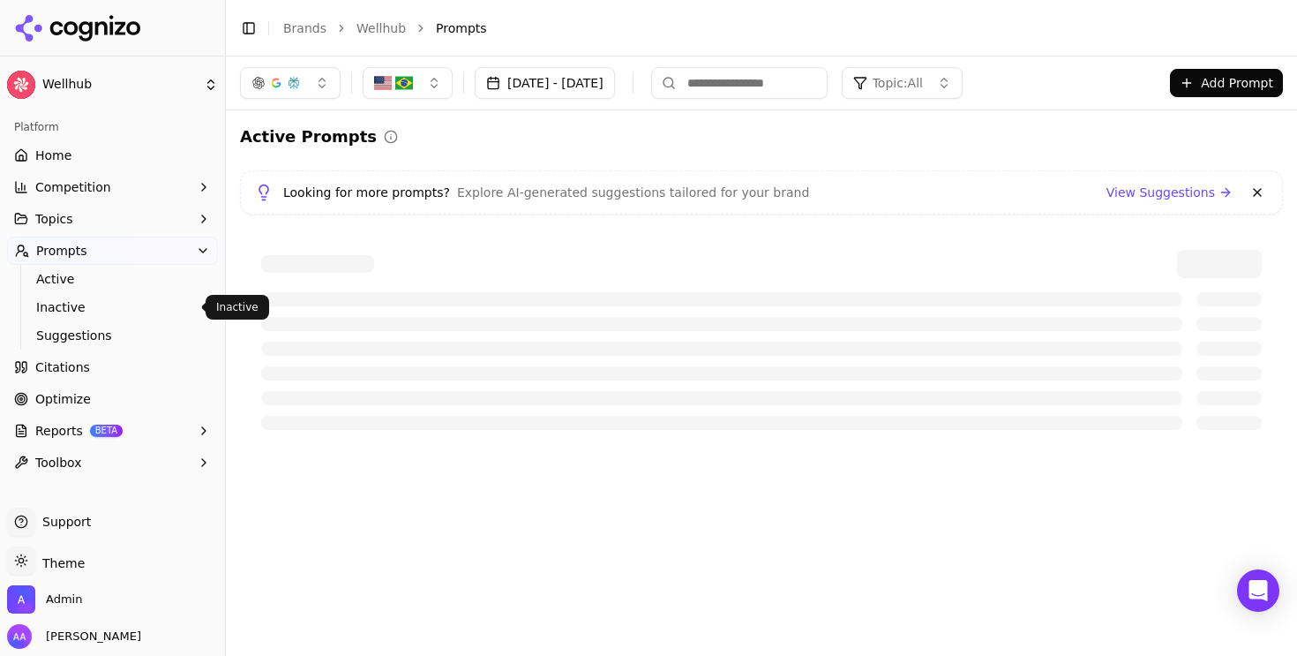
click at [101, 318] on link "Inactive" at bounding box center [113, 307] width 168 height 25
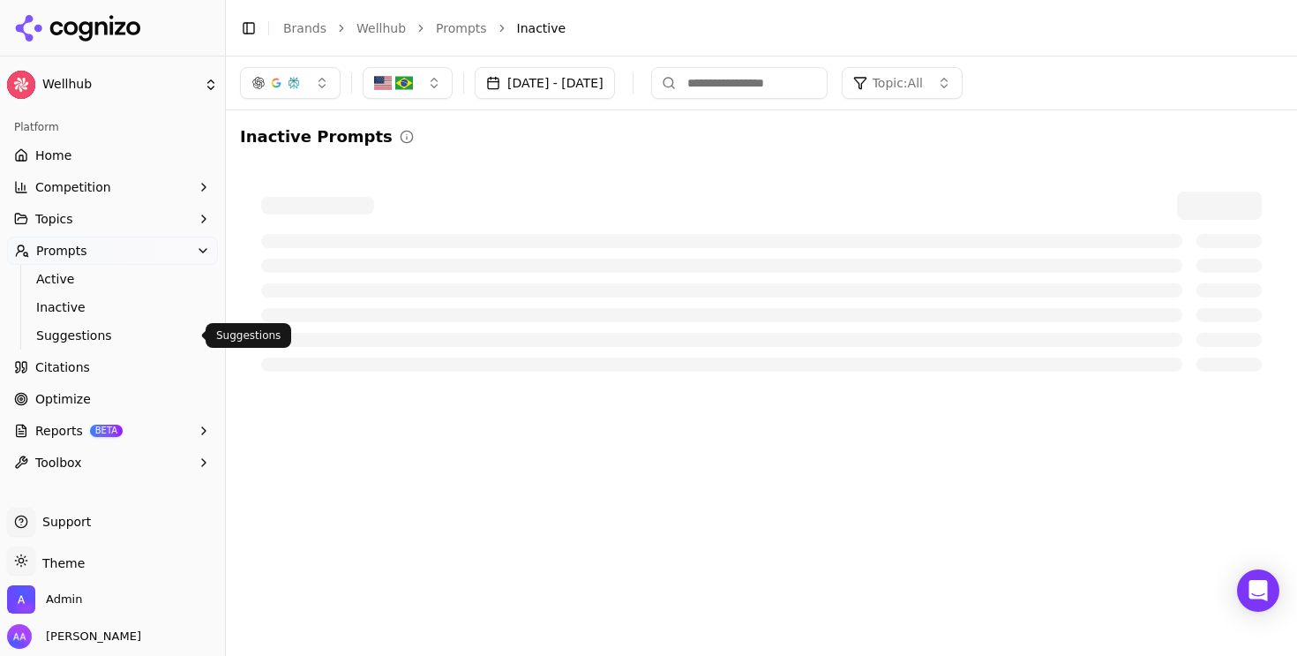
click at [101, 330] on span "Suggestions" at bounding box center [113, 336] width 154 height 18
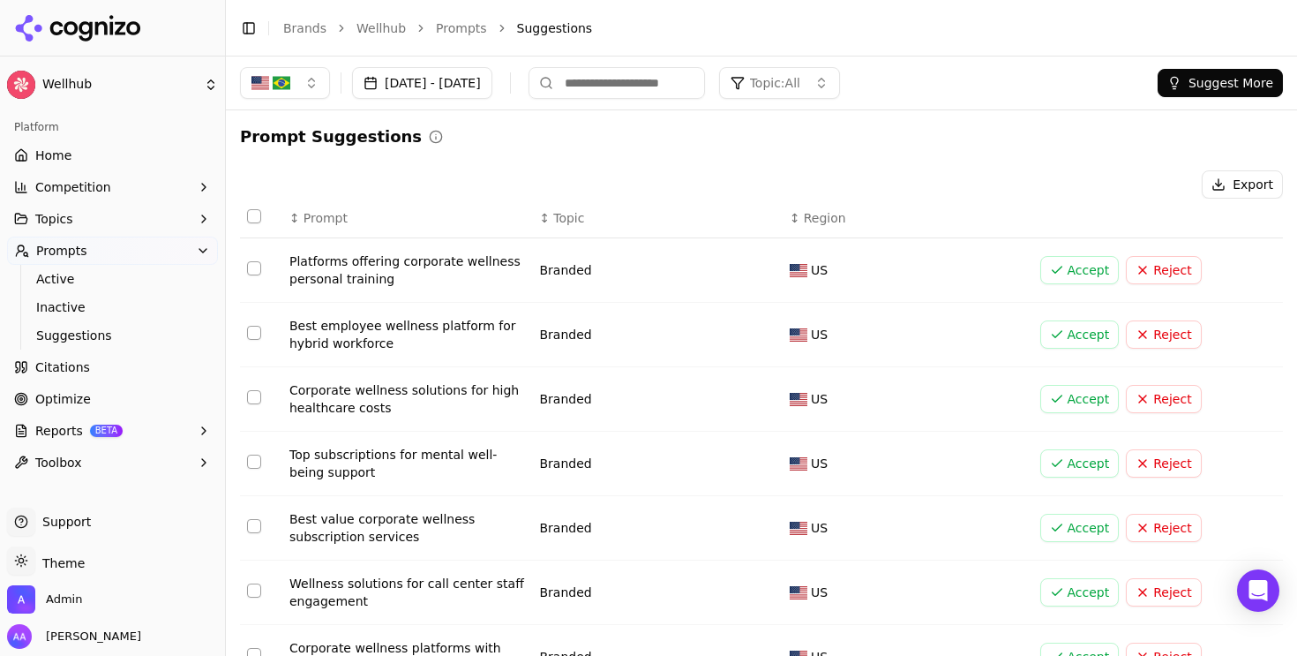
click at [257, 216] on button "Select all rows" at bounding box center [254, 216] width 14 height 14
click at [1157, 192] on button "Reject ( 10 )" at bounding box center [1141, 184] width 109 height 28
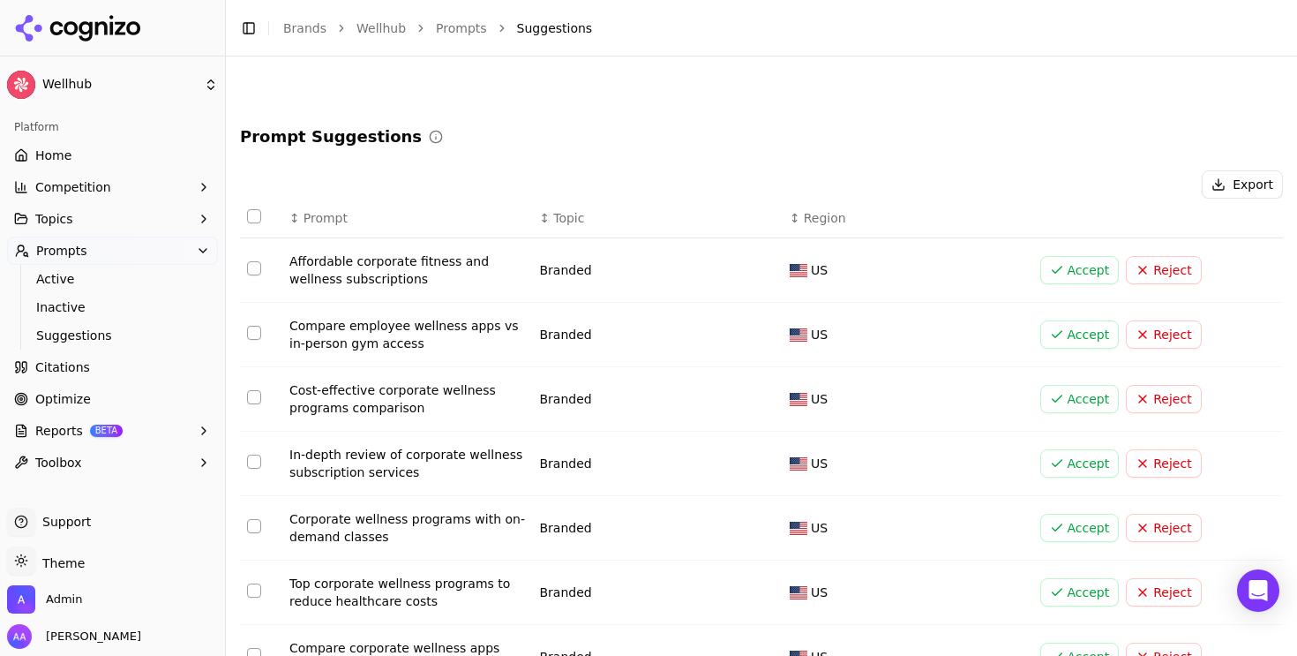
scroll to position [283, 0]
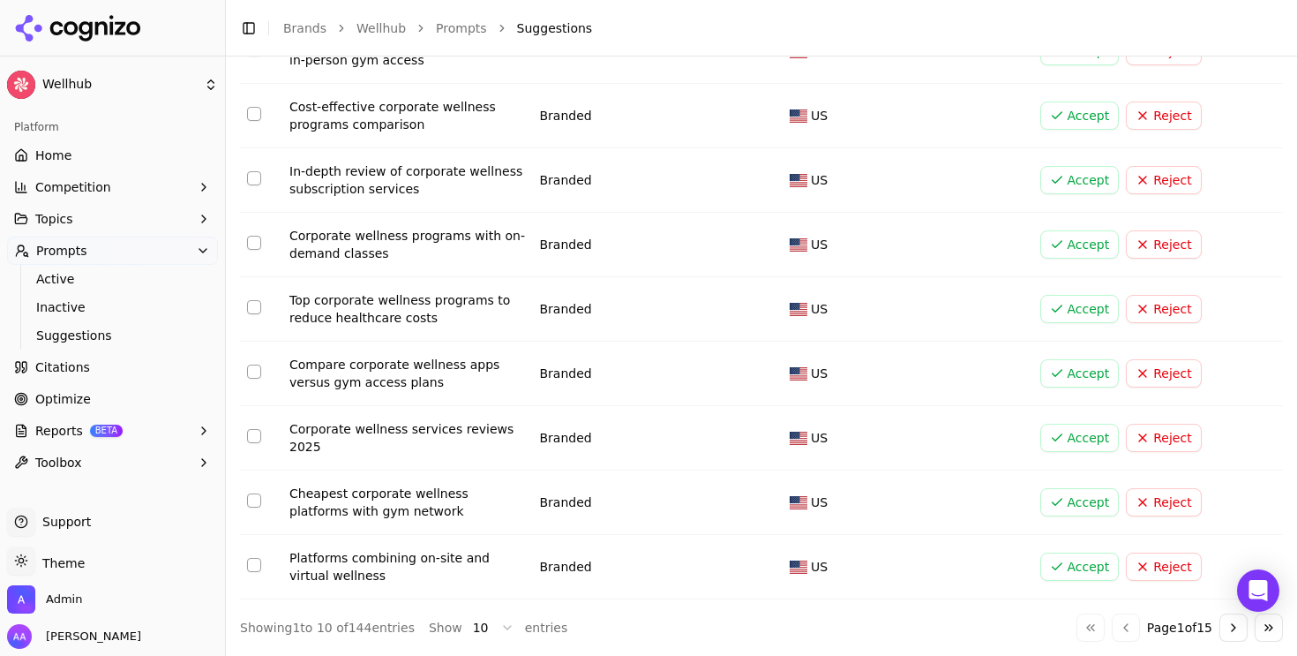
click at [477, 629] on html "Wellhub Platform Home Competition Topics Prompts Active Inactive Suggestions Ci…" at bounding box center [648, 328] width 1297 height 656
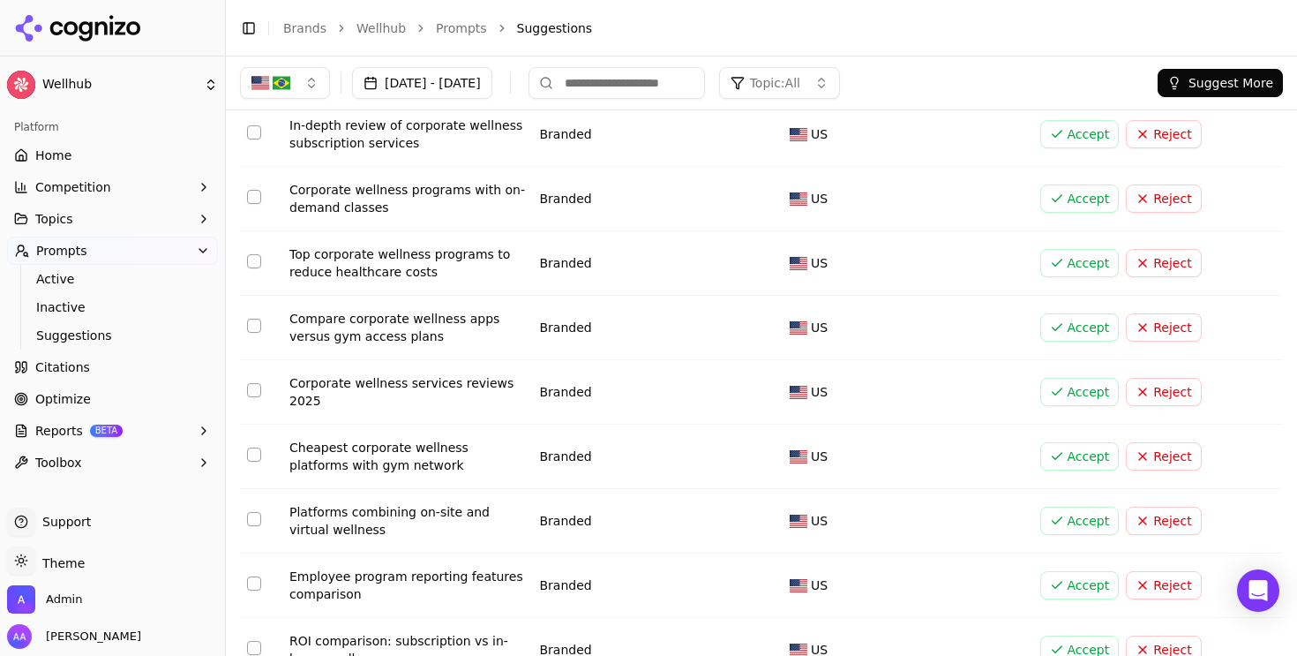
scroll to position [0, 0]
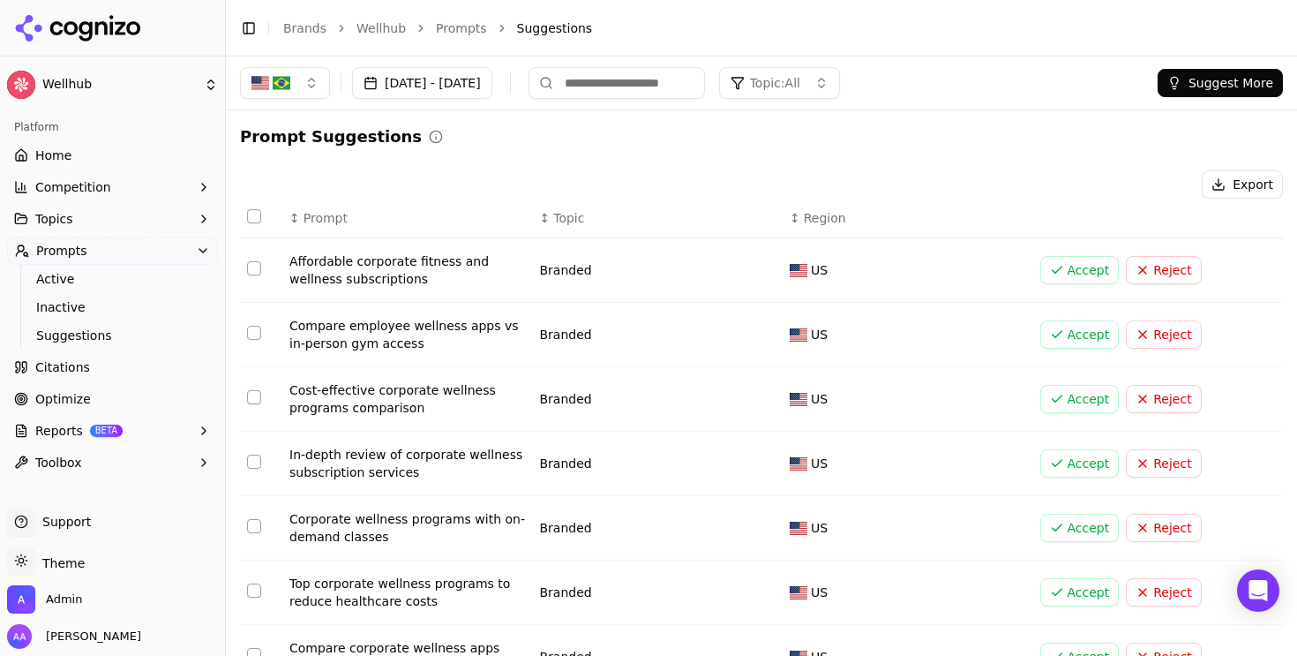
click at [257, 212] on button "Select all rows" at bounding box center [254, 216] width 14 height 14
click at [1129, 189] on button "Reject ( 20 )" at bounding box center [1141, 184] width 109 height 28
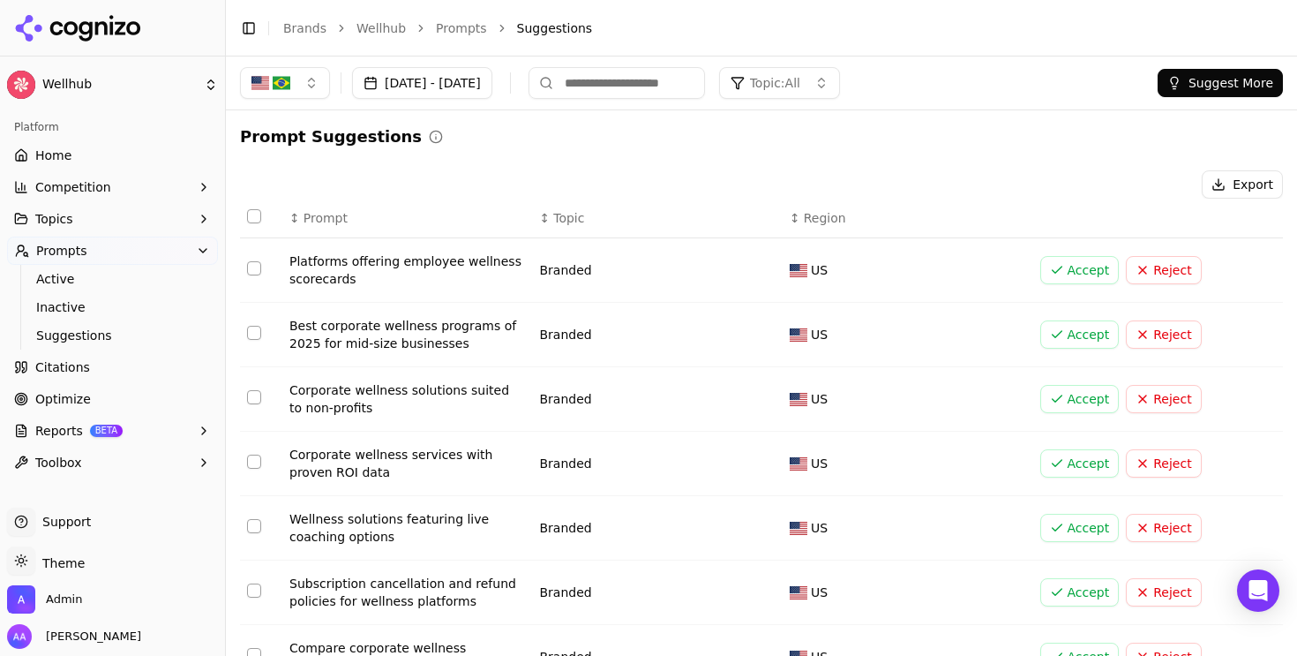
click at [256, 211] on button "Select all rows" at bounding box center [254, 216] width 14 height 14
click at [1162, 184] on button "Reject ( 20 )" at bounding box center [1141, 184] width 109 height 28
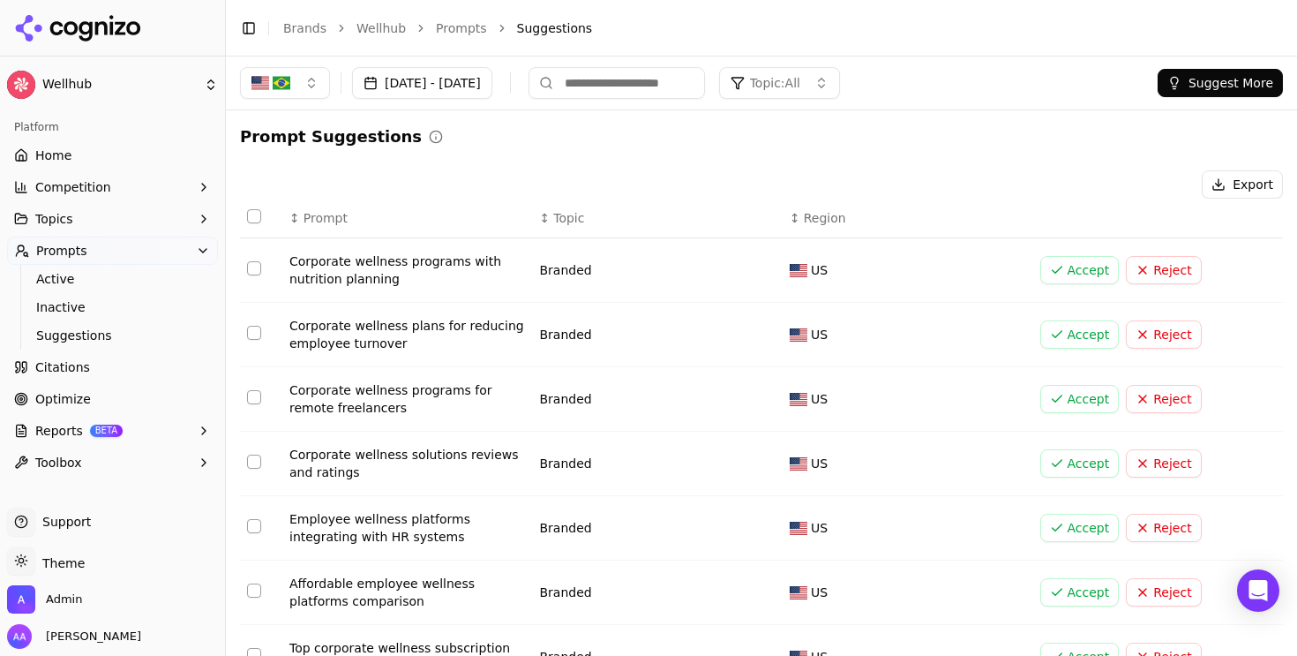
click at [252, 215] on button "Select all rows" at bounding box center [254, 216] width 14 height 14
click at [1116, 178] on button "Reject ( 20 )" at bounding box center [1141, 184] width 109 height 28
click at [256, 215] on button "Select all rows" at bounding box center [254, 216] width 14 height 14
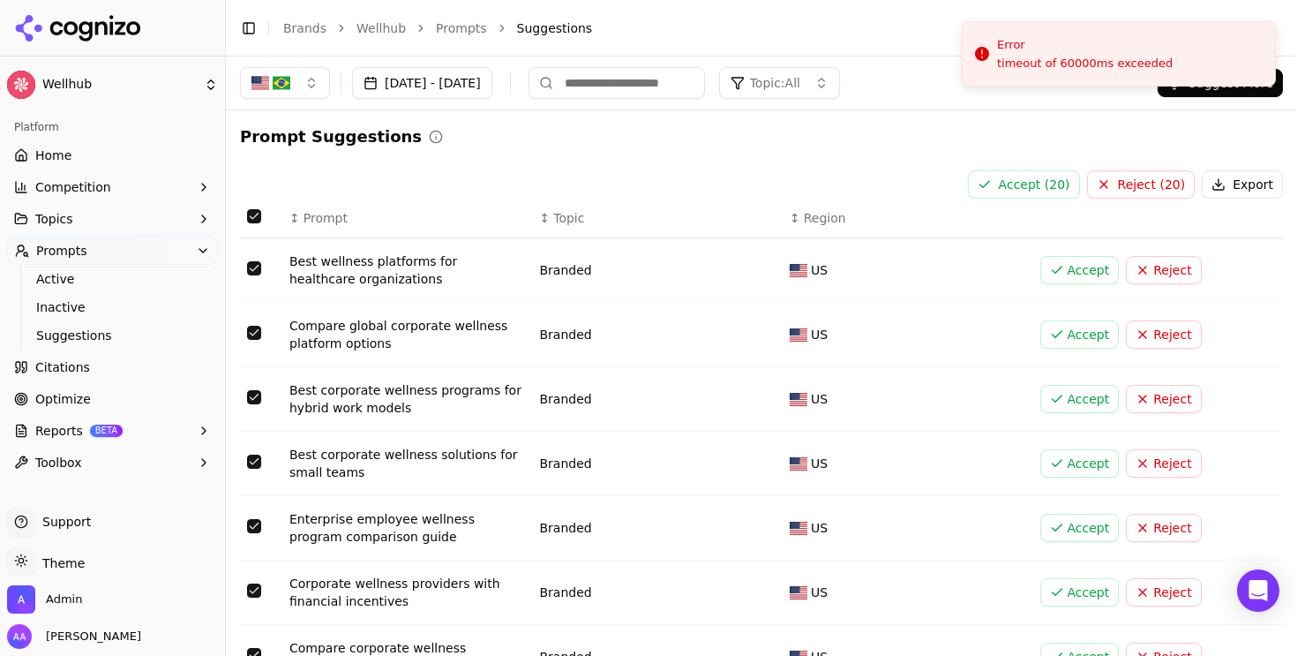
click at [1125, 180] on button "Reject ( 20 )" at bounding box center [1141, 184] width 109 height 28
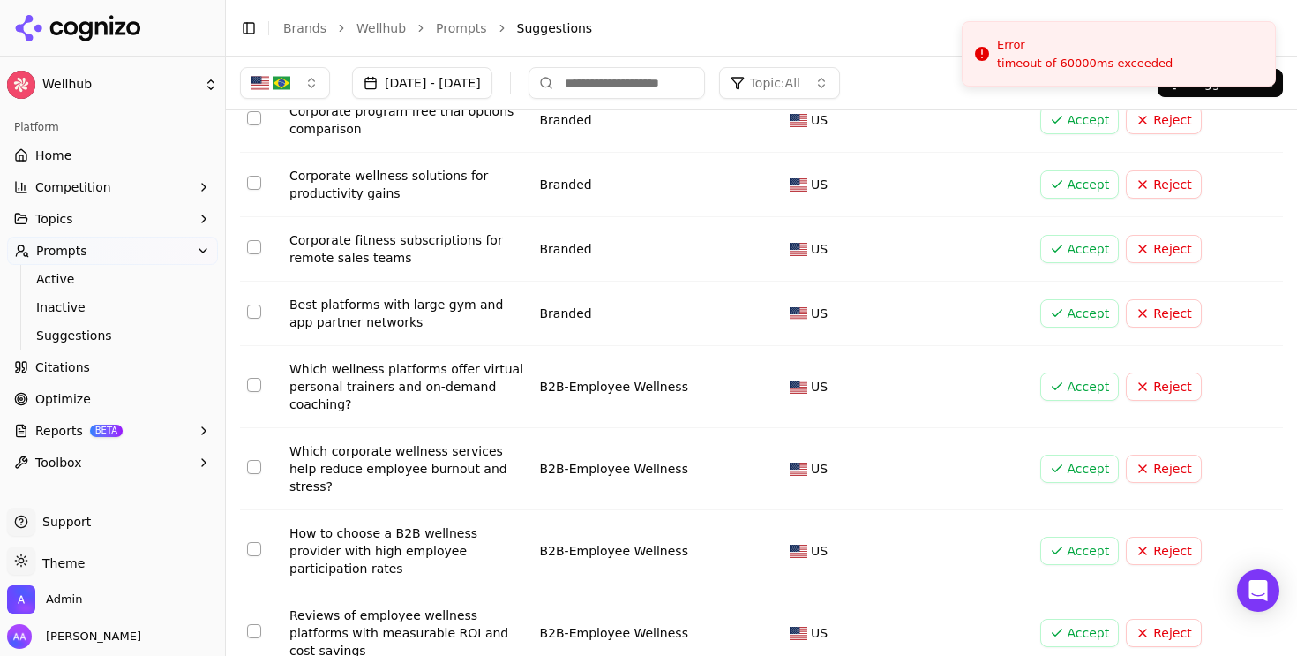
scroll to position [399, 0]
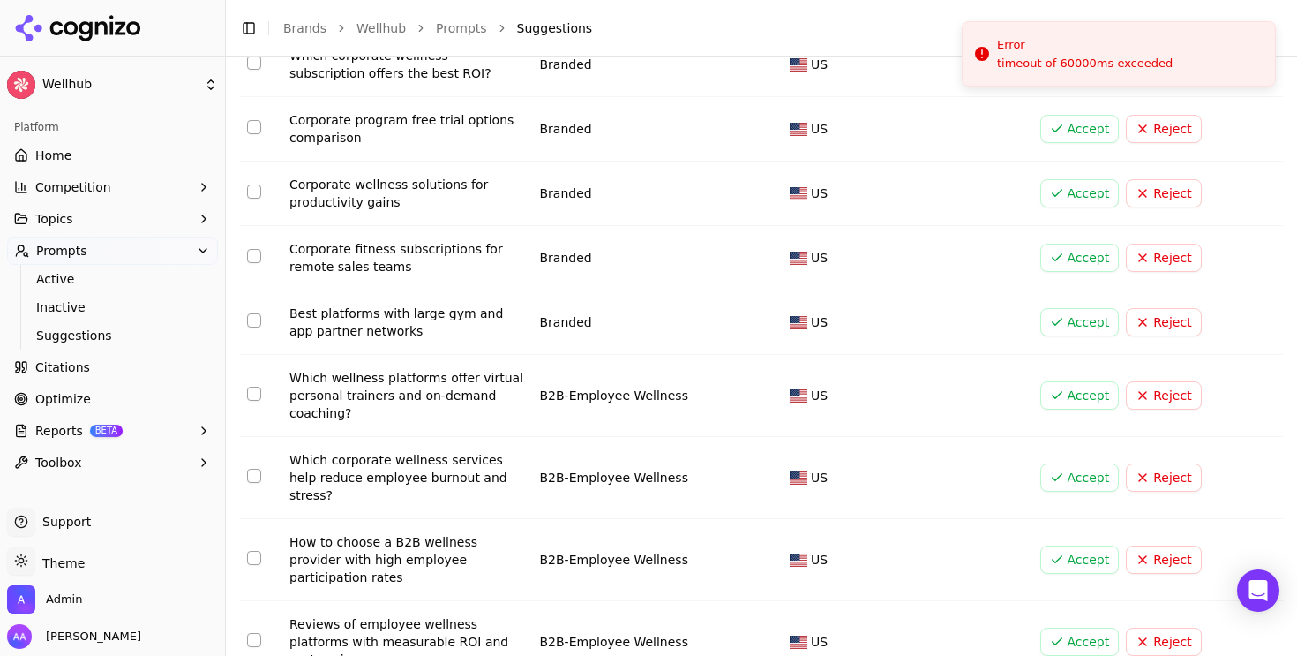
click at [255, 325] on button "Select row 8" at bounding box center [254, 320] width 14 height 14
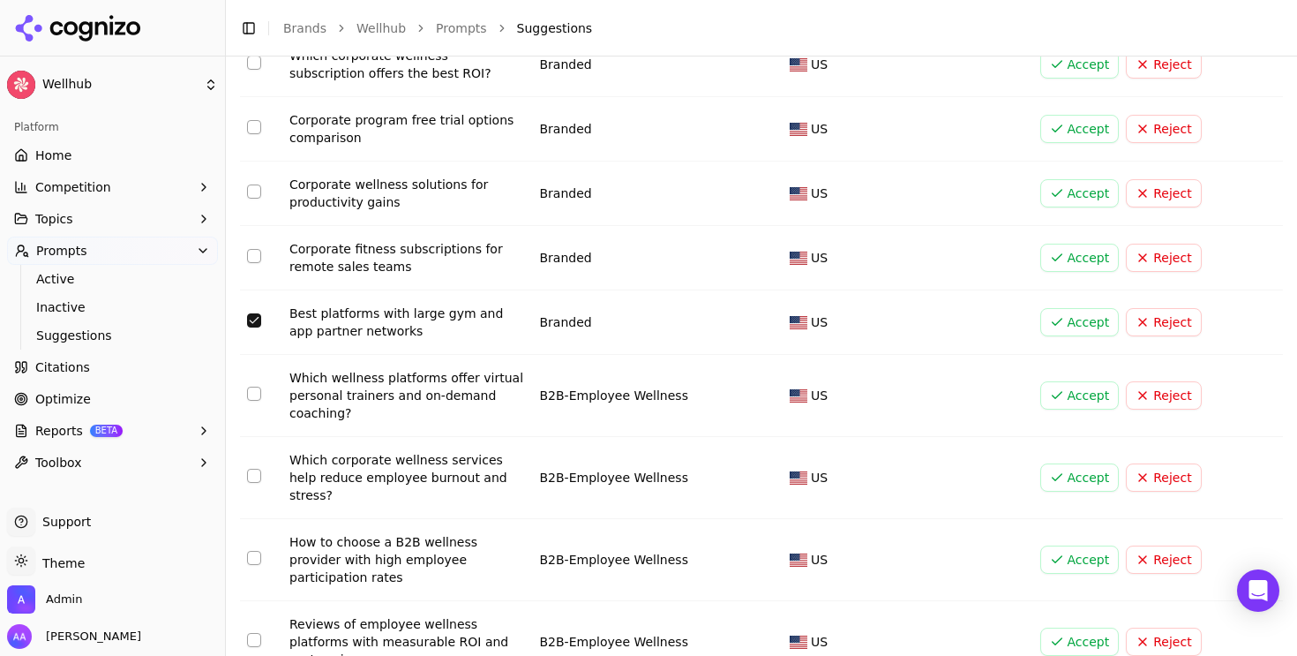
click at [262, 262] on td "Data table" at bounding box center [261, 258] width 42 height 64
click at [261, 259] on td "Data table" at bounding box center [261, 258] width 42 height 64
click at [257, 254] on button "Select row 7" at bounding box center [254, 256] width 14 height 14
click at [253, 194] on button "Select row 6" at bounding box center [254, 191] width 14 height 14
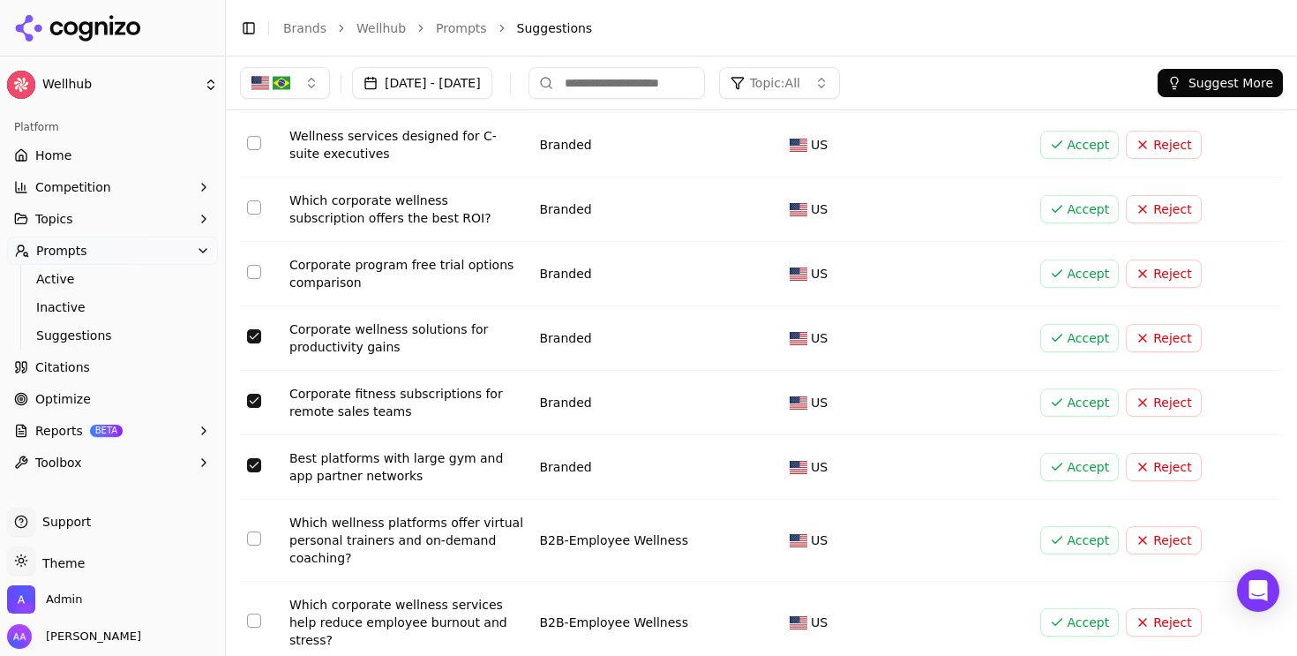
scroll to position [226, 0]
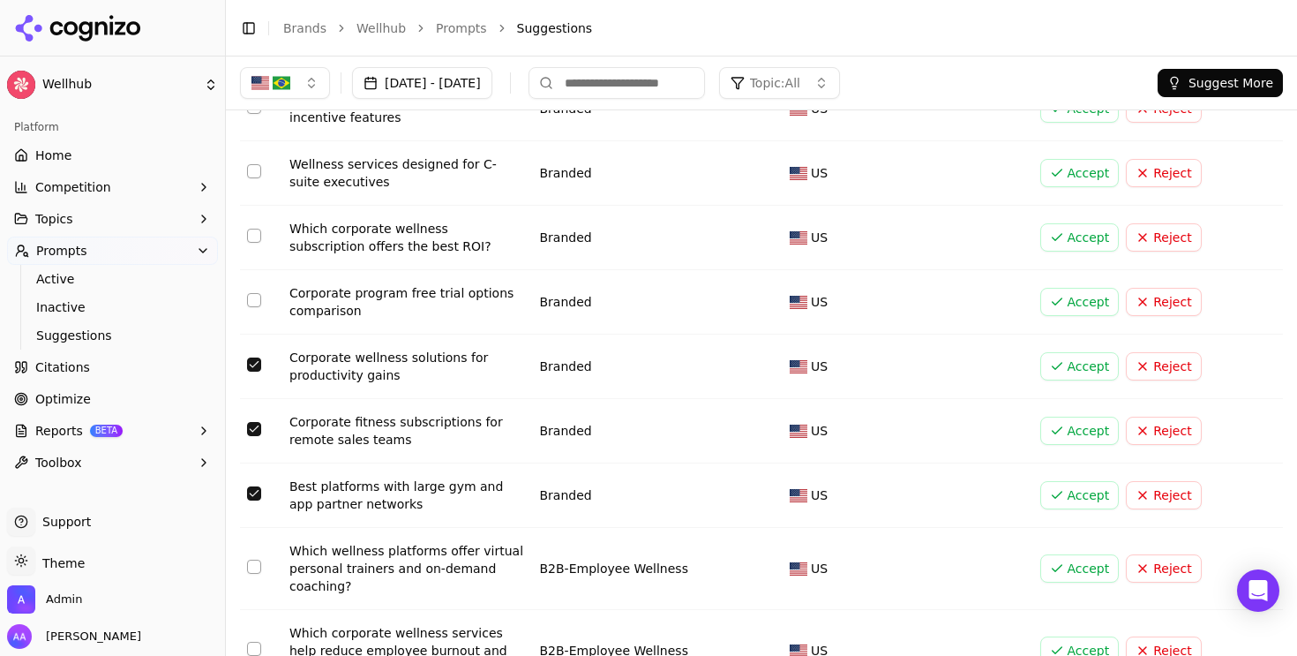
click at [253, 295] on button "Select row 5" at bounding box center [254, 300] width 14 height 14
click at [254, 231] on button "Select row 4" at bounding box center [254, 236] width 14 height 14
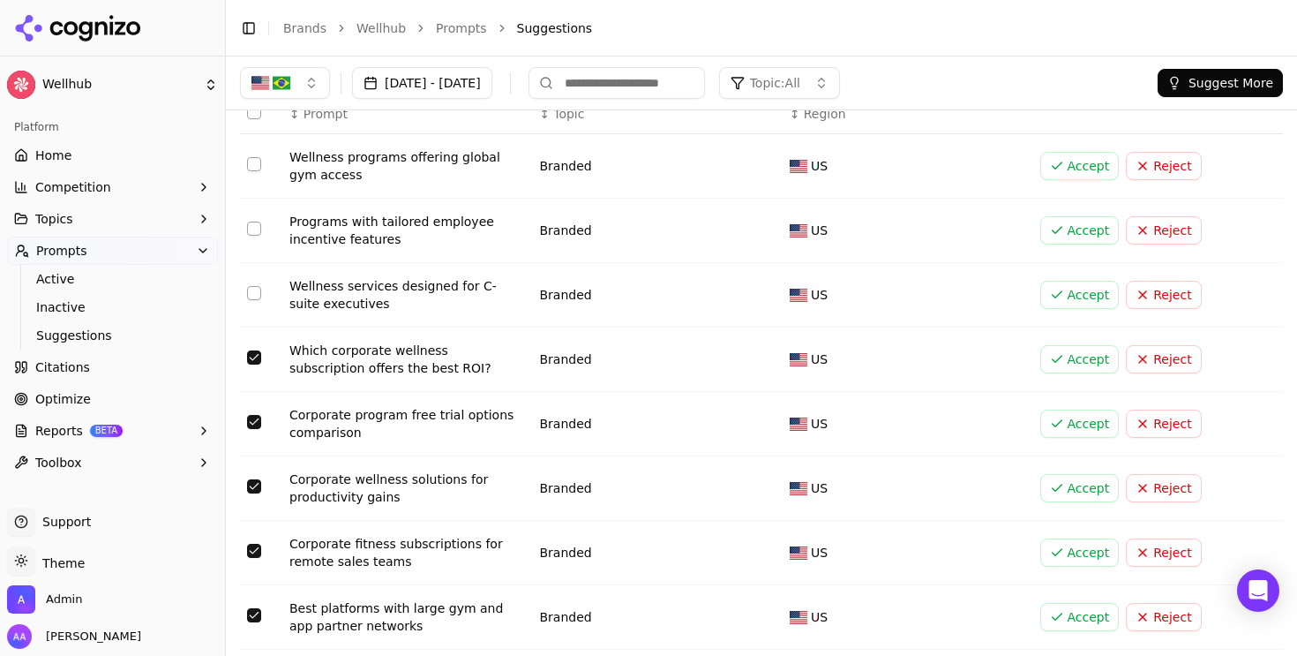
scroll to position [94, 0]
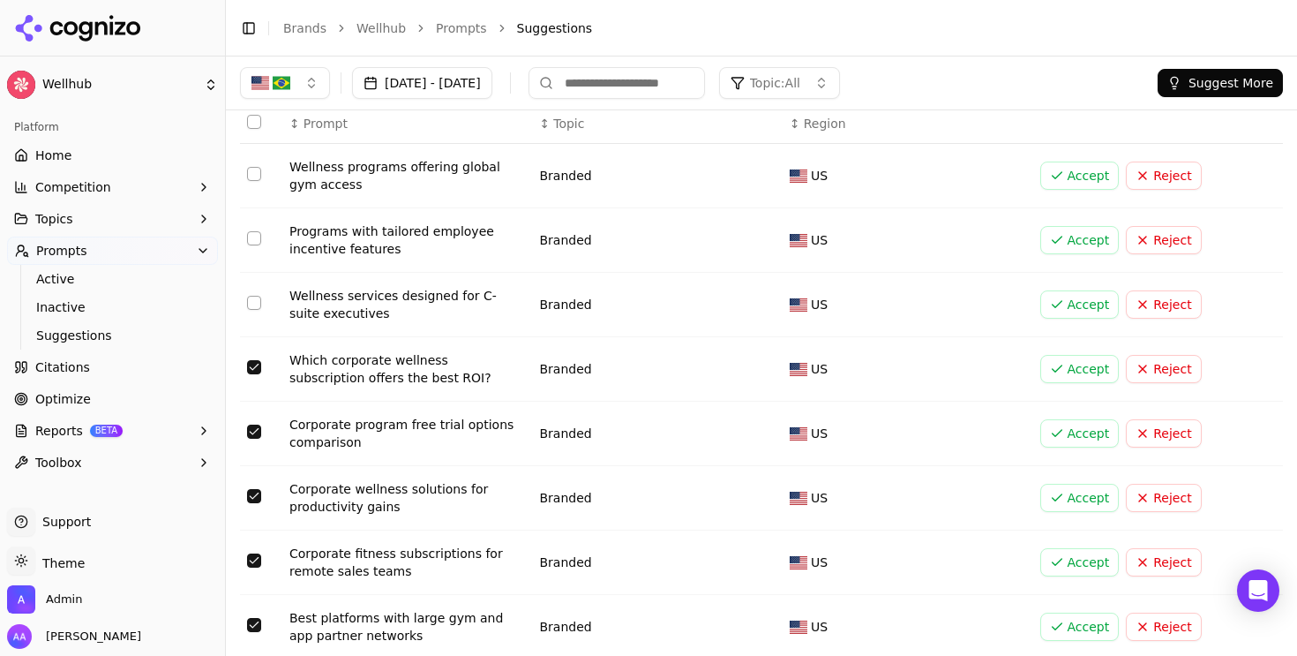
click at [254, 309] on button "Select row 3" at bounding box center [254, 303] width 14 height 14
click at [254, 237] on button "Select row 2" at bounding box center [254, 238] width 14 height 14
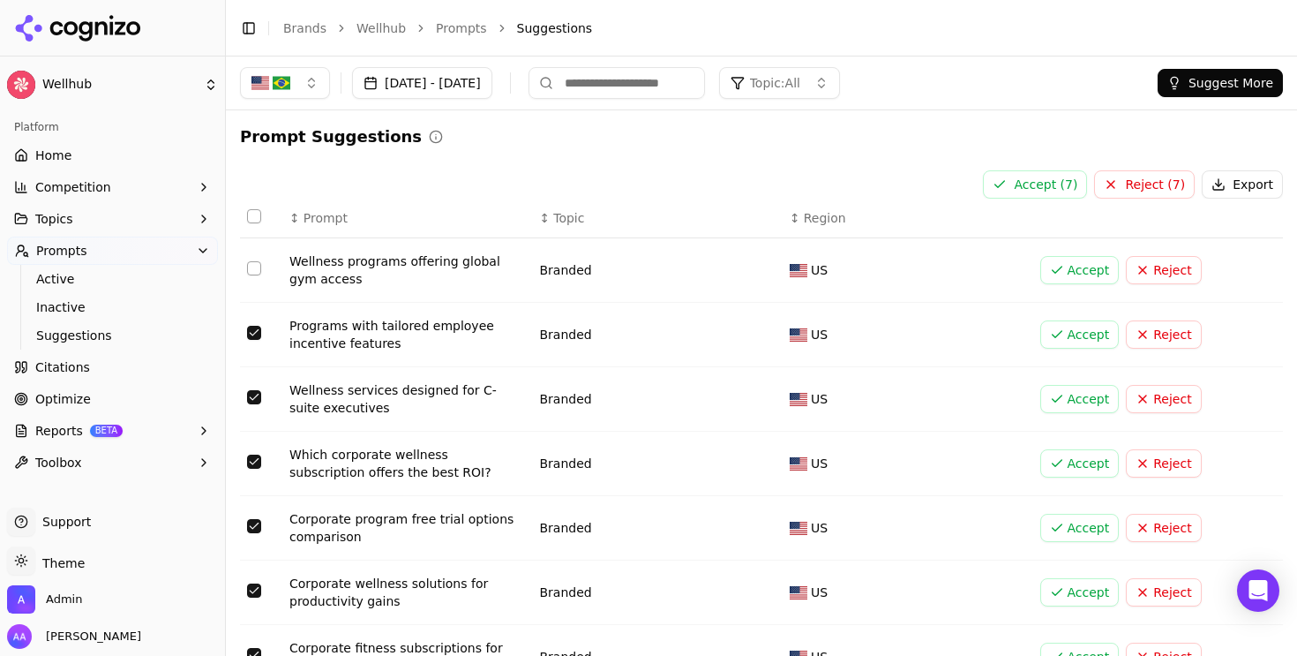
click at [252, 263] on button "Select row 1" at bounding box center [254, 268] width 14 height 14
click at [1148, 192] on button "Reject ( 8 )" at bounding box center [1144, 184] width 101 height 28
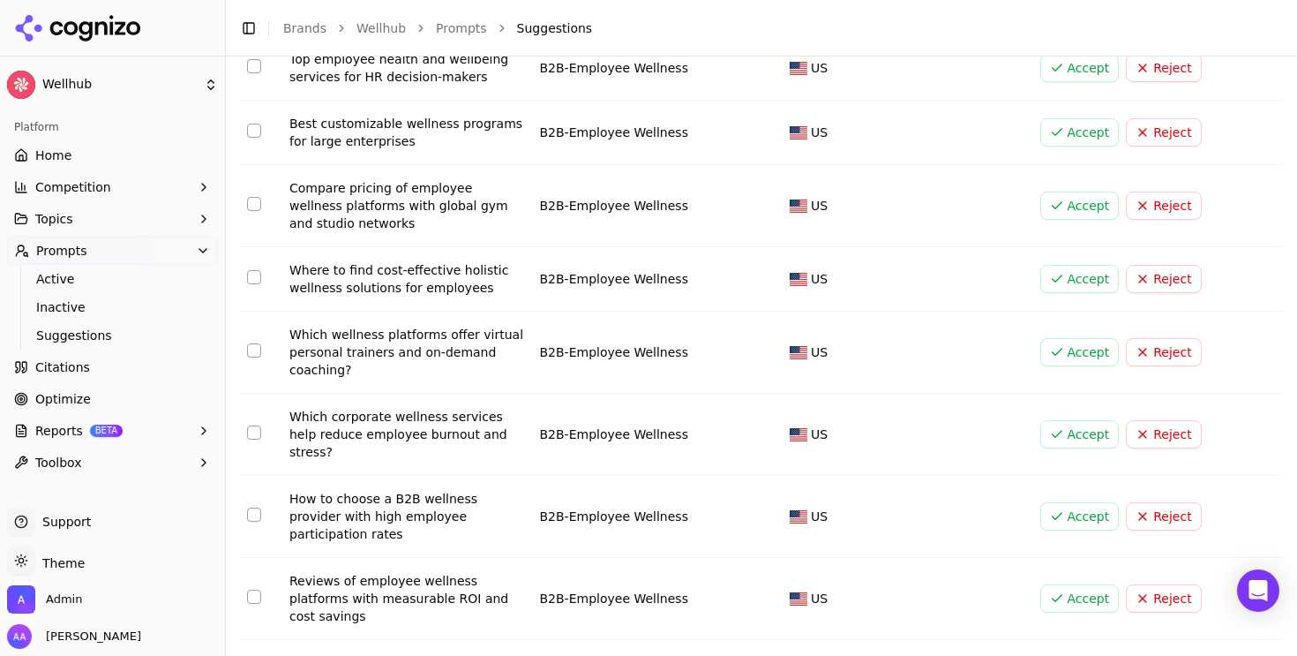
scroll to position [1069, 0]
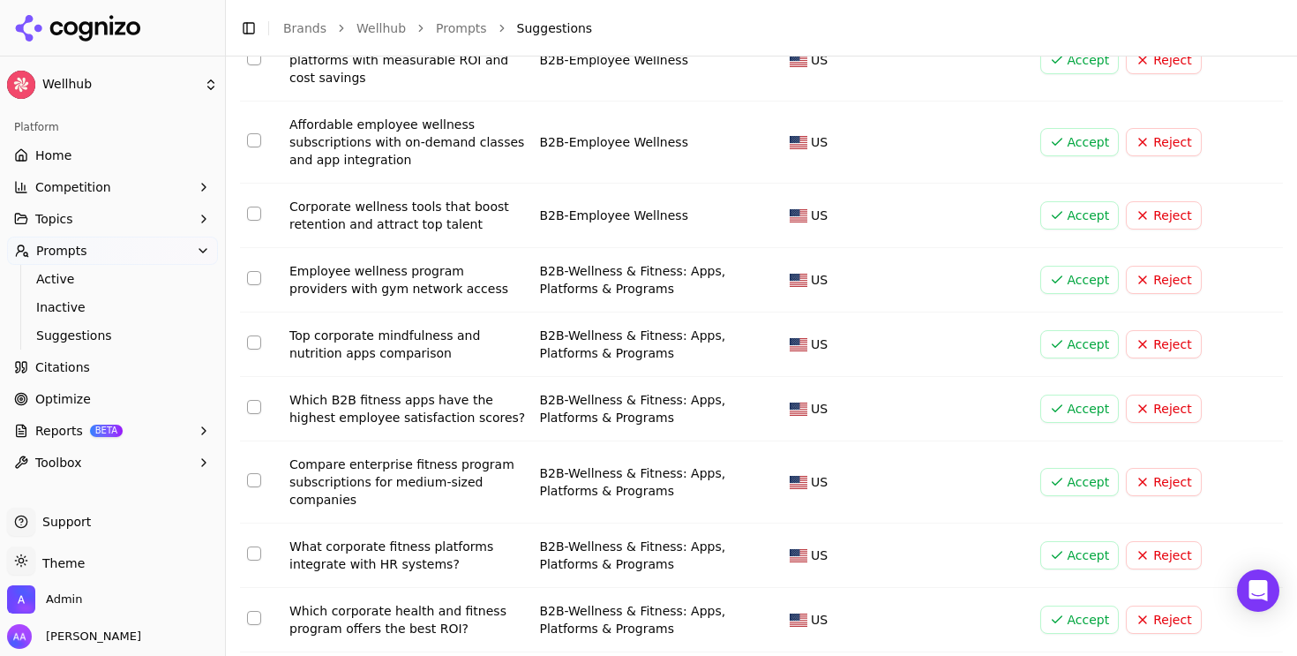
click at [492, 625] on html "Wellhub Platform Home Competition Topics Prompts Active Inactive Suggestions Ci…" at bounding box center [648, 328] width 1297 height 656
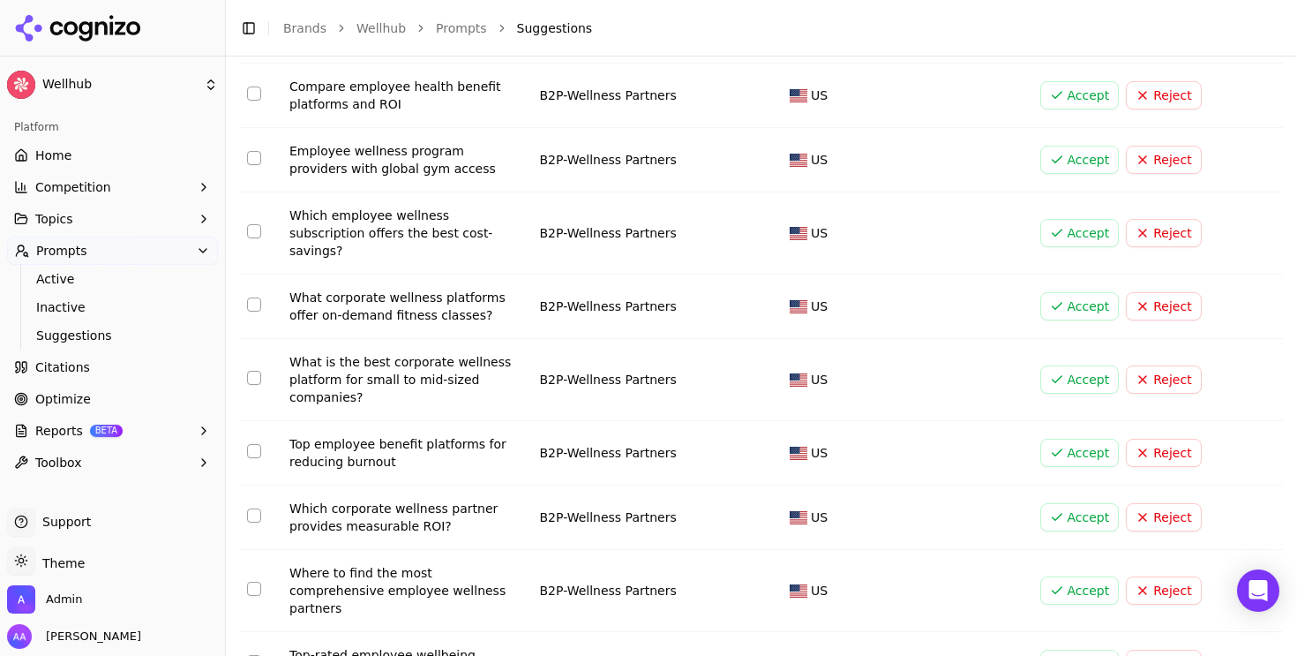
scroll to position [3160, 0]
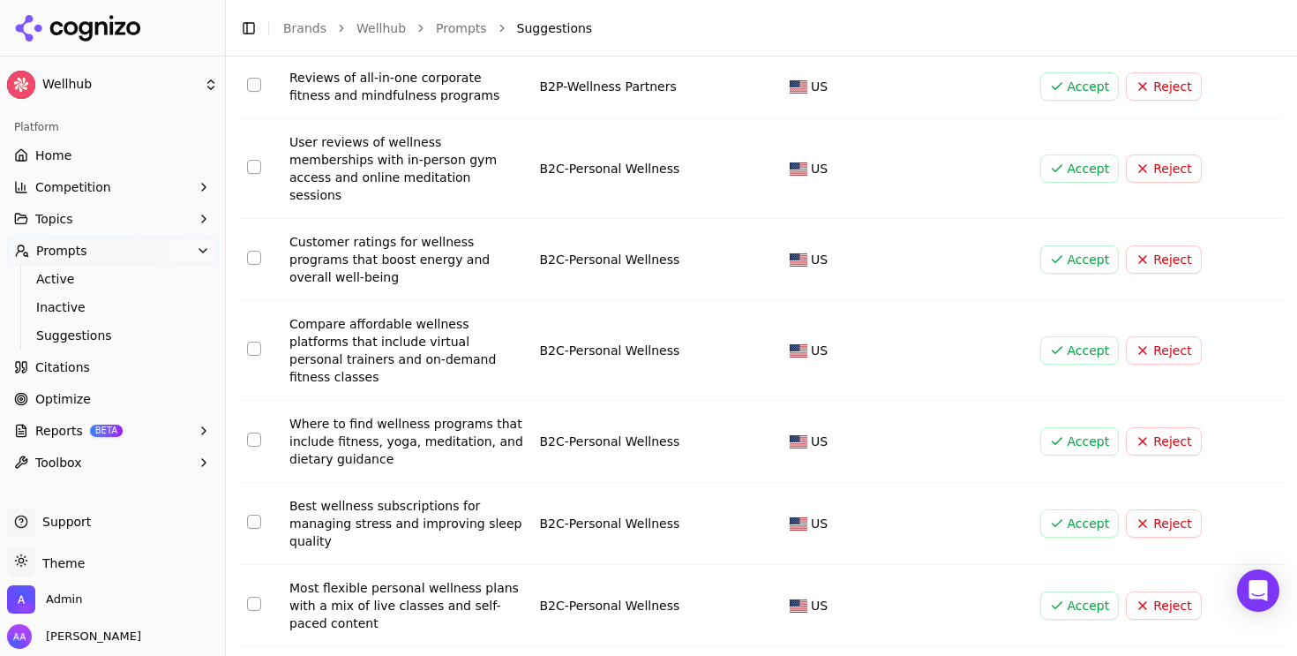
click at [470, 636] on html "Wellhub Platform Home Competition Topics Prompts Active Inactive Suggestions Ci…" at bounding box center [648, 328] width 1297 height 656
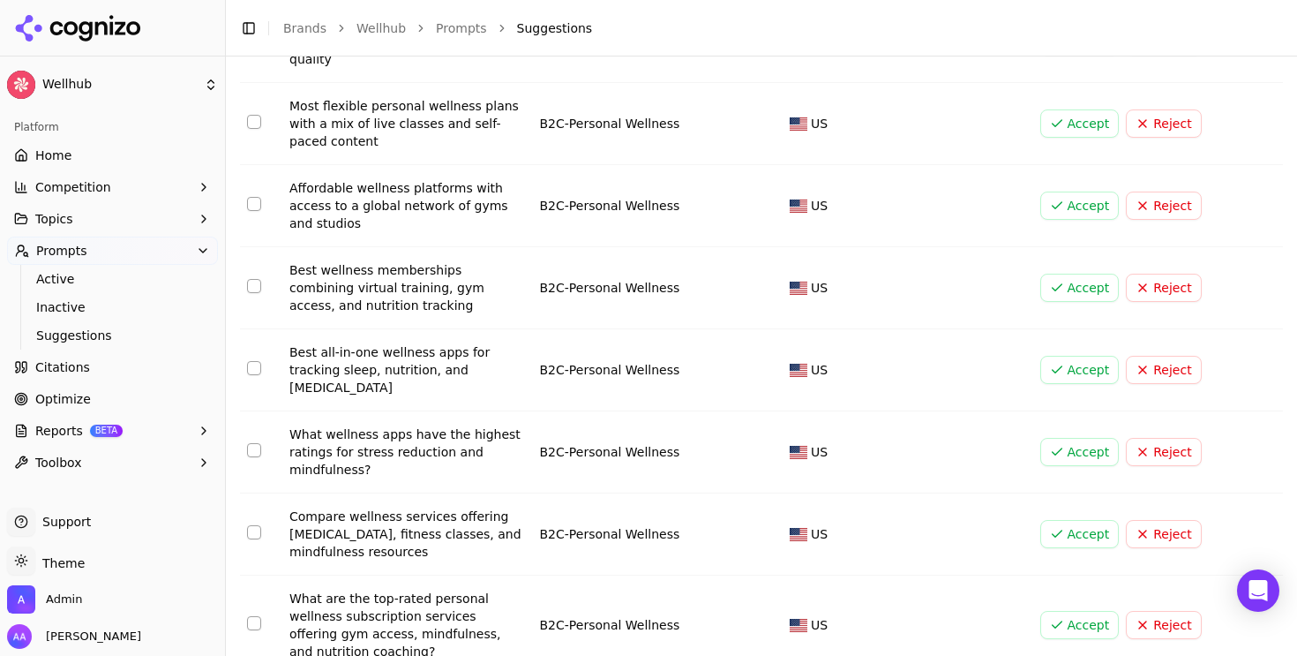
scroll to position [1783, 0]
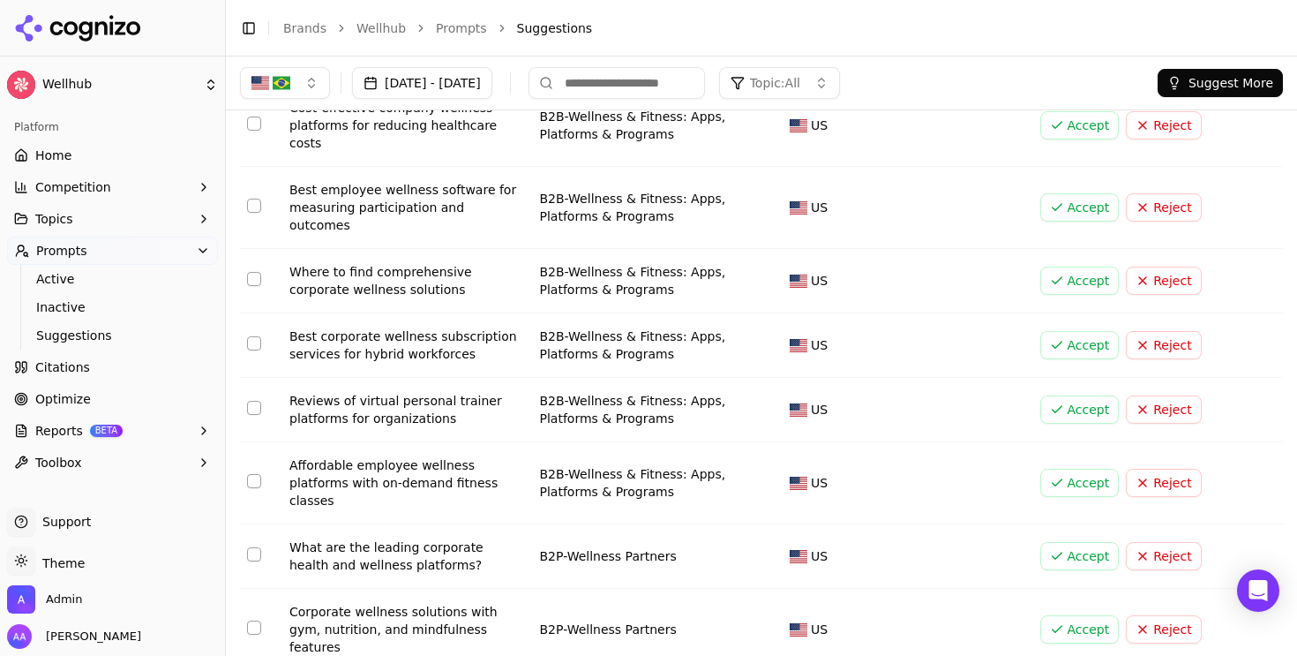
click at [89, 155] on link "Home" at bounding box center [112, 155] width 211 height 28
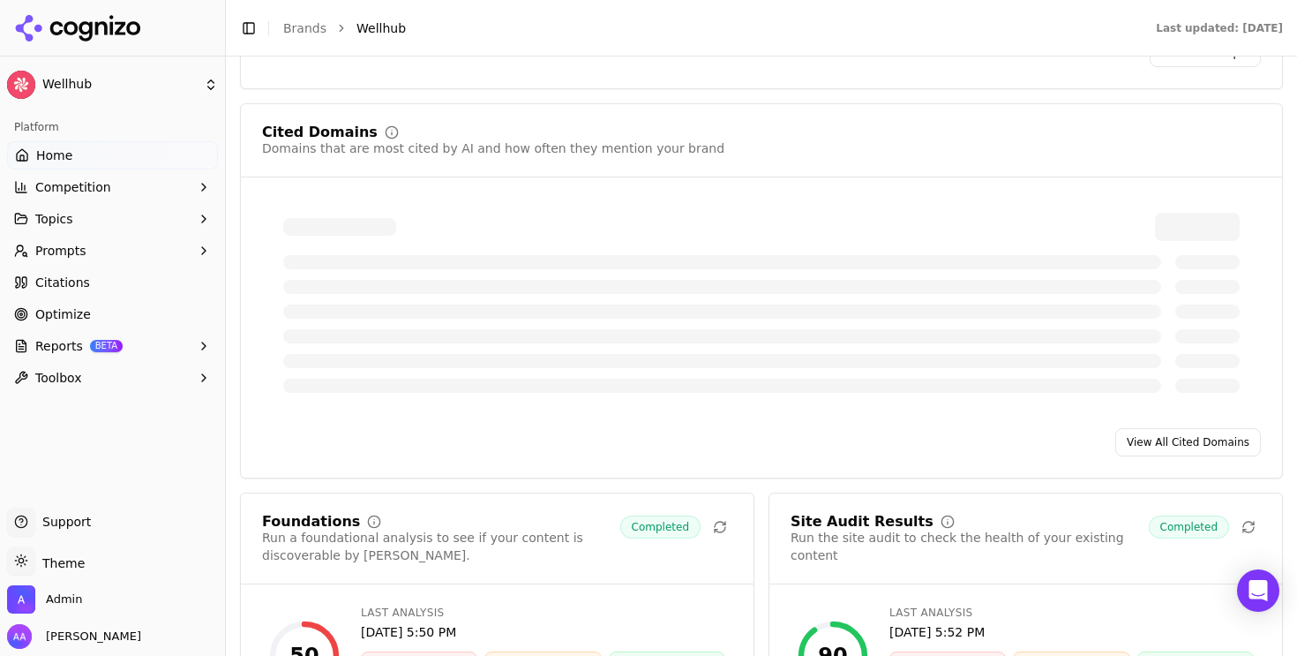
scroll to position [1812, 0]
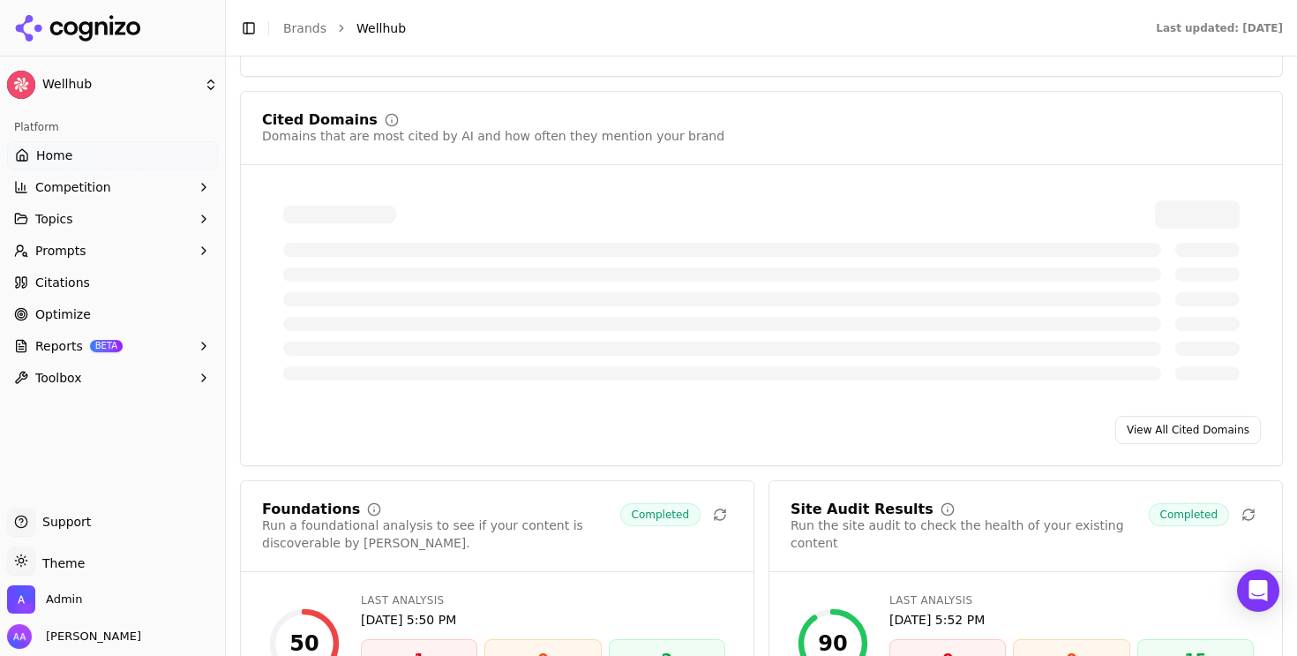
click at [138, 282] on link "Citations" at bounding box center [112, 282] width 211 height 28
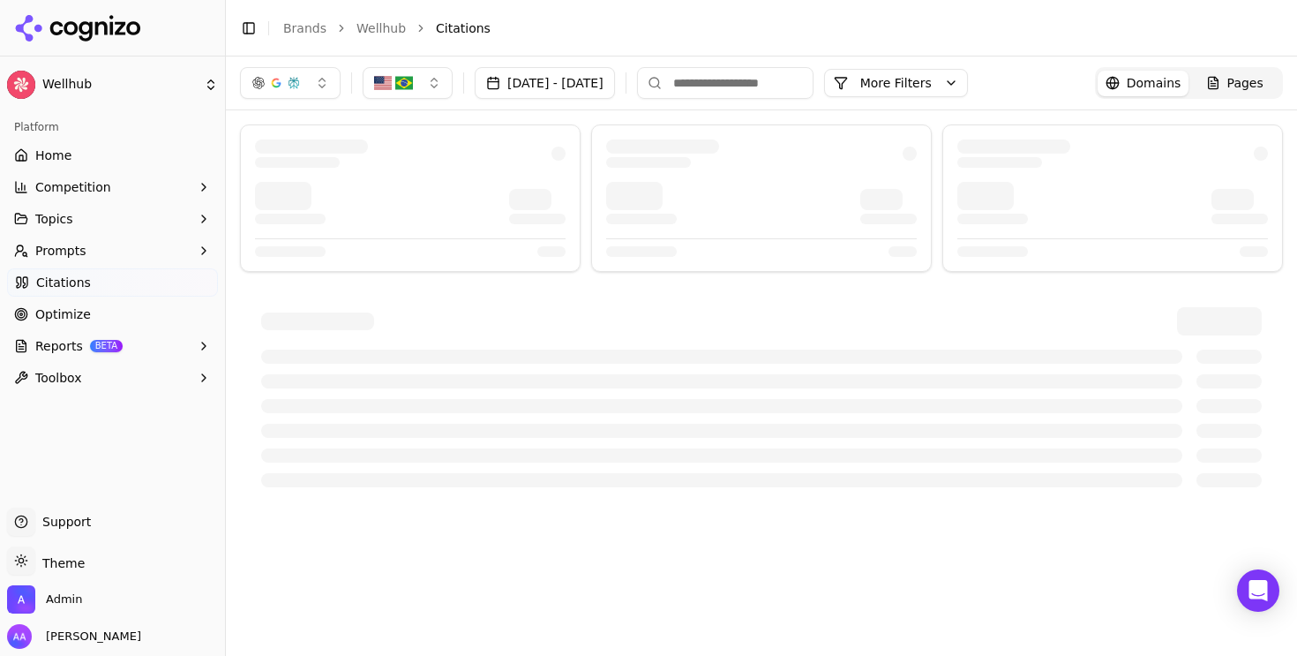
click at [612, 314] on div at bounding box center [761, 321] width 1001 height 28
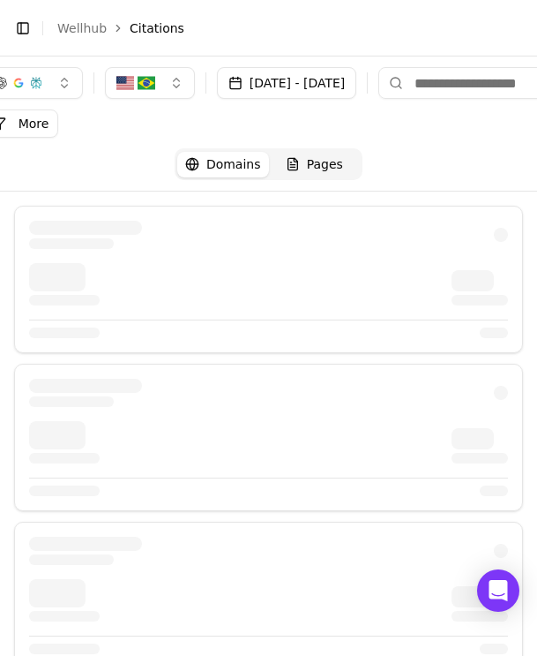
click at [345, 264] on div at bounding box center [268, 284] width 479 height 42
click at [331, 164] on span "Pages" at bounding box center [325, 164] width 36 height 18
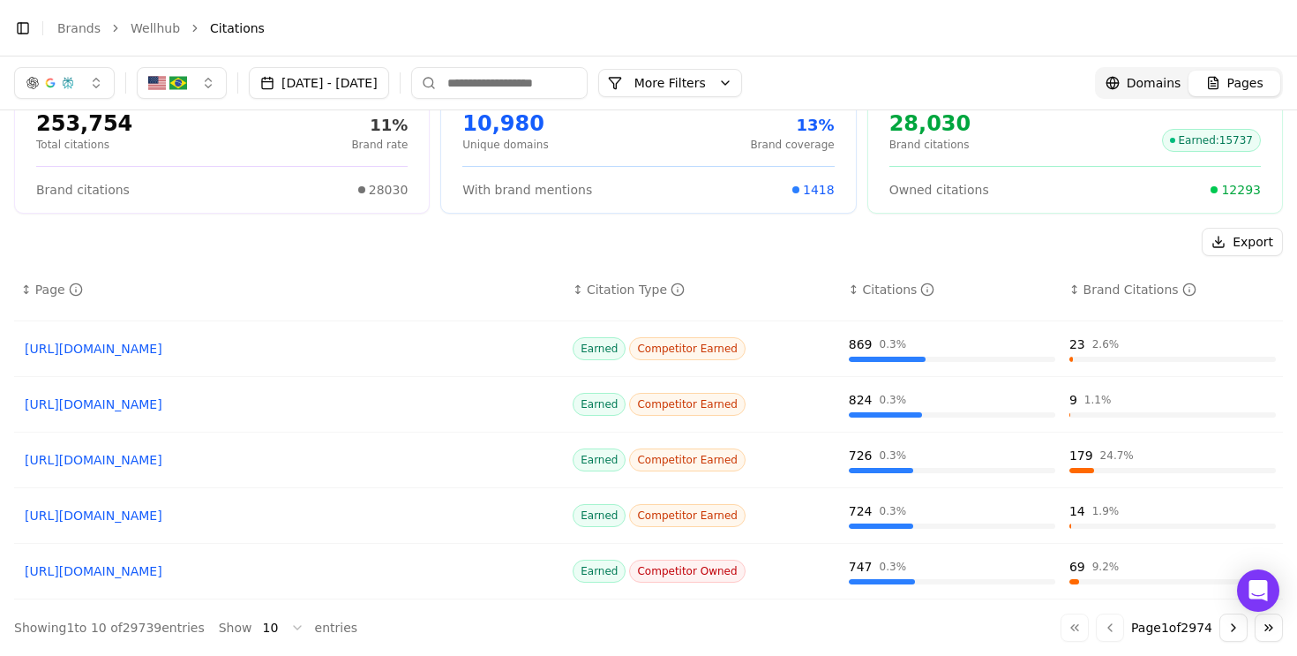
scroll to position [85, 0]
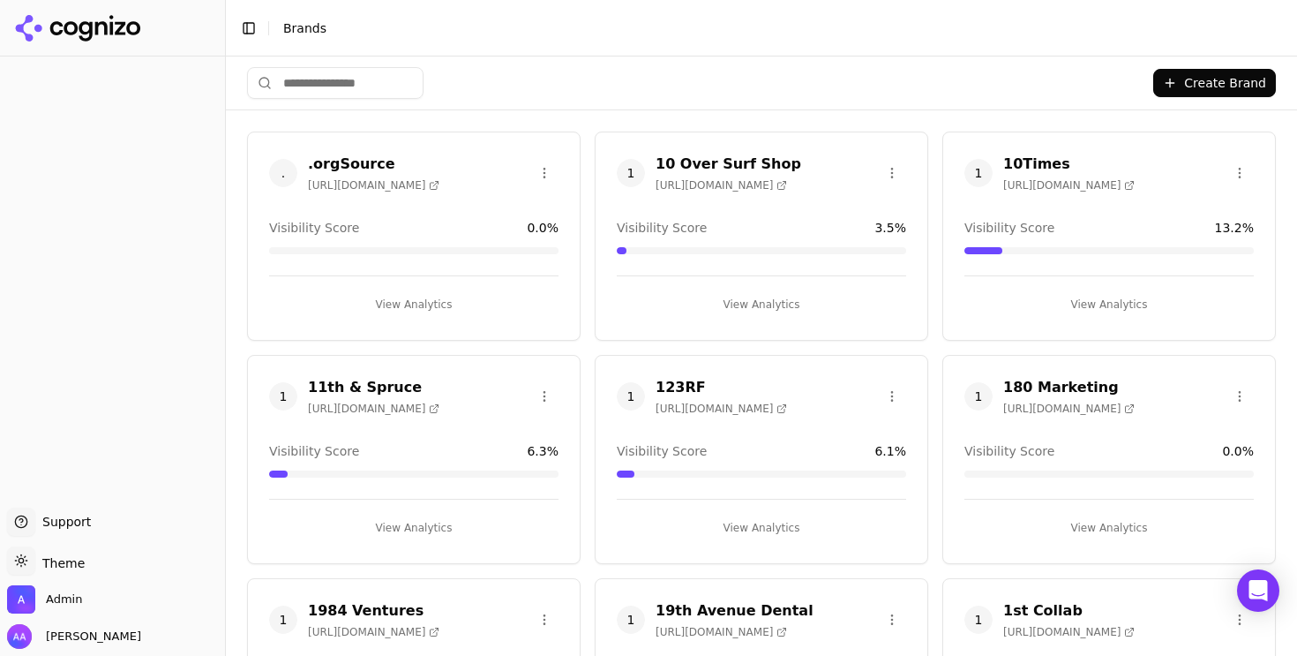
click at [381, 77] on input "search" at bounding box center [335, 83] width 177 height 32
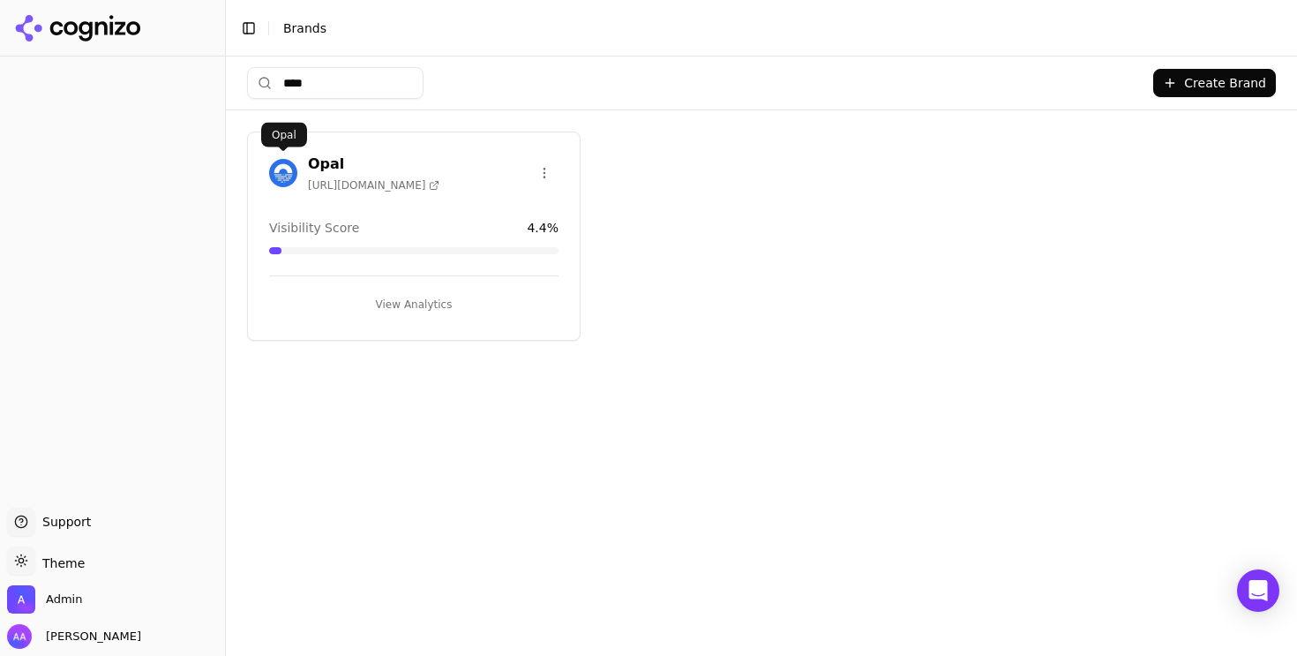
type input "****"
click at [275, 176] on img at bounding box center [283, 173] width 28 height 28
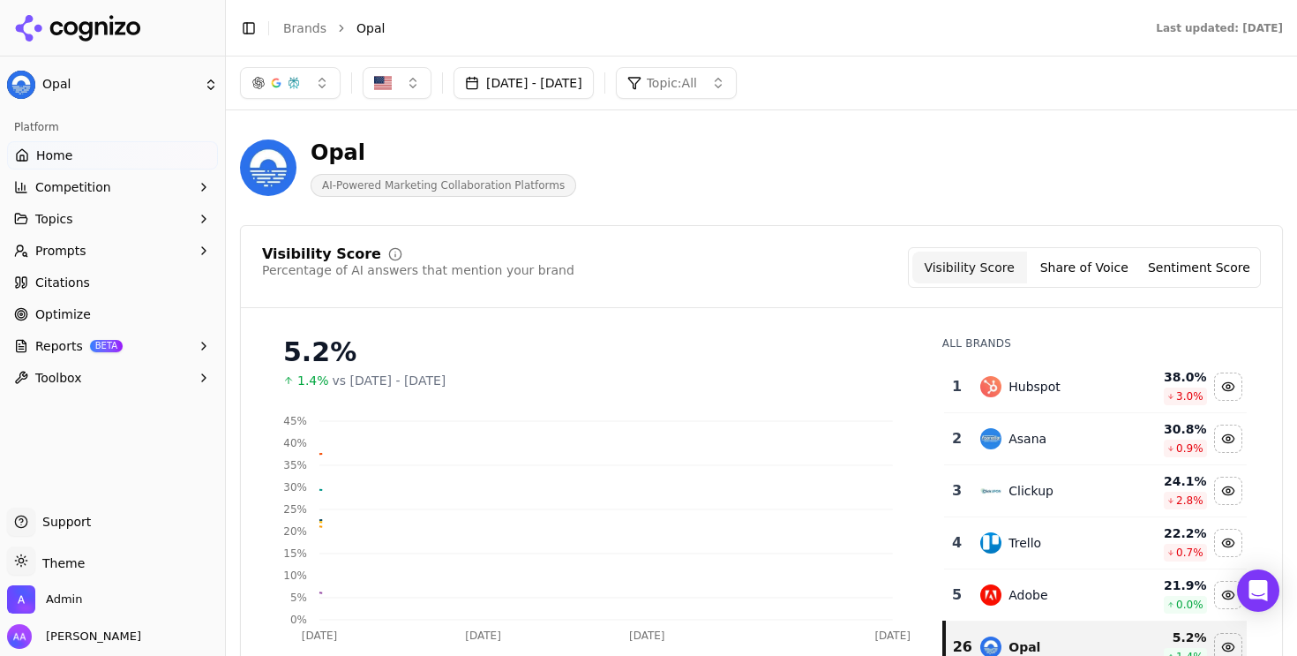
click at [128, 282] on link "Citations" at bounding box center [112, 282] width 211 height 28
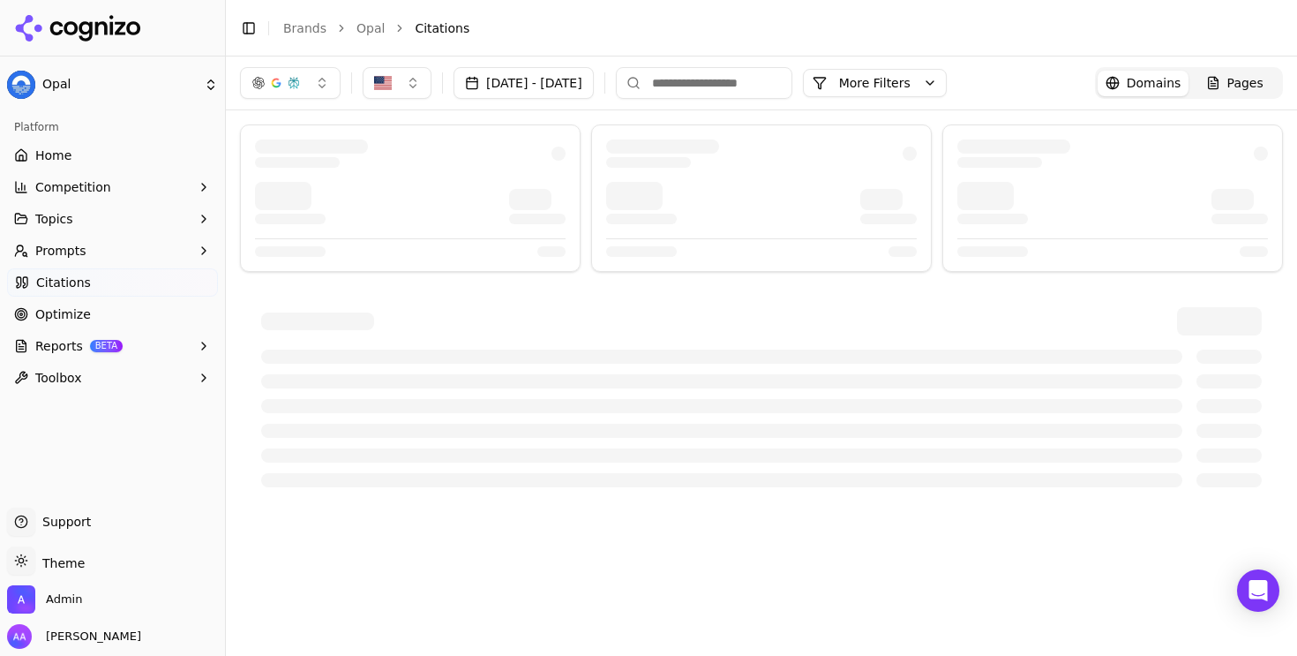
click at [500, 90] on button "[DATE] - [DATE]" at bounding box center [524, 83] width 140 height 32
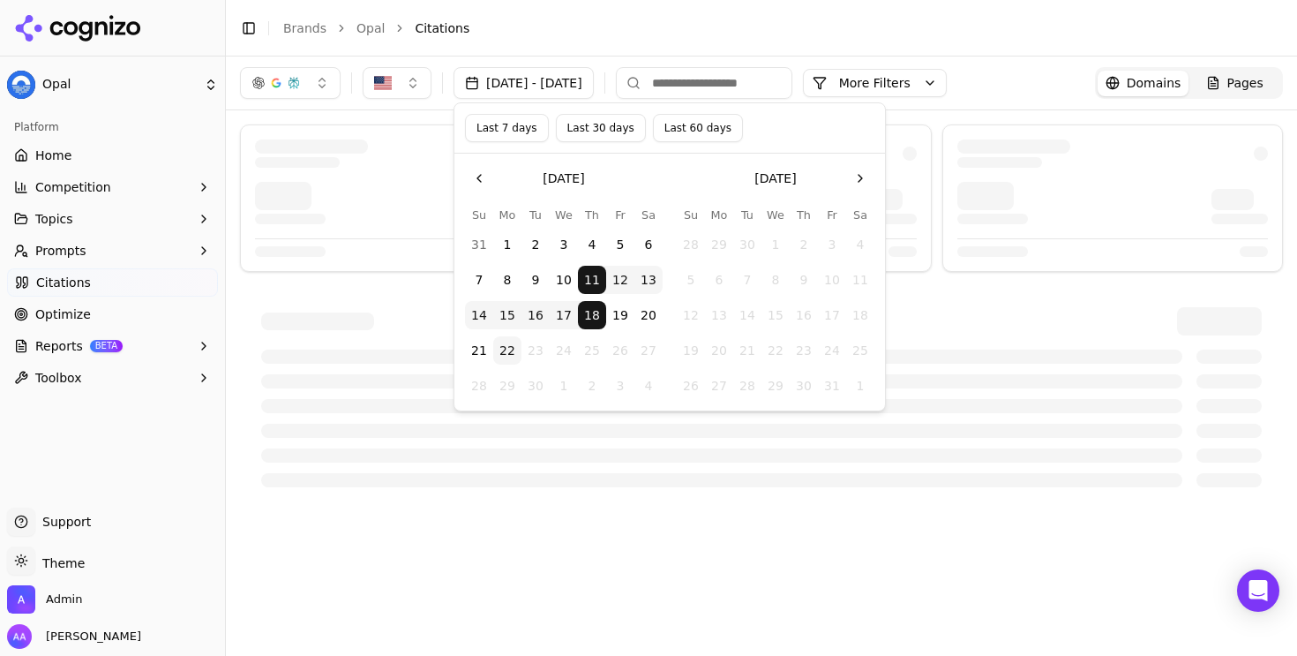
click at [582, 128] on button "Last 30 days" at bounding box center [601, 128] width 90 height 28
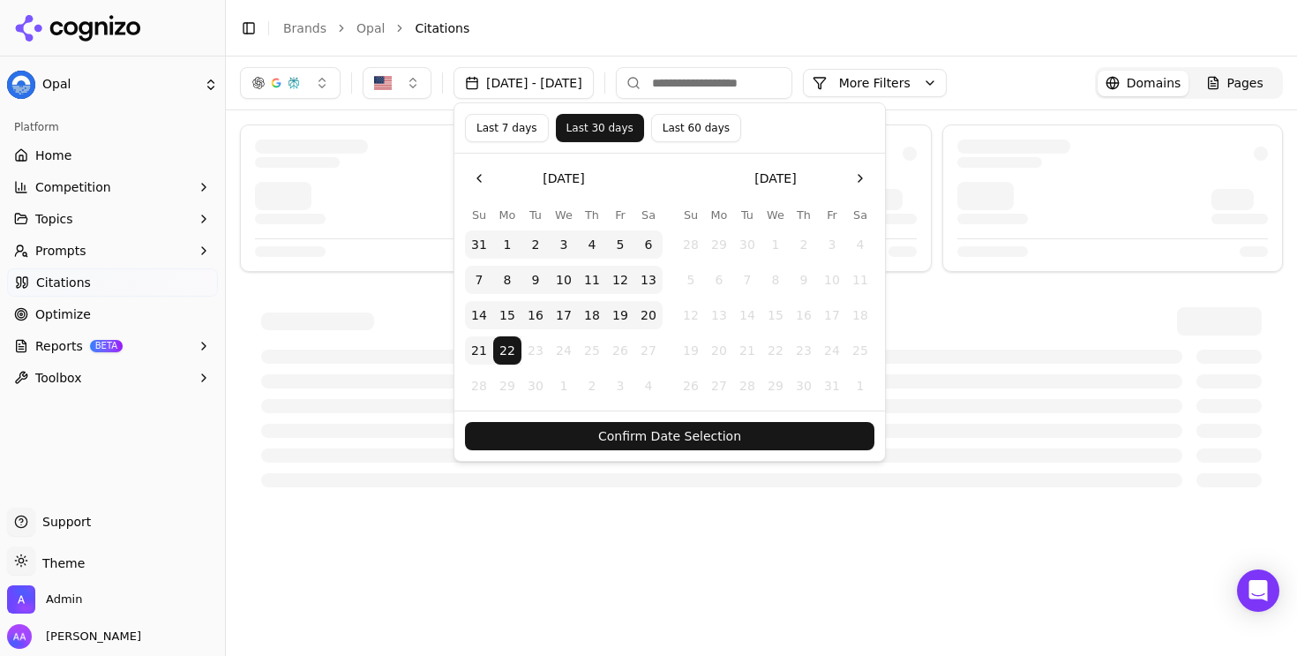
click at [745, 431] on button "Confirm Date Selection" at bounding box center [669, 436] width 409 height 28
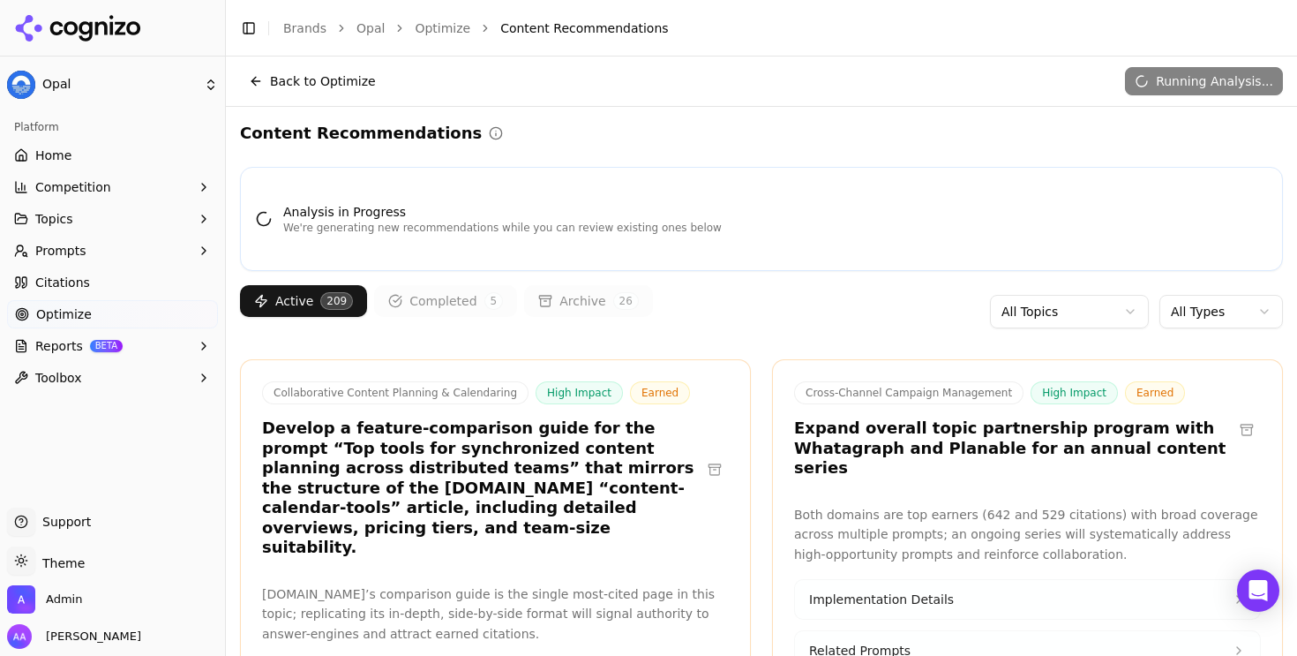
click at [310, 27] on link "Brands" at bounding box center [304, 28] width 43 height 14
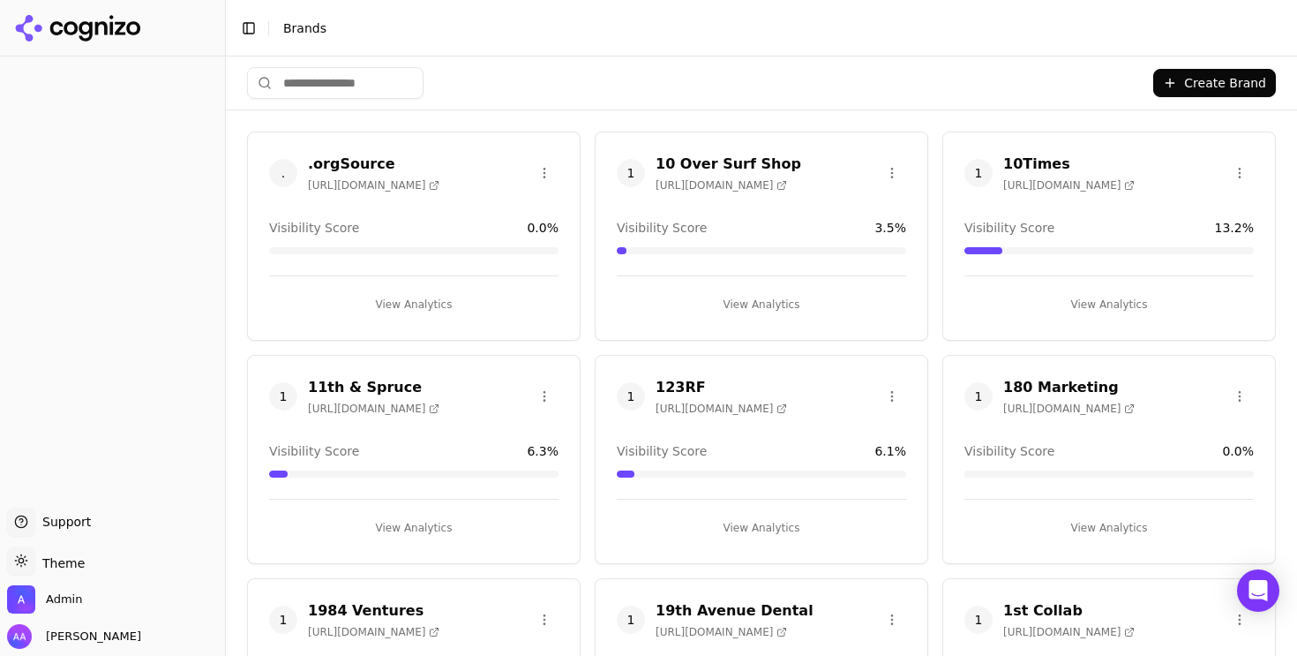
click at [324, 92] on html "Support Support Toggle theme Theme Admin Alp Aysan Toggle Sidebar Brands Create…" at bounding box center [648, 328] width 1297 height 656
click at [337, 86] on html "Support Support Toggle theme Theme Admin Alp Aysan Toggle Sidebar Brands Create…" at bounding box center [648, 328] width 1297 height 656
click at [340, 88] on input "search" at bounding box center [335, 83] width 177 height 32
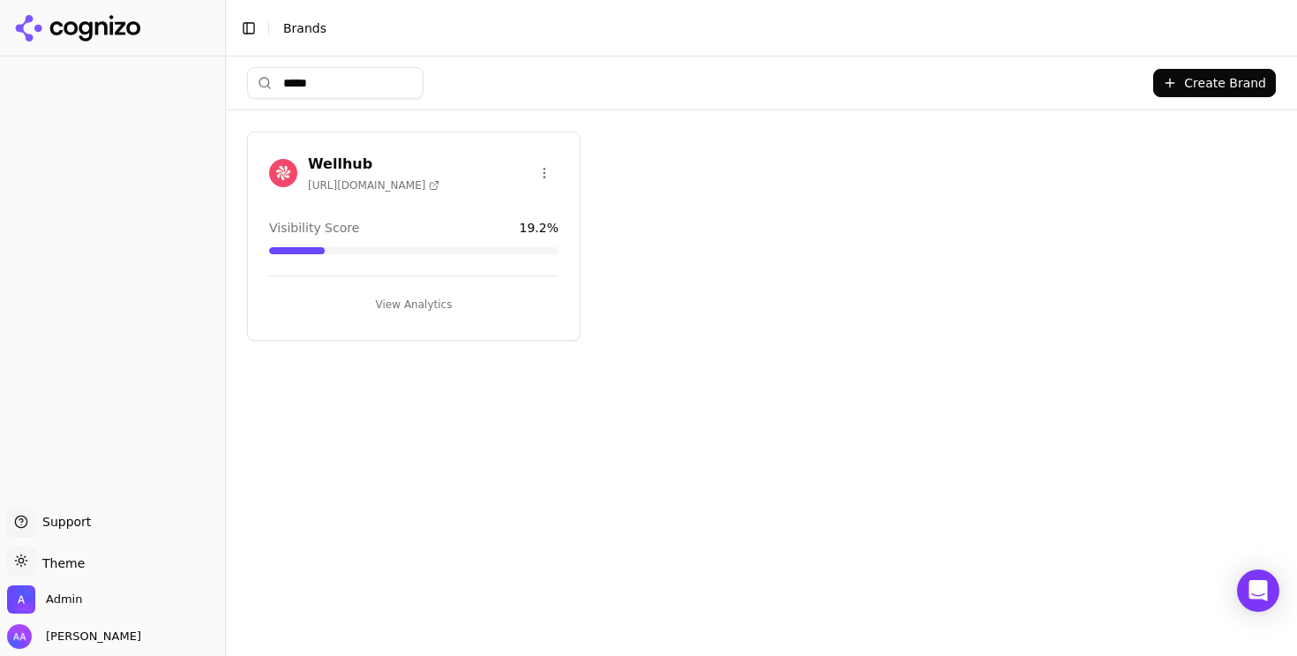
type input "*****"
click at [276, 172] on img at bounding box center [283, 173] width 28 height 28
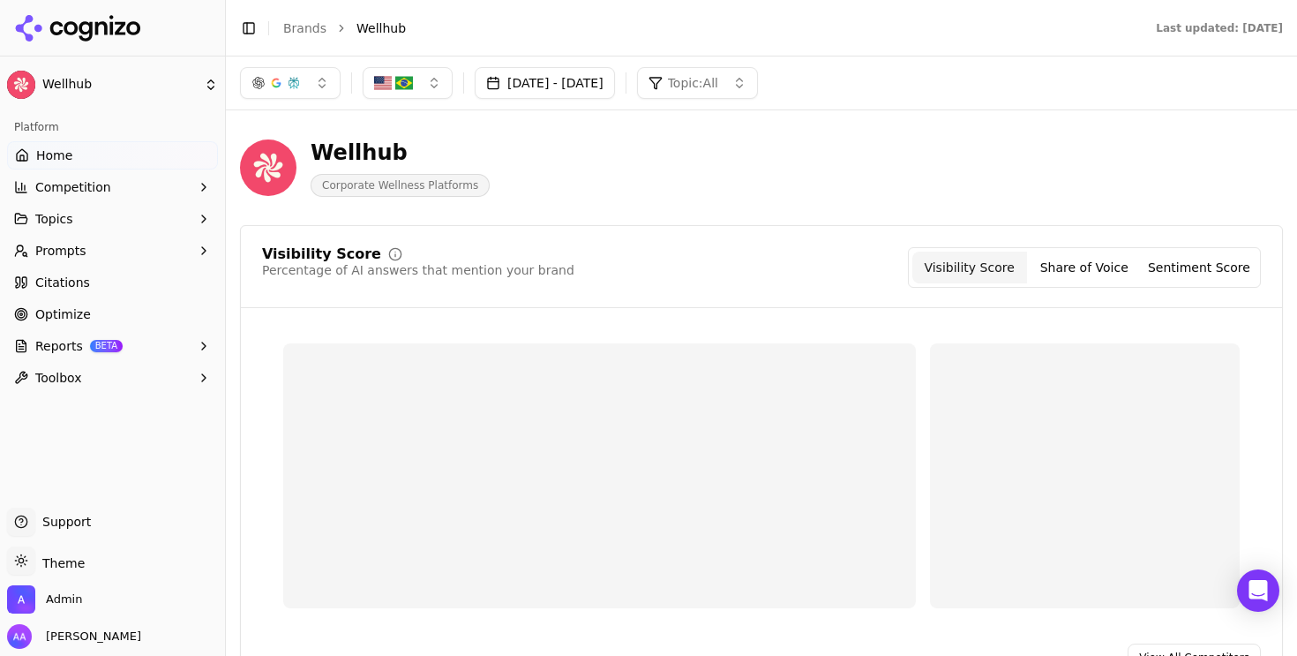
click at [104, 293] on link "Citations" at bounding box center [112, 282] width 211 height 28
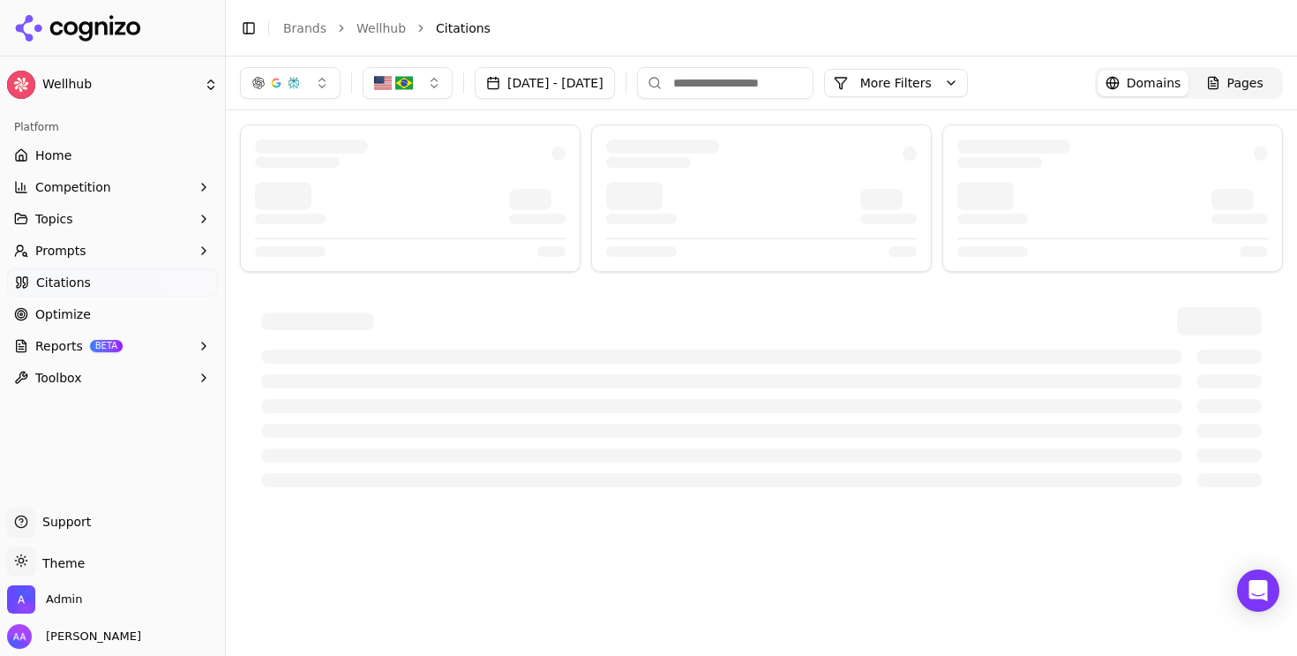
click at [403, 270] on div at bounding box center [410, 197] width 341 height 147
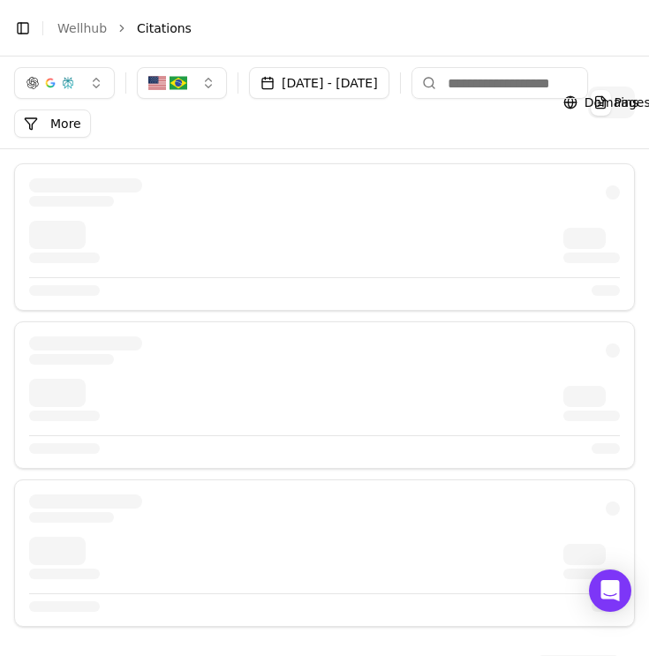
click at [125, 359] on div at bounding box center [85, 350] width 113 height 28
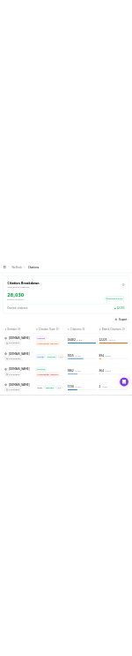
scroll to position [483, 0]
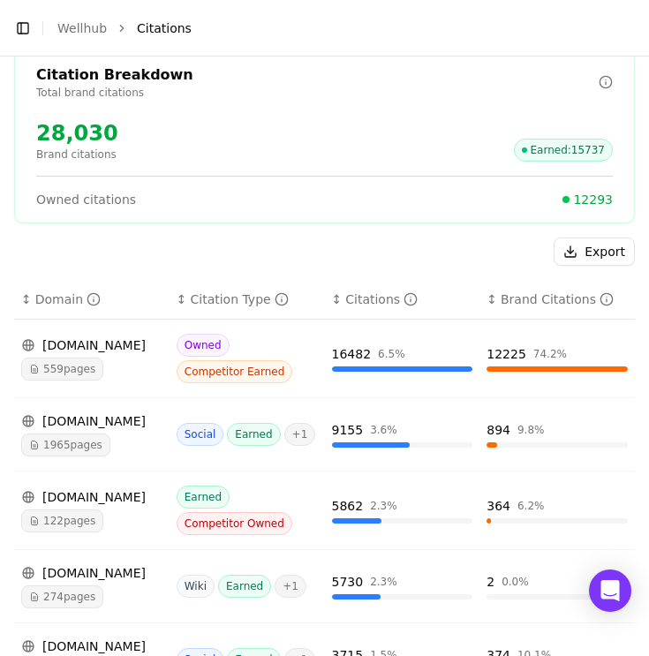
click at [120, 243] on div "Export" at bounding box center [324, 251] width 620 height 28
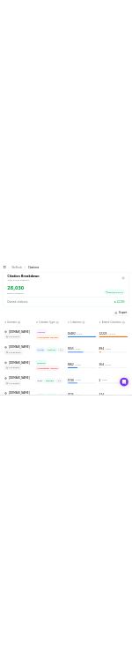
scroll to position [687, 0]
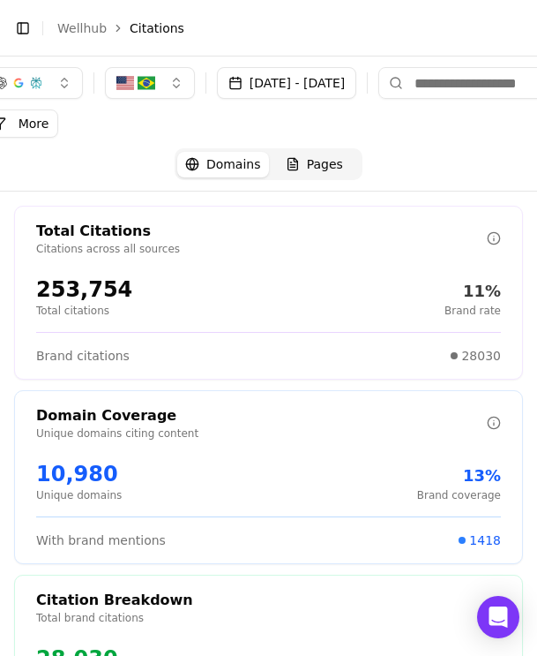
click at [131, 385] on div "Total Citations Citations across all sources 253,754 Total citations 11% Brand …" at bounding box center [268, 477] width 509 height 543
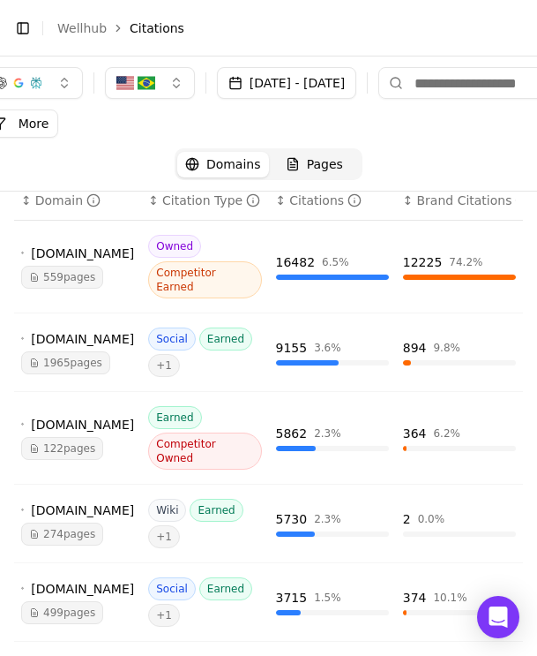
scroll to position [636, 0]
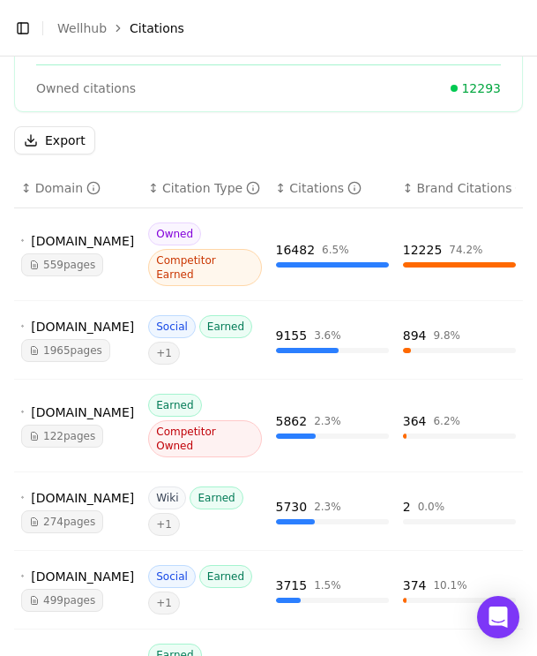
click at [97, 253] on span "559 pages" at bounding box center [62, 264] width 82 height 23
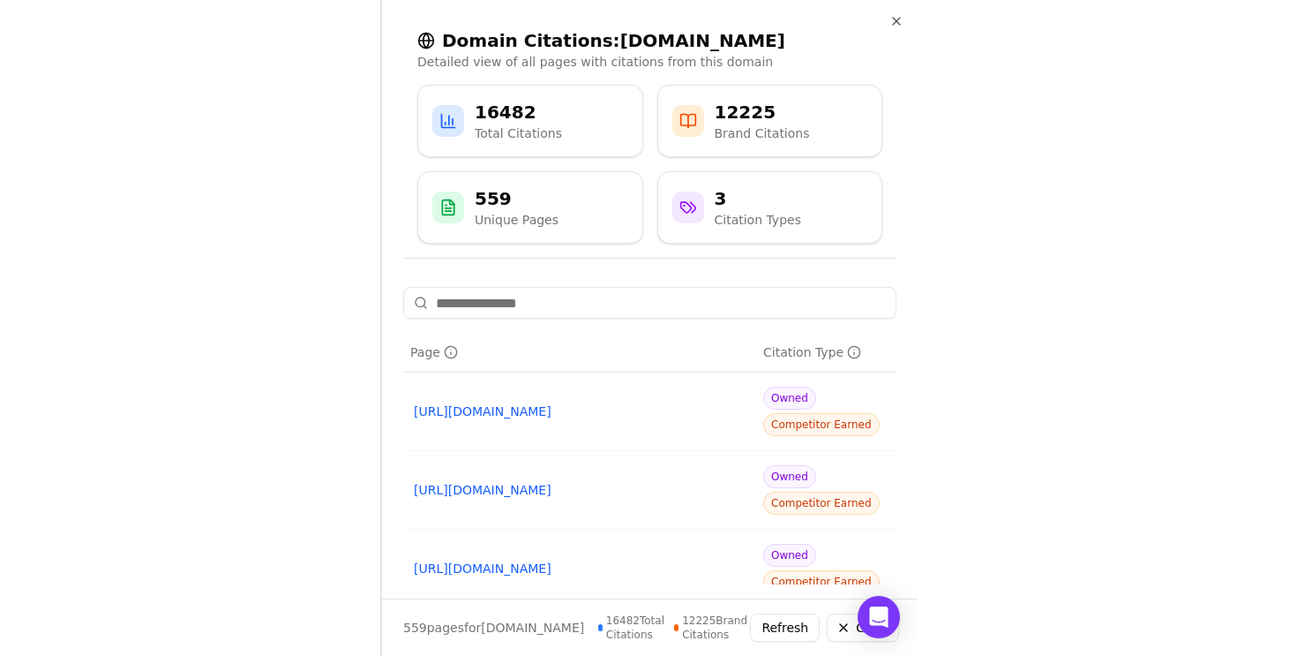
scroll to position [704, 0]
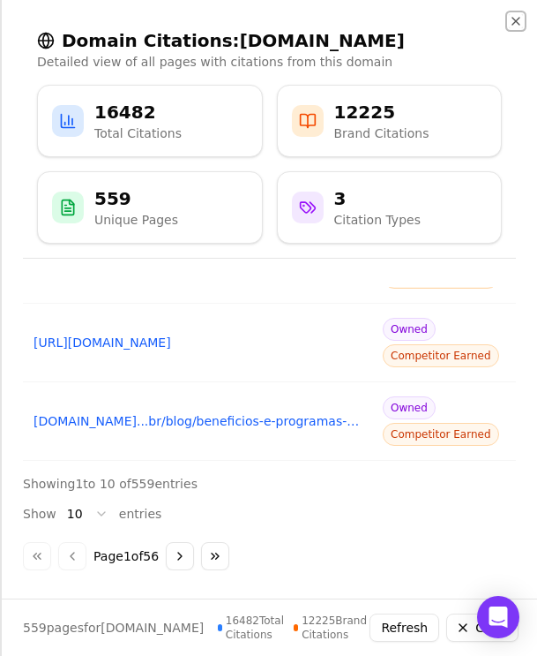
click at [131, 26] on icon "button" at bounding box center [516, 21] width 14 height 14
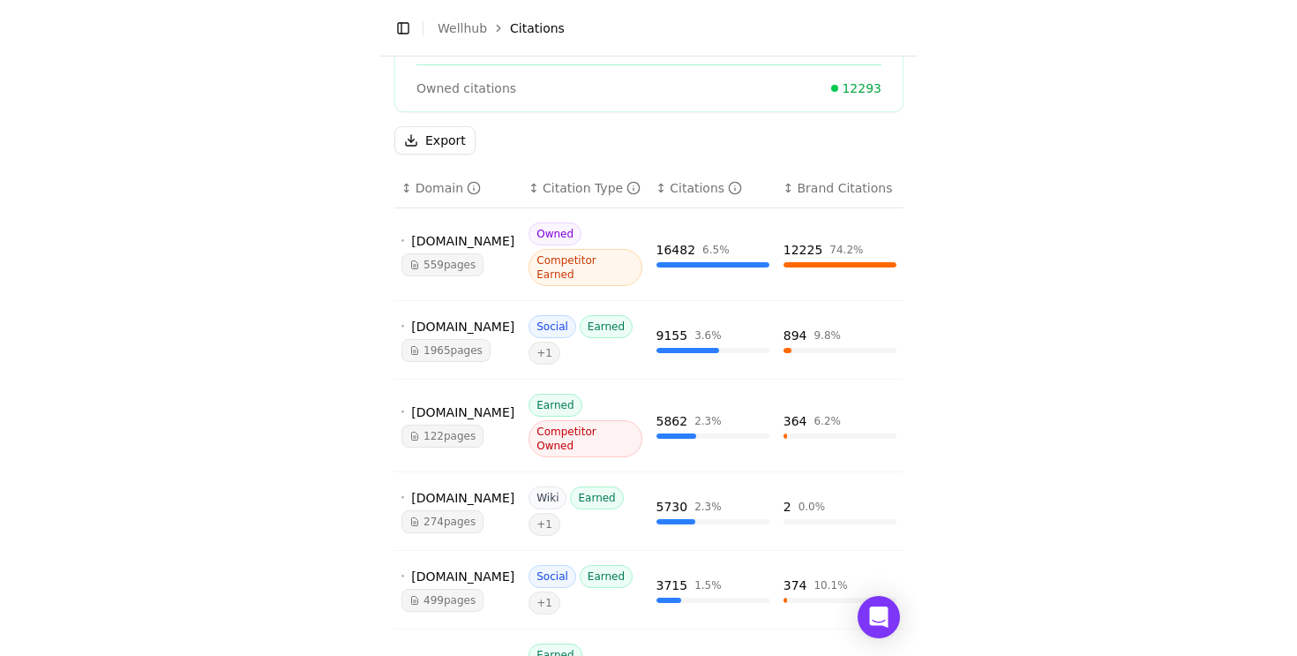
scroll to position [186, 0]
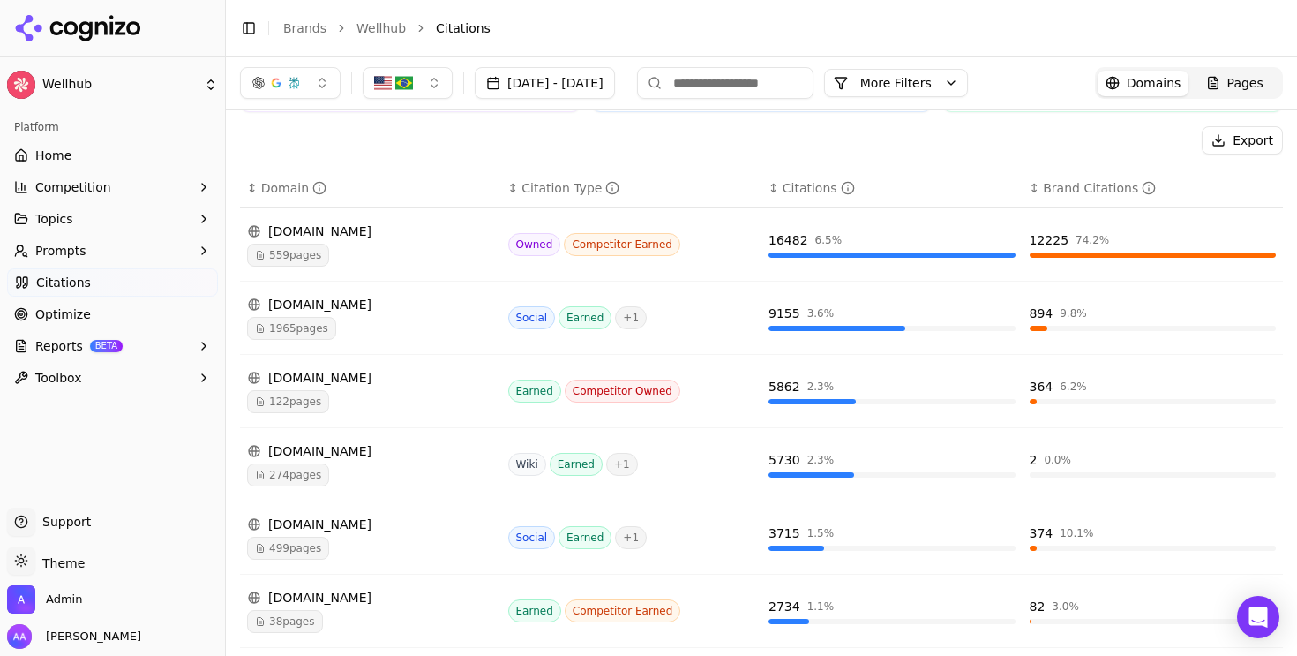
click at [131, 176] on button "Toggle Sidebar" at bounding box center [225, 328] width 14 height 656
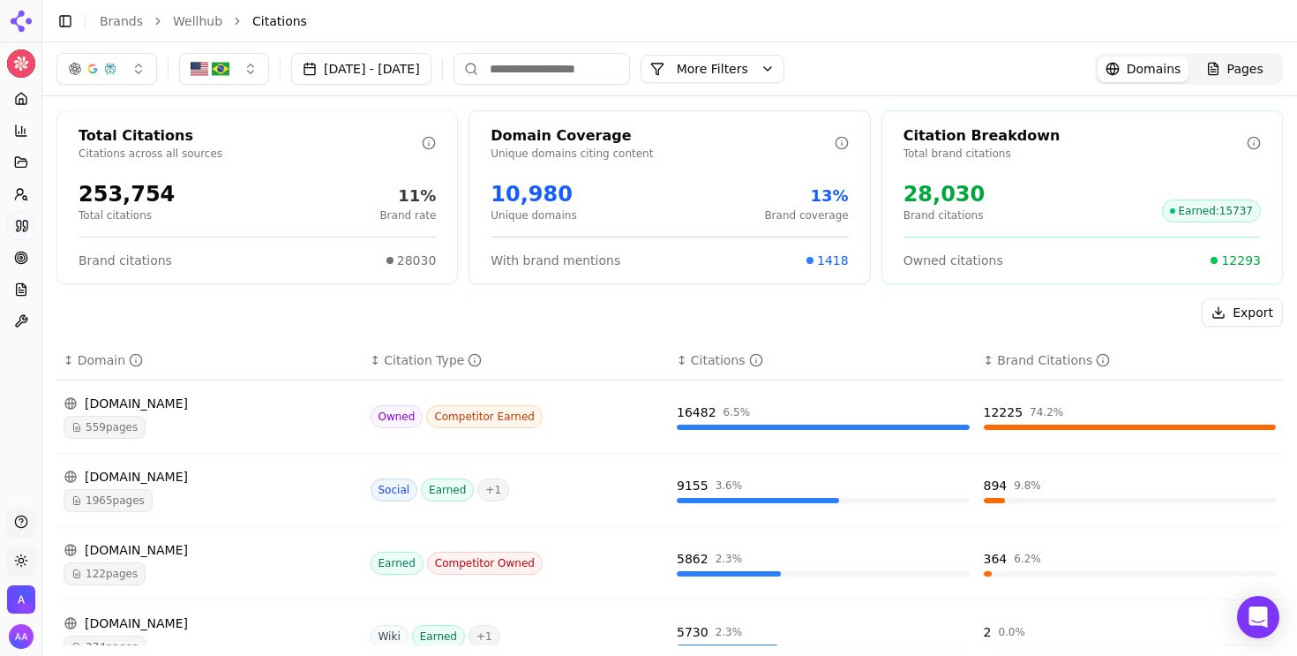
click at [131, 76] on button "More Filters" at bounding box center [713, 69] width 144 height 28
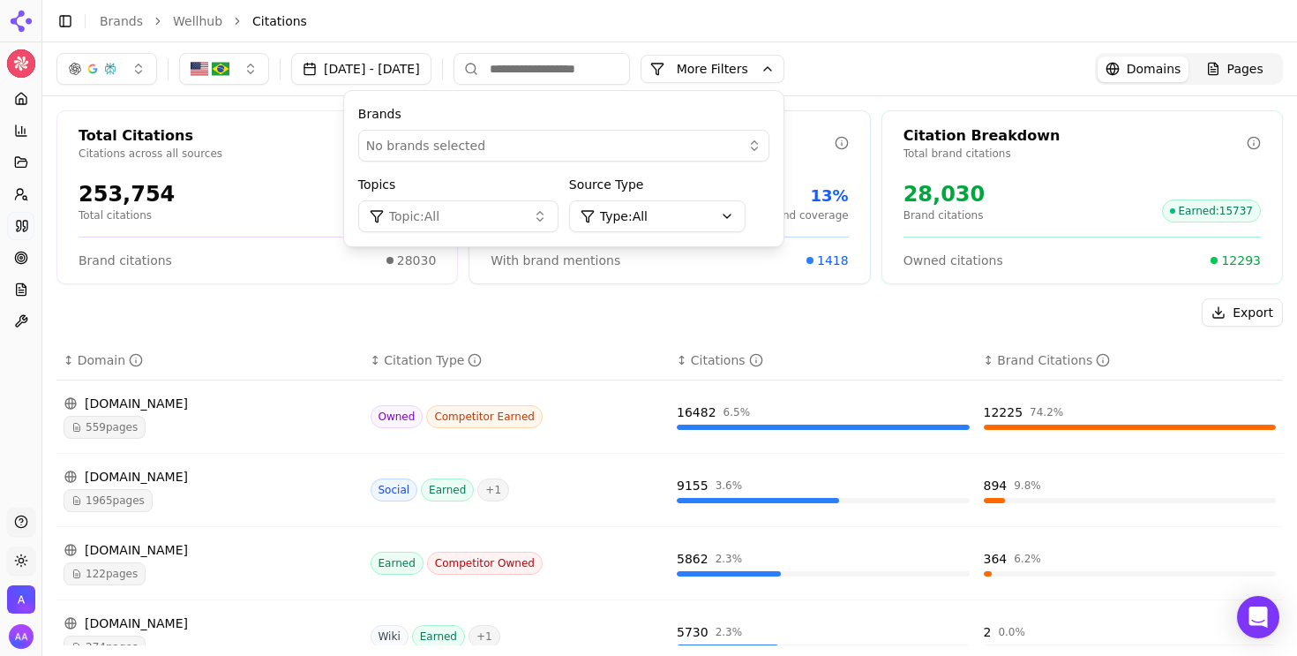
click at [131, 76] on button "More Filters" at bounding box center [713, 69] width 144 height 28
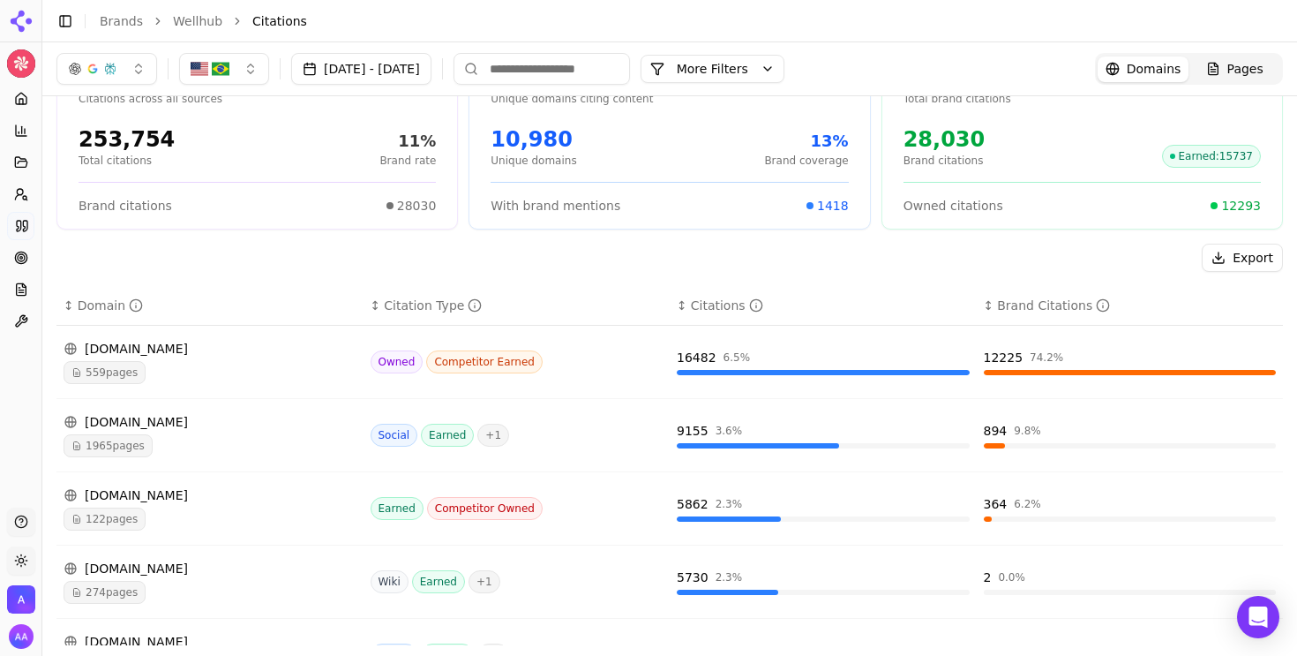
scroll to position [94, 0]
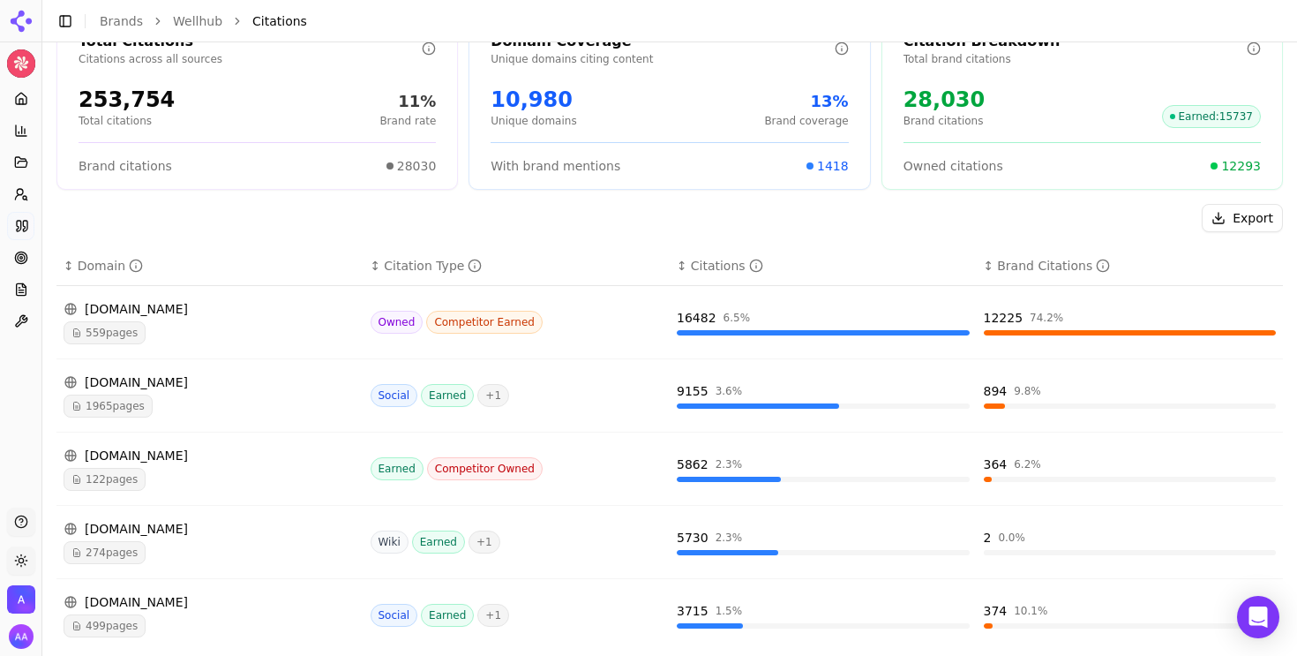
click at [116, 552] on span "274 pages" at bounding box center [105, 552] width 82 height 23
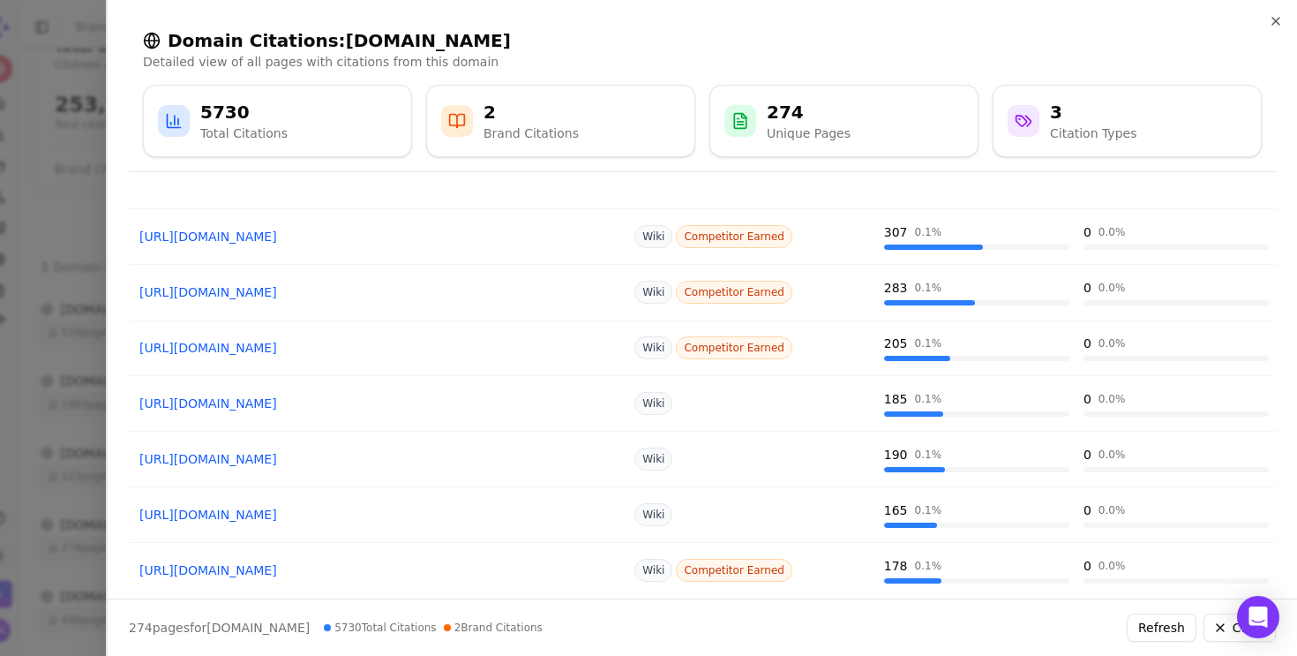
scroll to position [314, 0]
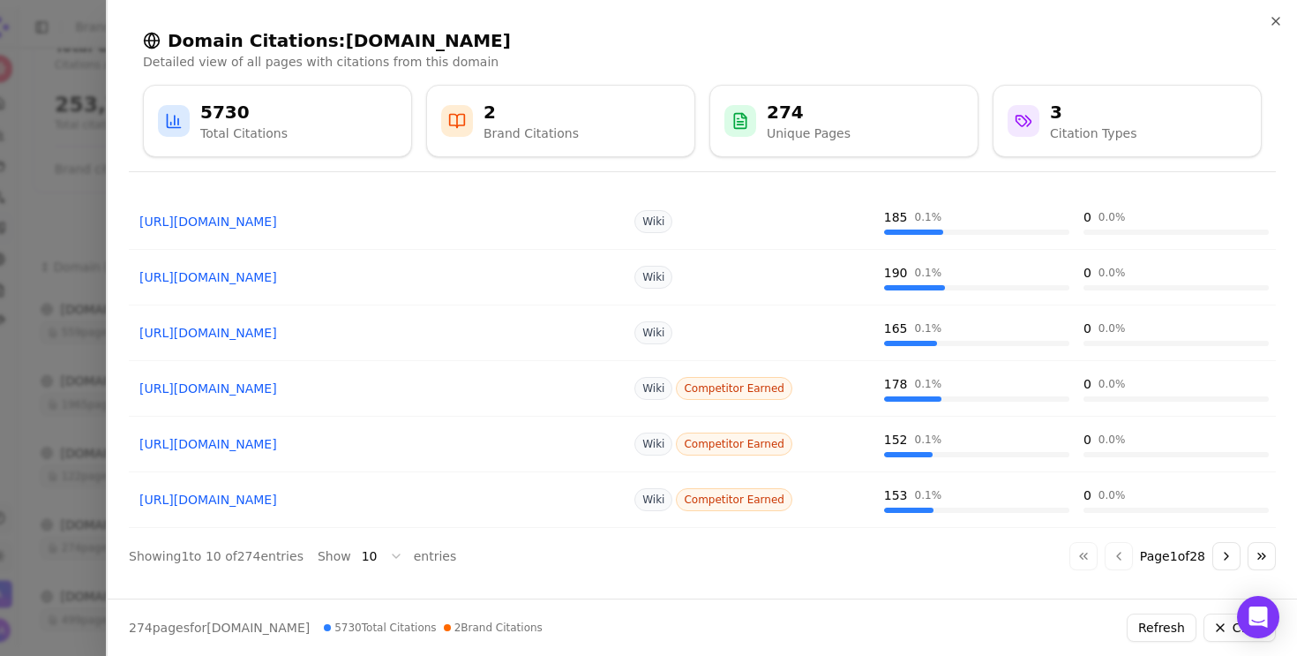
click at [35, 429] on div at bounding box center [648, 328] width 1297 height 656
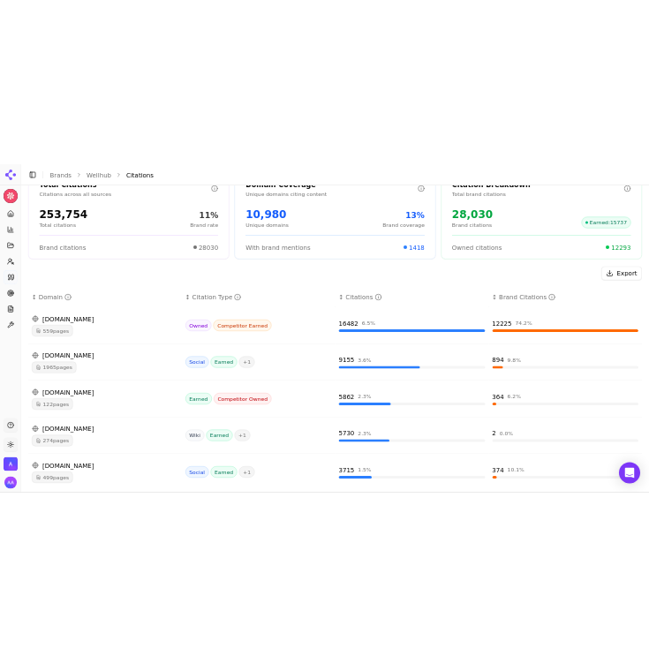
scroll to position [0, 0]
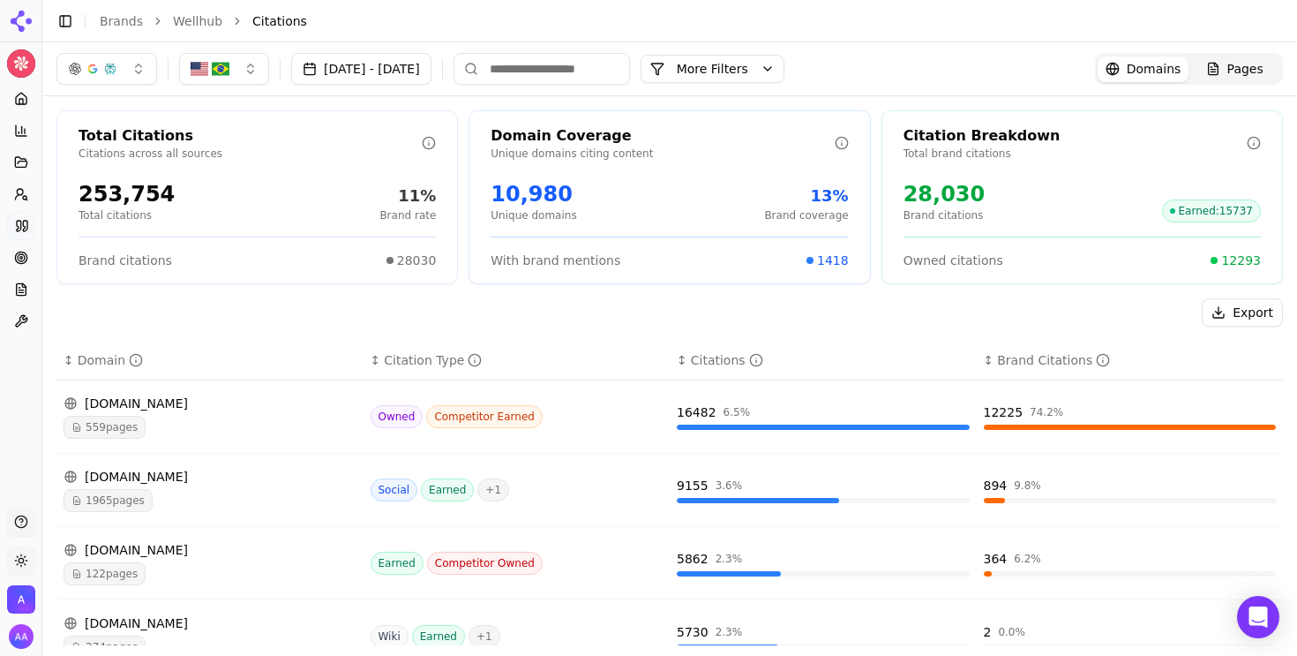
click at [131, 68] on div "Pages" at bounding box center [1234, 69] width 57 height 18
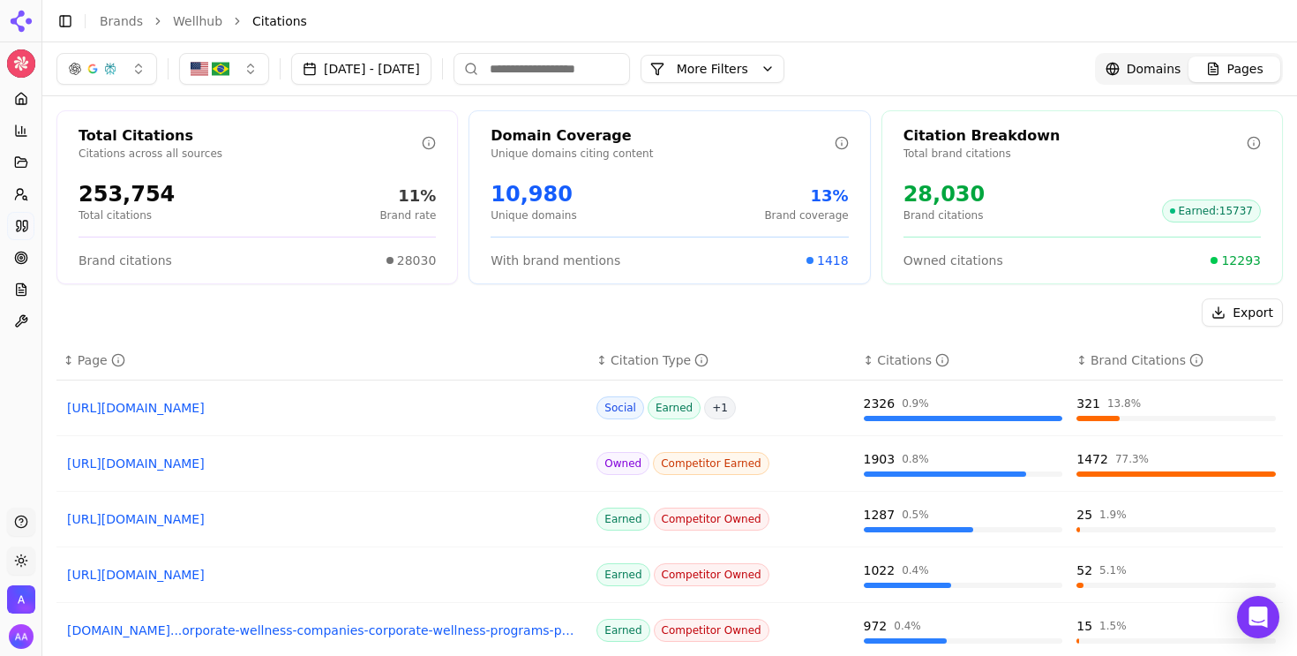
click at [131, 64] on span "Domains" at bounding box center [1154, 69] width 55 height 18
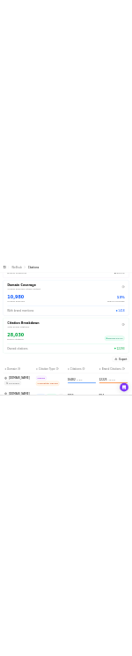
scroll to position [313, 0]
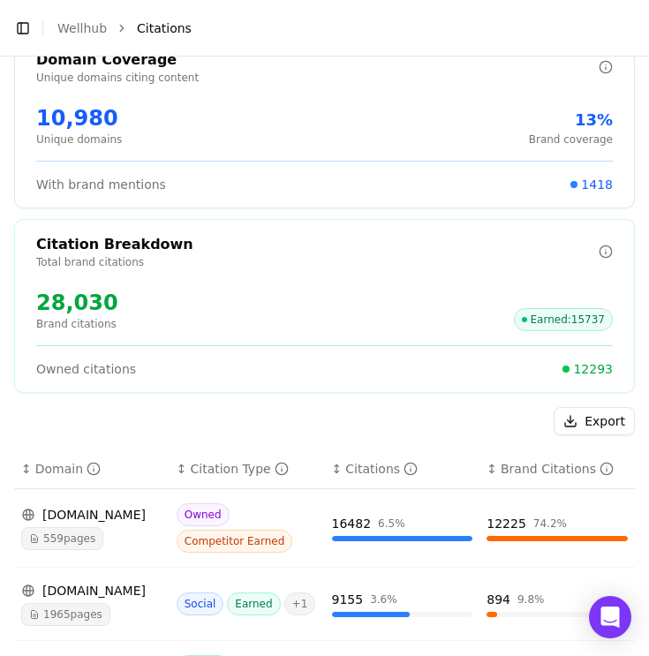
click at [102, 423] on div "Export" at bounding box center [324, 421] width 620 height 28
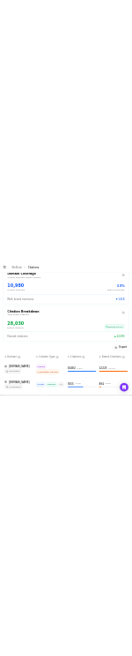
scroll to position [426, 0]
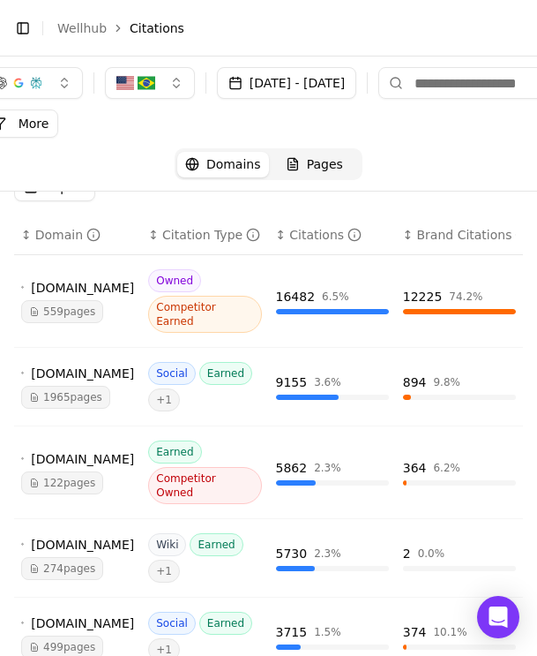
scroll to position [589, 0]
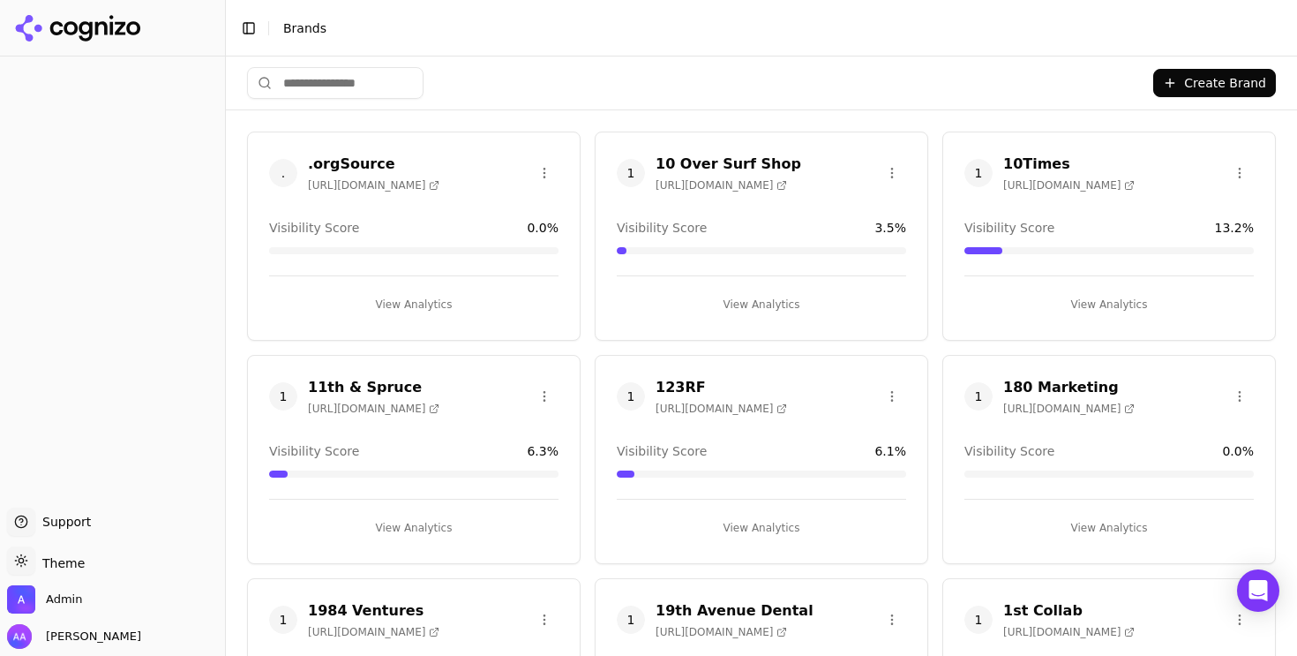
click at [356, 103] on div "Create Brand" at bounding box center [761, 82] width 1029 height 53
click at [363, 90] on input "search" at bounding box center [335, 83] width 177 height 32
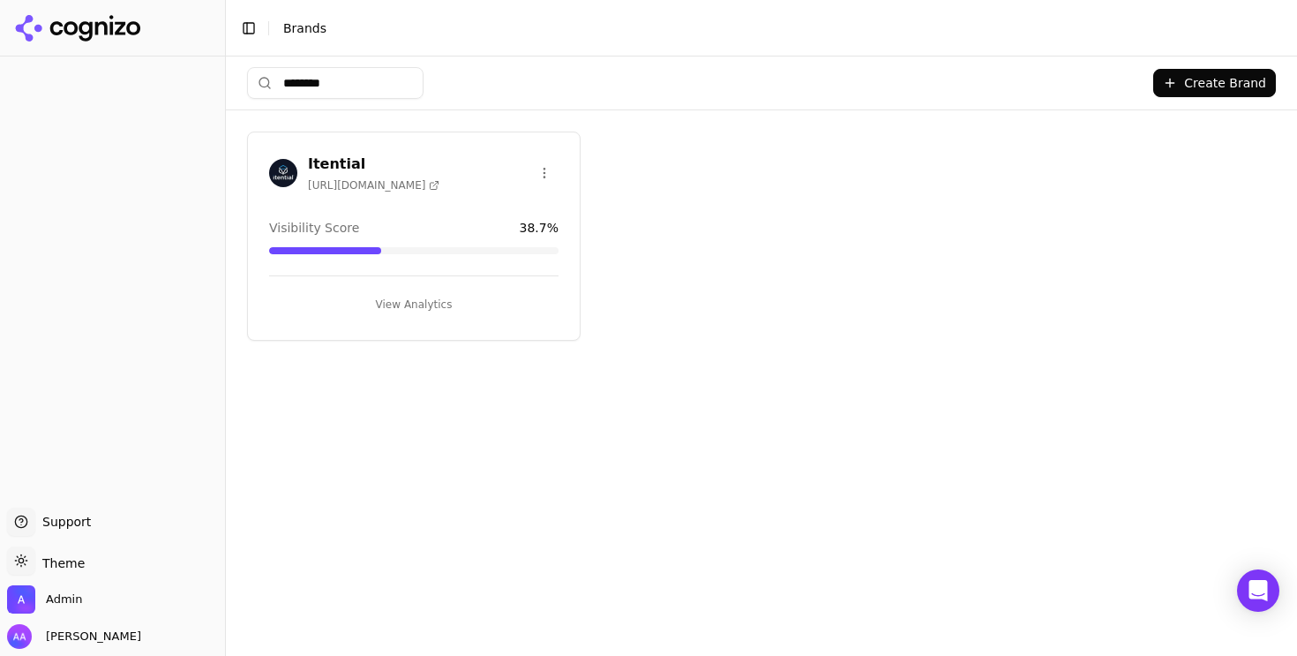
type input "********"
click at [269, 176] on div at bounding box center [283, 173] width 28 height 28
